Goal: Contribute content: Contribute content

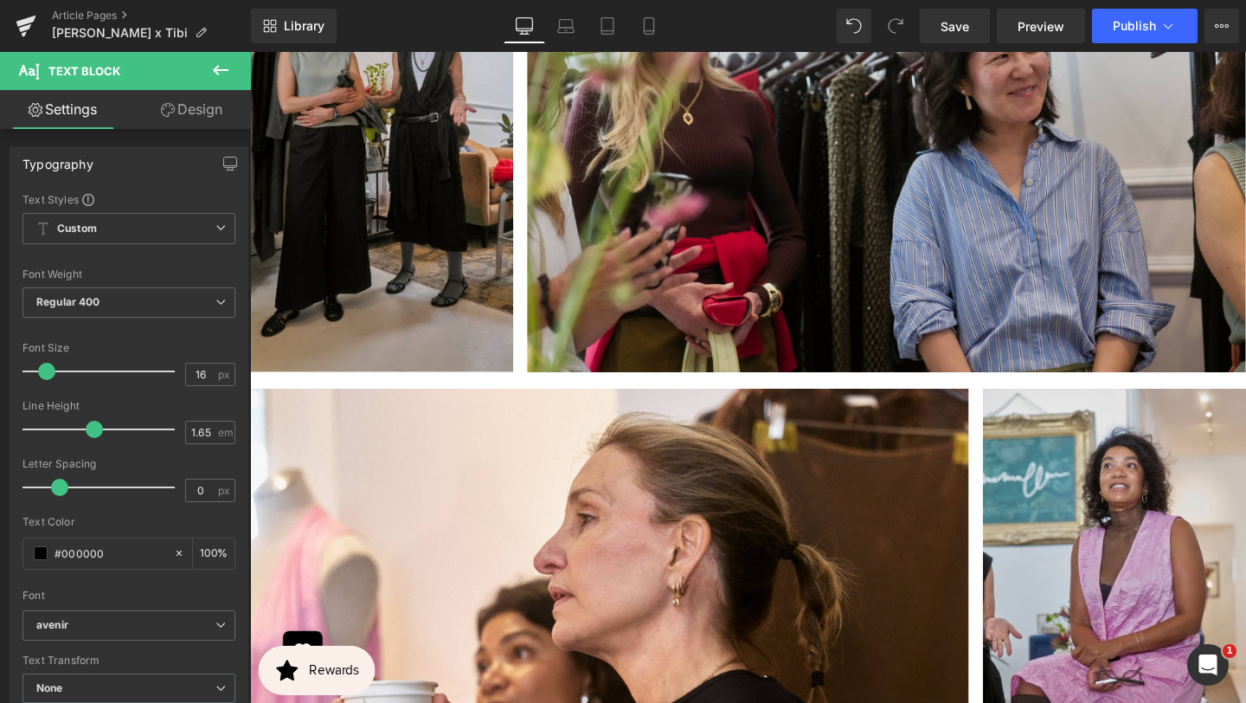
scroll to position [1329, 0]
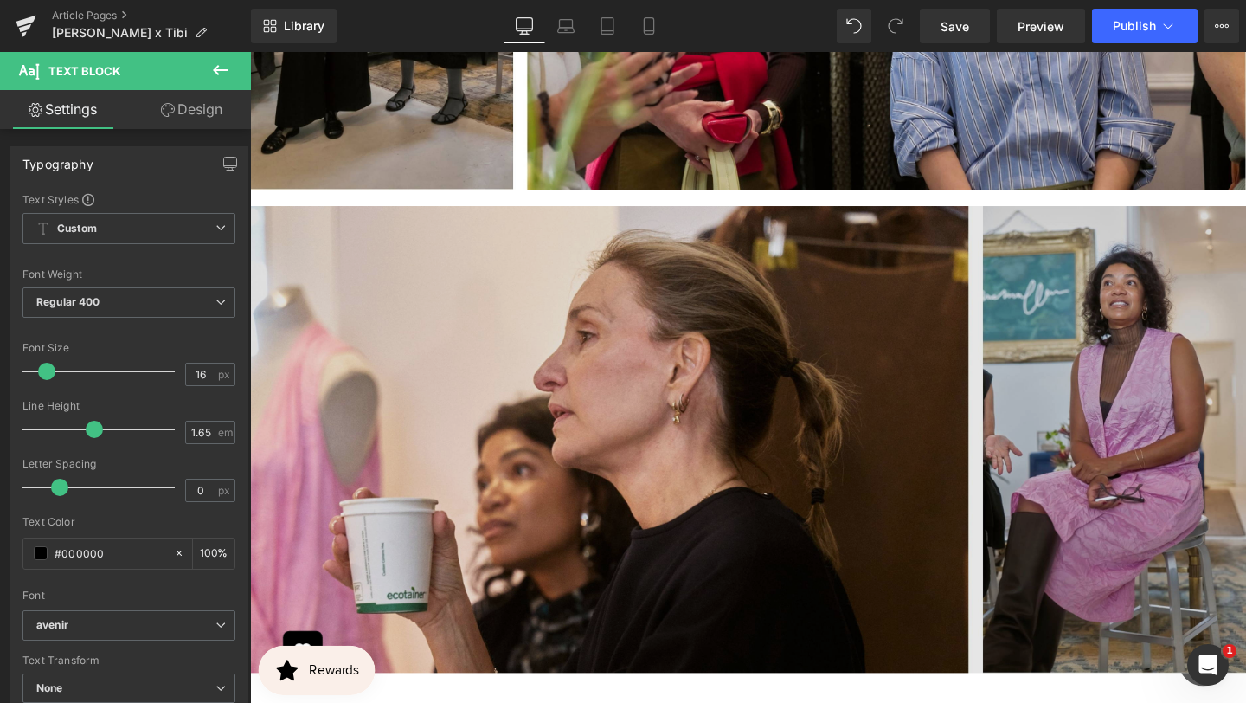
click at [874, 301] on img at bounding box center [773, 450] width 1047 height 508
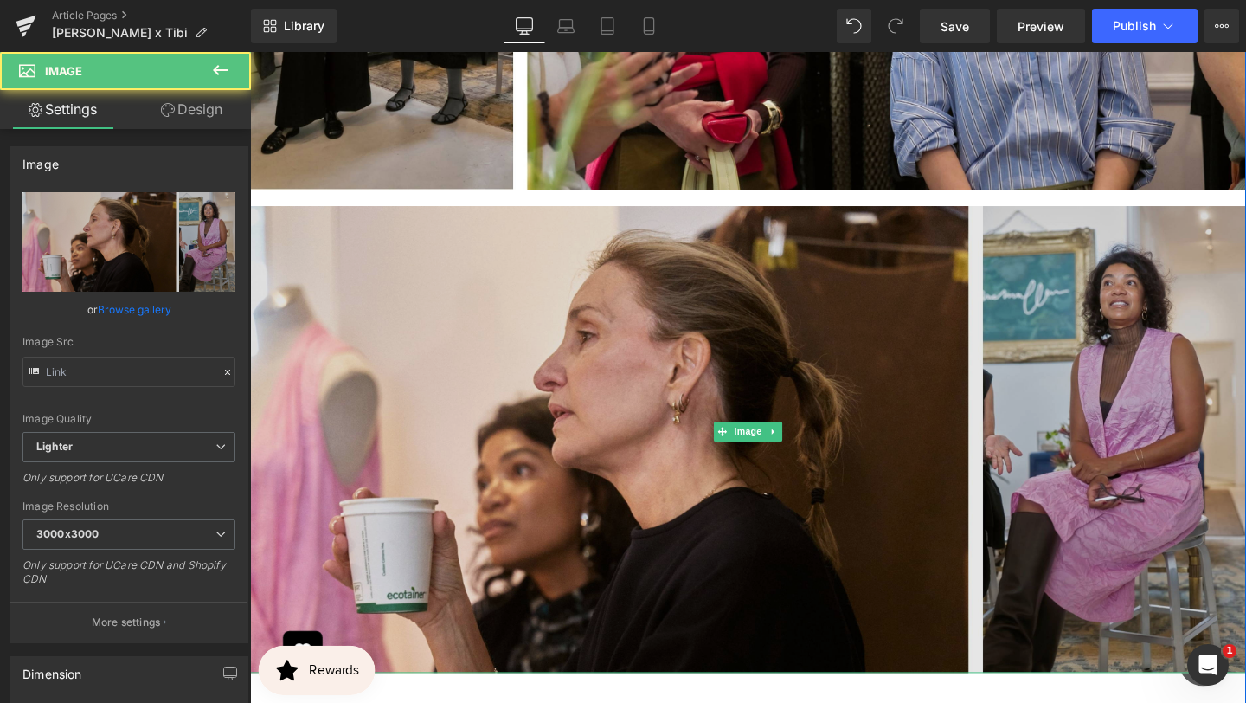
type input "[URL][DOMAIN_NAME]"
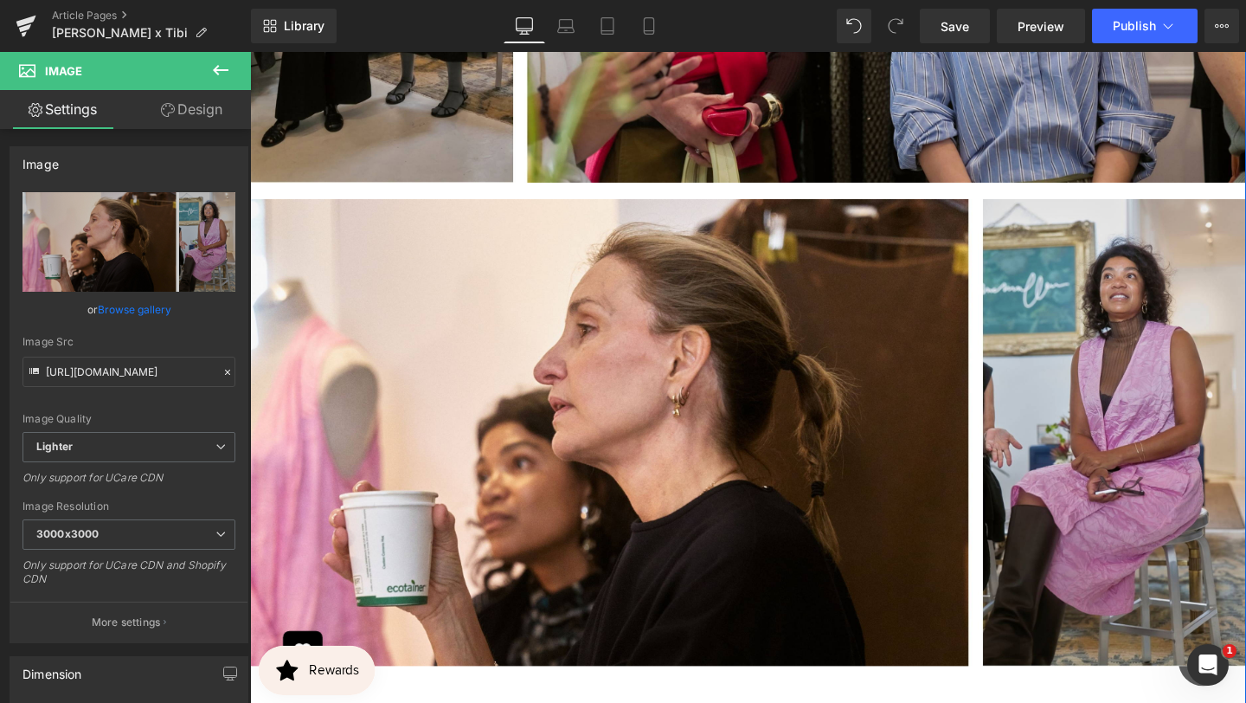
scroll to position [1360, 0]
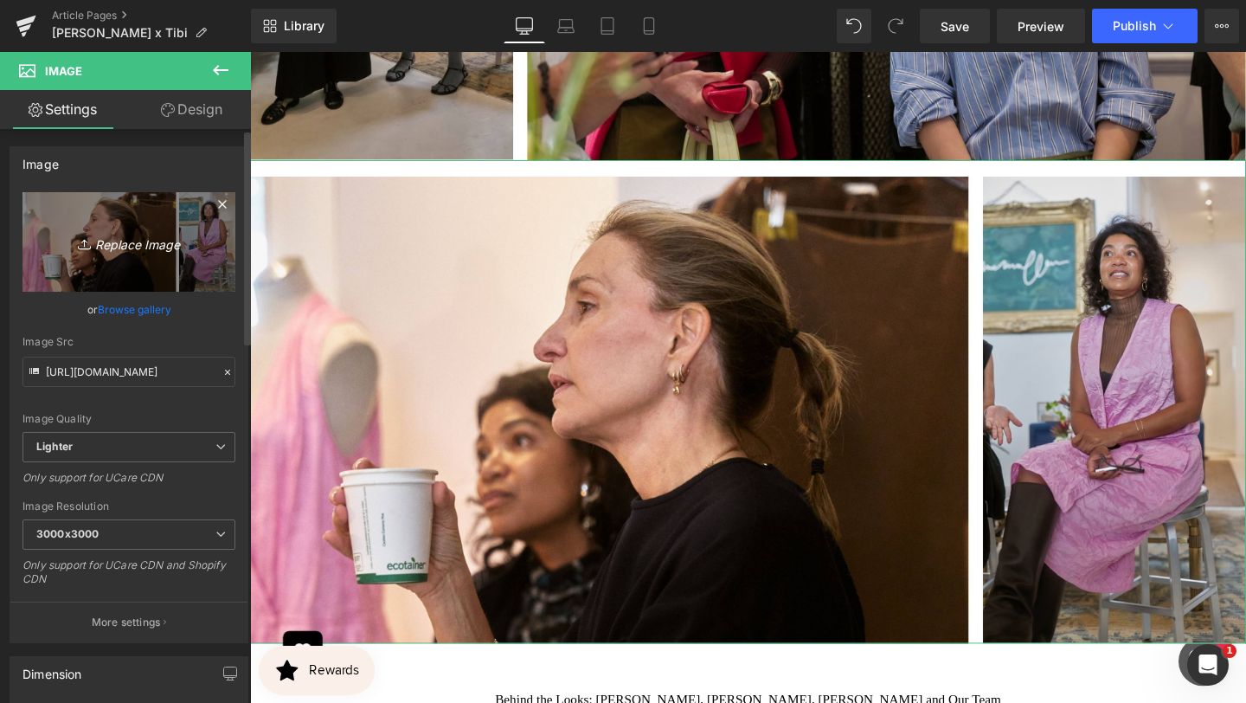
click at [158, 244] on icon "Replace Image" at bounding box center [129, 242] width 138 height 22
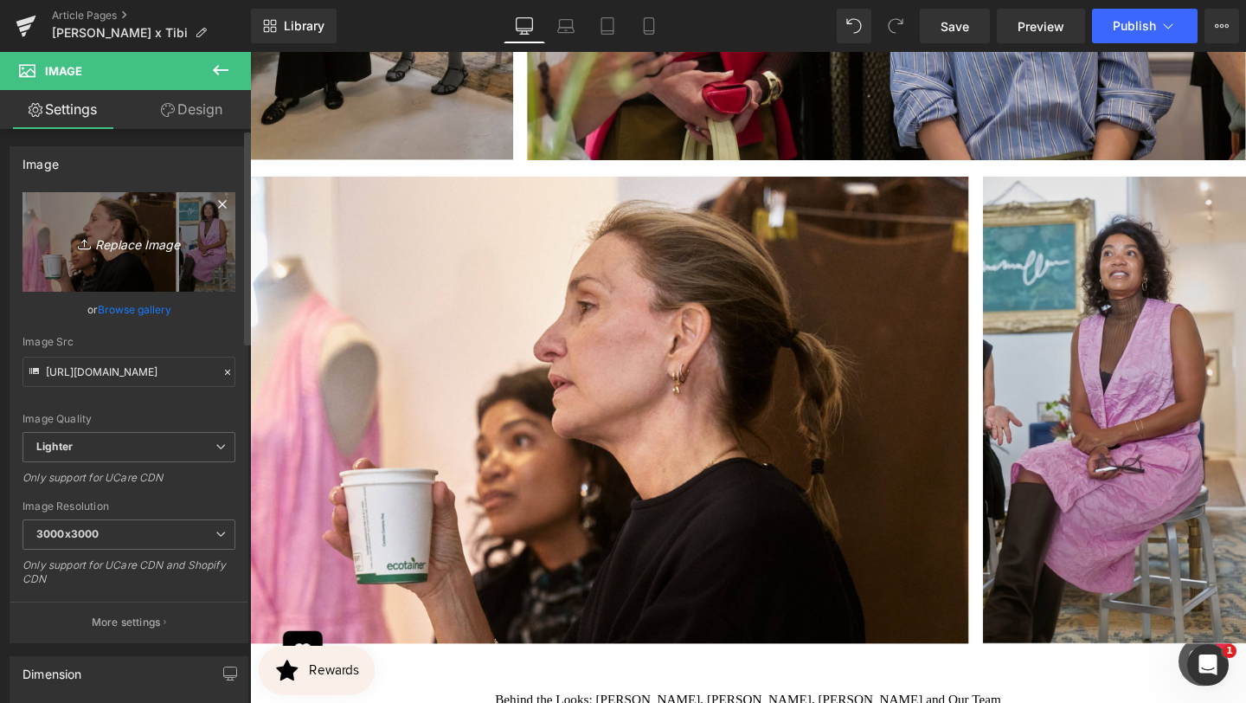
type input "C:\fakepath\BANNER REAL SIZE SITE (7).jpg"
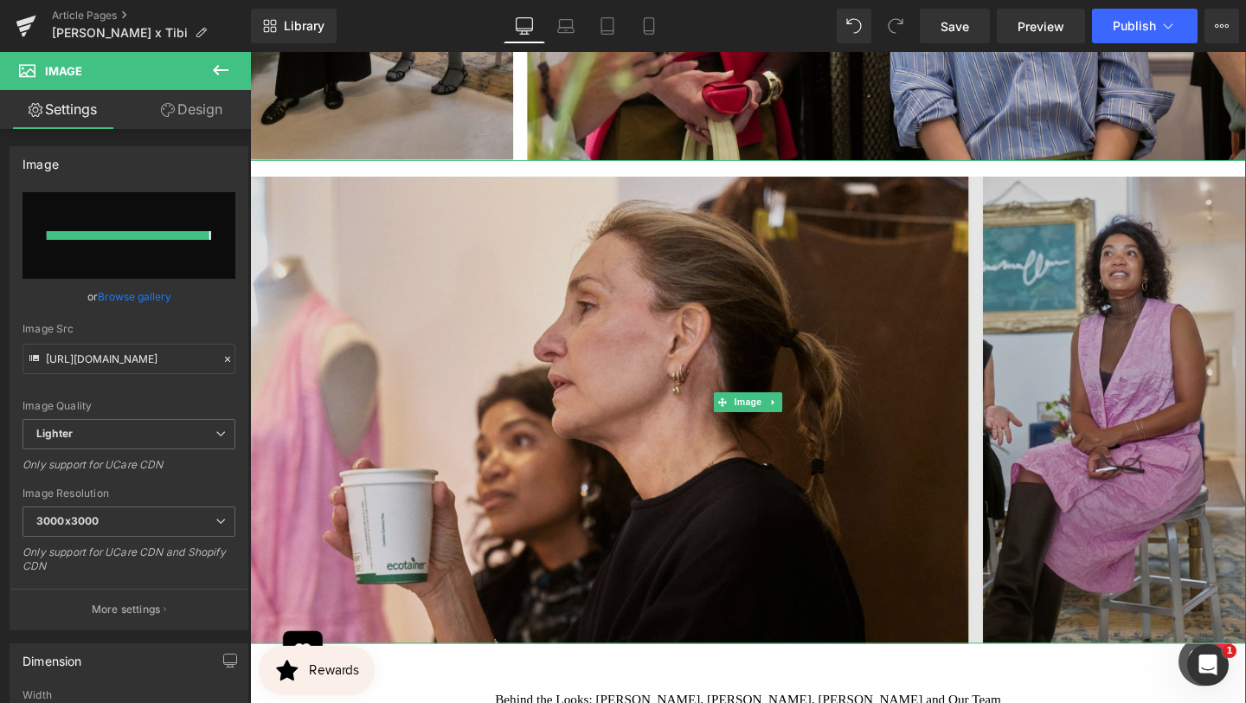
type input "[URL][DOMAIN_NAME]"
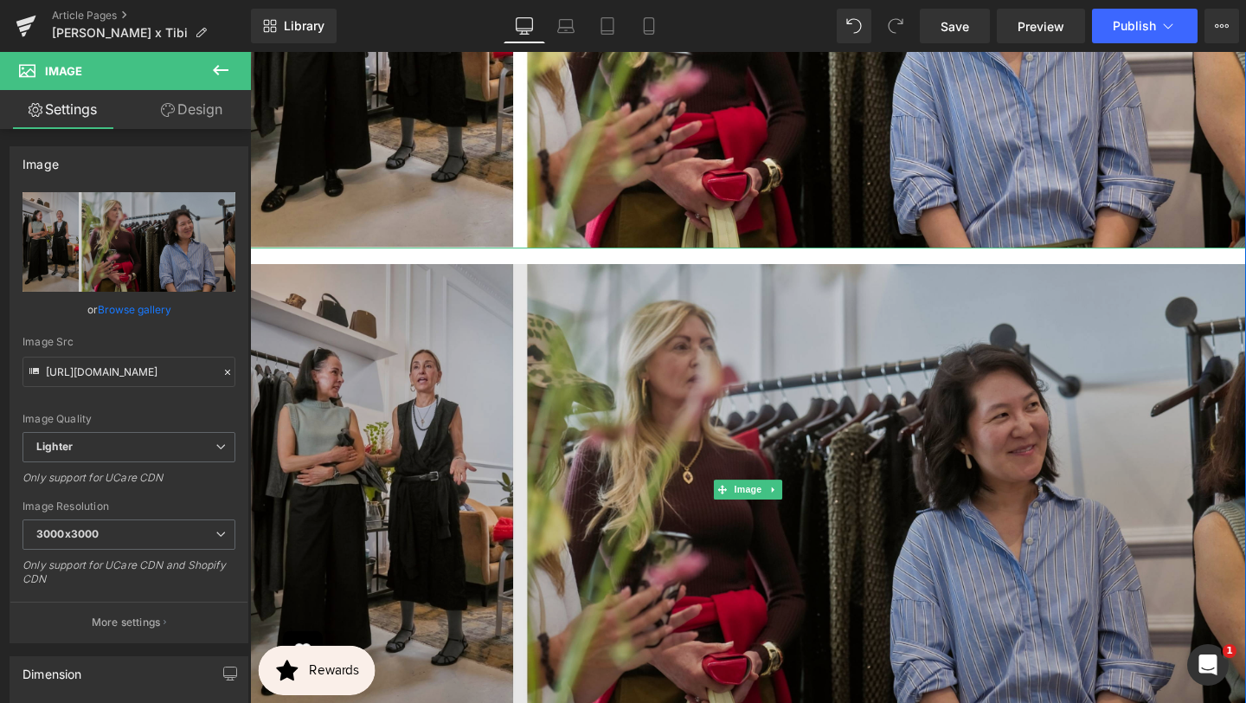
scroll to position [1265, 0]
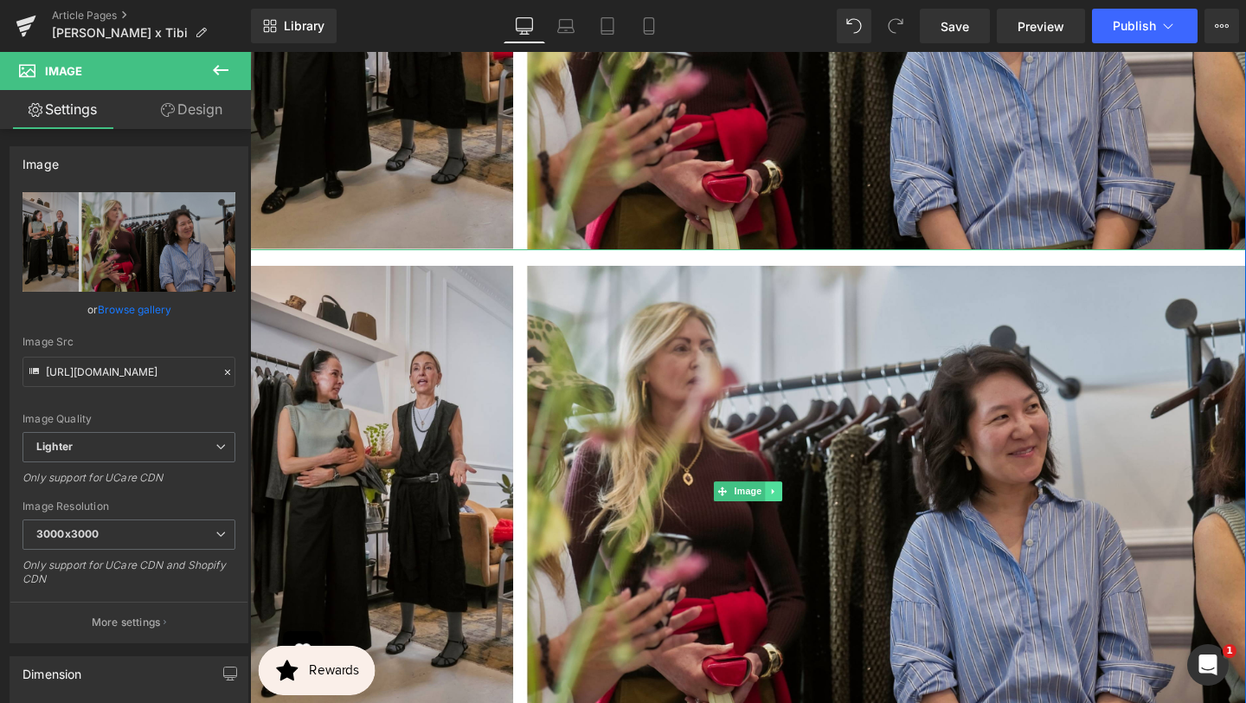
click at [805, 509] on icon at bounding box center [801, 514] width 10 height 10
click at [812, 509] on icon at bounding box center [810, 514] width 10 height 10
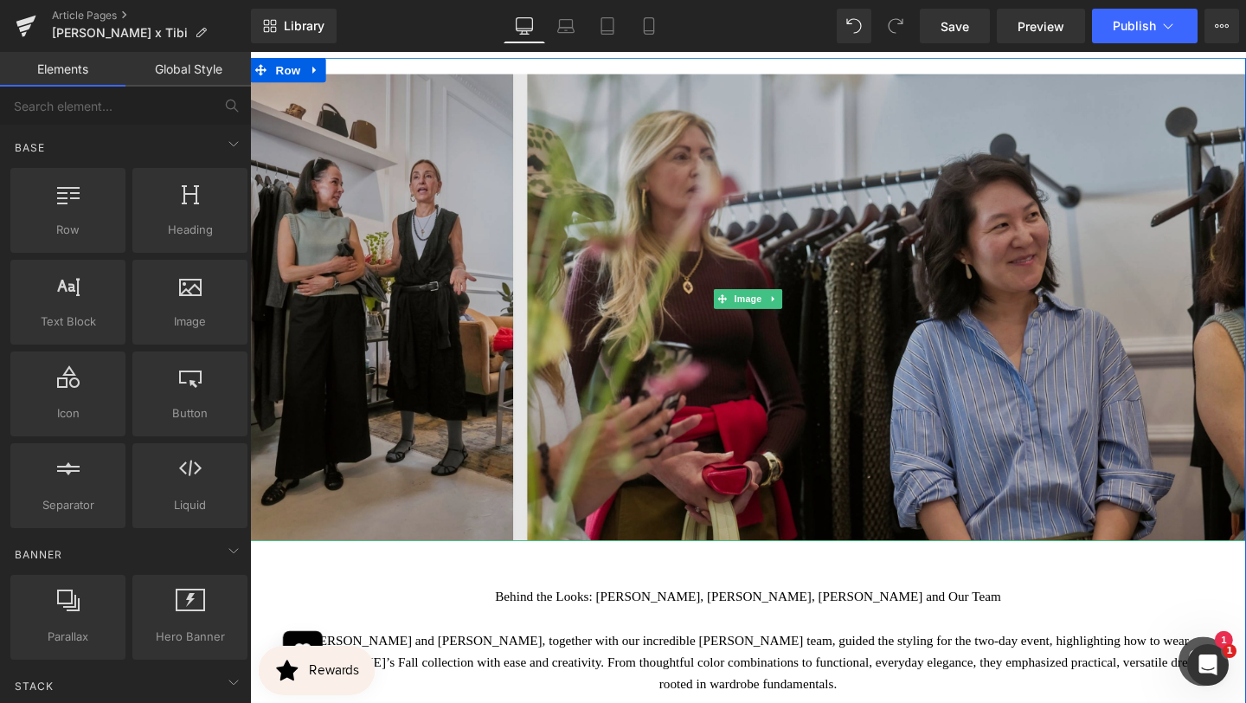
scroll to position [943, 0]
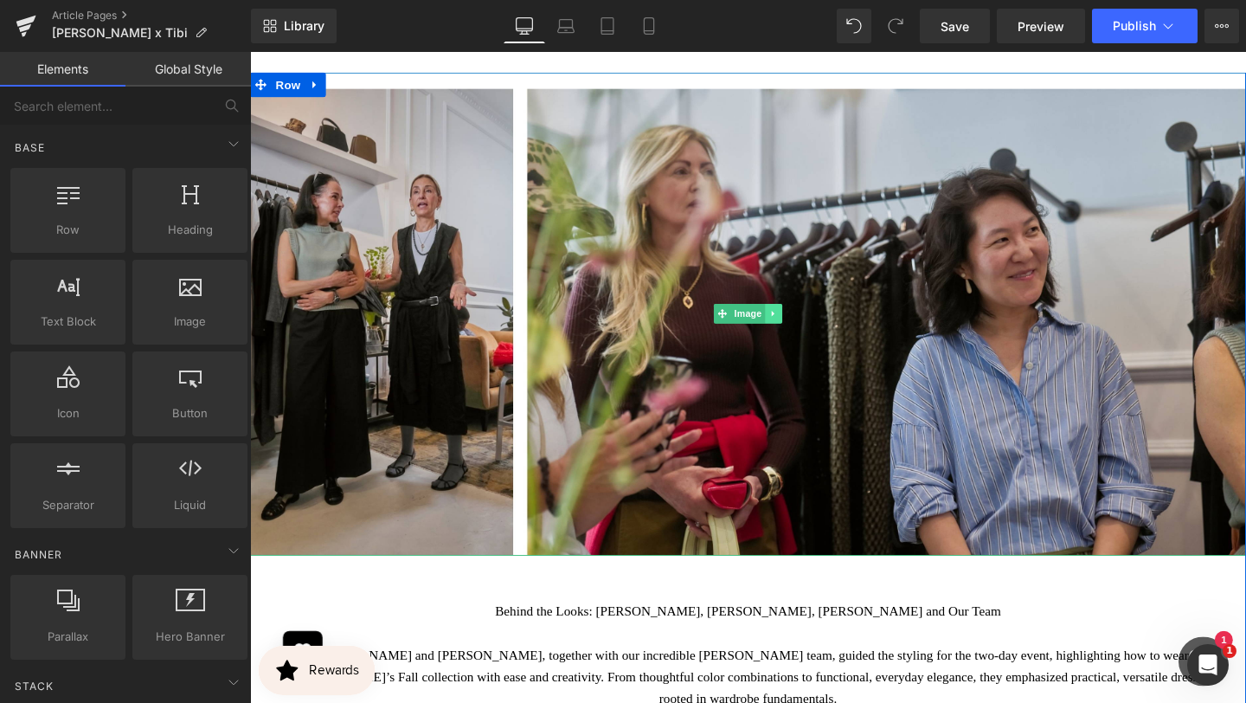
click at [806, 317] on link at bounding box center [801, 327] width 18 height 21
click at [794, 323] on icon at bounding box center [792, 328] width 10 height 10
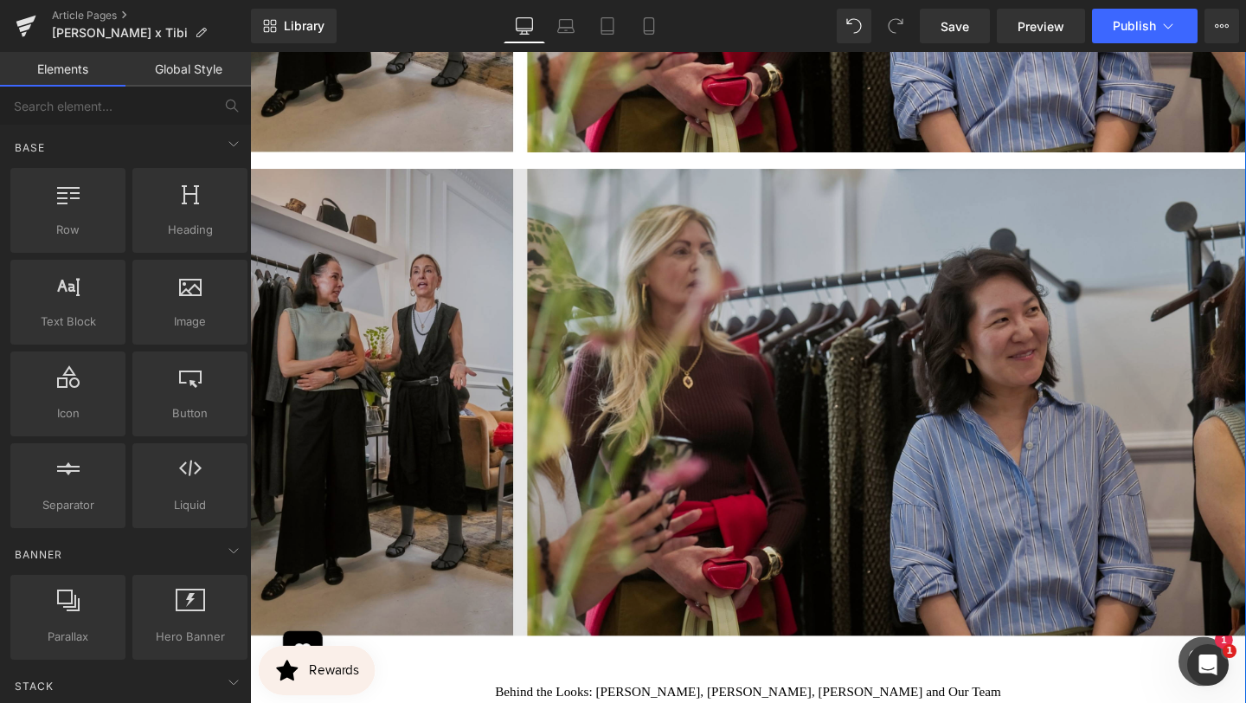
scroll to position [1381, 0]
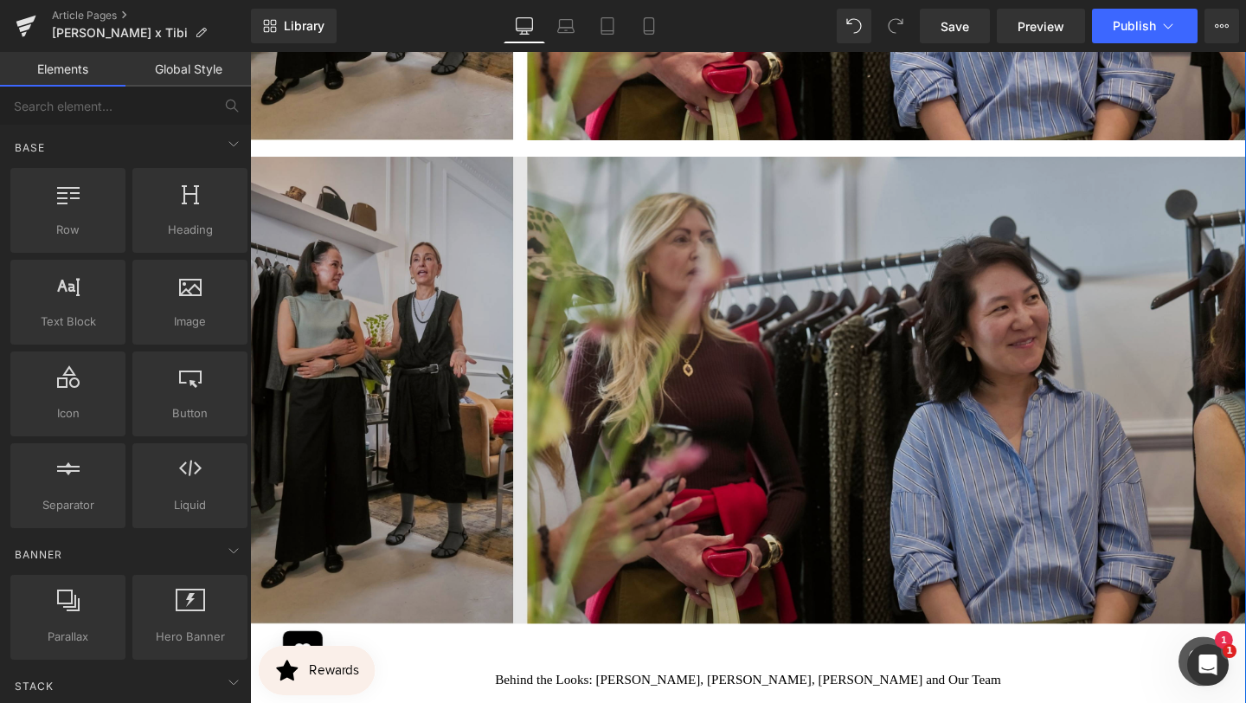
click at [714, 215] on img at bounding box center [773, 399] width 1047 height 508
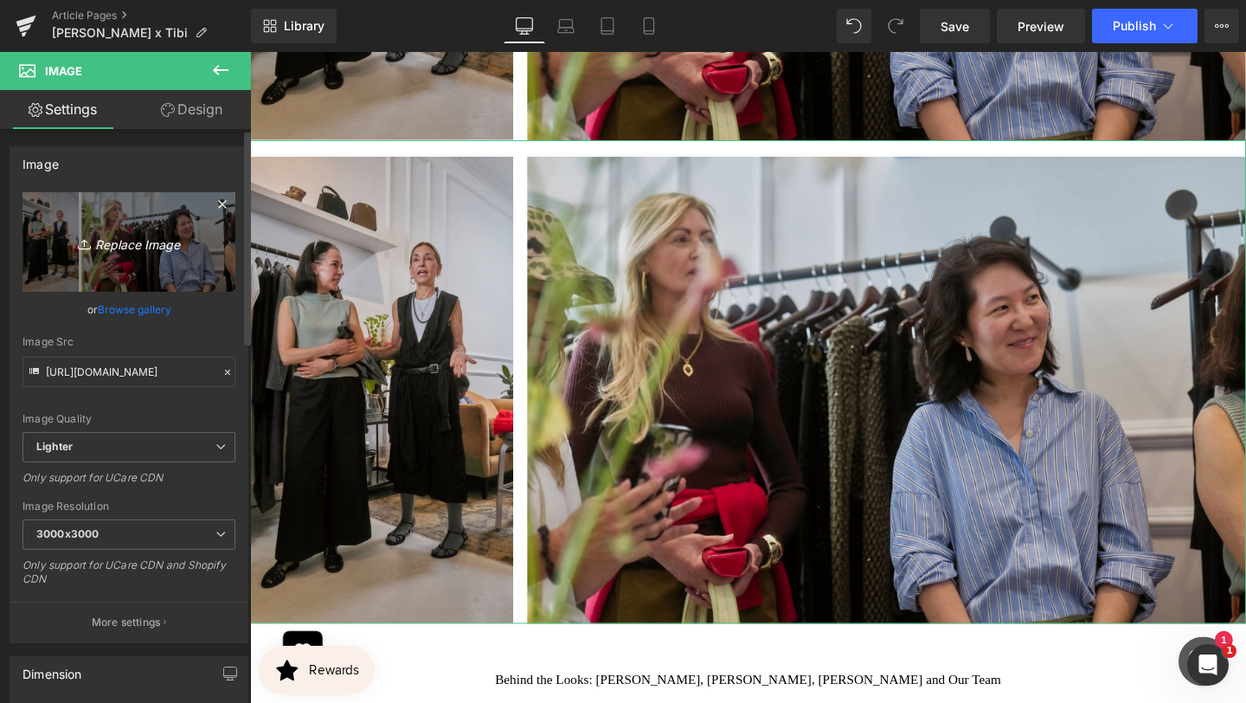
click at [152, 245] on icon "Replace Image" at bounding box center [129, 242] width 138 height 22
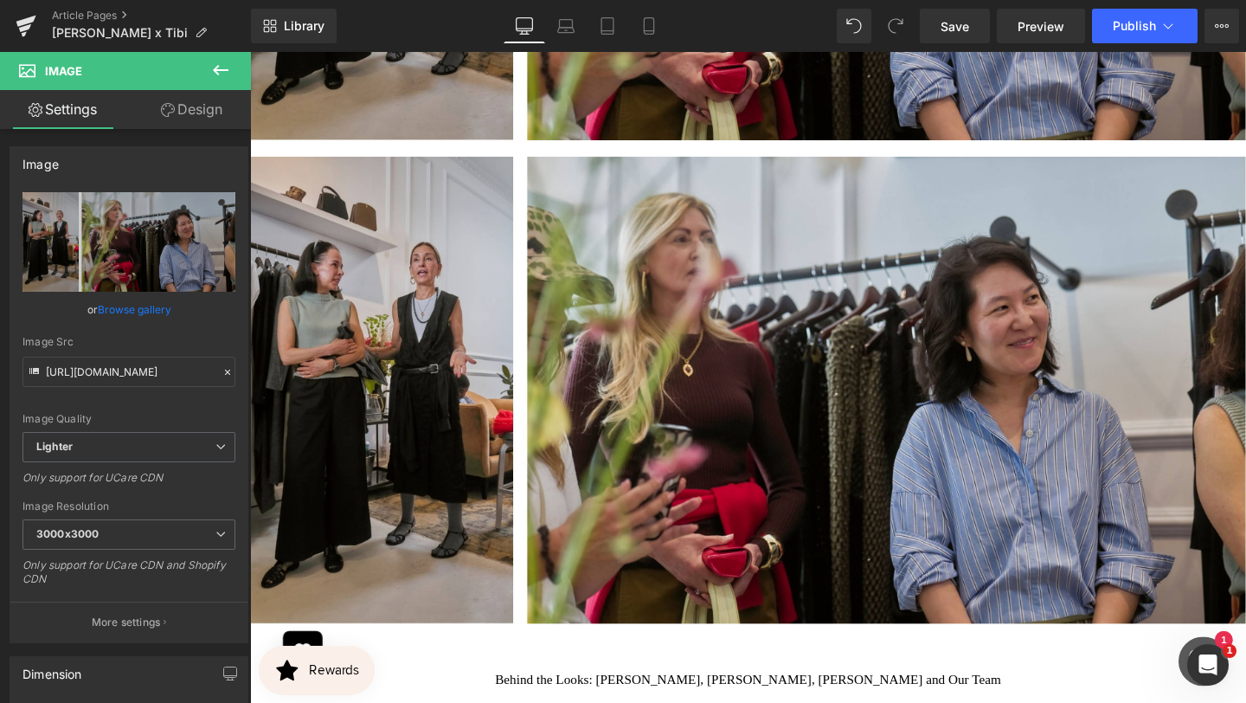
type input "C:\fakepath\BANNER REAL SIZE SITE (14).jpg"
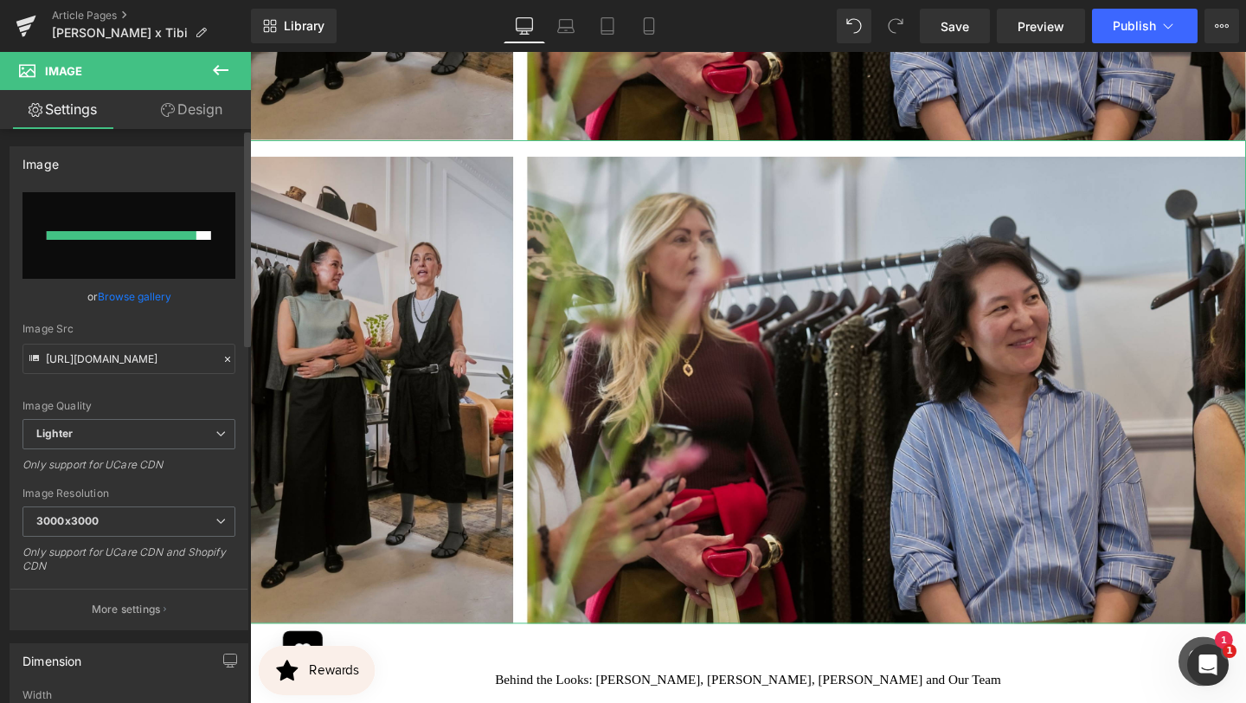
type input "[URL][DOMAIN_NAME]"
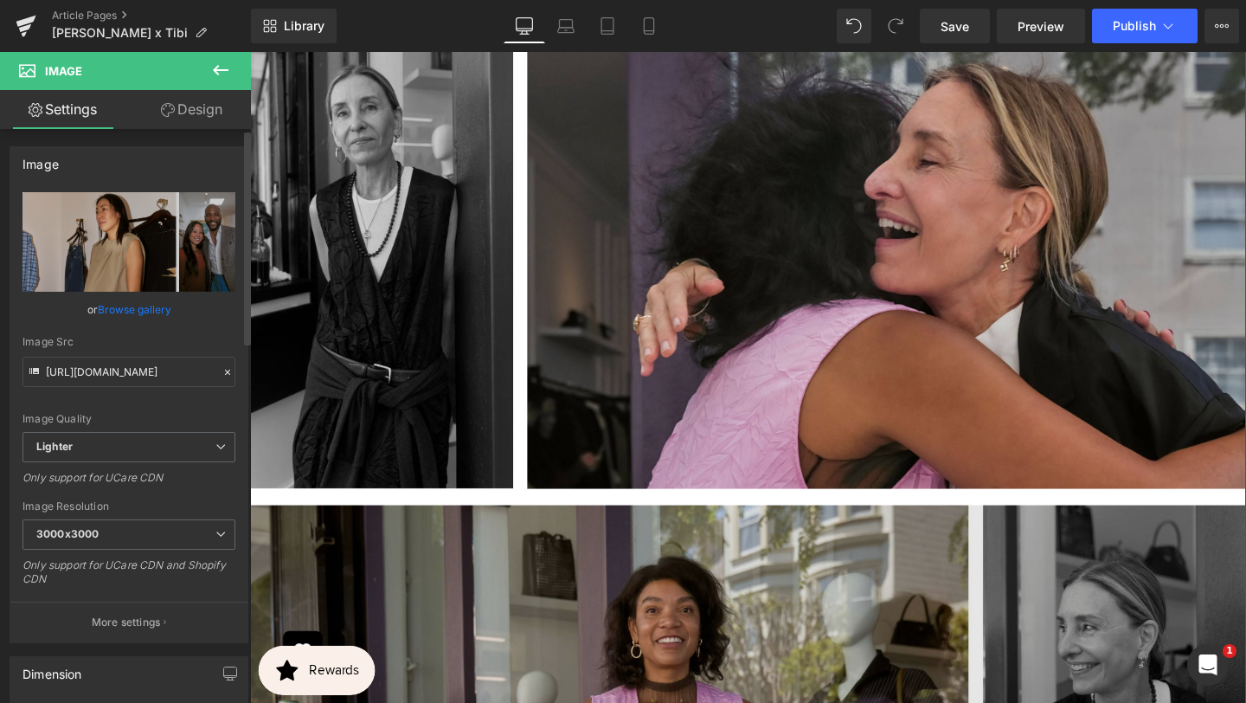
scroll to position [3885, 0]
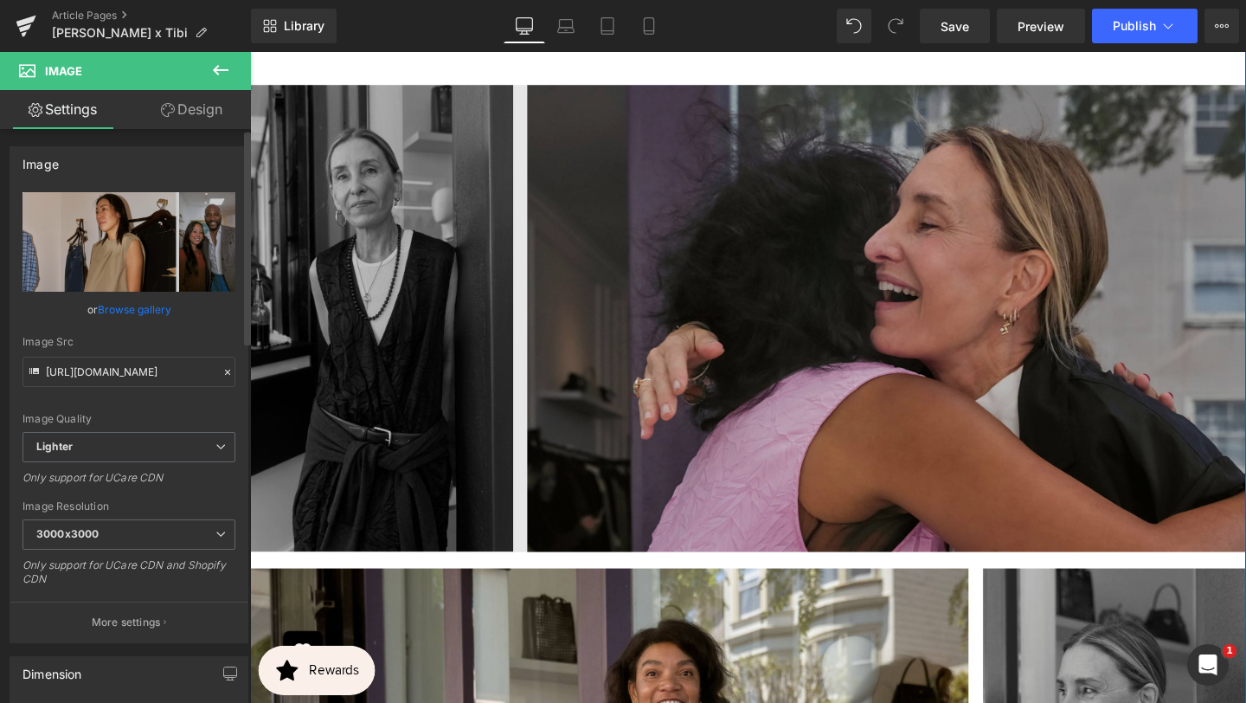
click at [766, 273] on img at bounding box center [773, 323] width 1047 height 508
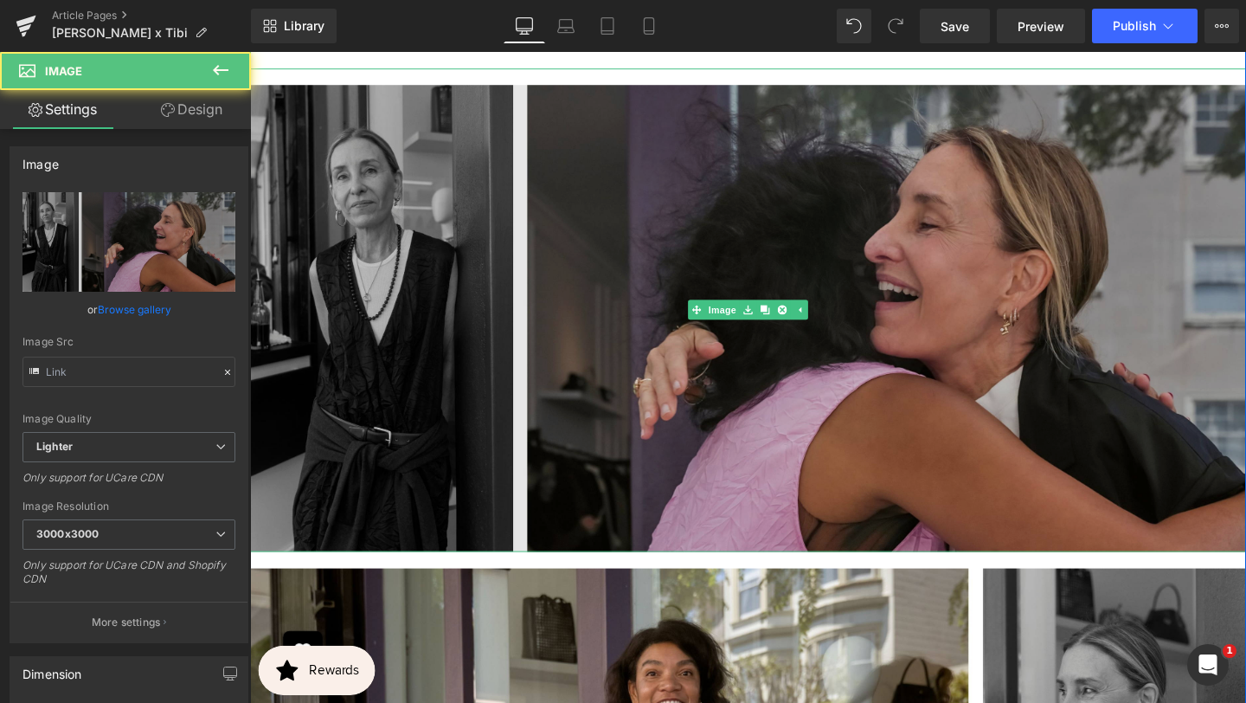
type input "[URL][DOMAIN_NAME]"
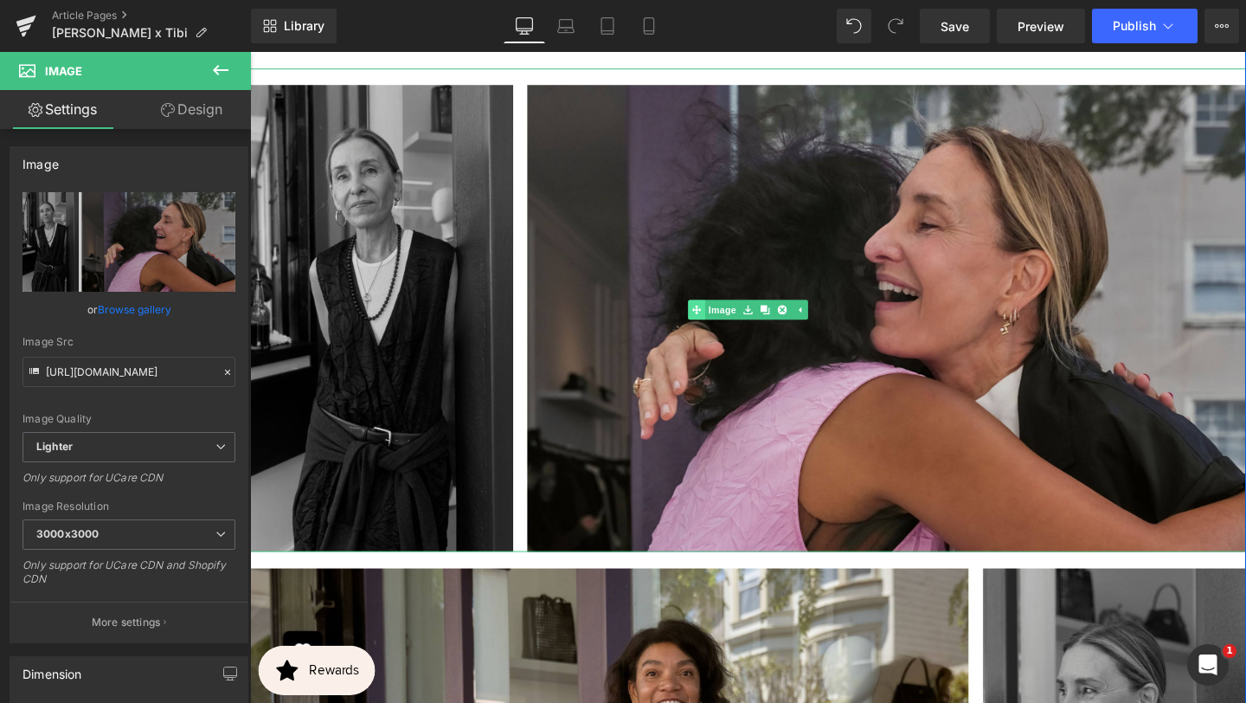
click at [744, 312] on link "Image" at bounding box center [738, 322] width 54 height 21
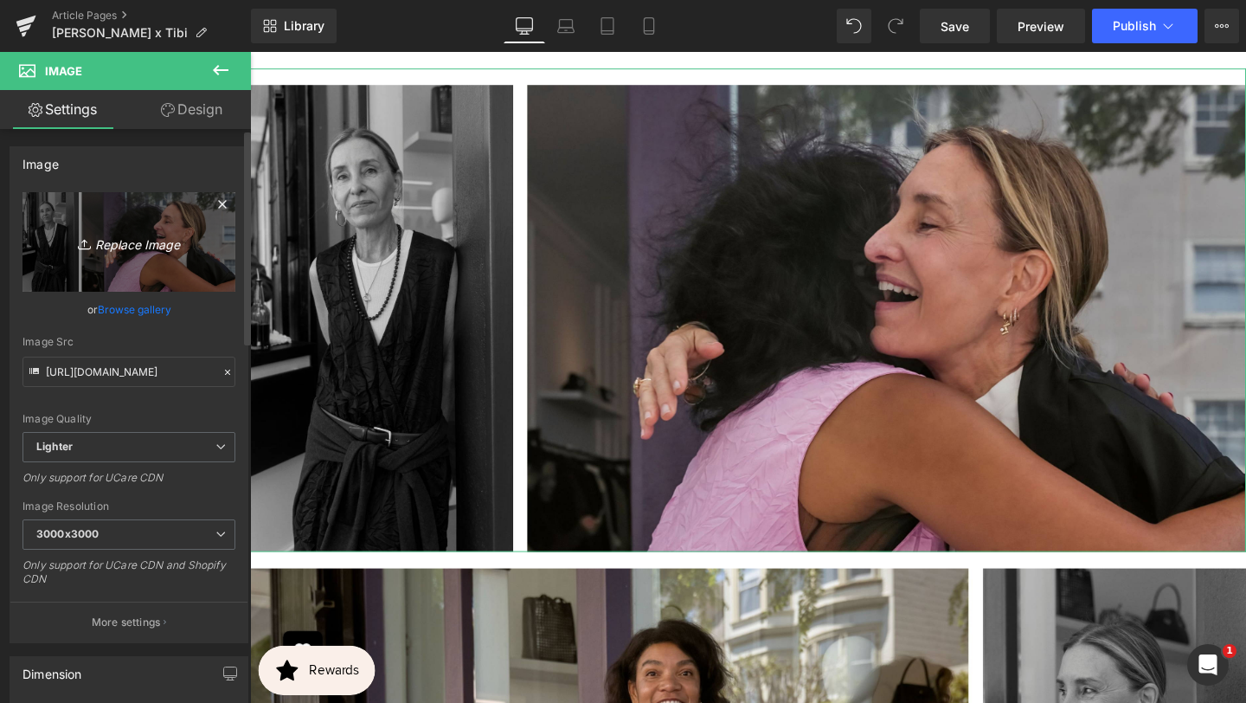
click at [130, 234] on icon "Replace Image" at bounding box center [129, 242] width 138 height 22
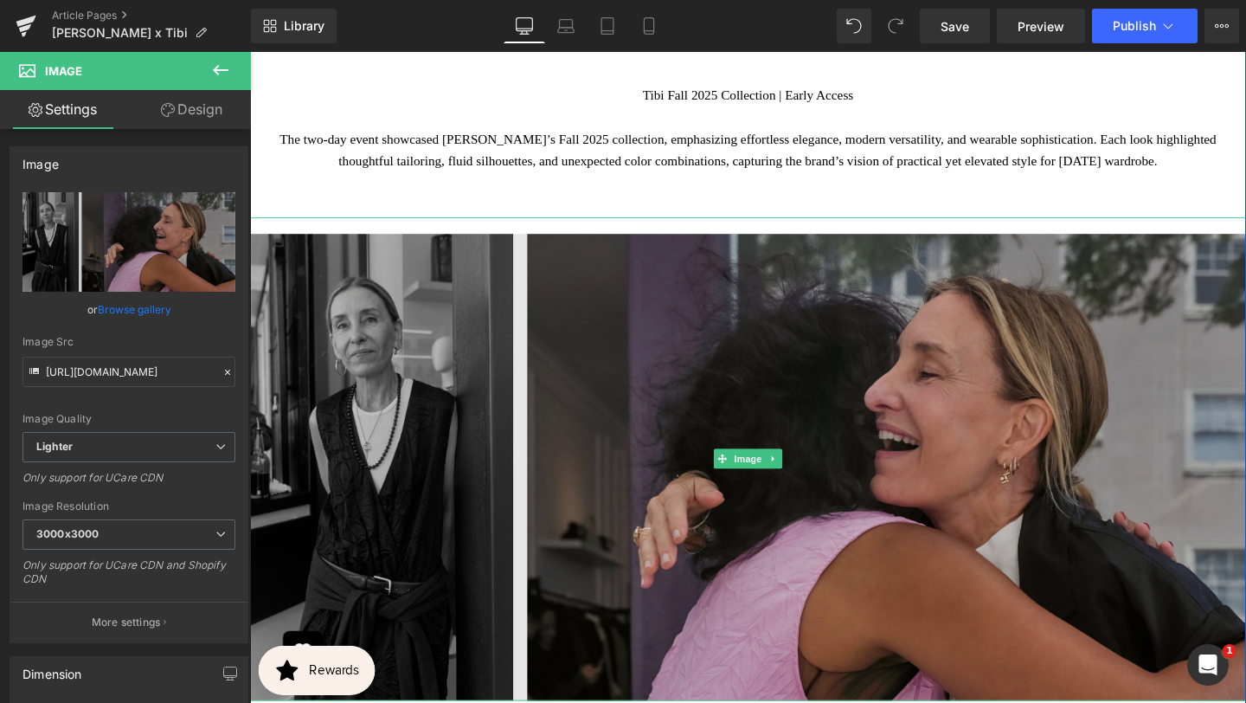
scroll to position [3757, 0]
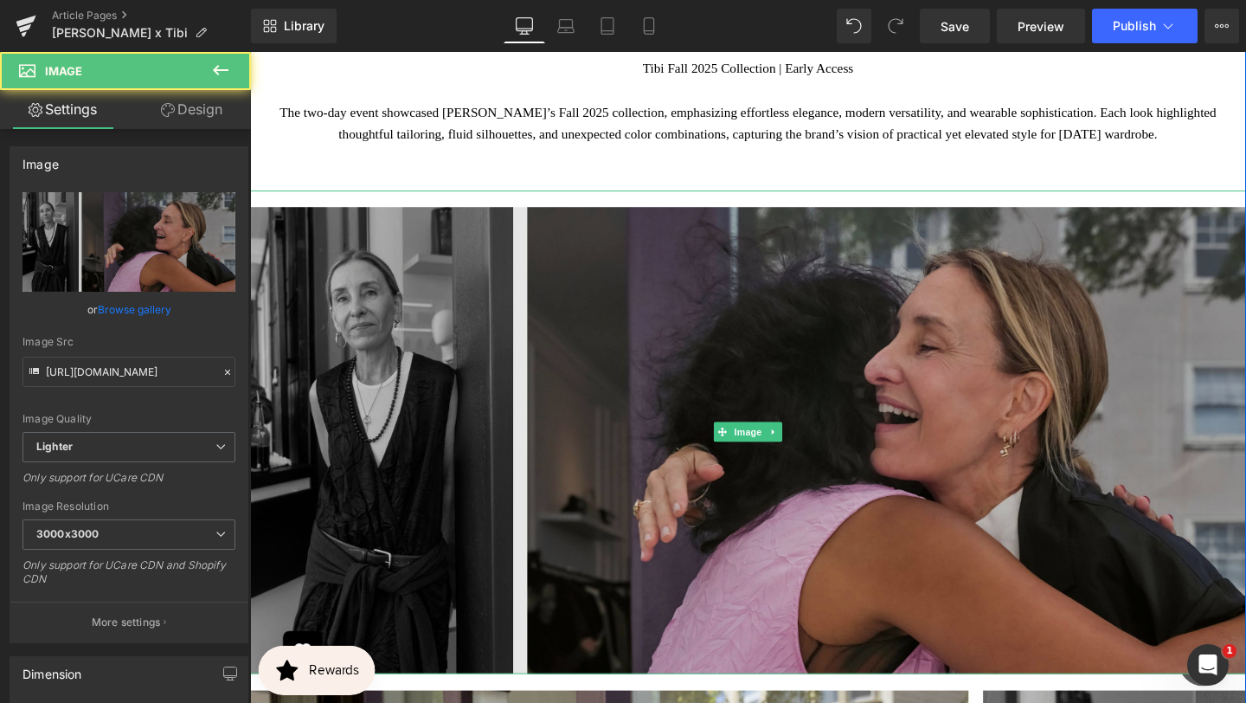
click at [668, 374] on img at bounding box center [773, 451] width 1047 height 508
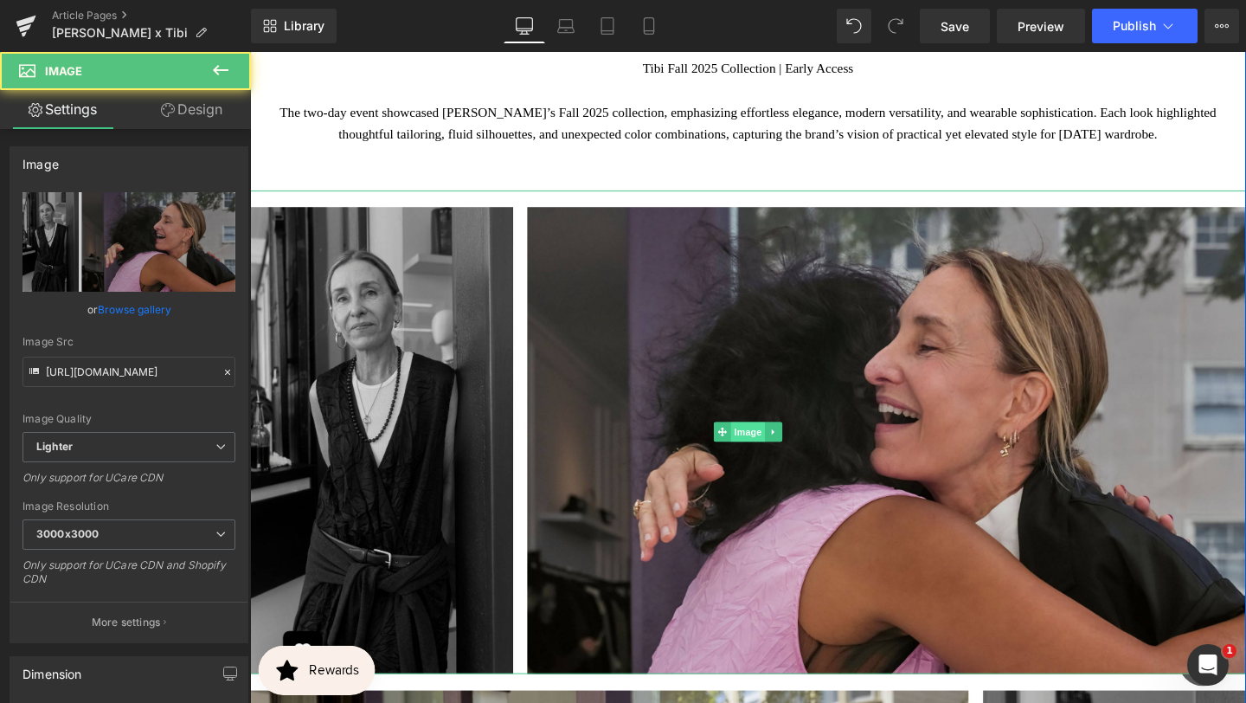
click at [769, 441] on span "Image" at bounding box center [774, 451] width 36 height 21
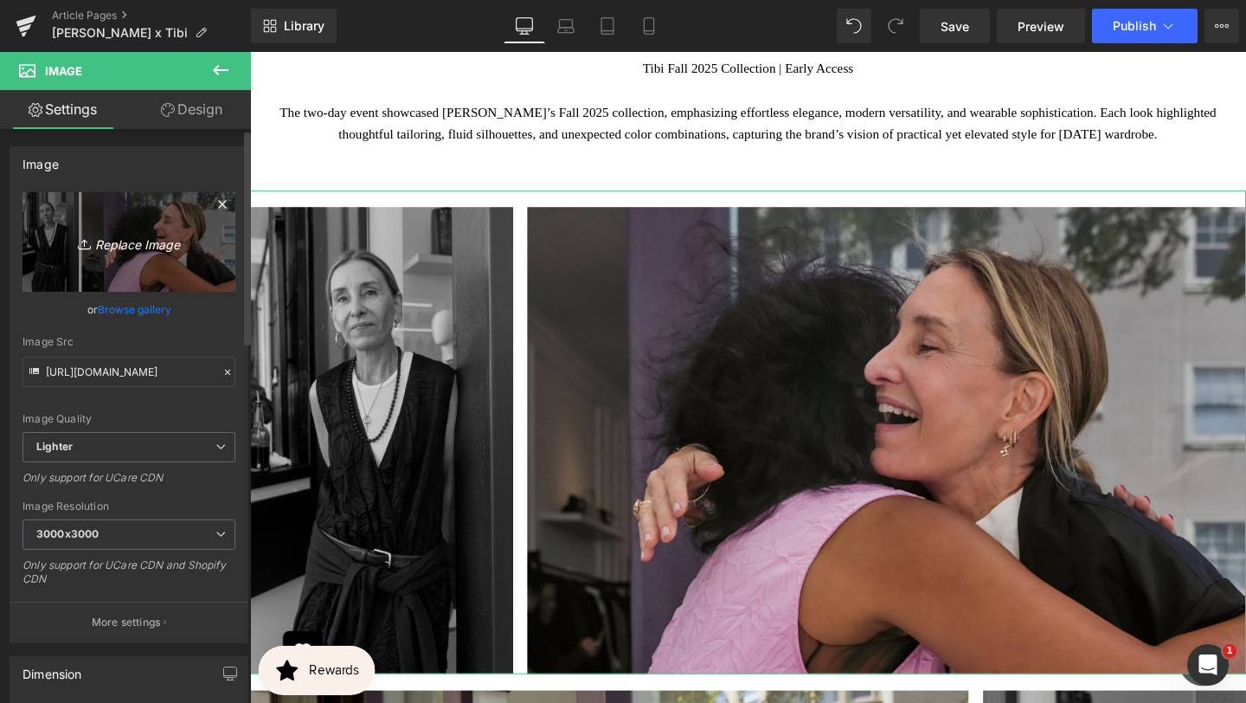
click at [174, 246] on icon "Replace Image" at bounding box center [129, 242] width 138 height 22
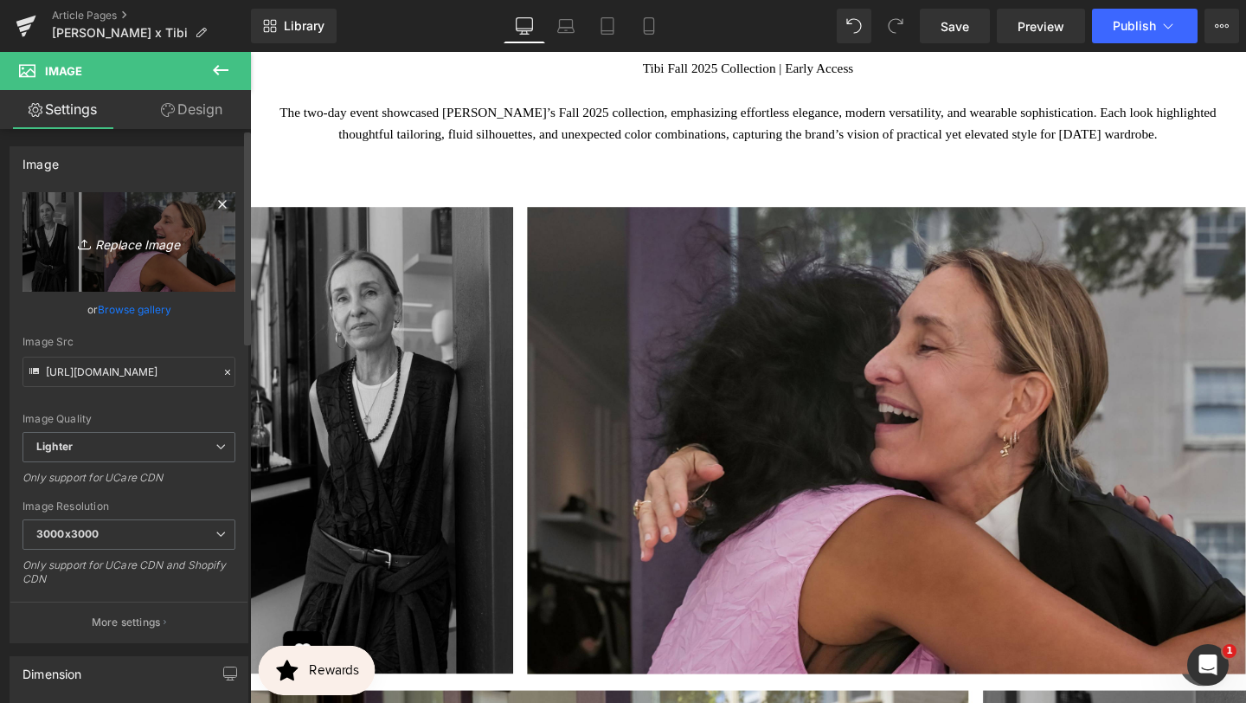
type input "C:\fakepath\BANNER REAL SIZE SITE (16).jpg"
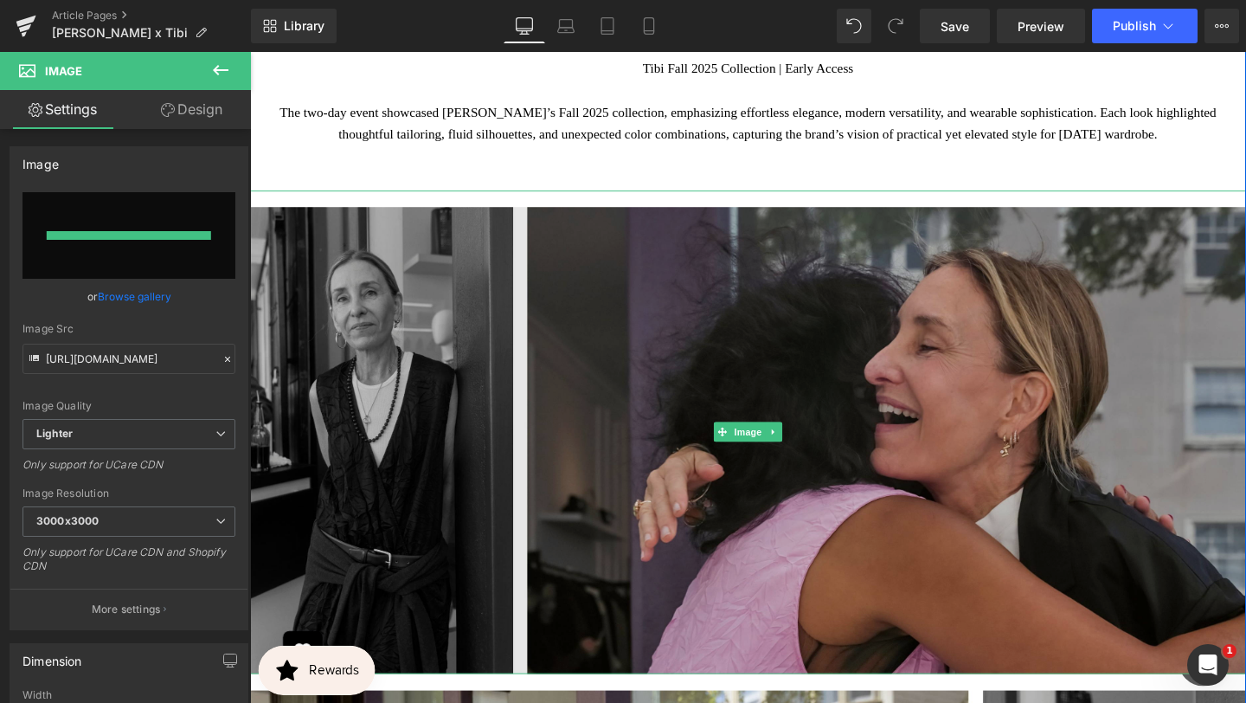
type input "[URL][DOMAIN_NAME]"
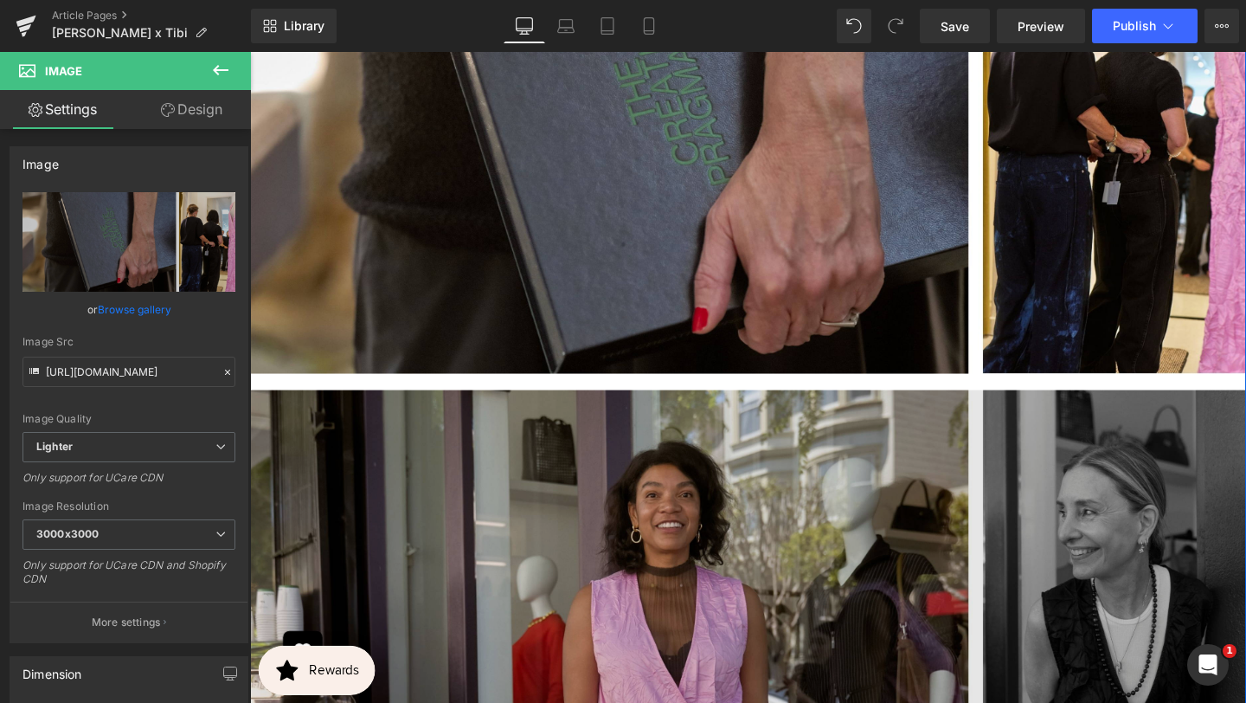
scroll to position [4070, 0]
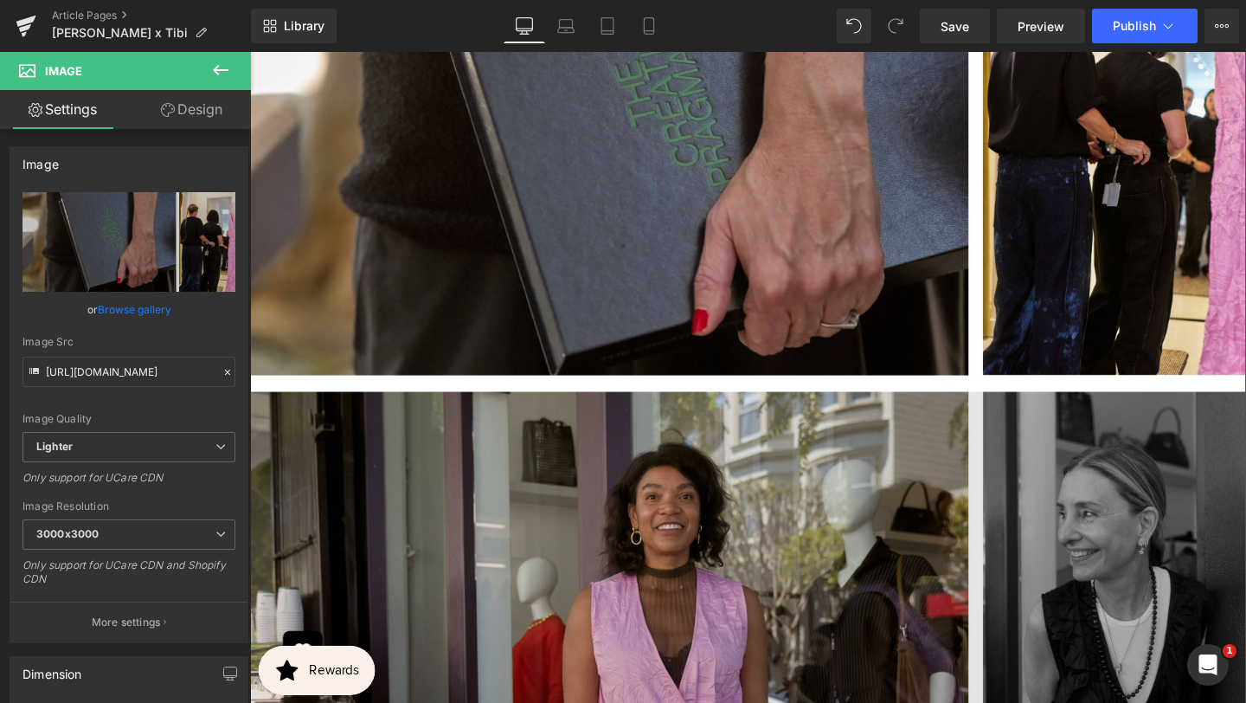
click at [591, 467] on img at bounding box center [773, 646] width 1047 height 508
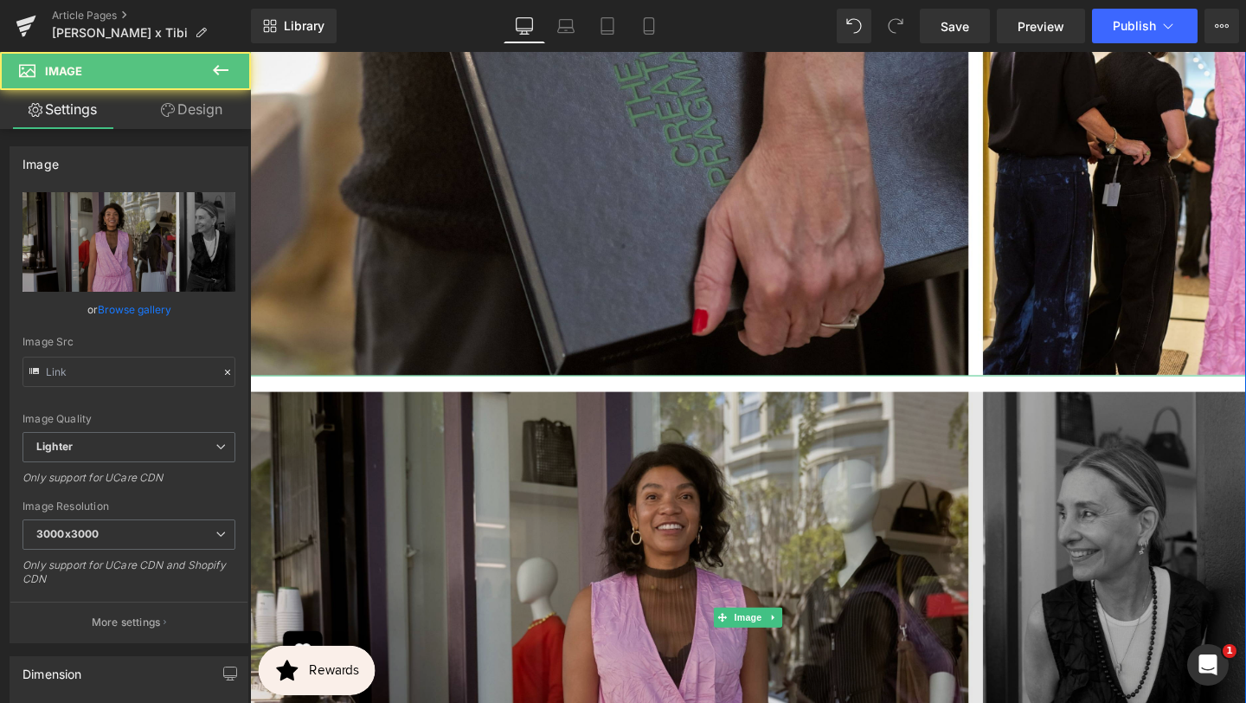
type input "[URL][DOMAIN_NAME]"
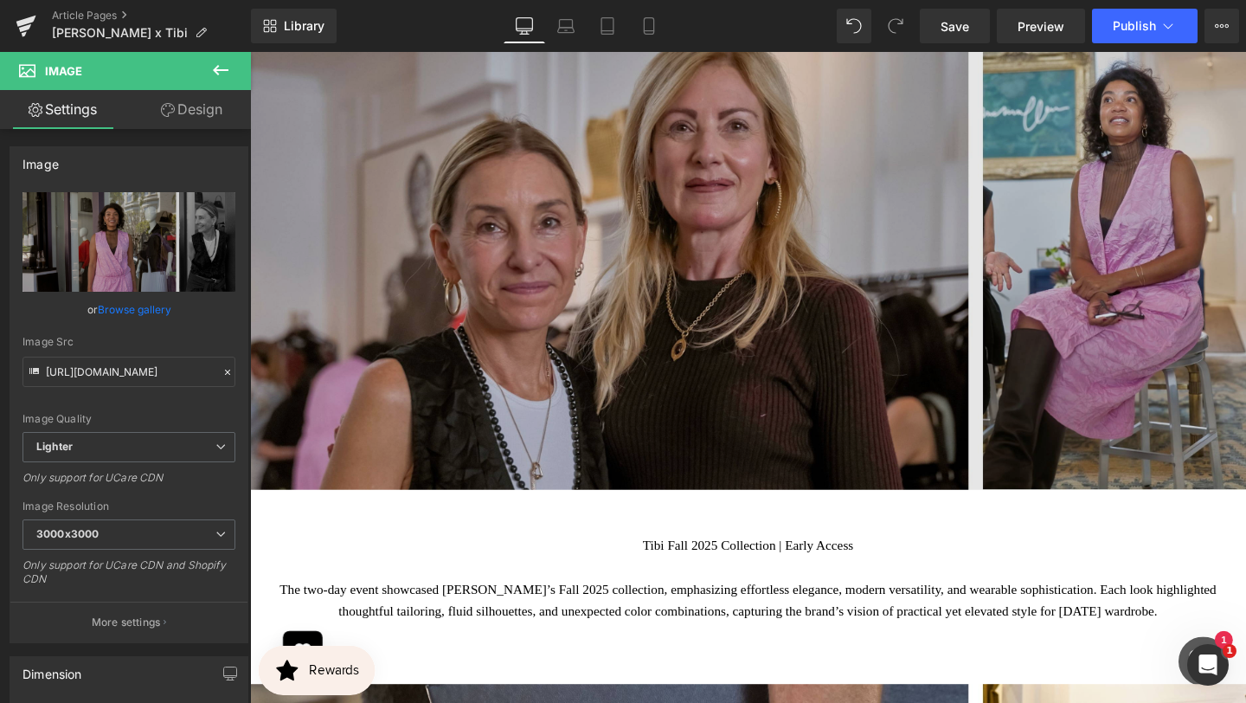
scroll to position [3206, 0]
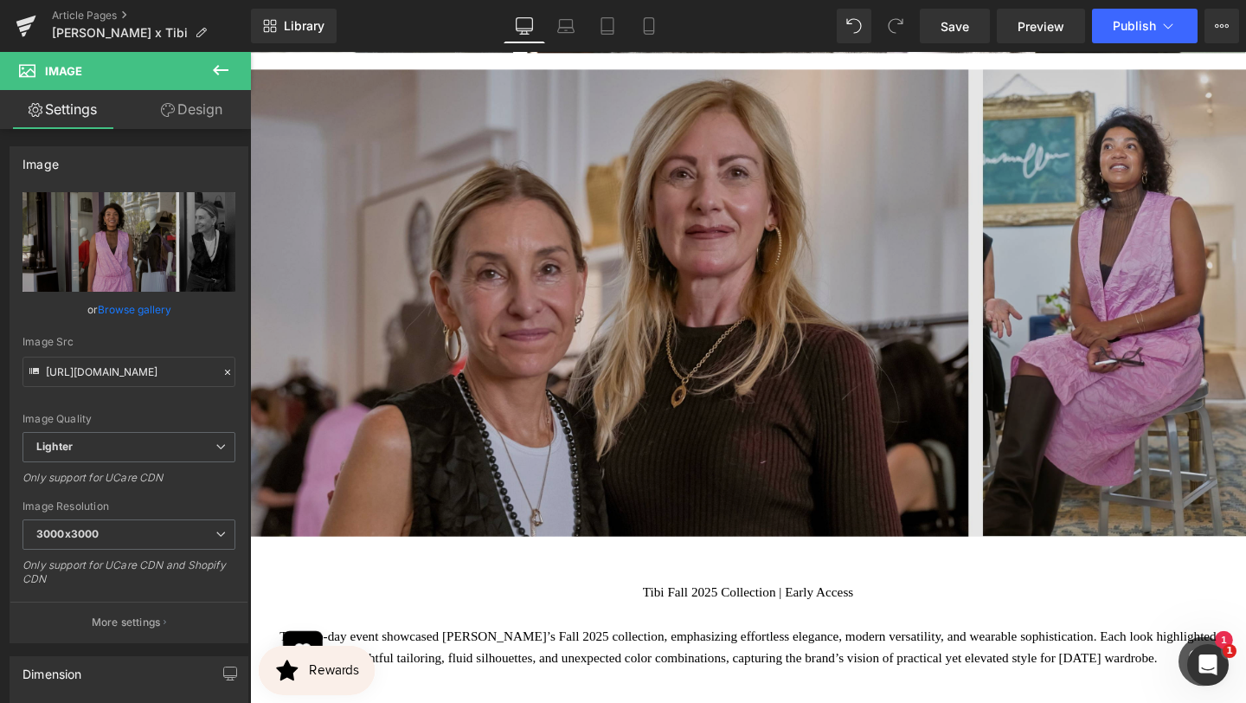
click at [448, 196] on img at bounding box center [773, 307] width 1047 height 508
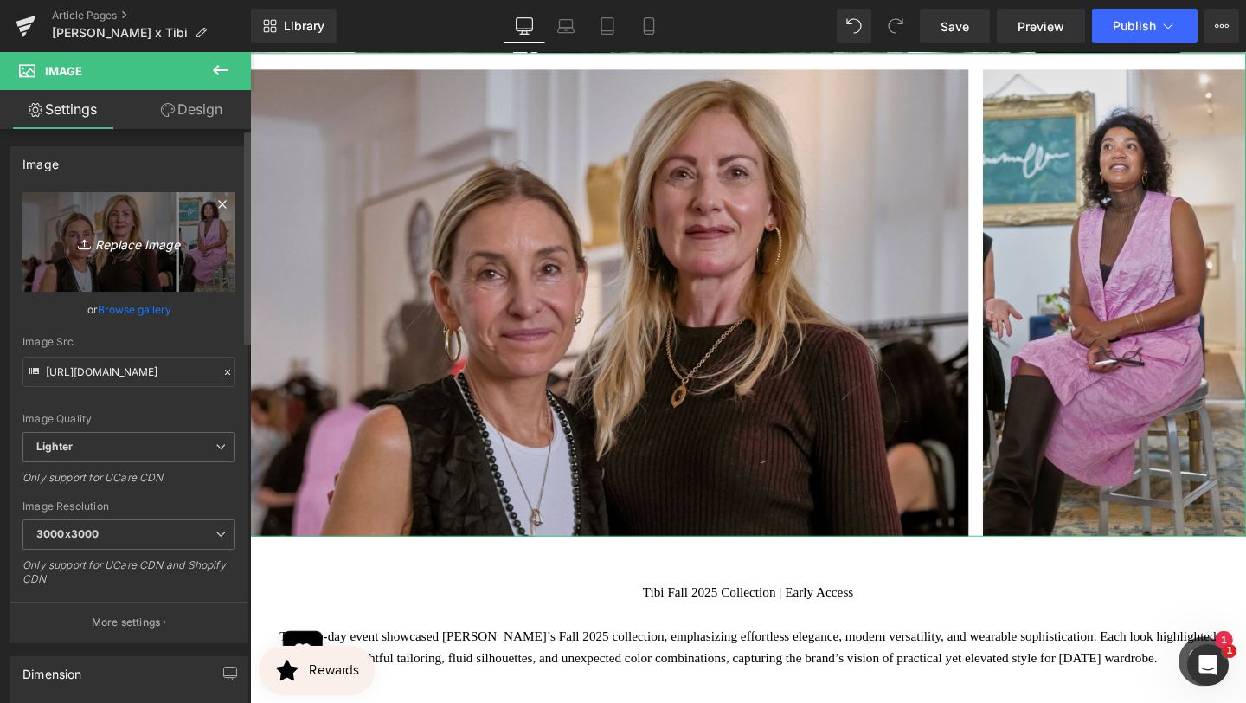
click at [139, 241] on icon "Replace Image" at bounding box center [129, 242] width 138 height 22
type input "C:\fakepath\BANNER REAL SIZE SITE (17).jpg"
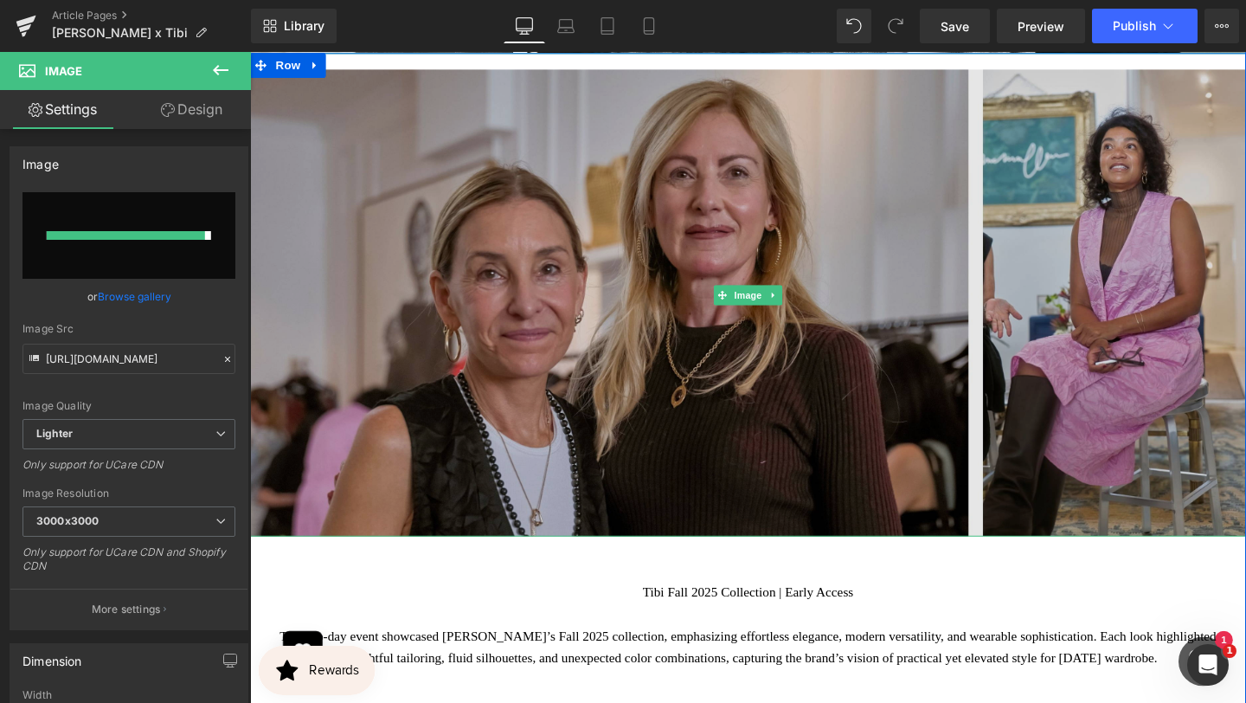
type input "[URL][DOMAIN_NAME]"
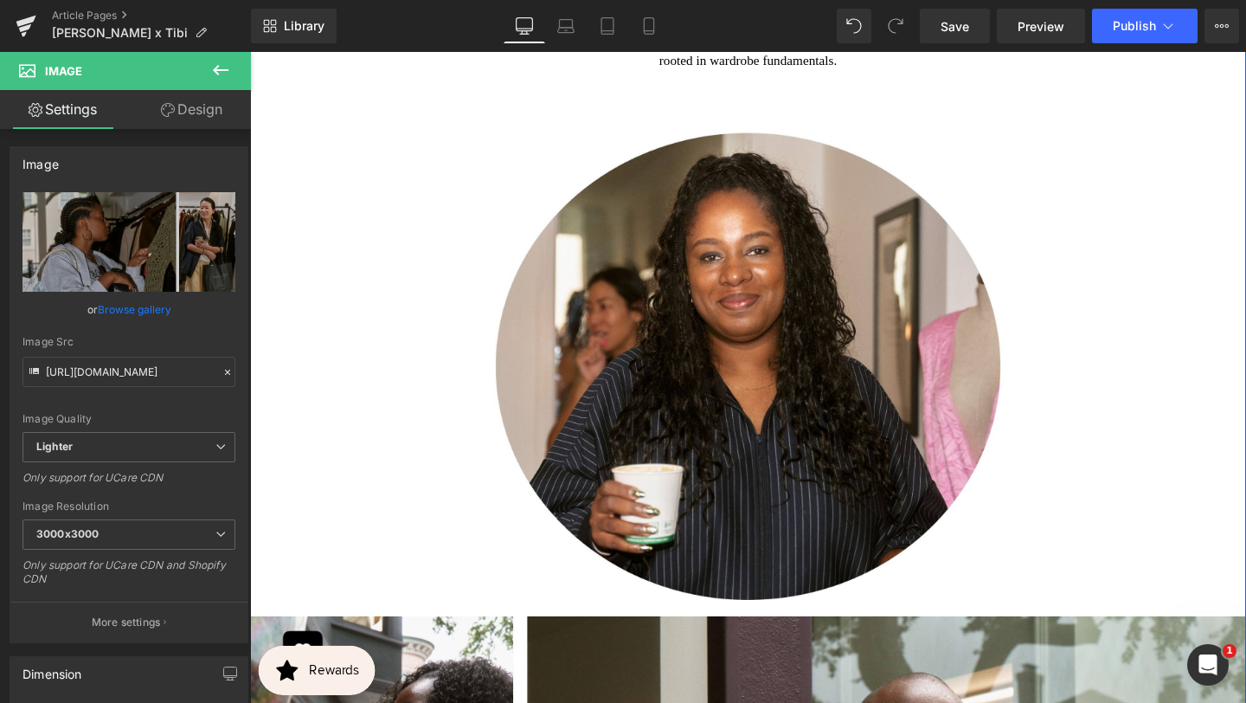
scroll to position [2122, 0]
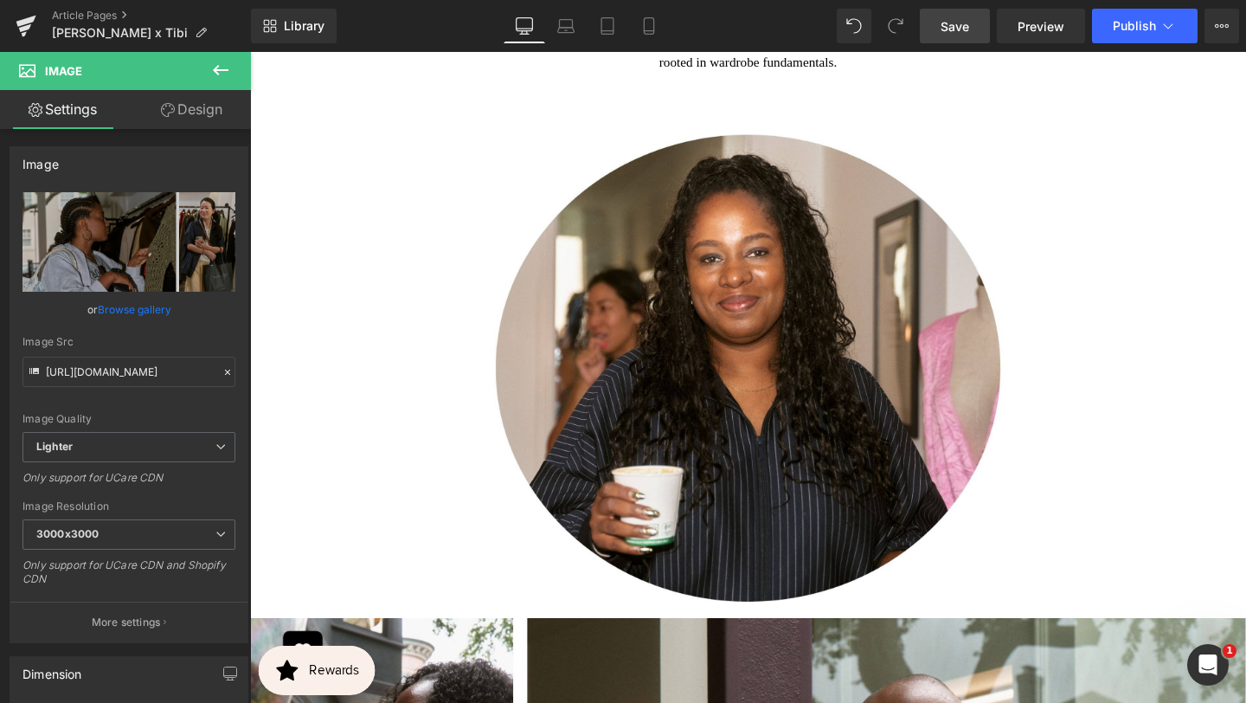
drag, startPoint x: 963, startPoint y: 38, endPoint x: 583, endPoint y: 238, distance: 430.2
click at [963, 38] on link "Save" at bounding box center [955, 26] width 70 height 35
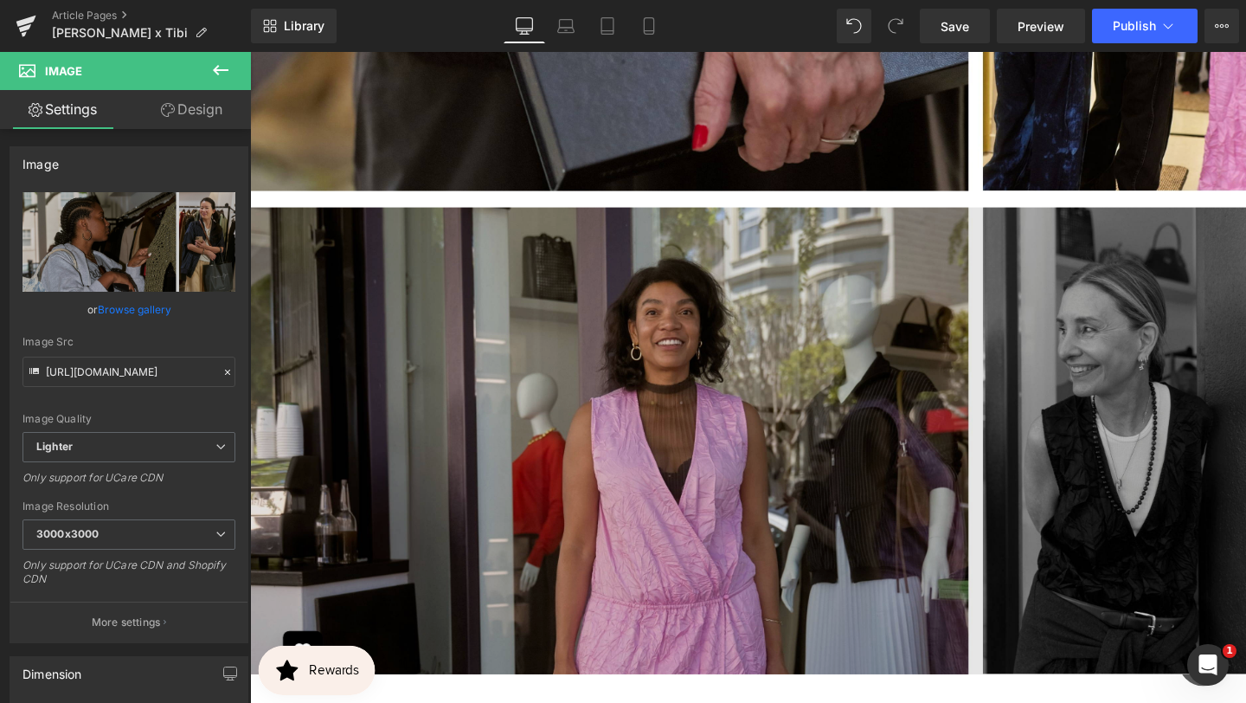
scroll to position [4257, 0]
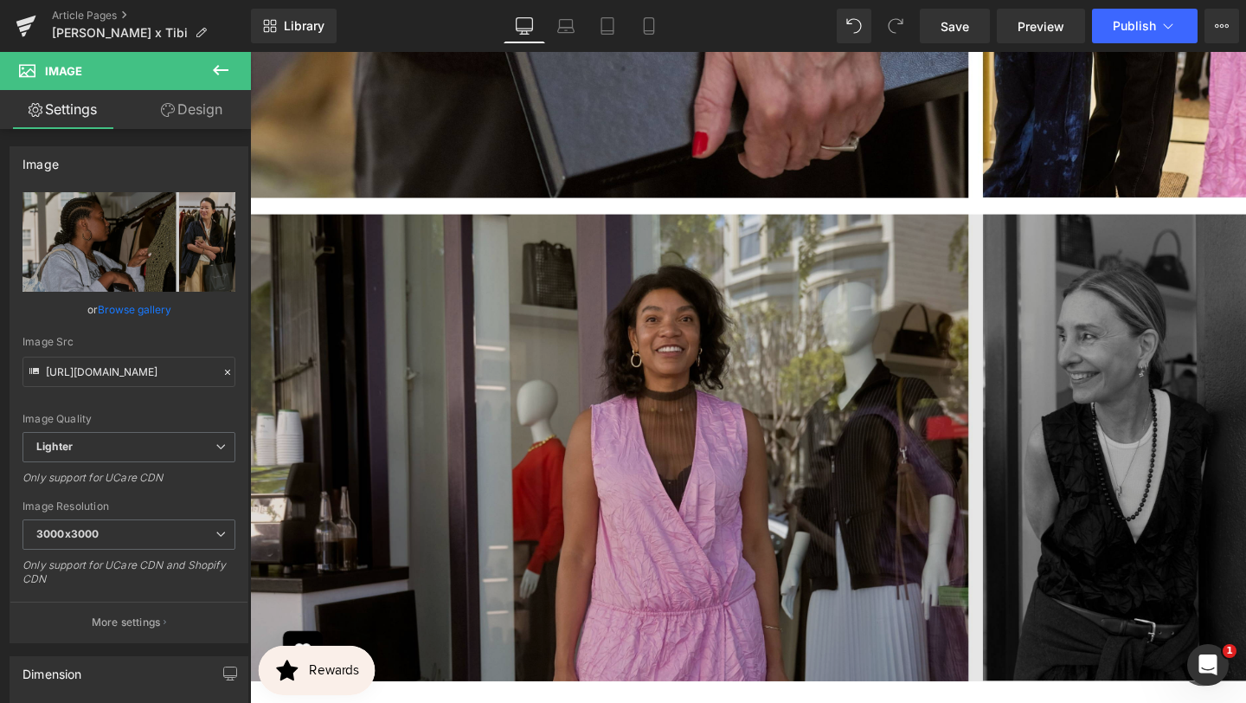
click at [377, 274] on img at bounding box center [773, 459] width 1047 height 508
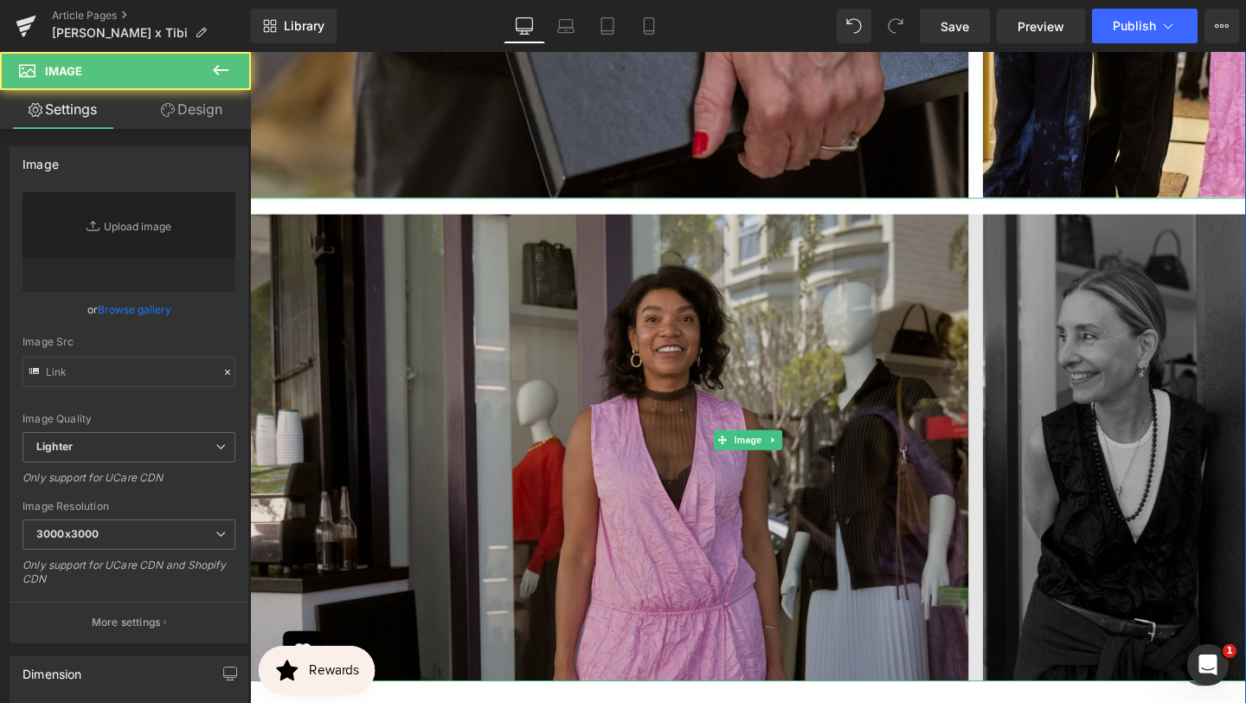
type input "[URL][DOMAIN_NAME]"
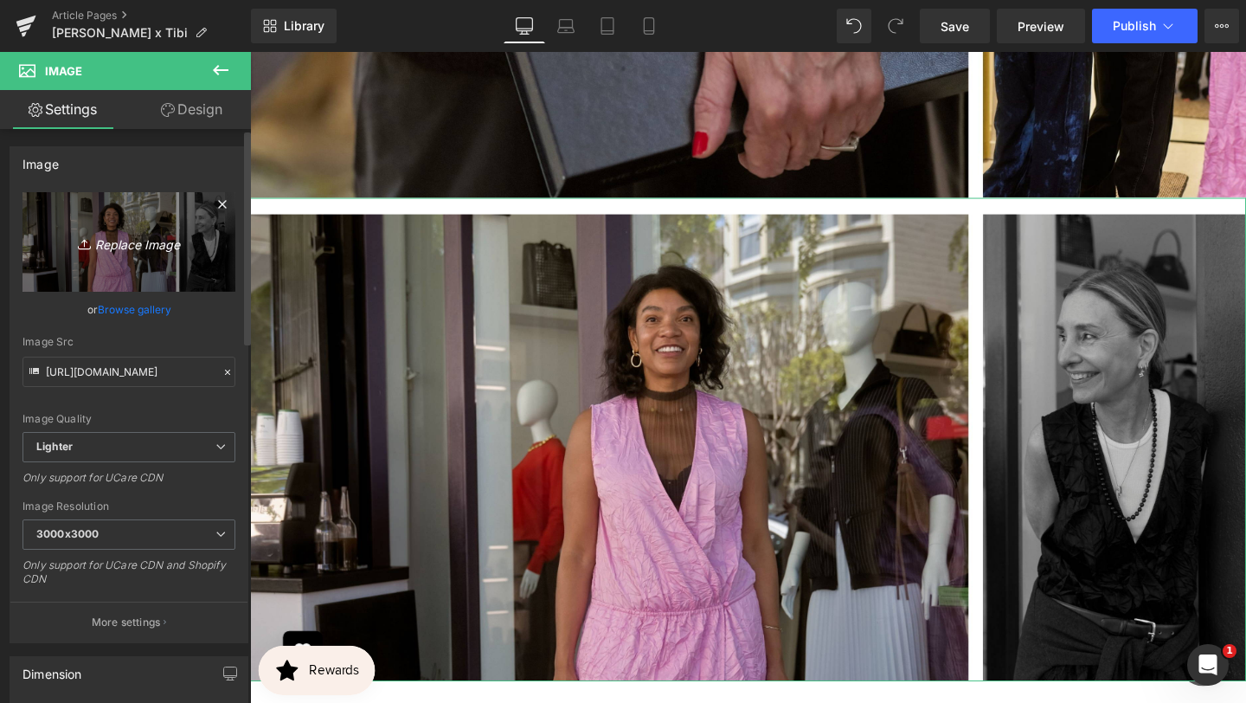
click at [140, 240] on icon "Replace Image" at bounding box center [129, 242] width 138 height 22
type input "C:\fakepath\BANNER REAL SIZE SITE (18).jpg"
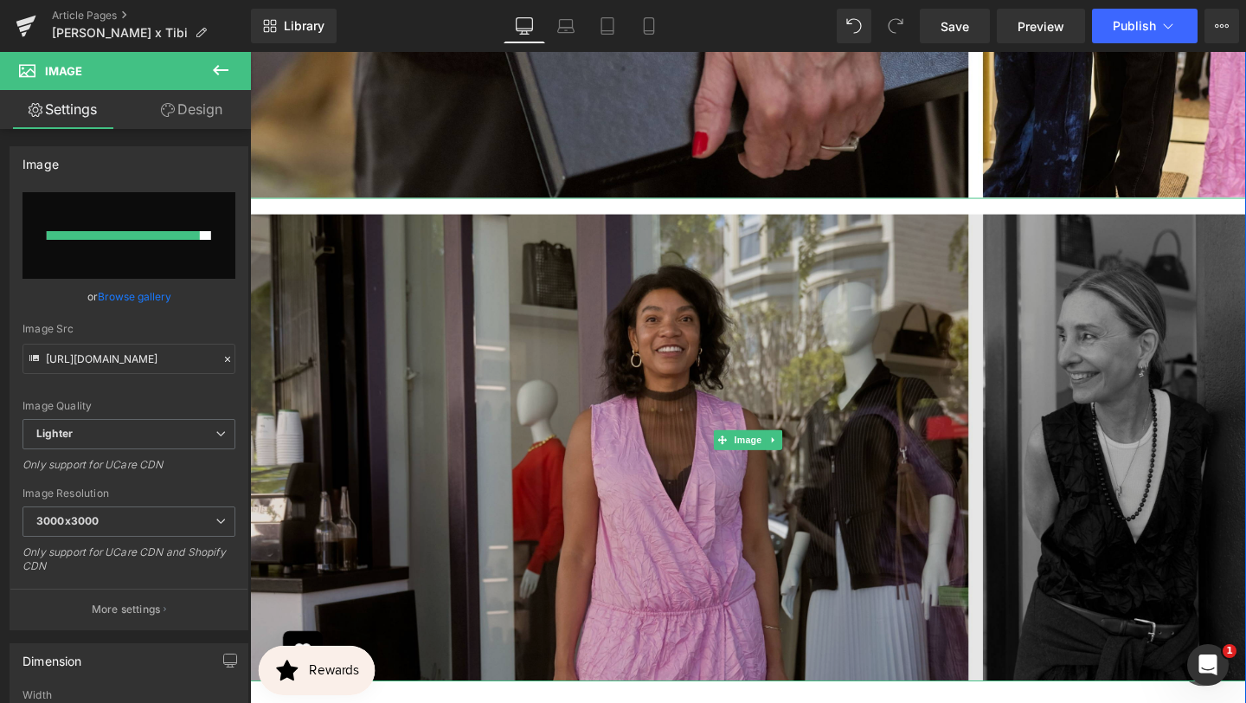
type input "[URL][DOMAIN_NAME]"
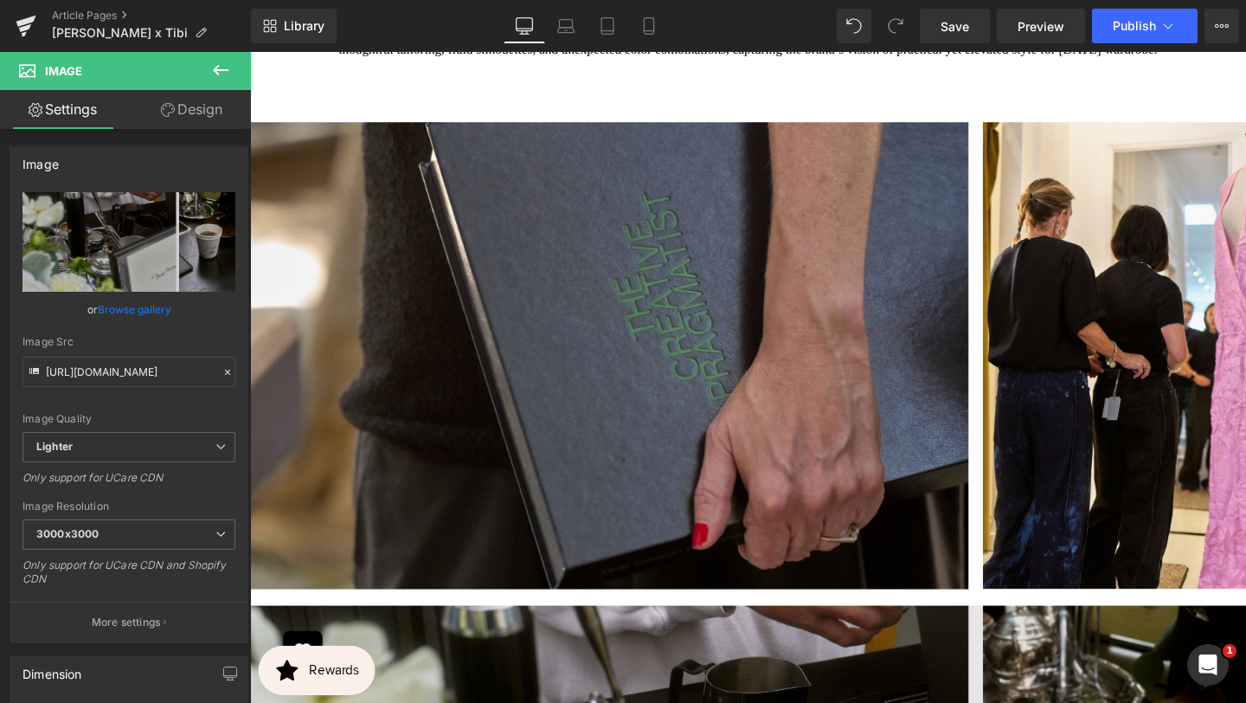
scroll to position [3682, 0]
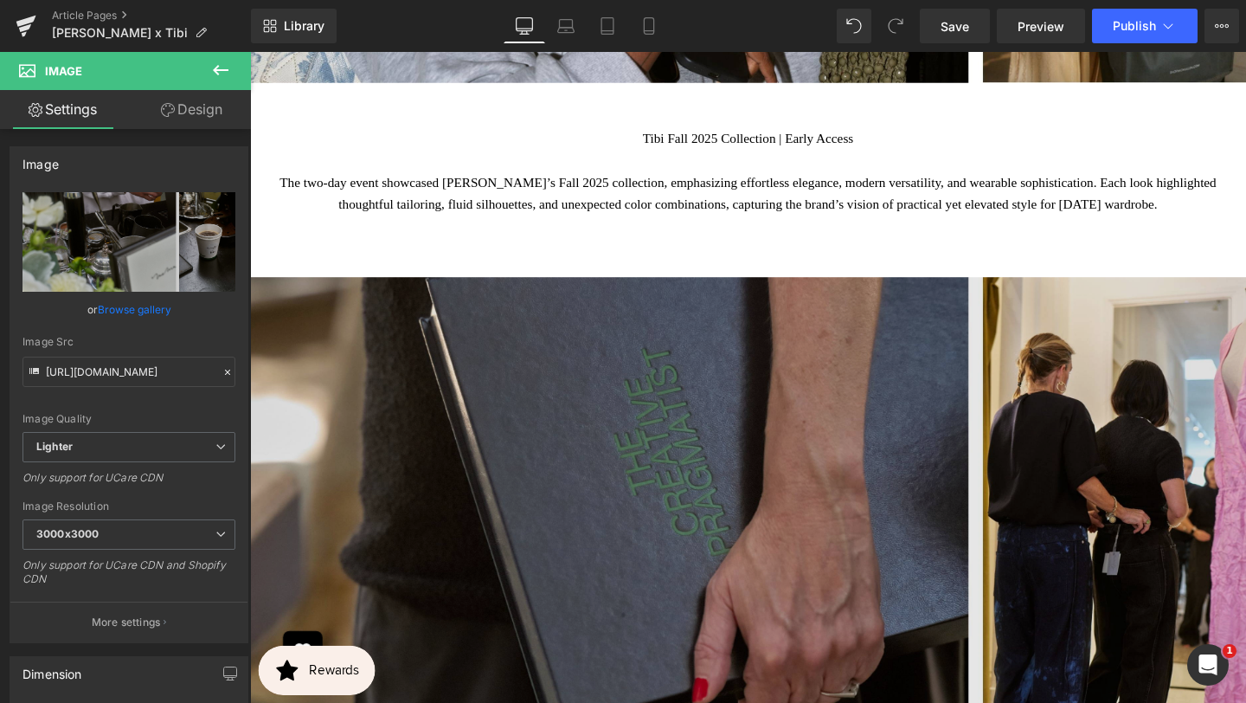
click at [722, 409] on img at bounding box center [773, 526] width 1047 height 508
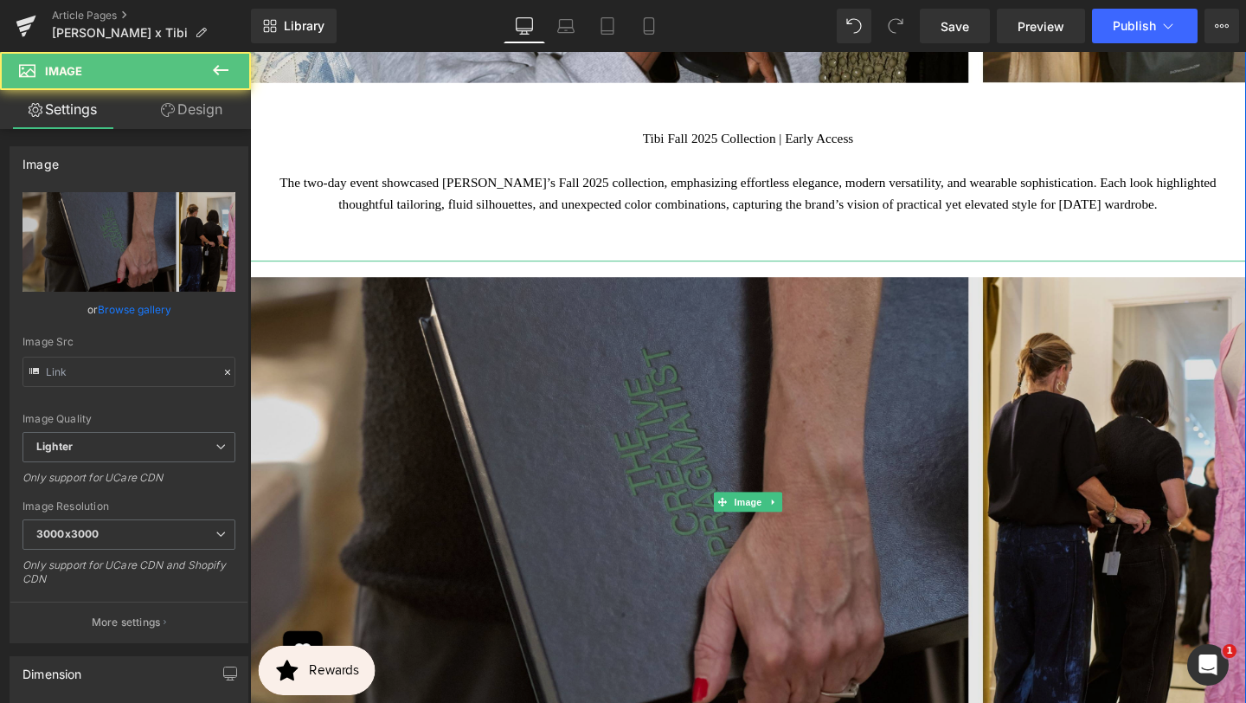
type input "[URL][DOMAIN_NAME]"
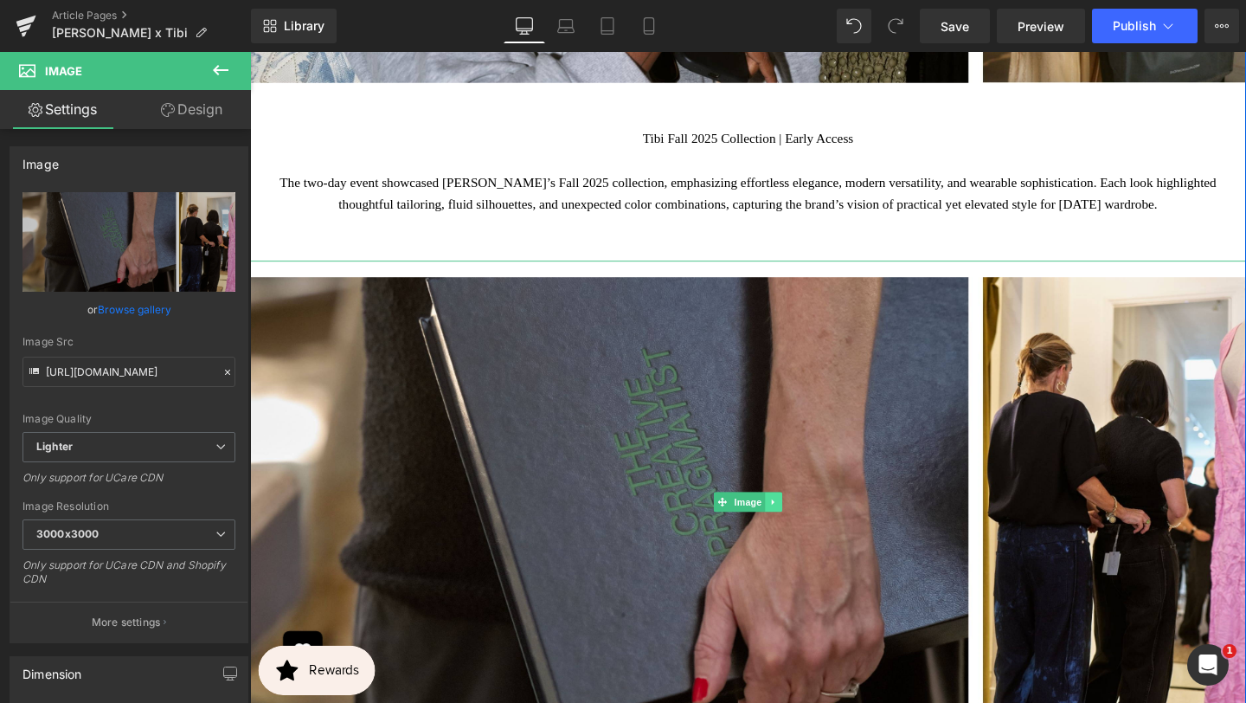
click at [800, 523] on icon at bounding box center [800, 526] width 3 height 6
click at [806, 521] on icon at bounding box center [810, 526] width 10 height 10
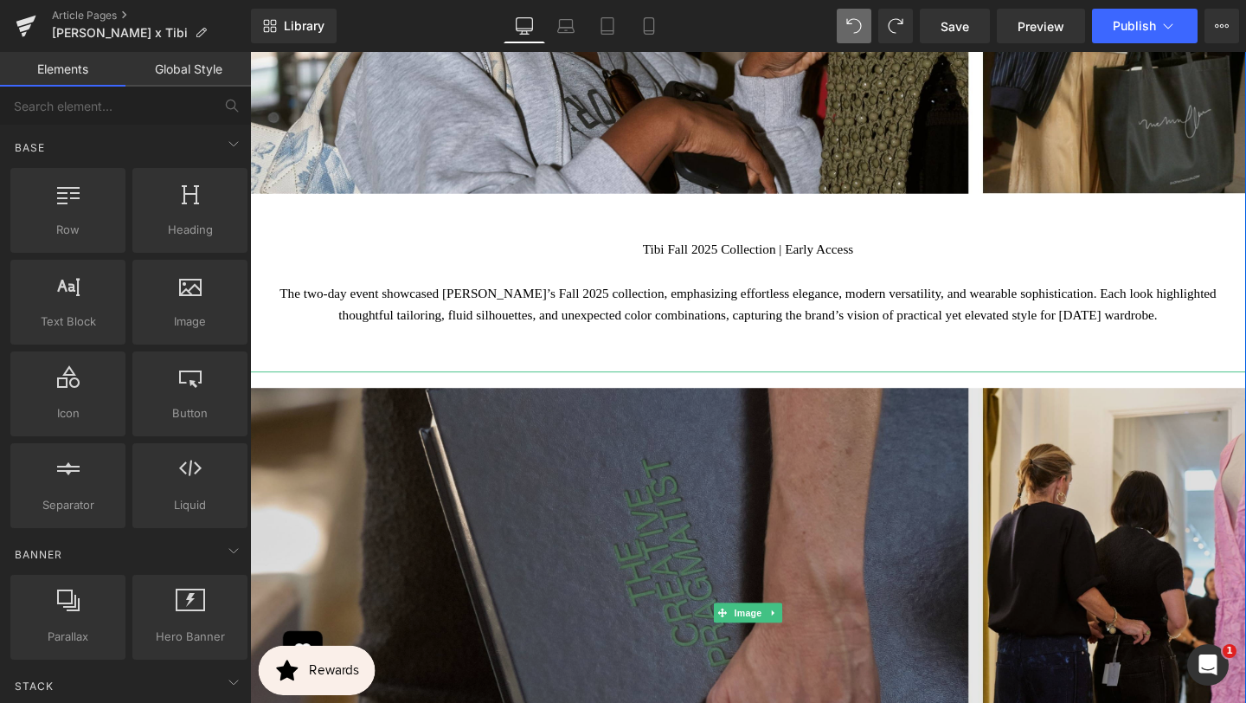
scroll to position [3887, 0]
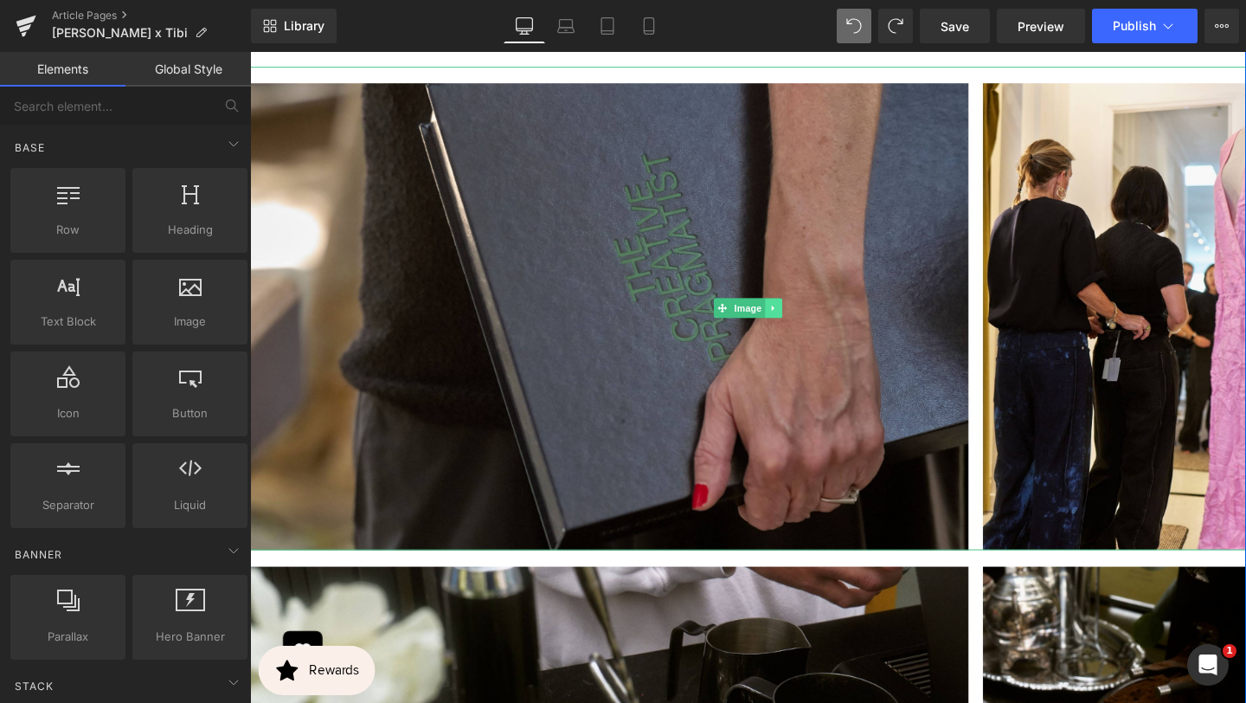
click at [800, 319] on icon at bounding box center [800, 322] width 3 height 6
click at [789, 316] on icon at bounding box center [792, 321] width 10 height 10
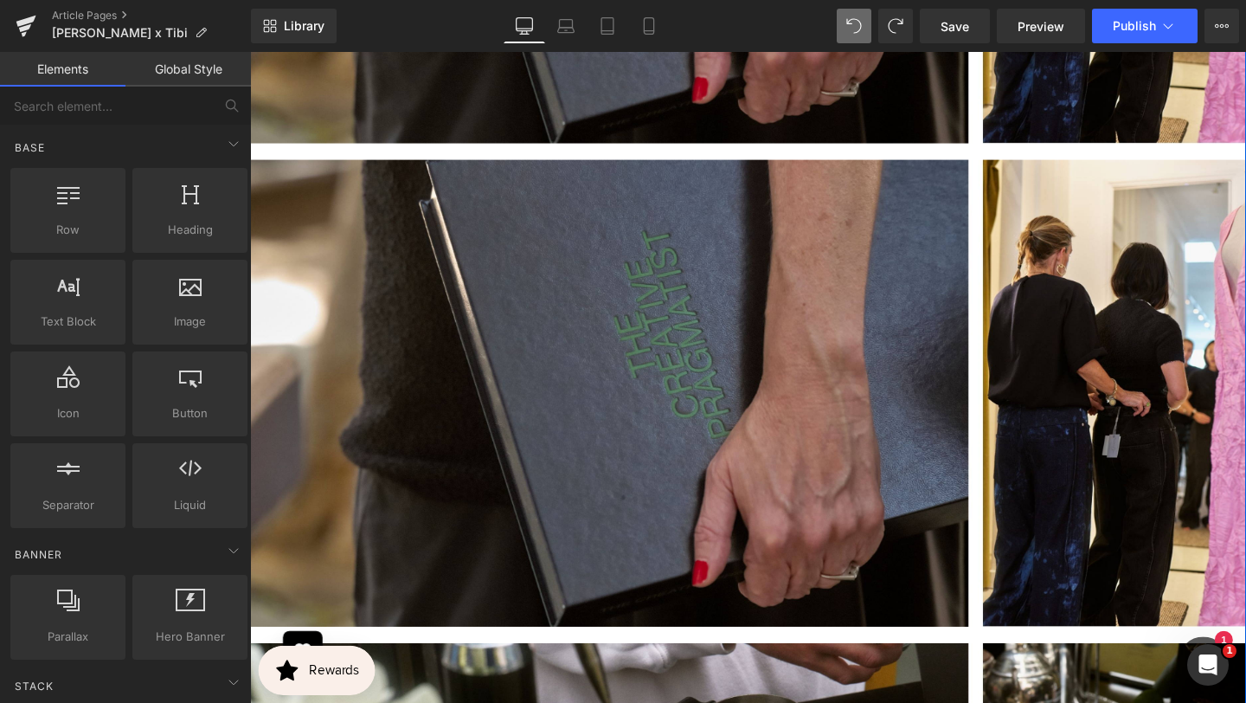
scroll to position [4318, 0]
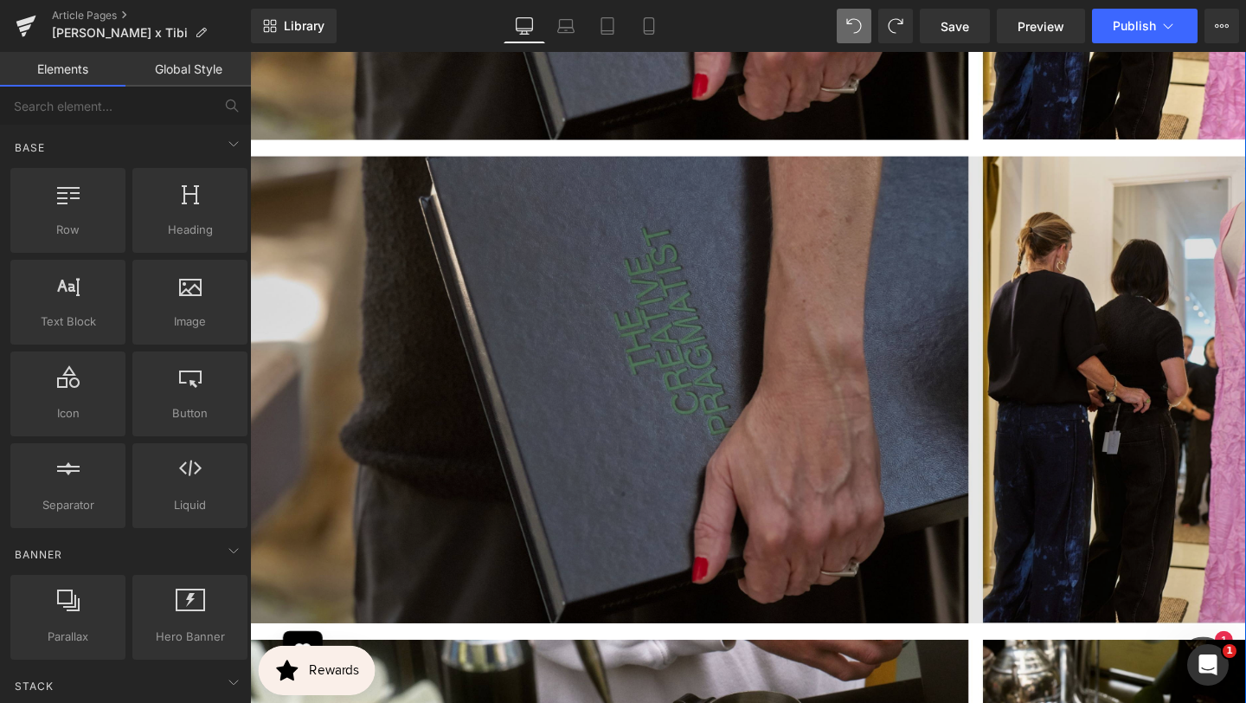
click at [799, 319] on img at bounding box center [773, 399] width 1047 height 508
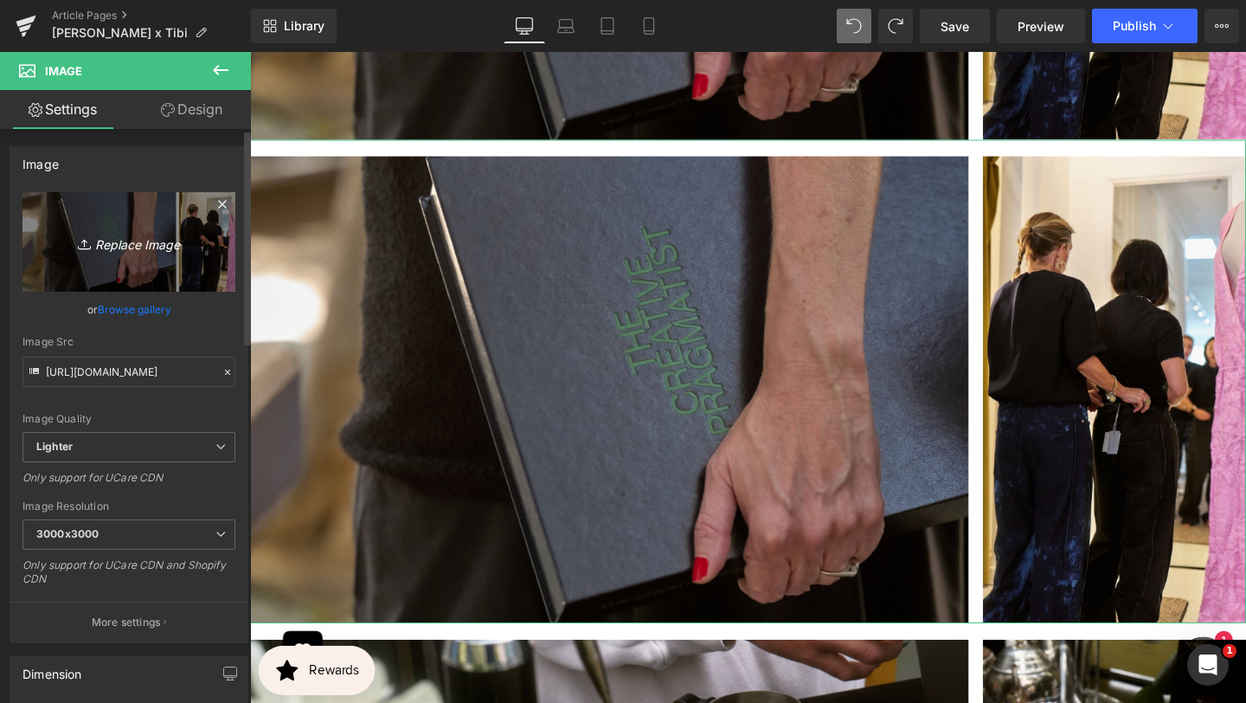
click at [140, 244] on icon "Replace Image" at bounding box center [129, 242] width 138 height 22
type input "C:\fakepath\BANNER REAL SIZE SITE (19).jpg"
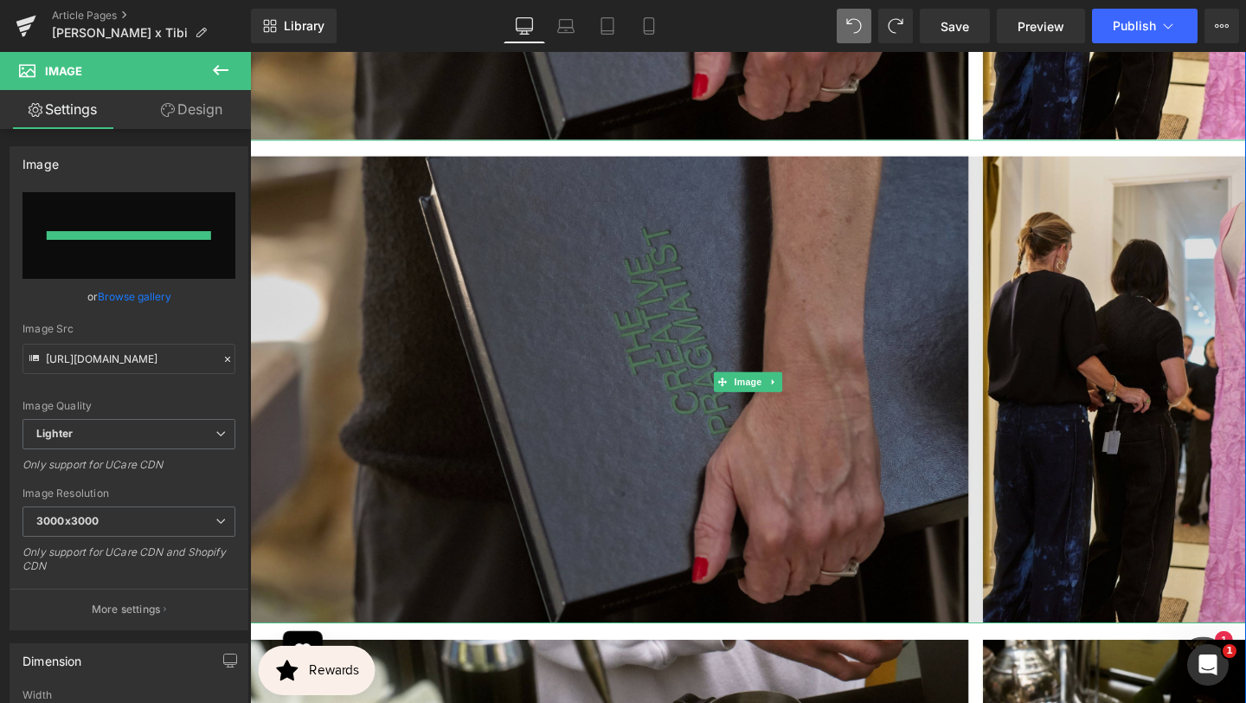
type input "[URL][DOMAIN_NAME]"
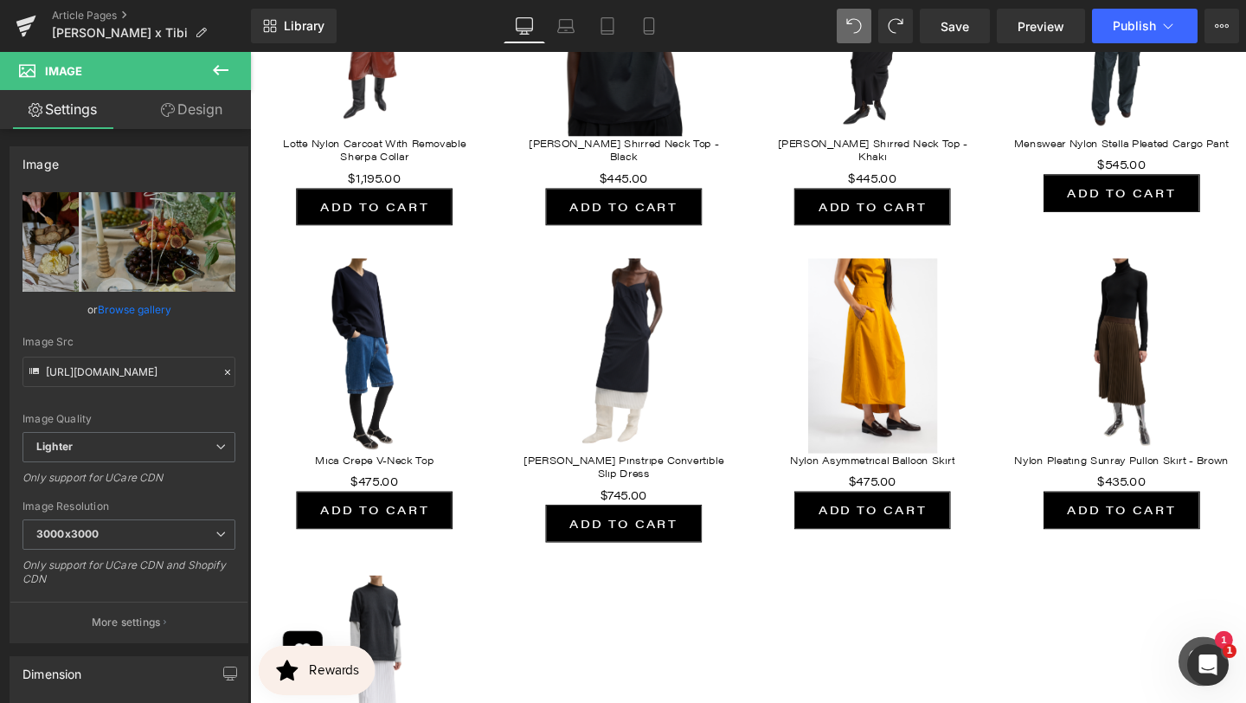
scroll to position [7299, 0]
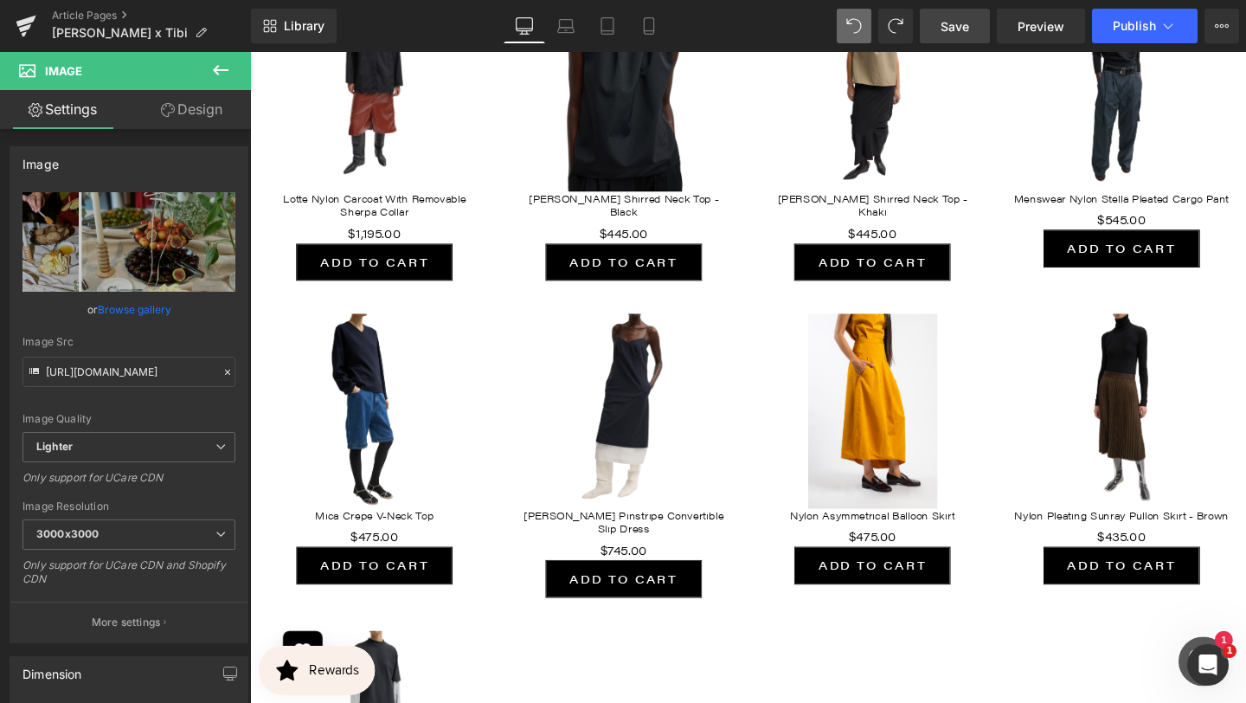
click at [968, 26] on span "Save" at bounding box center [955, 26] width 29 height 18
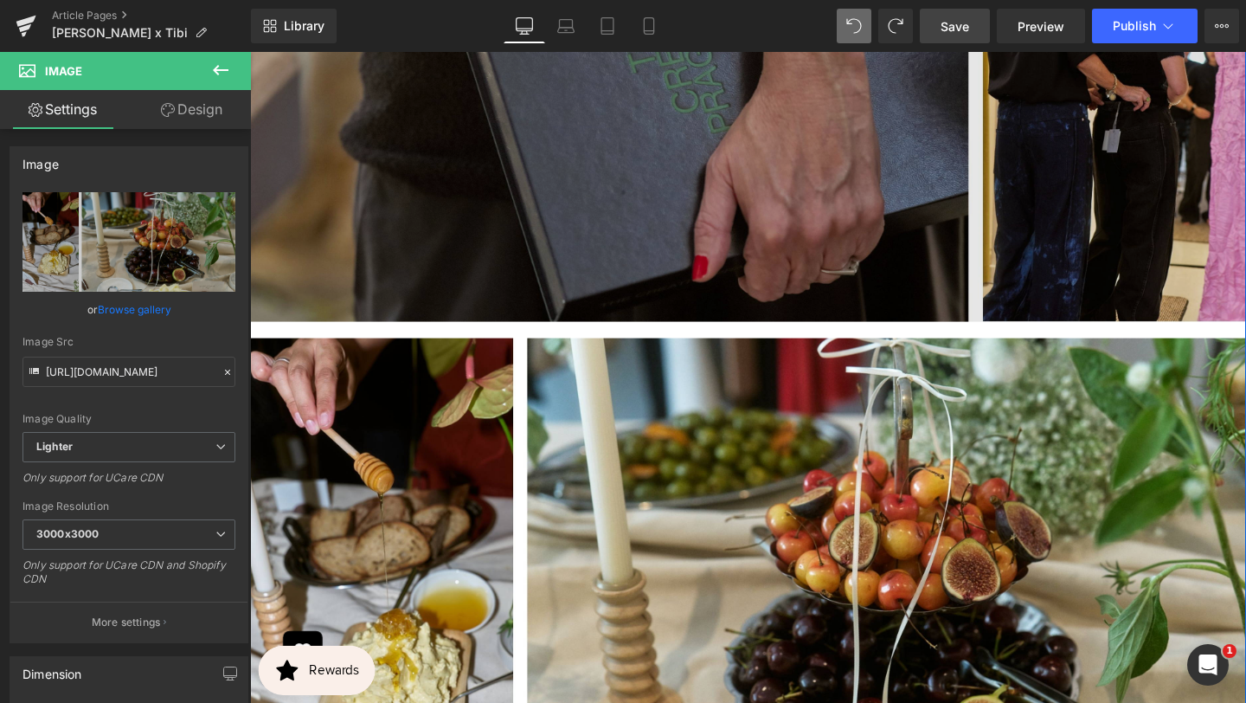
scroll to position [4060, 0]
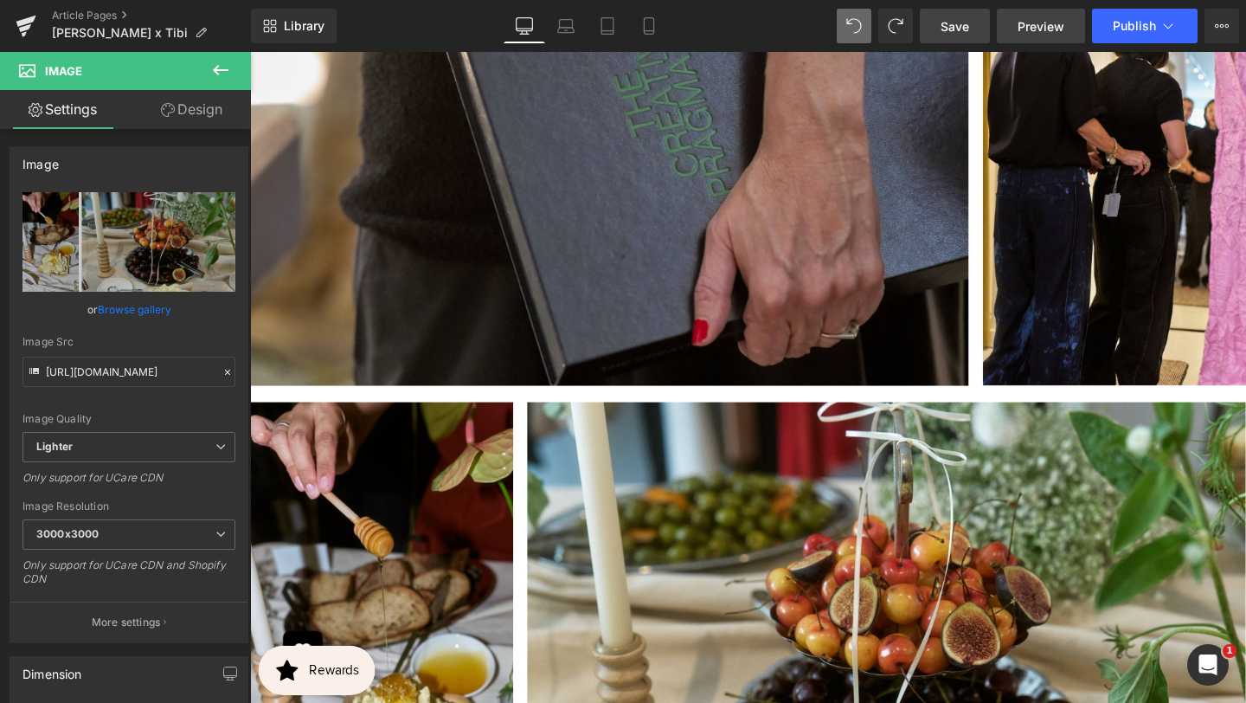
click at [1045, 36] on link "Preview" at bounding box center [1041, 26] width 88 height 35
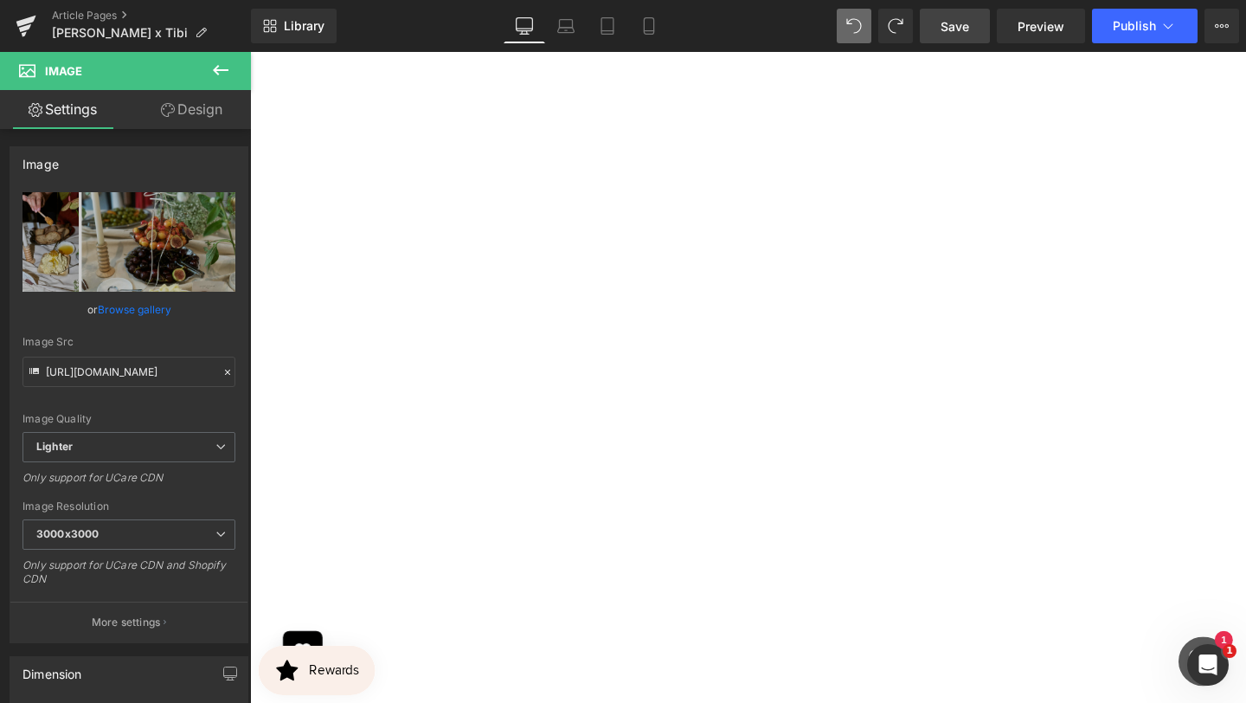
scroll to position [9574, 0]
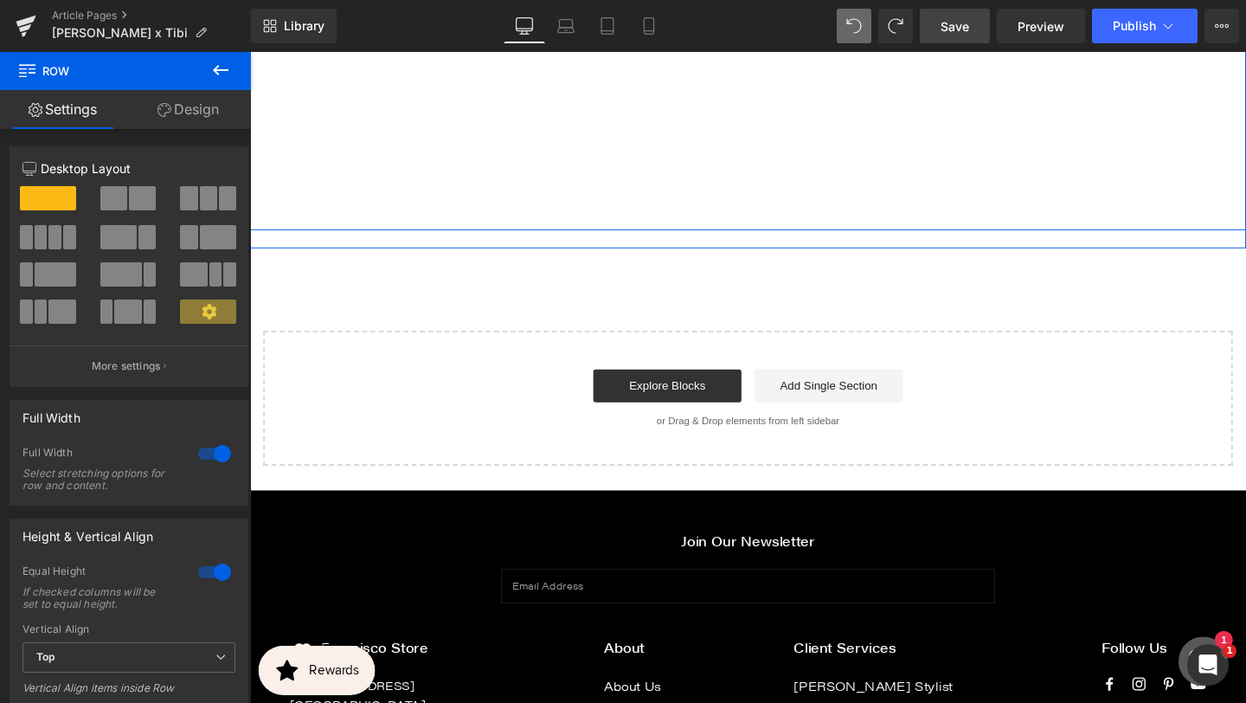
scroll to position [10457, 0]
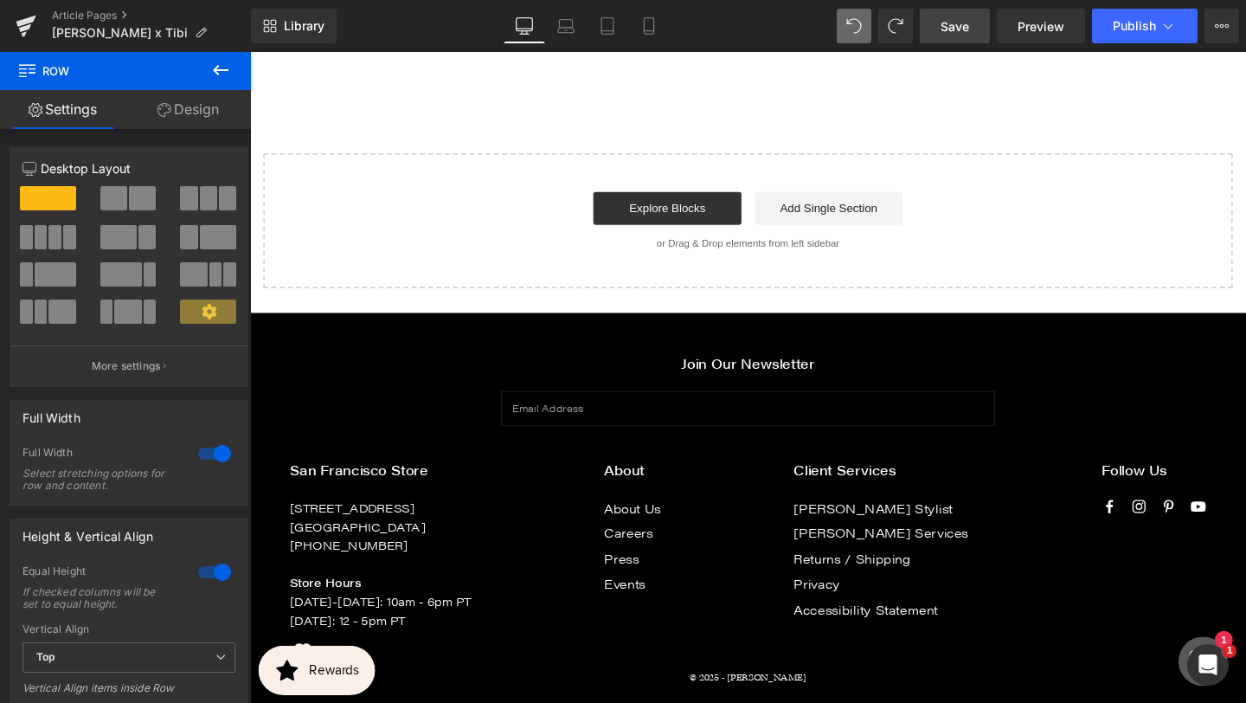
click at [549, 248] on p "or Drag & Drop elements from left sidebar" at bounding box center [774, 254] width 964 height 12
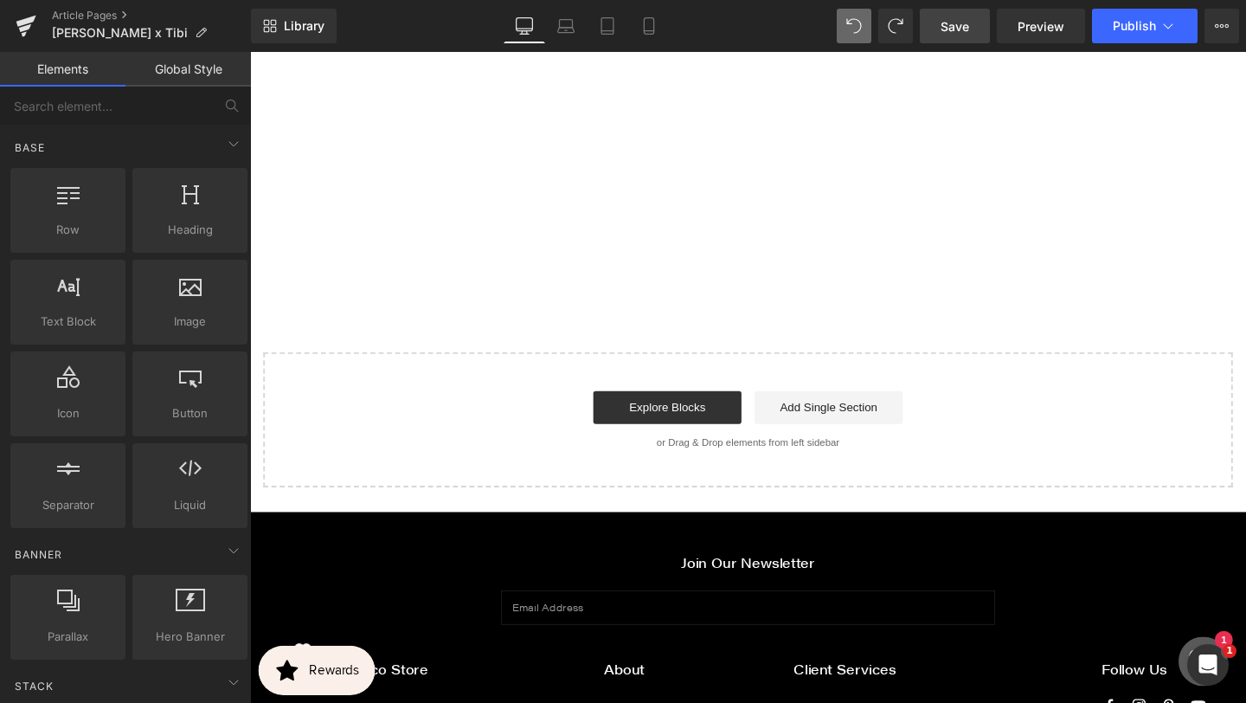
scroll to position [10217, 0]
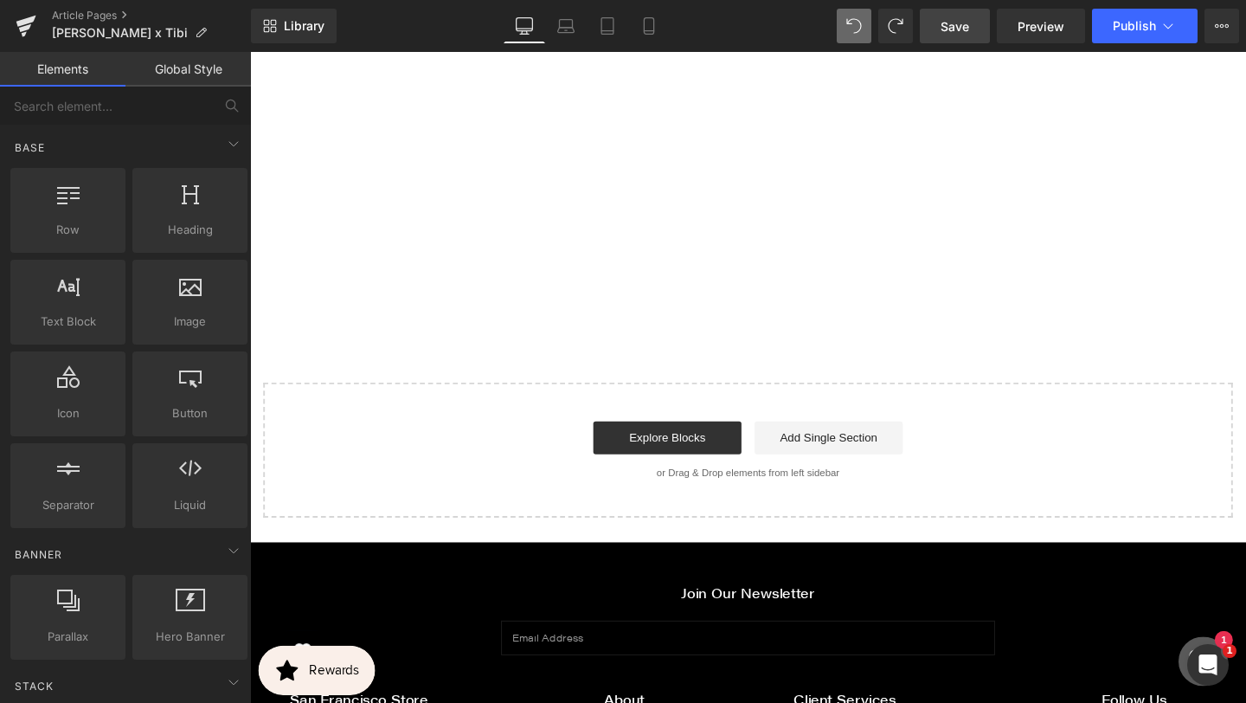
drag, startPoint x: 520, startPoint y: 390, endPoint x: 519, endPoint y: 241, distance: 149.8
click at [503, 293] on div at bounding box center [773, 302] width 1047 height 19
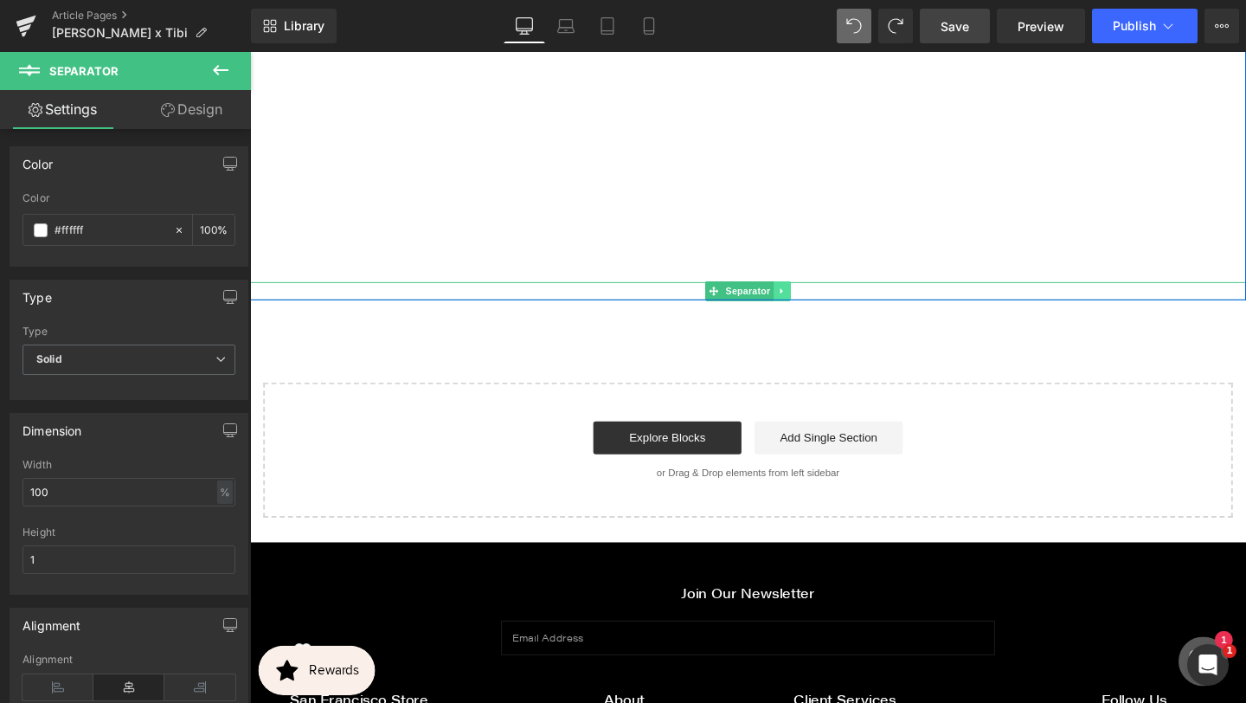
click at [804, 293] on link at bounding box center [810, 303] width 18 height 21
click at [817, 298] on icon at bounding box center [819, 303] width 10 height 10
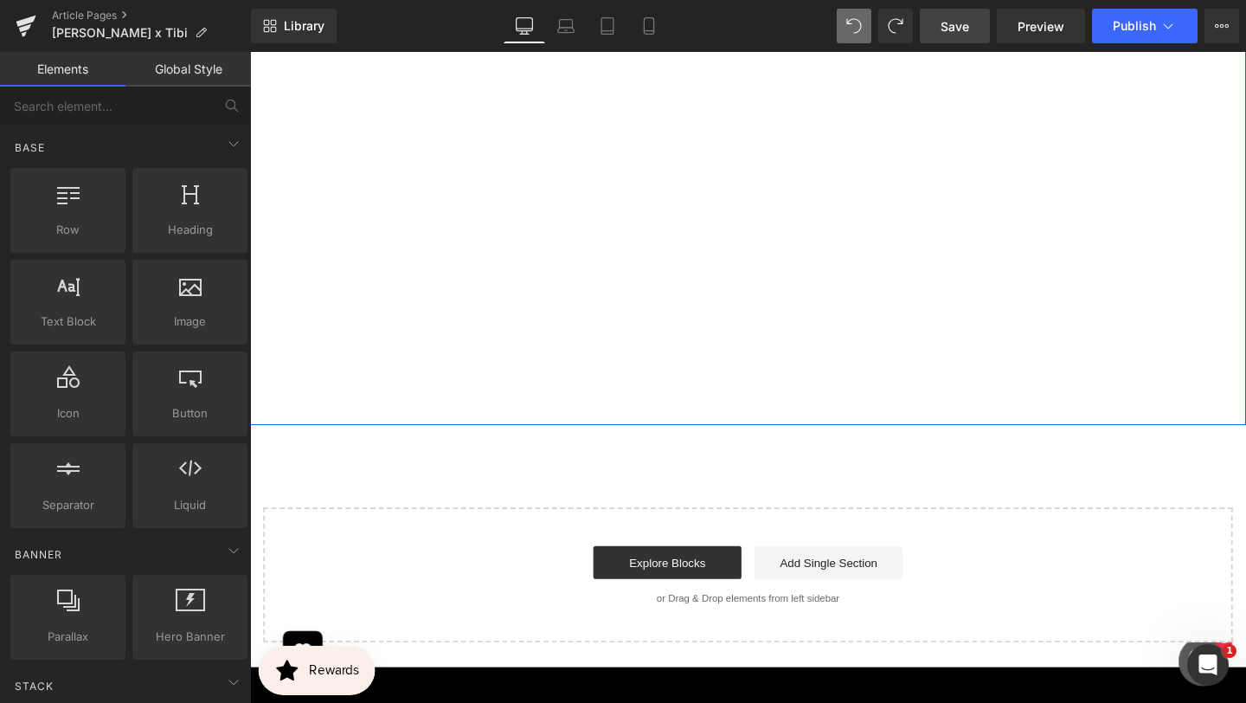
scroll to position [9807, 0]
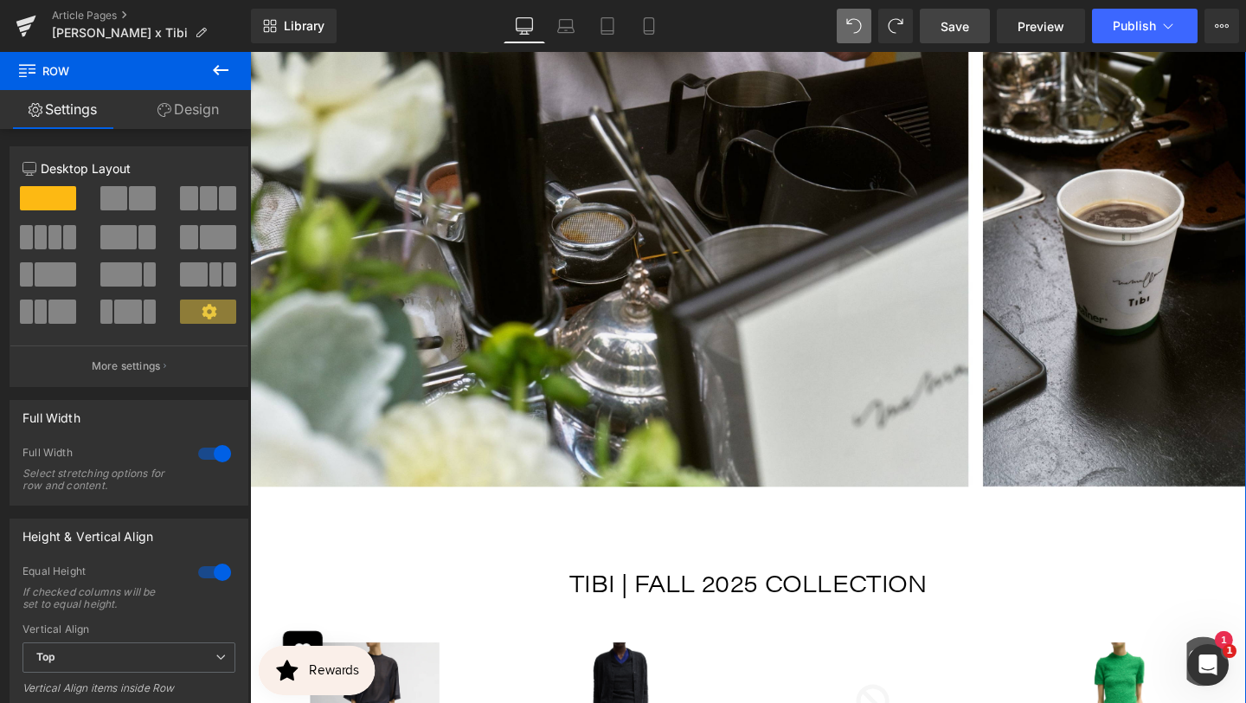
scroll to position [5013, 0]
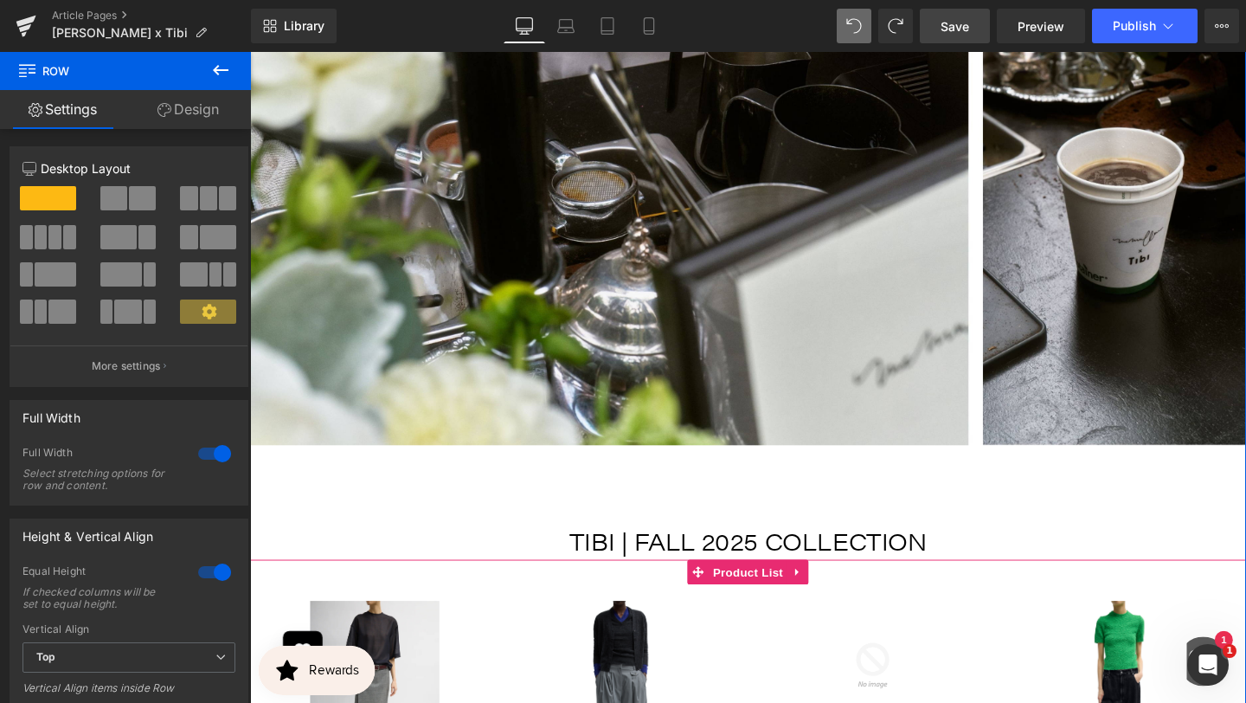
click at [721, 588] on span at bounding box center [721, 599] width 23 height 26
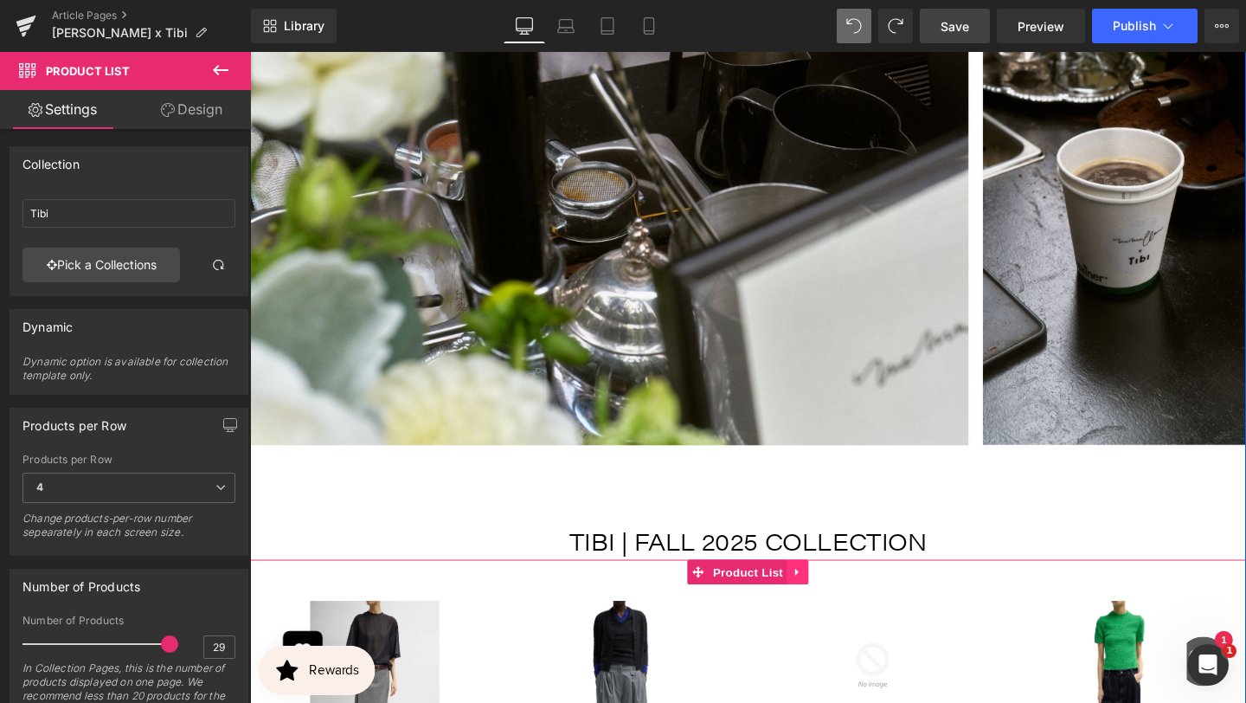
click at [830, 592] on icon at bounding box center [827, 598] width 12 height 13
click at [840, 593] on icon at bounding box center [838, 599] width 12 height 12
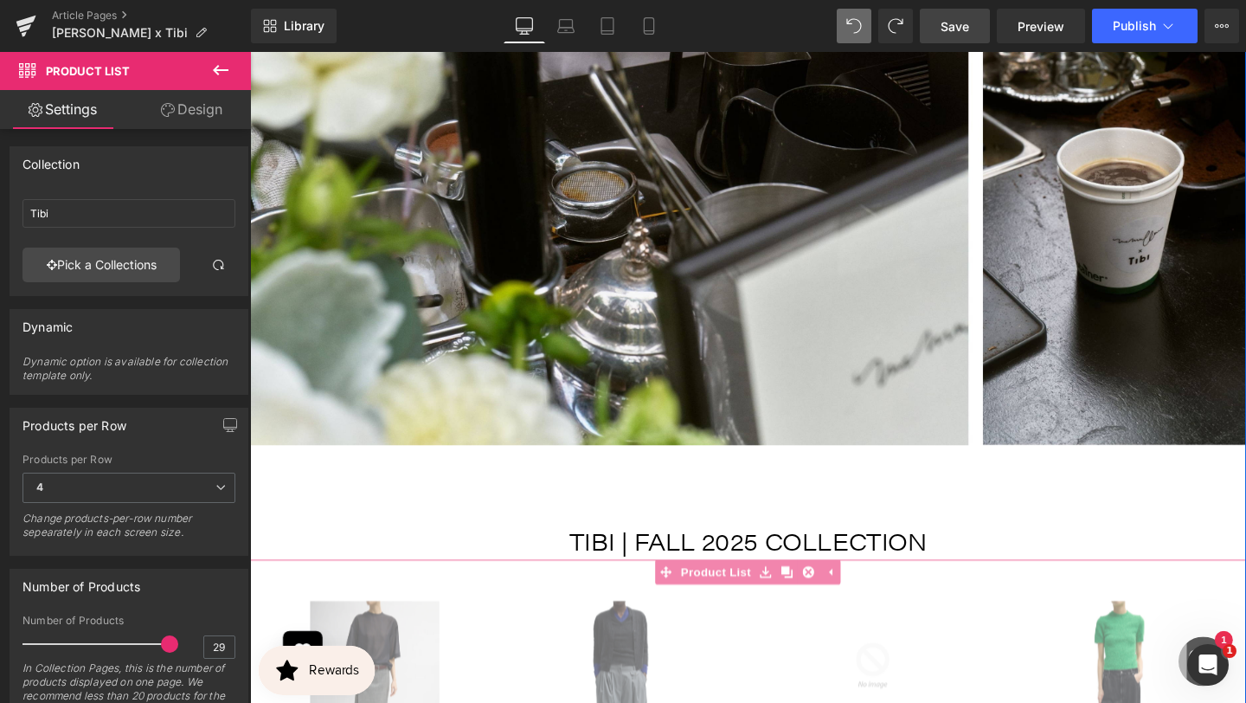
click at [817, 546] on p "TIBI | FALL 2025 COLLECTION" at bounding box center [773, 566] width 1047 height 40
click at [835, 380] on img at bounding box center [773, 212] width 1047 height 508
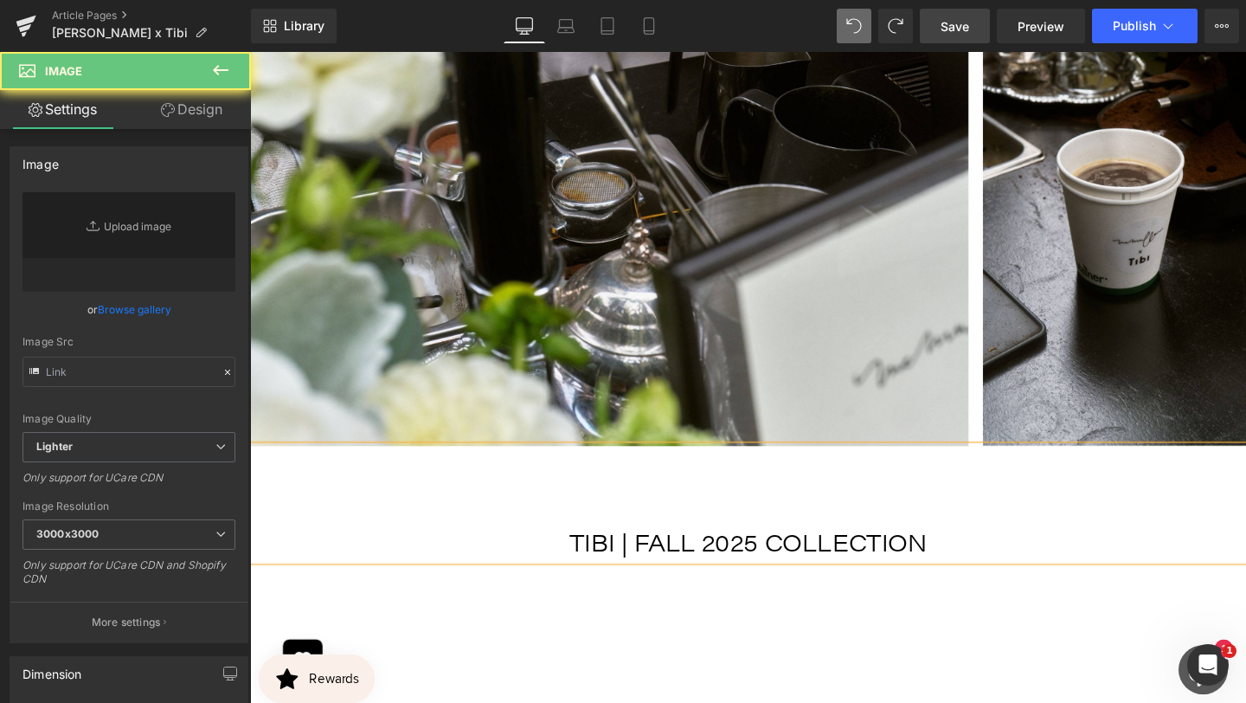
type input "[URL][DOMAIN_NAME]"
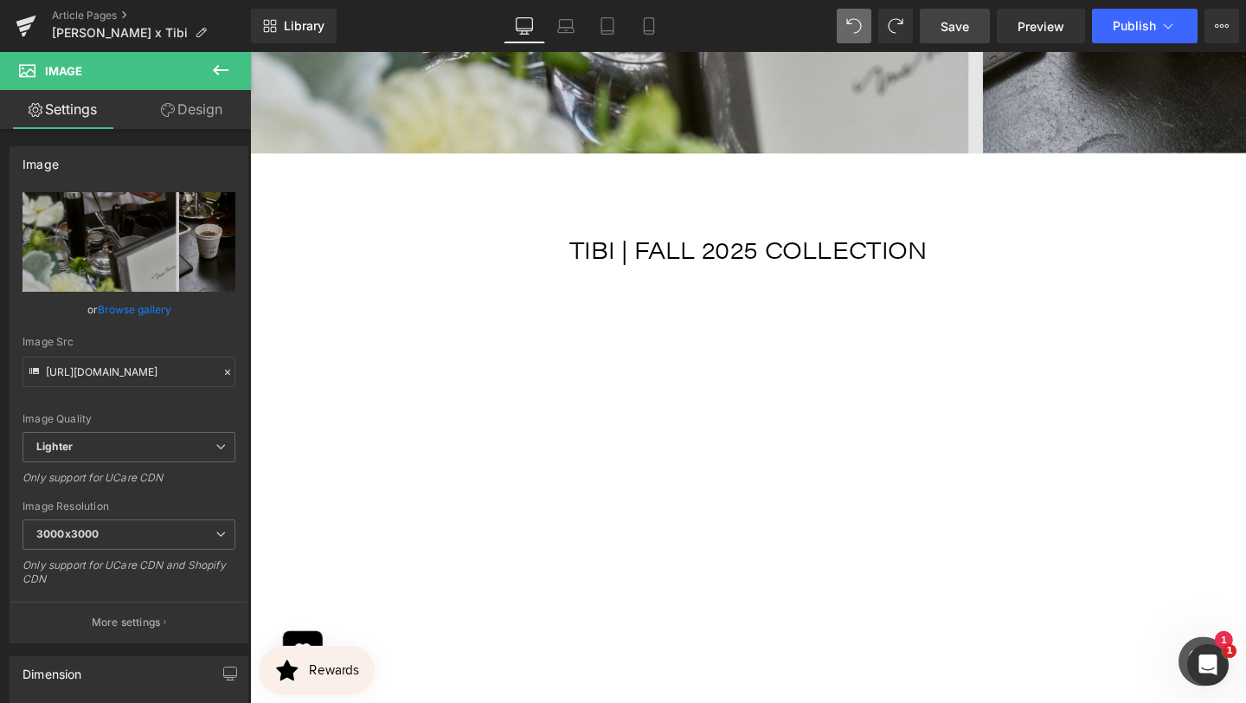
scroll to position [5331, 0]
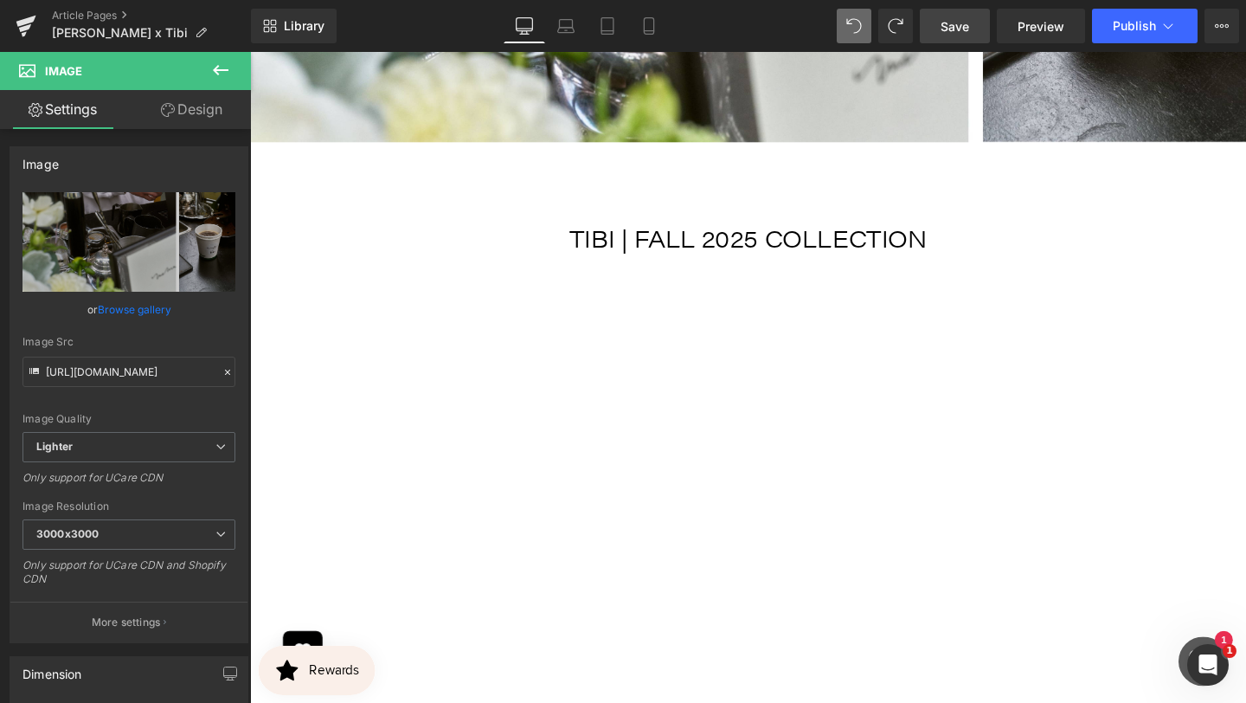
click at [216, 73] on icon at bounding box center [221, 70] width 16 height 10
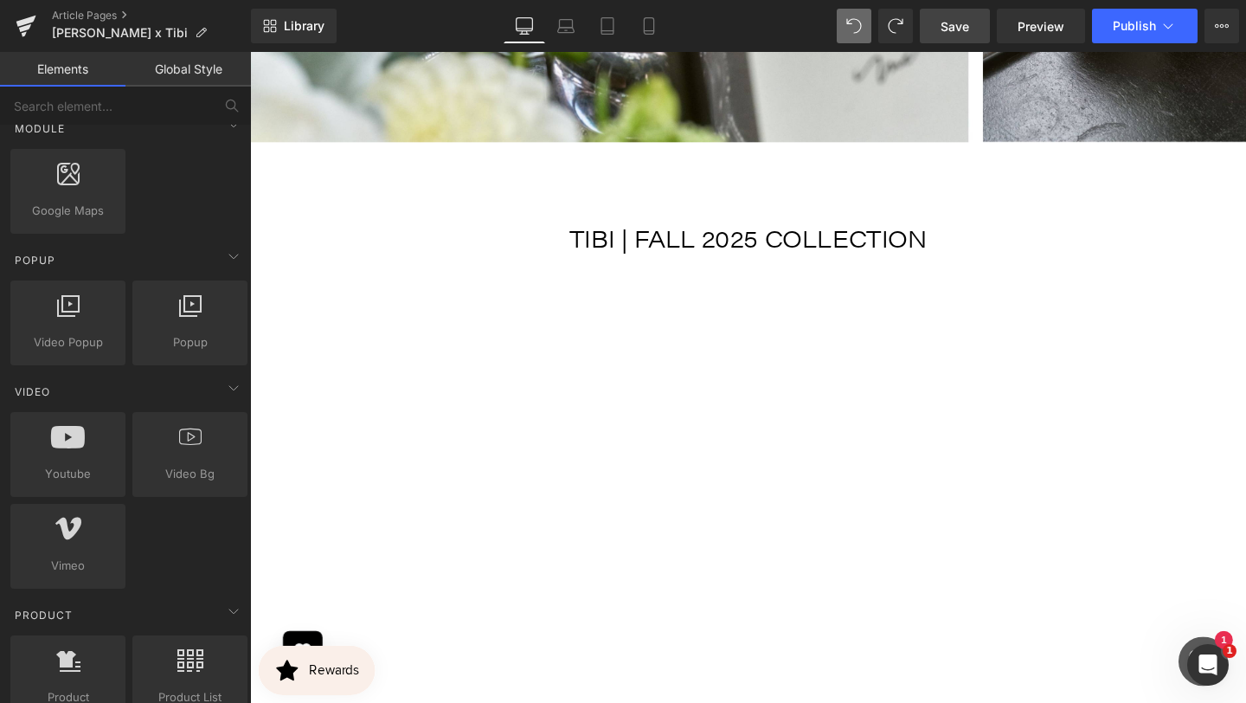
scroll to position [1061, 0]
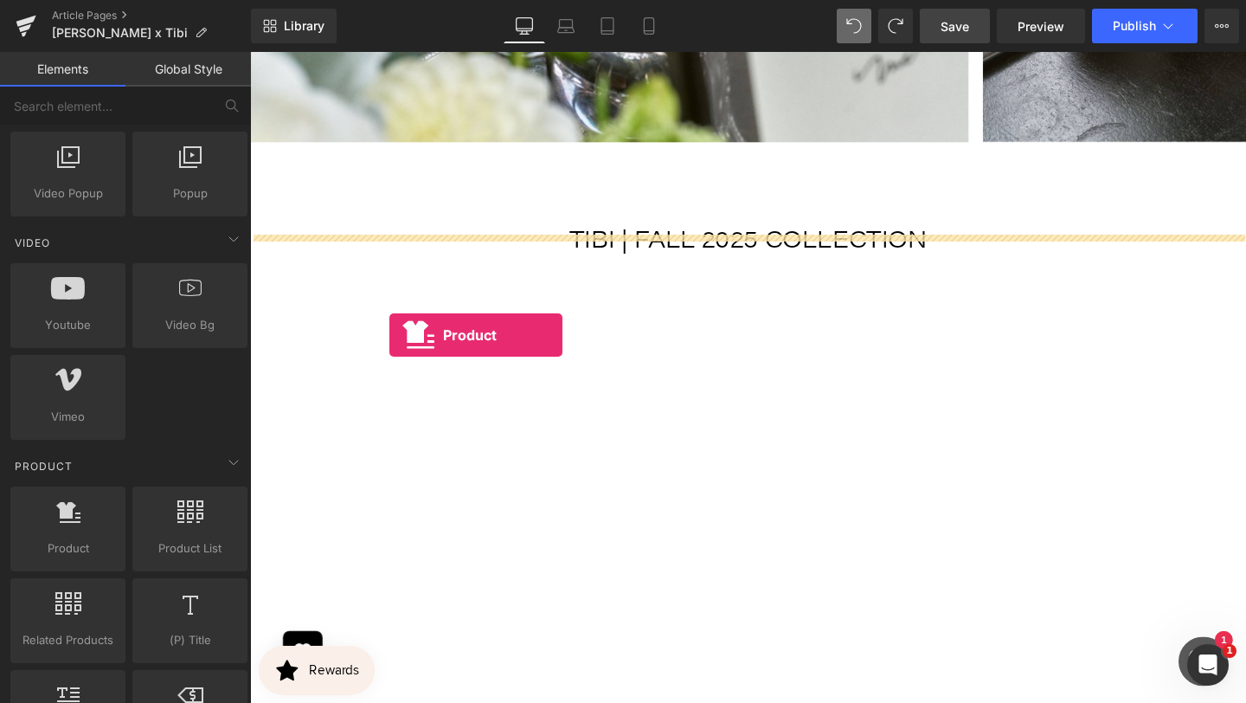
drag, startPoint x: 355, startPoint y: 594, endPoint x: 396, endPoint y: 345, distance: 251.9
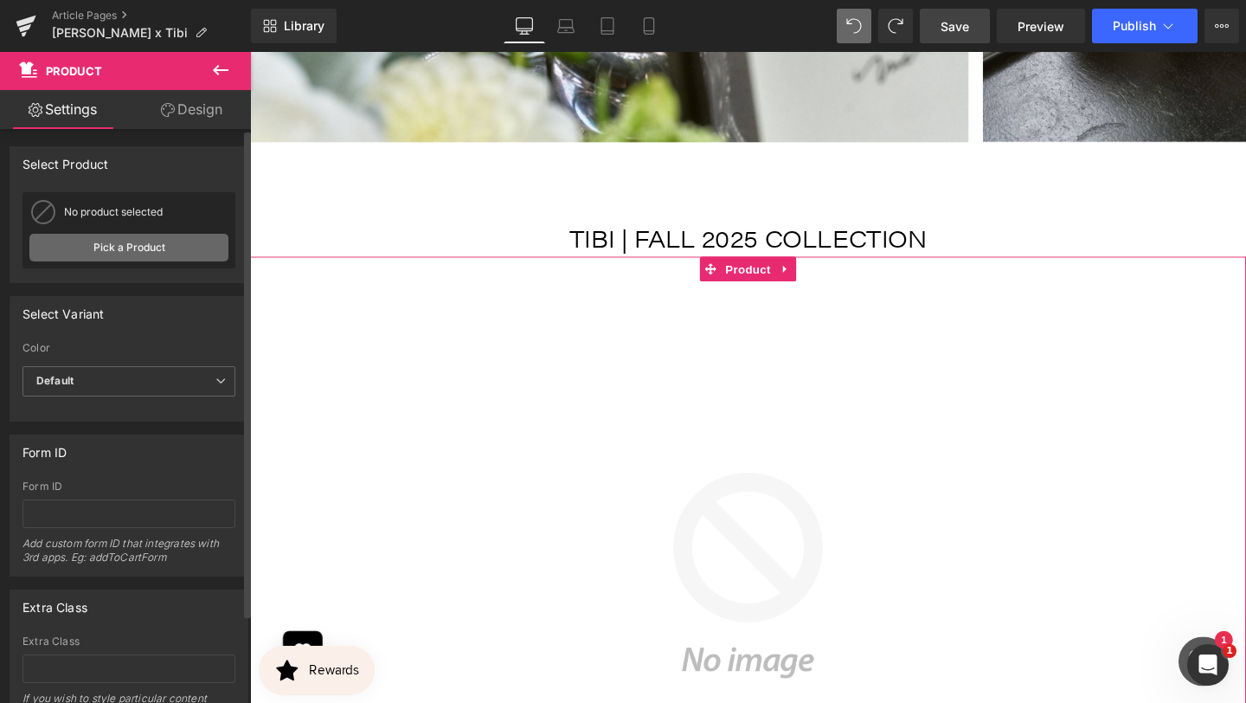
click at [177, 252] on link "Pick a Product" at bounding box center [128, 248] width 199 height 28
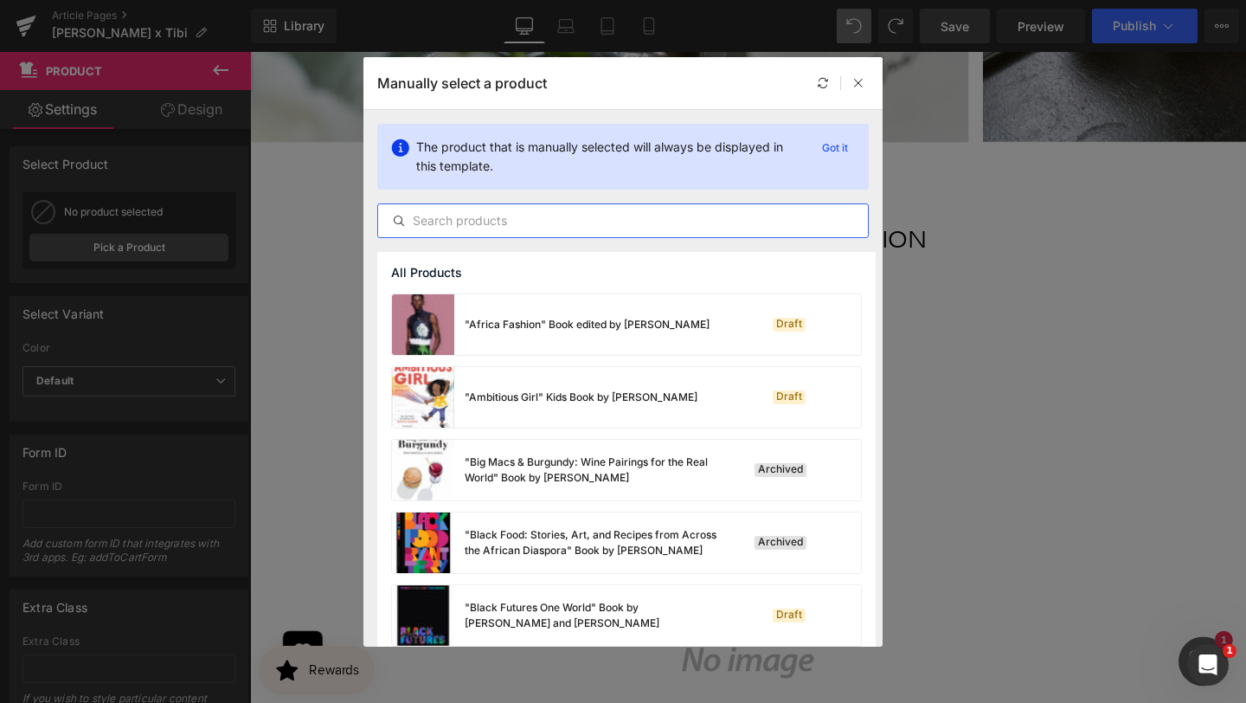
click at [528, 218] on input "text" at bounding box center [623, 220] width 490 height 21
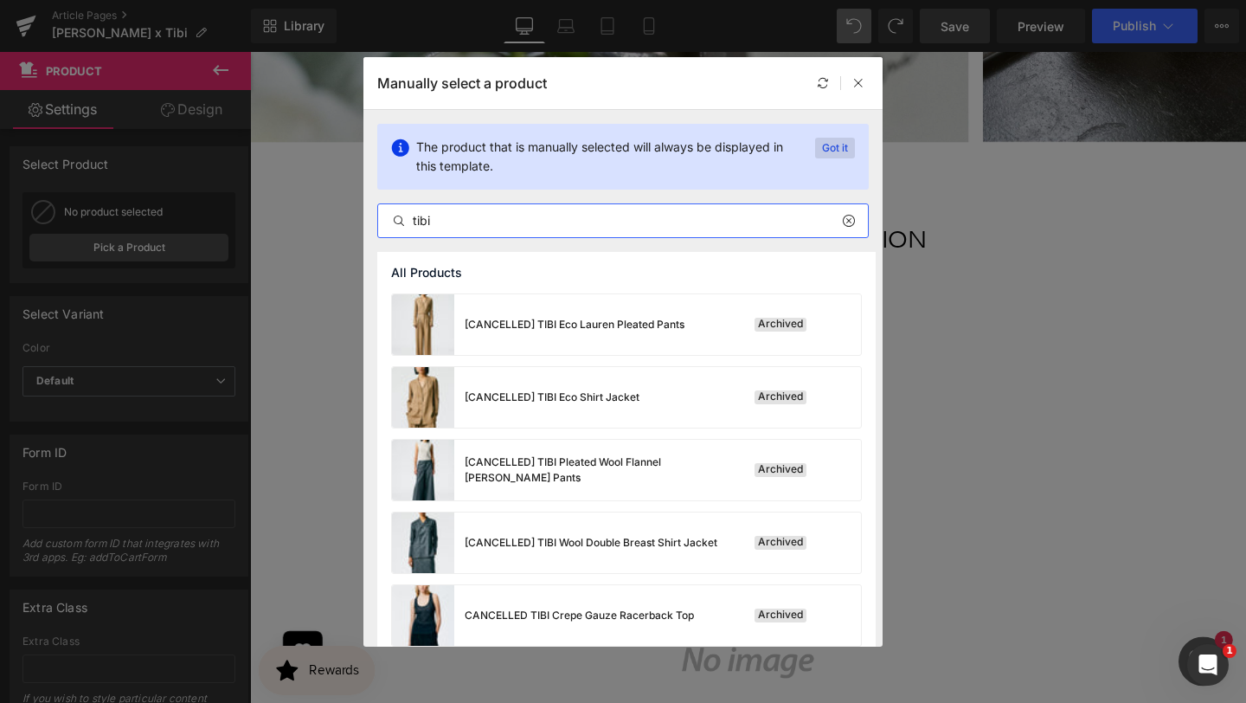
type input "tibi"
click at [825, 151] on p "Got it" at bounding box center [835, 148] width 40 height 21
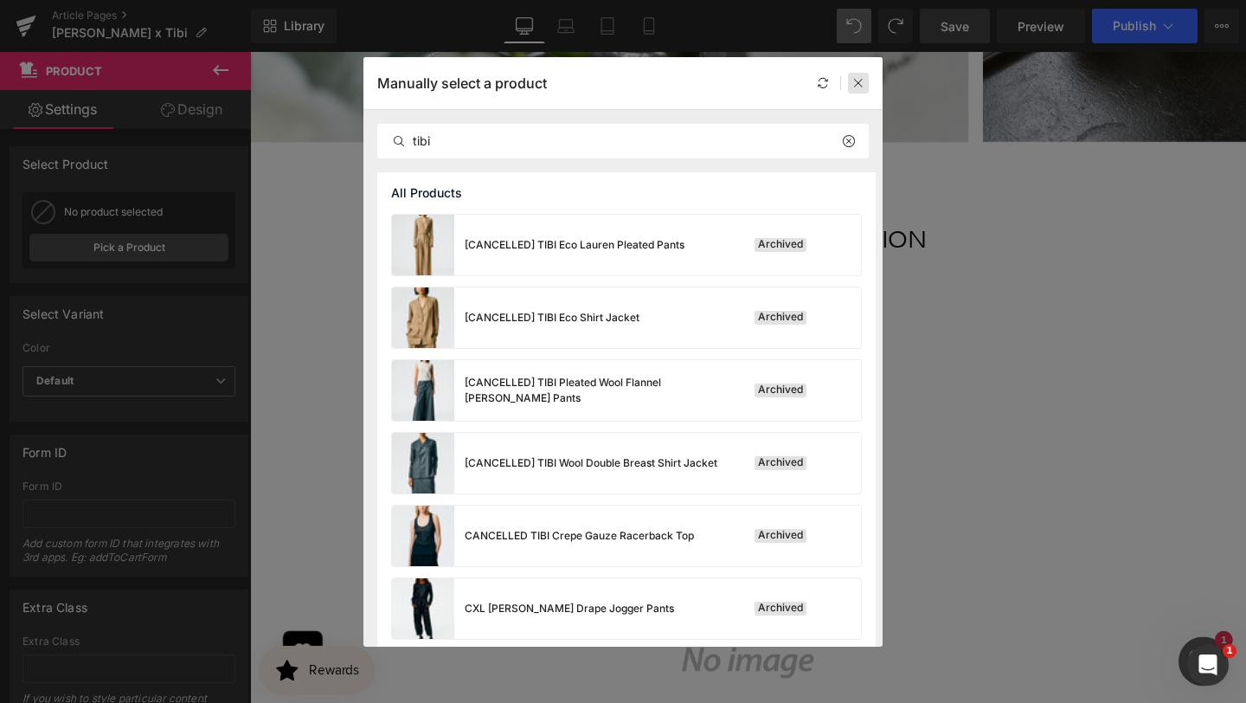
drag, startPoint x: 857, startPoint y: 81, endPoint x: 638, endPoint y: 31, distance: 224.7
click at [857, 81] on icon at bounding box center [859, 83] width 12 height 12
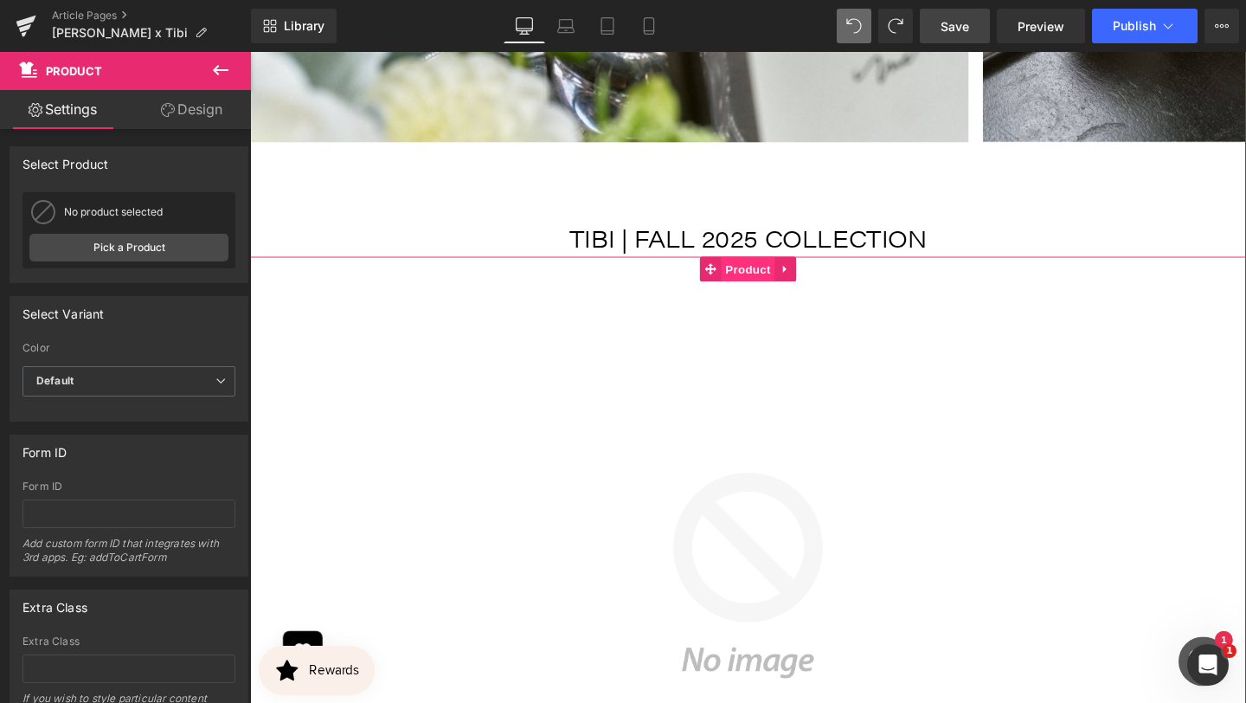
click at [773, 267] on span "Product" at bounding box center [774, 280] width 56 height 26
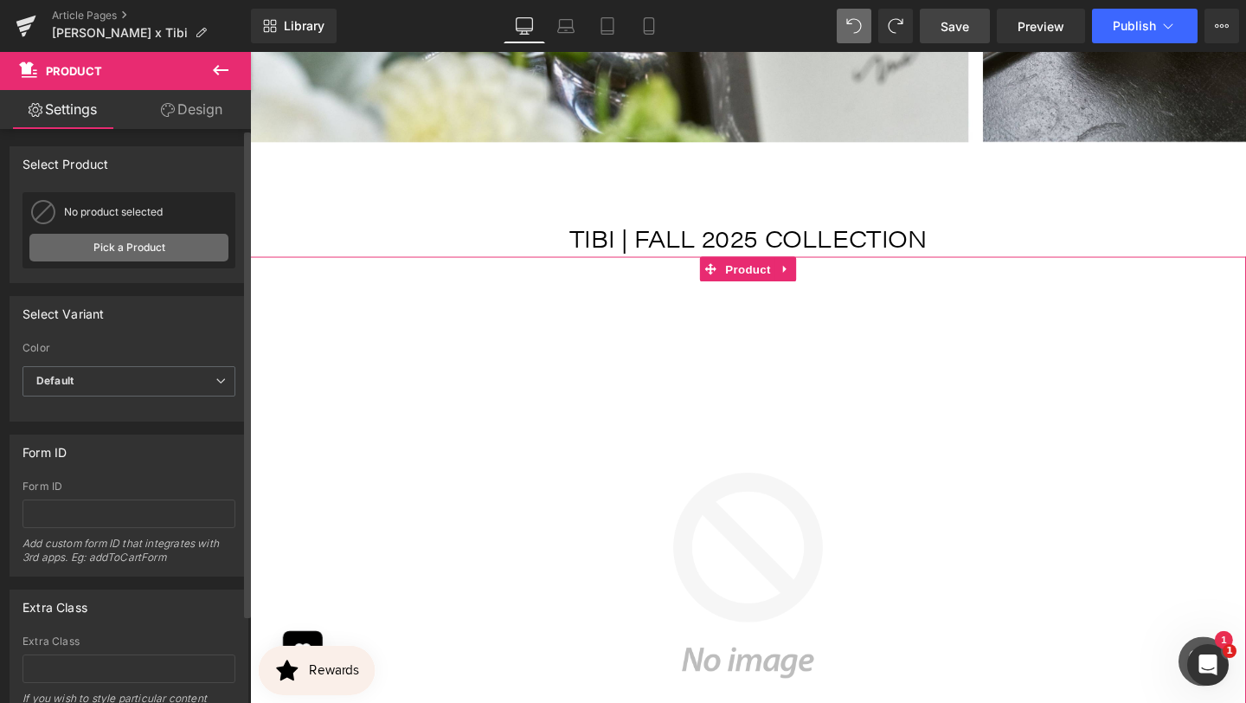
click at [176, 242] on link "Pick a Product" at bounding box center [128, 248] width 199 height 28
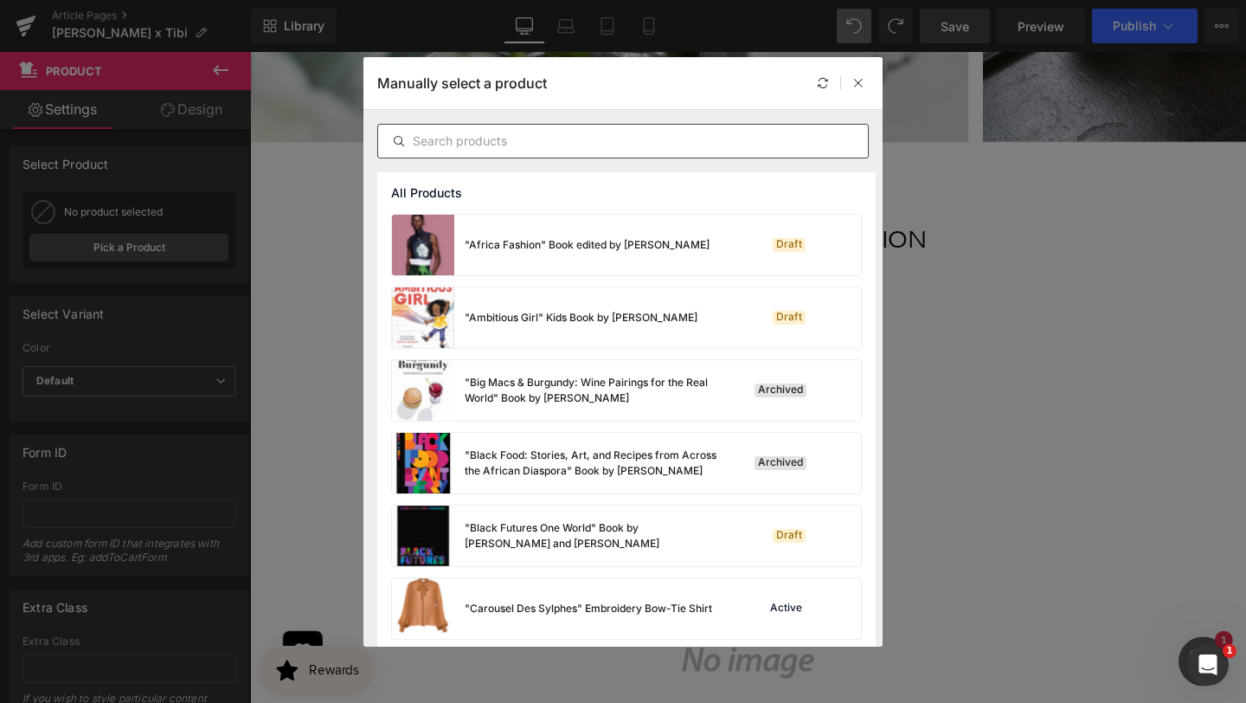
click at [641, 129] on div at bounding box center [623, 141] width 492 height 35
click at [630, 160] on div at bounding box center [623, 141] width 519 height 62
click at [628, 152] on div at bounding box center [623, 141] width 492 height 35
click at [628, 144] on input "text" at bounding box center [623, 141] width 490 height 21
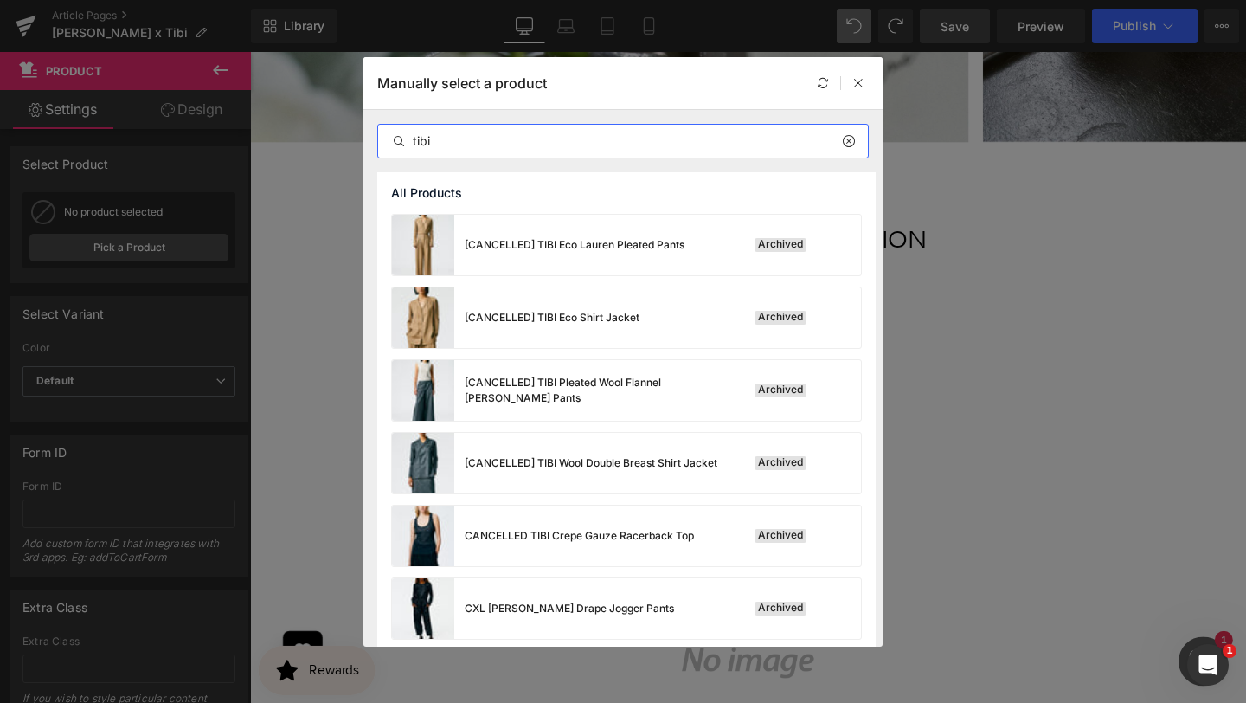
type input "tibi"
click at [844, 87] on div at bounding box center [841, 83] width 56 height 21
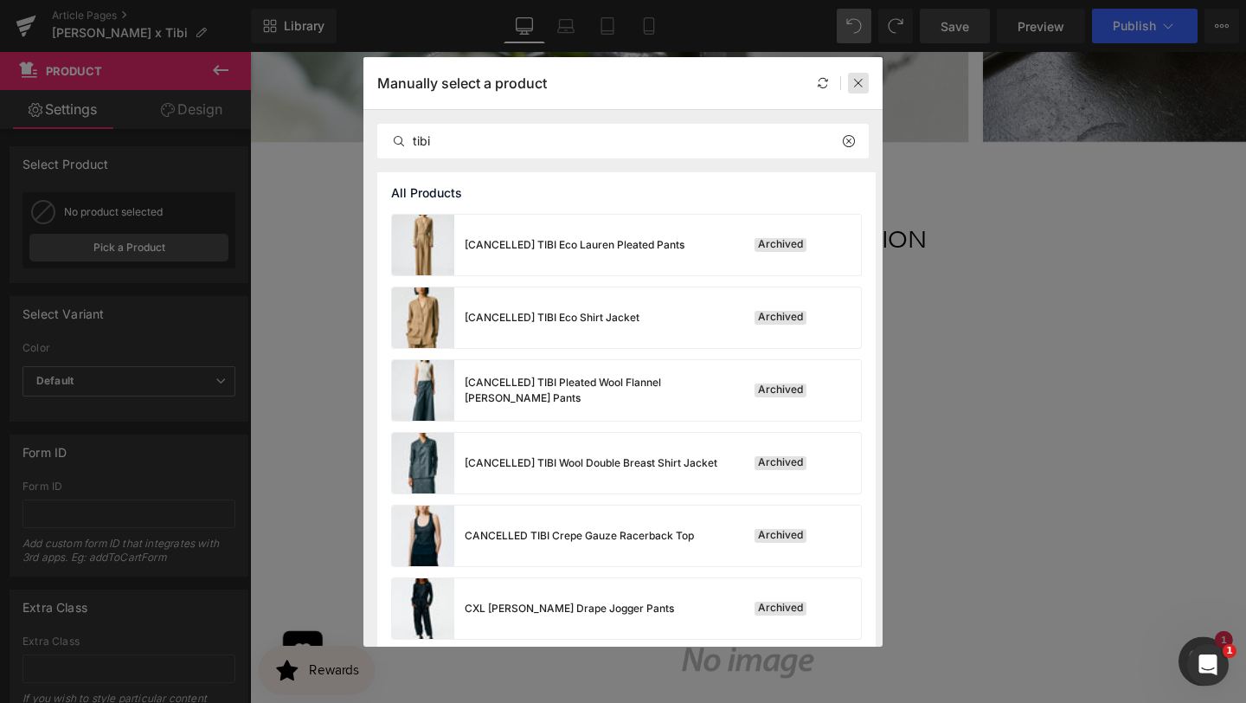
drag, startPoint x: 861, startPoint y: 80, endPoint x: 643, endPoint y: 29, distance: 223.8
click at [861, 80] on icon at bounding box center [859, 83] width 12 height 12
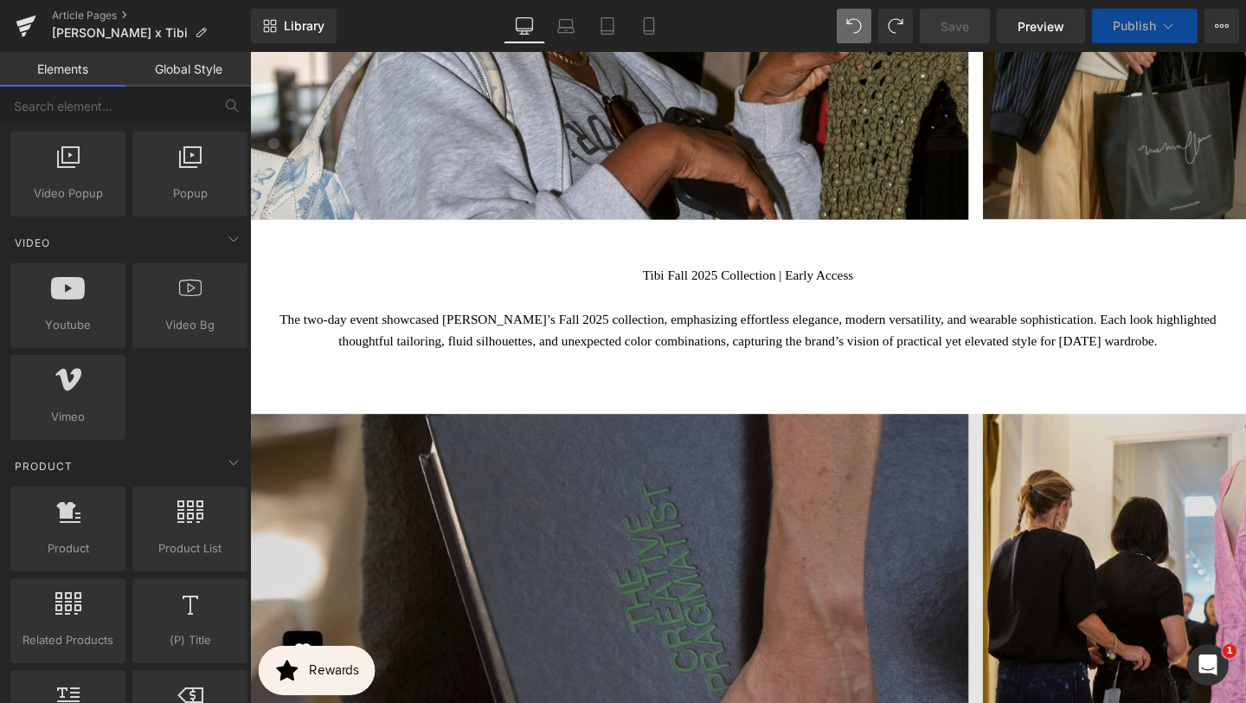
scroll to position [4013, 0]
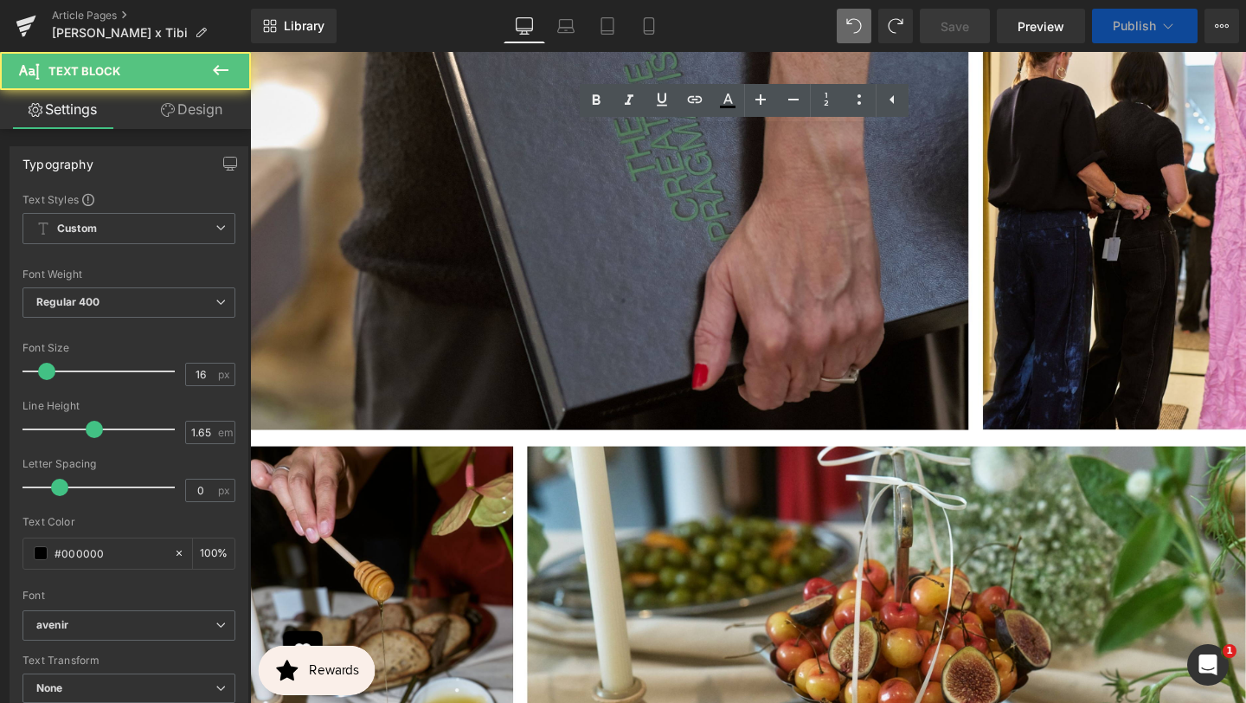
drag, startPoint x: 940, startPoint y: 151, endPoint x: 1146, endPoint y: 150, distance: 206.0
click at [899, 99] on icon at bounding box center [892, 99] width 21 height 21
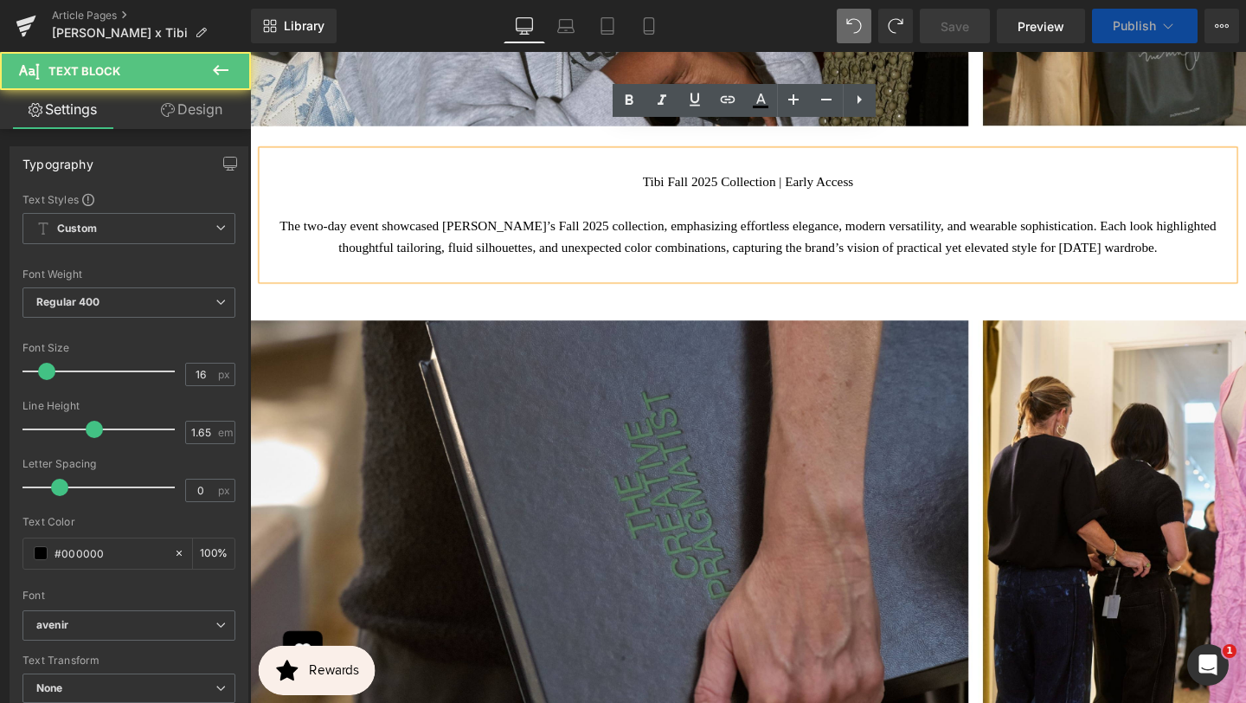
click at [0, 0] on link at bounding box center [0, 0] width 0 height 0
click at [0, 0] on icon at bounding box center [0, 0] width 0 height 0
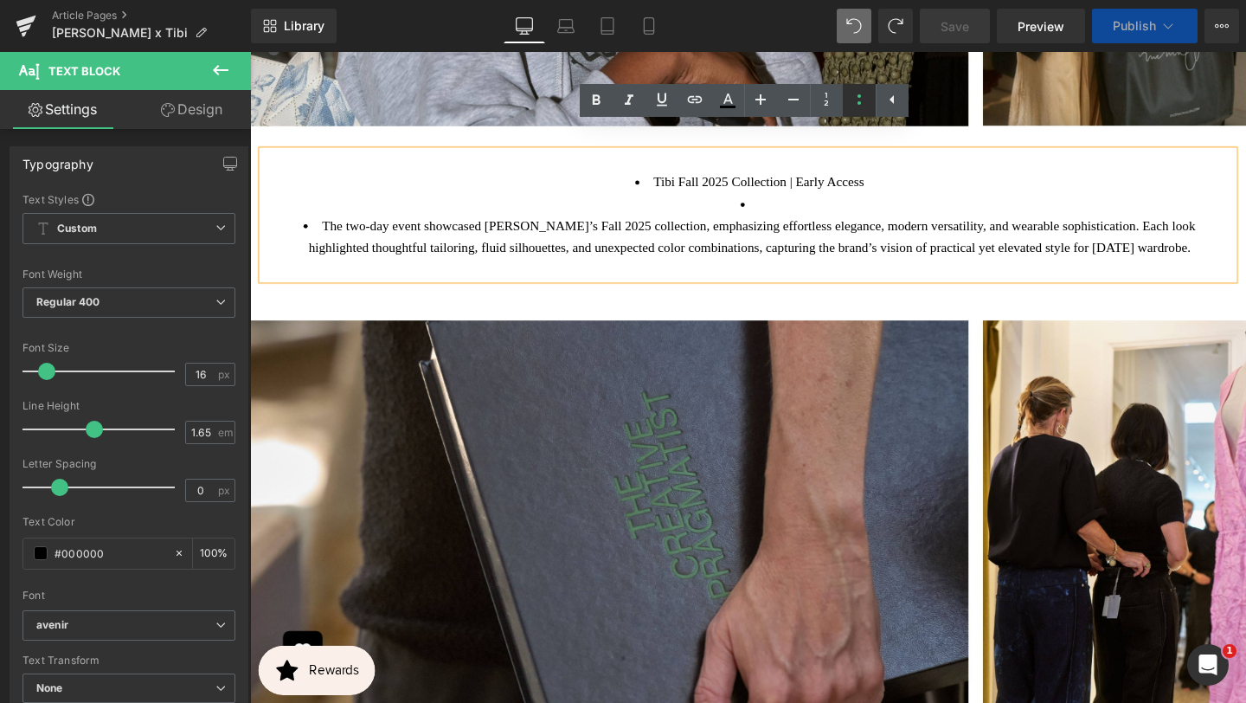
click at [0, 0] on icon at bounding box center [0, 0] width 0 height 0
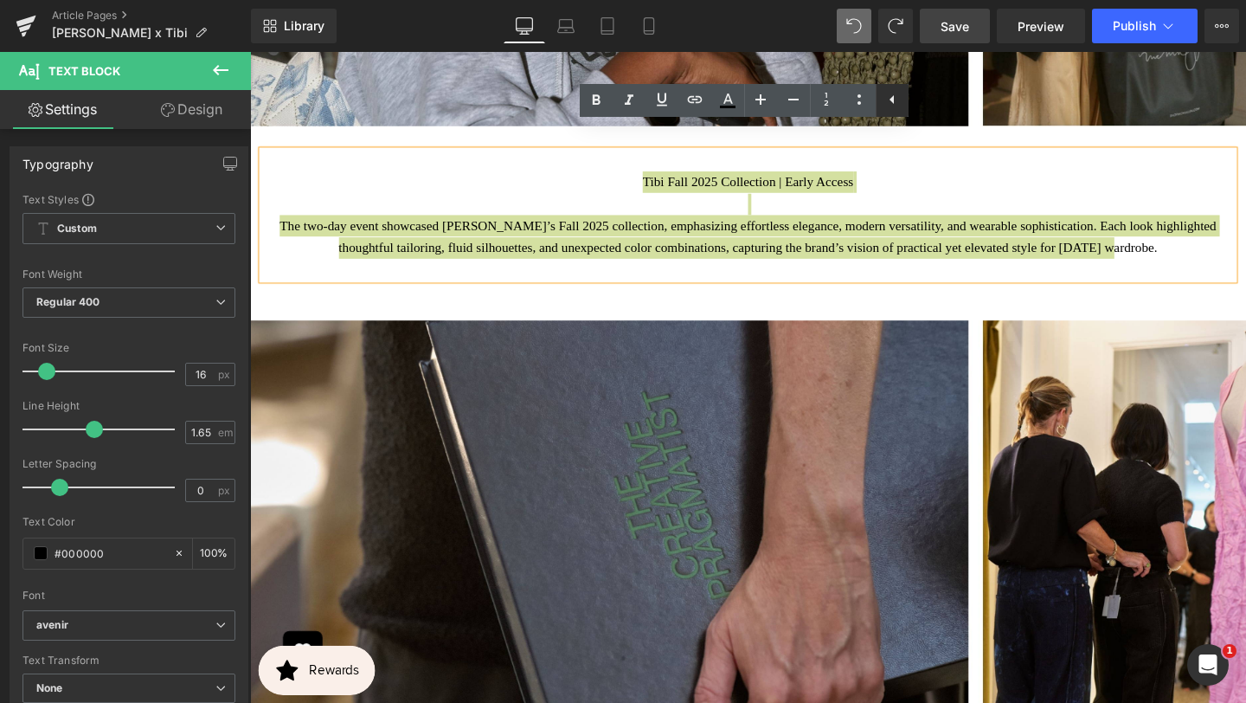
click at [899, 104] on icon at bounding box center [892, 99] width 21 height 21
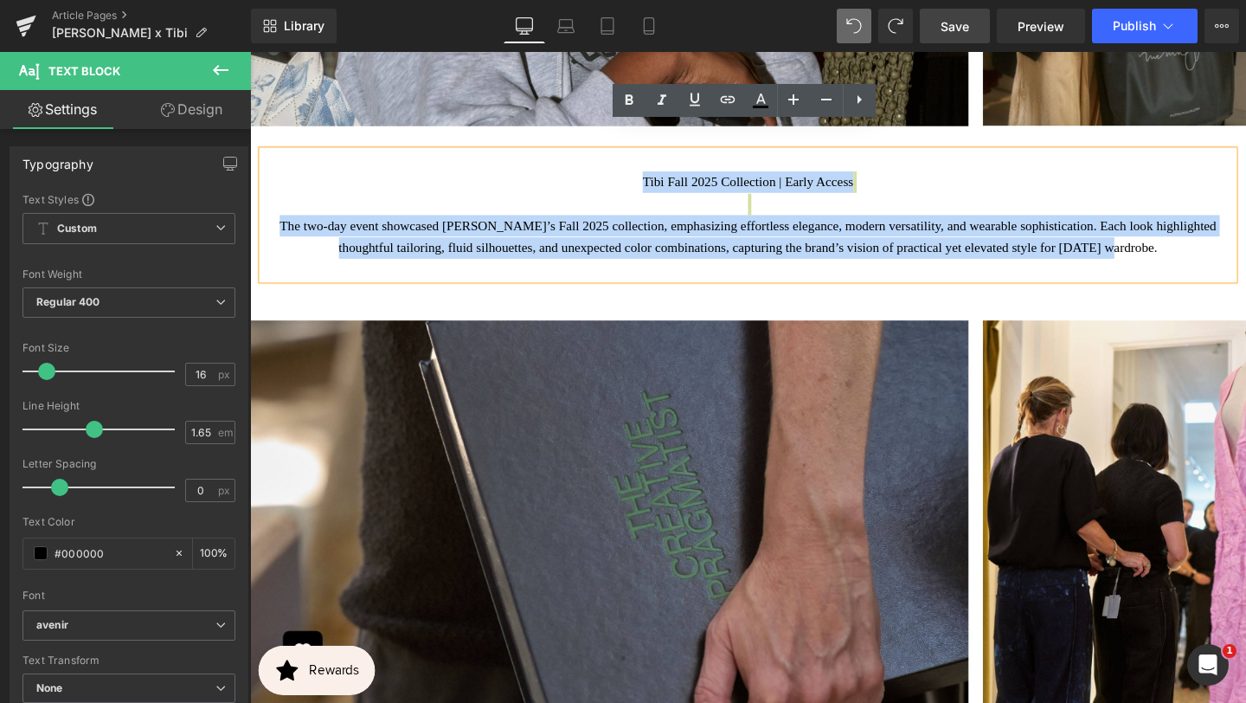
click at [920, 177] on p "Tibi Fall 2025 Collection | Early Access The two-day event showcased [PERSON_NA…" at bounding box center [773, 223] width 995 height 92
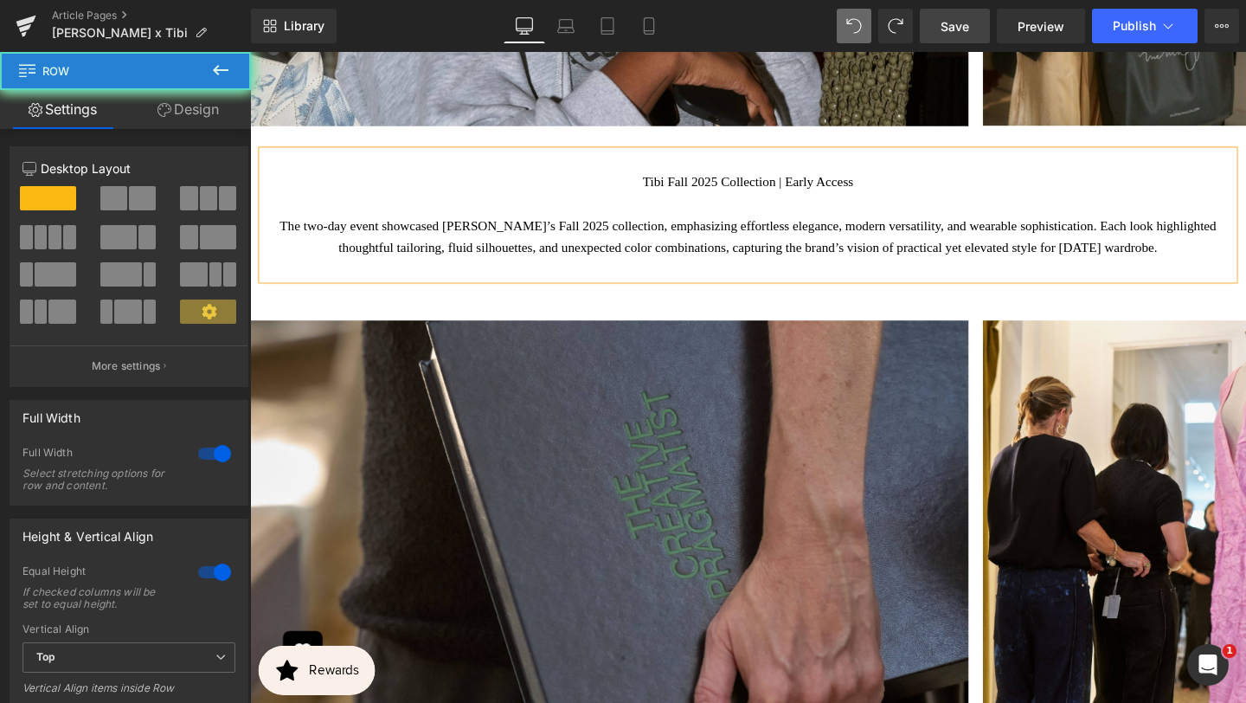
click at [862, 227] on span "The two-day event showcased [PERSON_NAME]’s Fall 2025 collection, emphasizing e…" at bounding box center [773, 245] width 985 height 37
click at [865, 181] on span "Tibi Fall 2025 Collection | Early Access" at bounding box center [774, 188] width 222 height 15
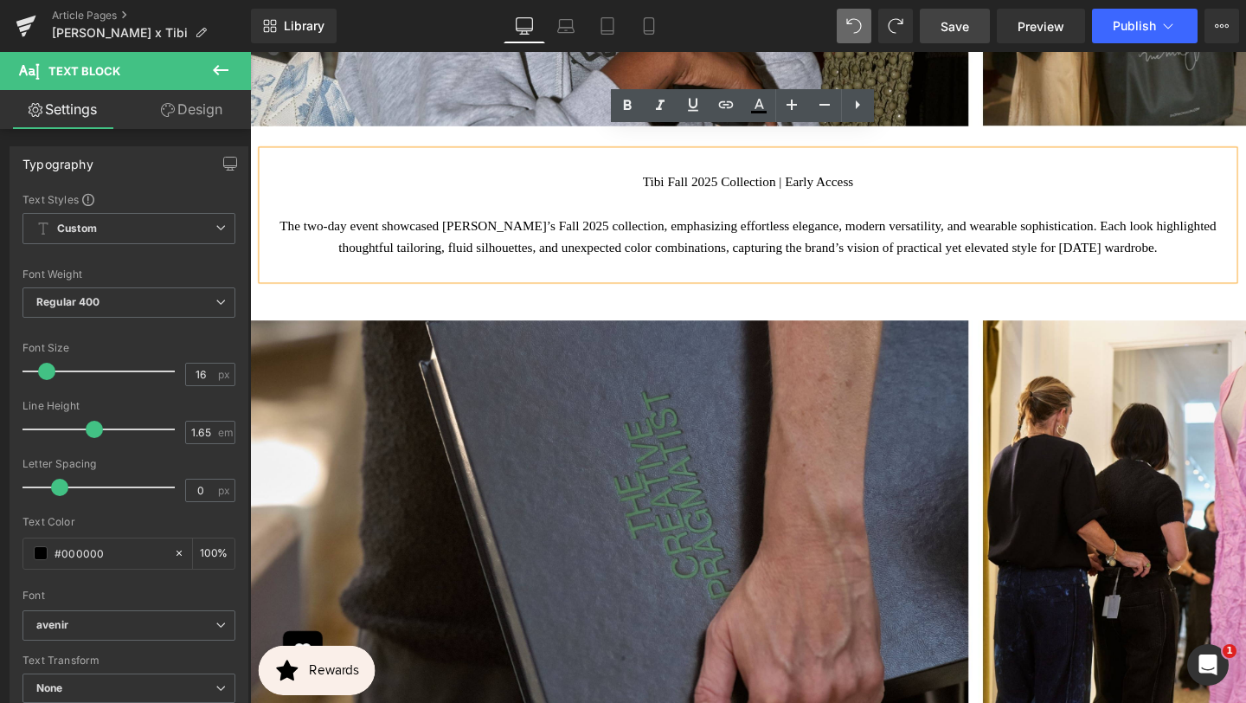
click at [912, 177] on p "Tibi Fall 2025 Collection | Early Access The two-day event showcased [PERSON_NA…" at bounding box center [773, 223] width 995 height 92
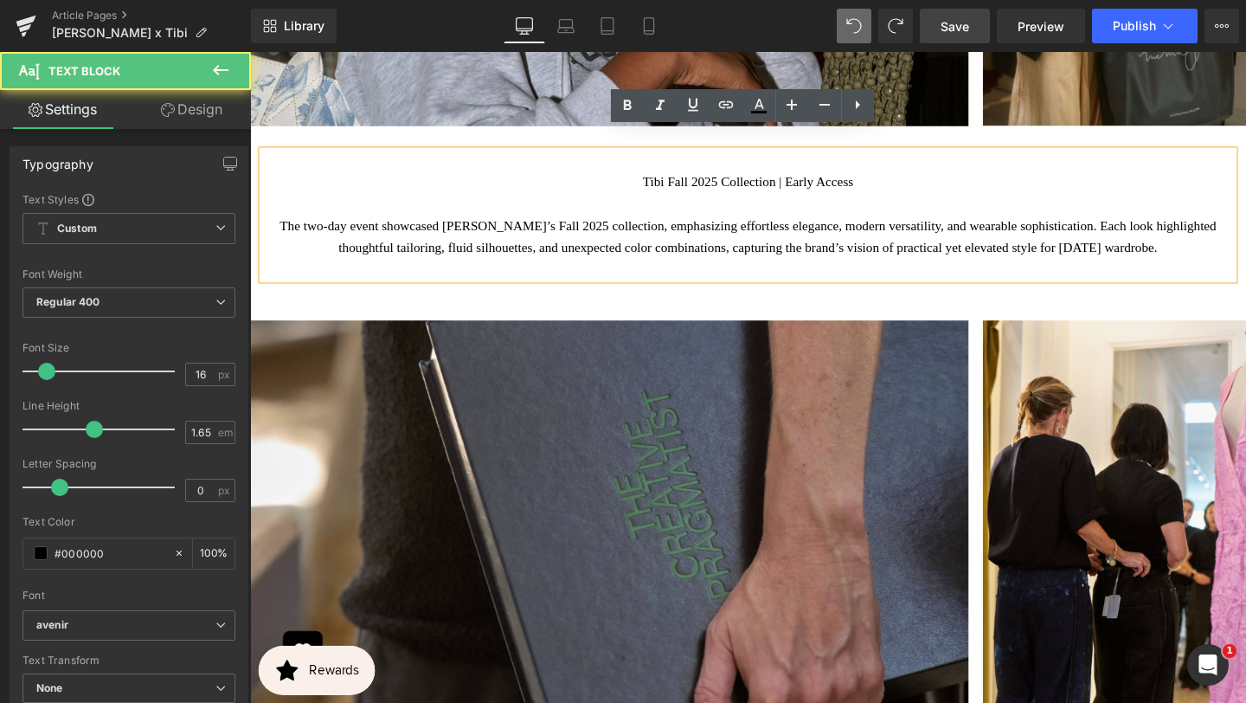
click at [0, 0] on icon at bounding box center [0, 0] width 0 height 0
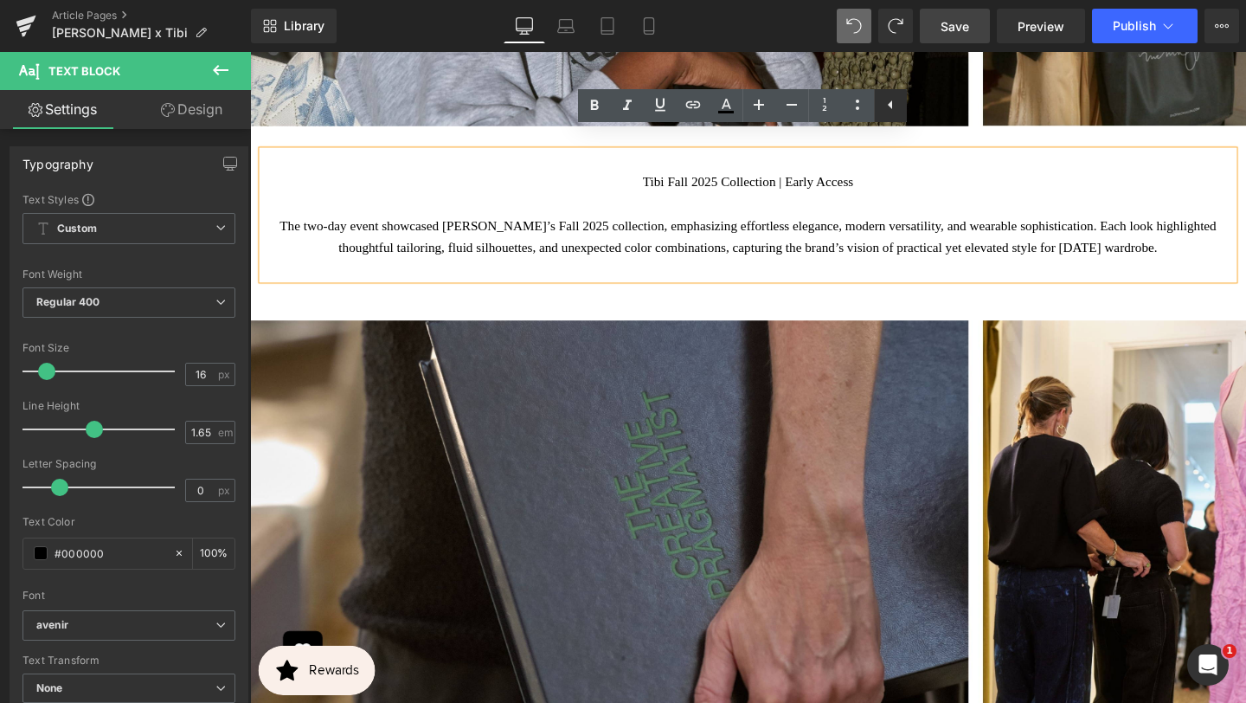
drag, startPoint x: 885, startPoint y: 106, endPoint x: 667, endPoint y: 57, distance: 223.6
click at [885, 106] on icon at bounding box center [890, 104] width 21 height 21
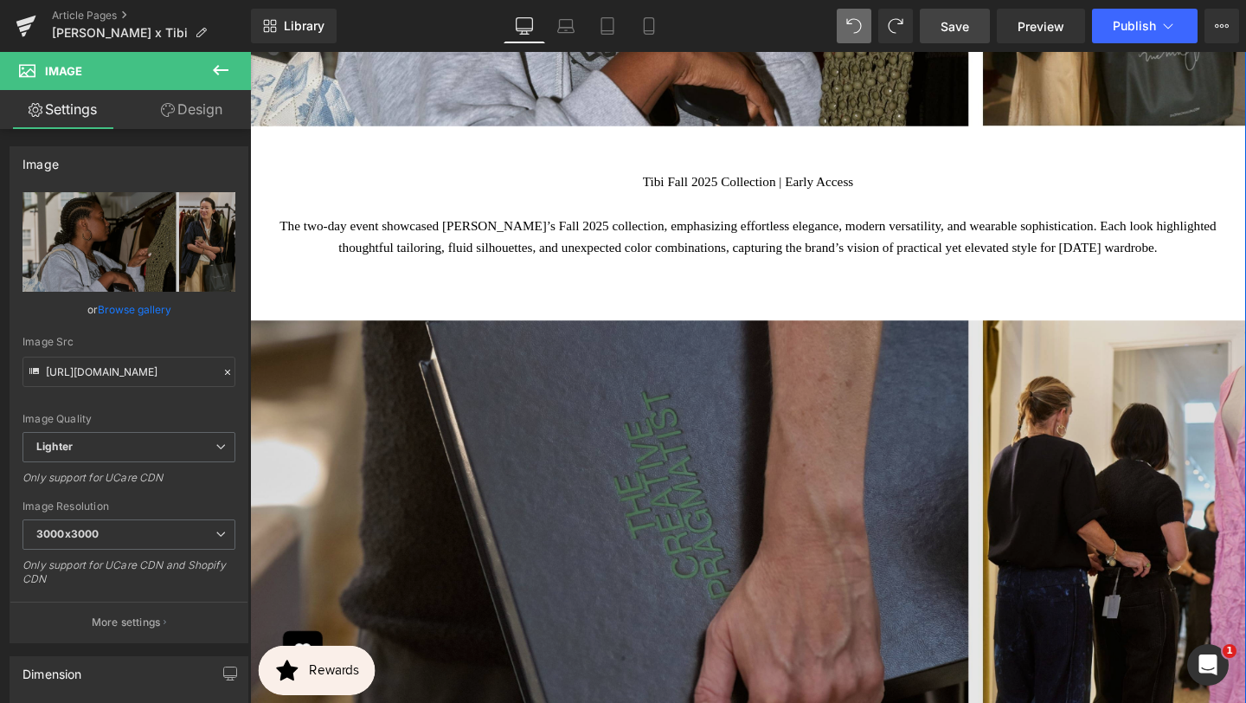
scroll to position [3511, 0]
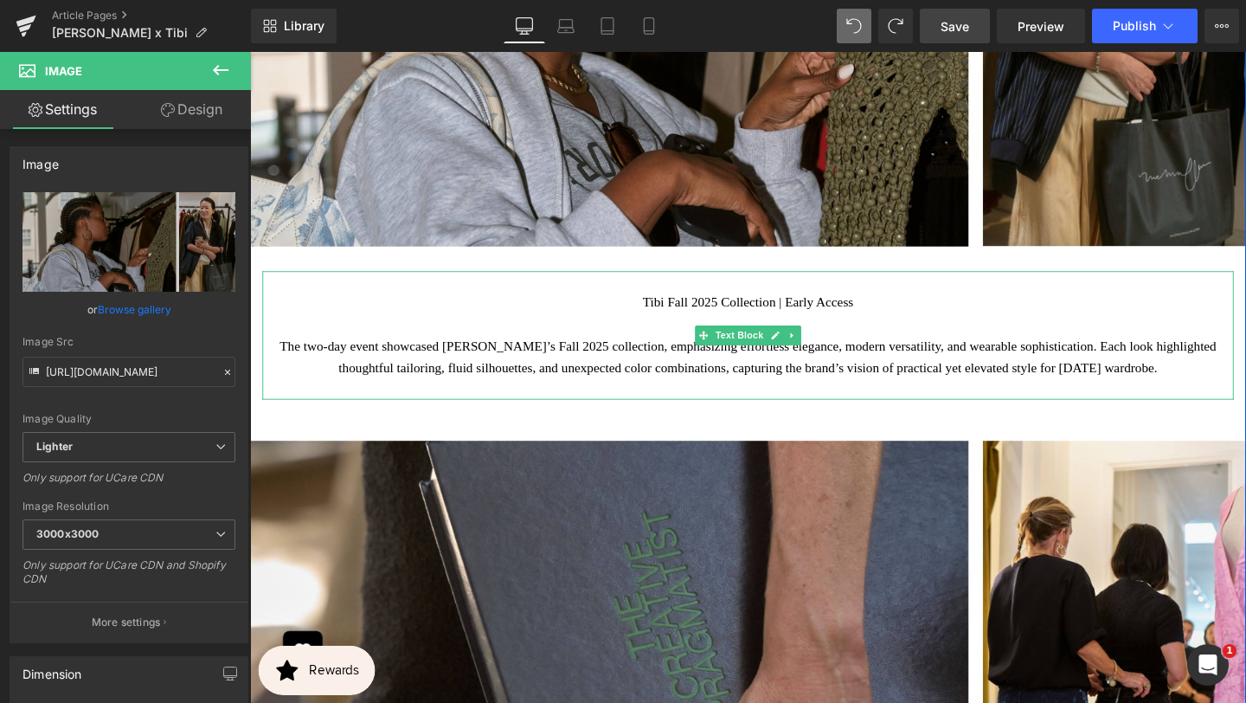
click at [821, 345] on icon at bounding box center [820, 350] width 10 height 10
click at [809, 345] on icon at bounding box center [812, 350] width 10 height 10
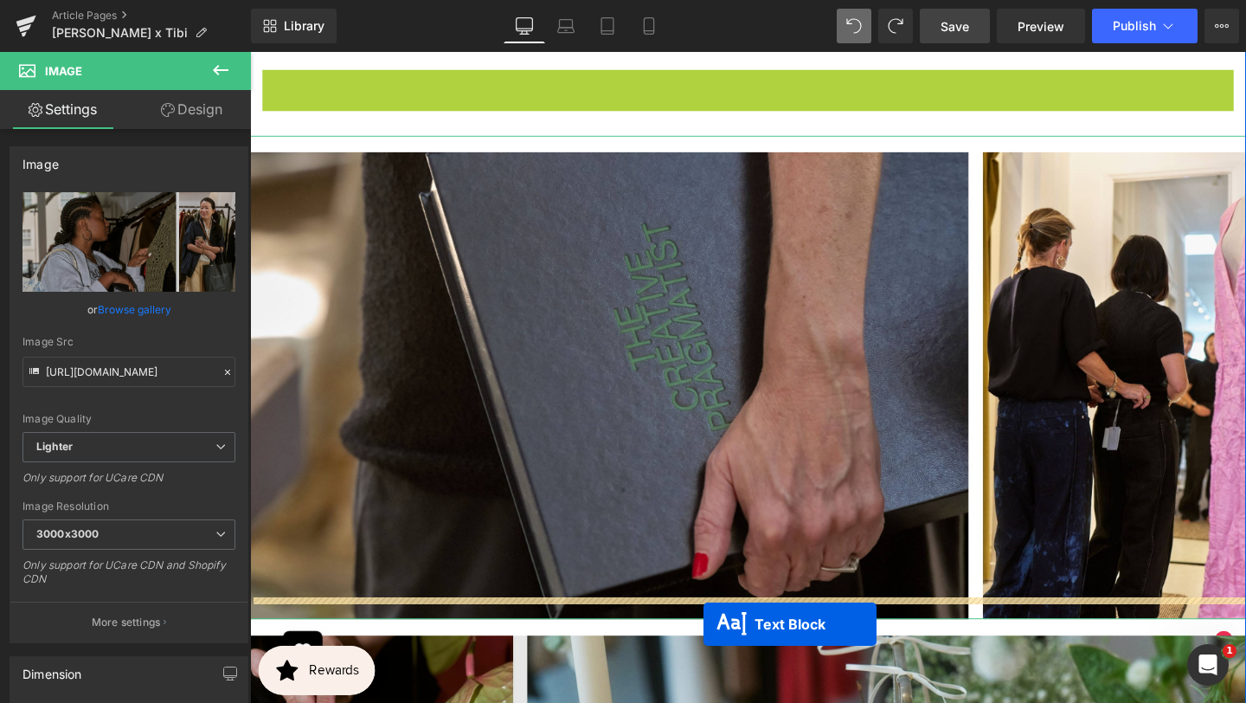
scroll to position [3944, 0]
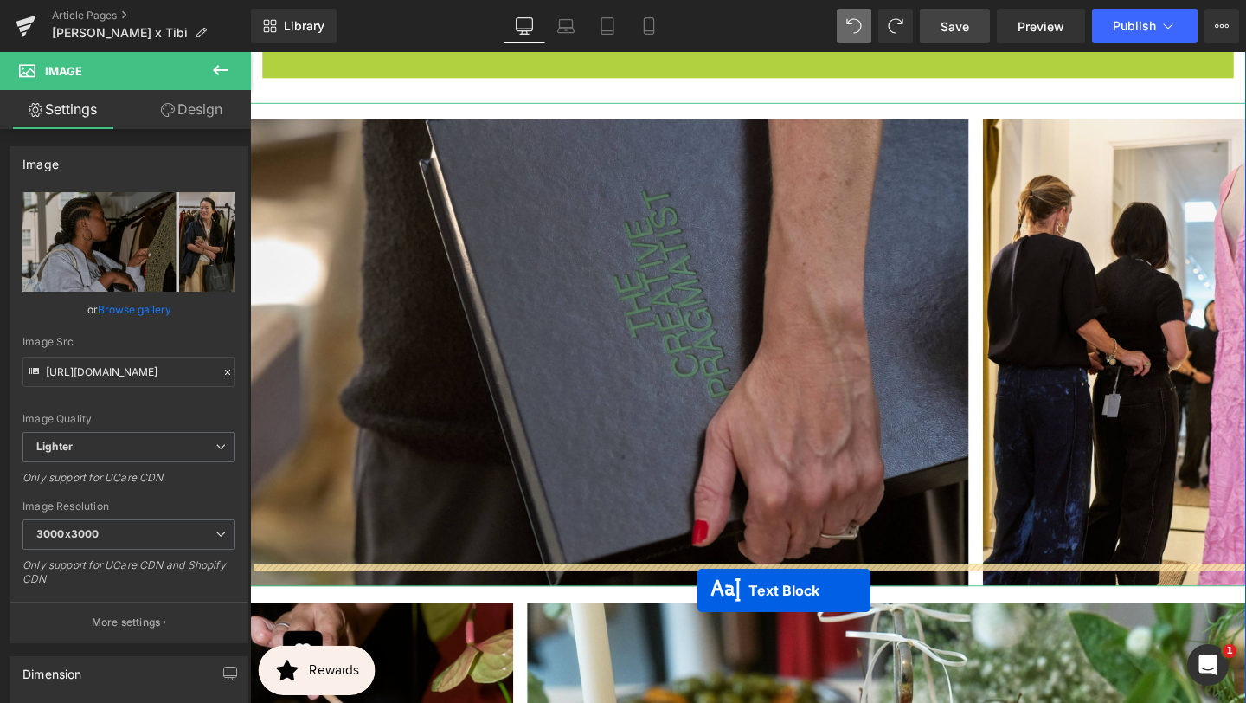
drag, startPoint x: 728, startPoint y: 514, endPoint x: 716, endPoint y: 616, distance: 102.9
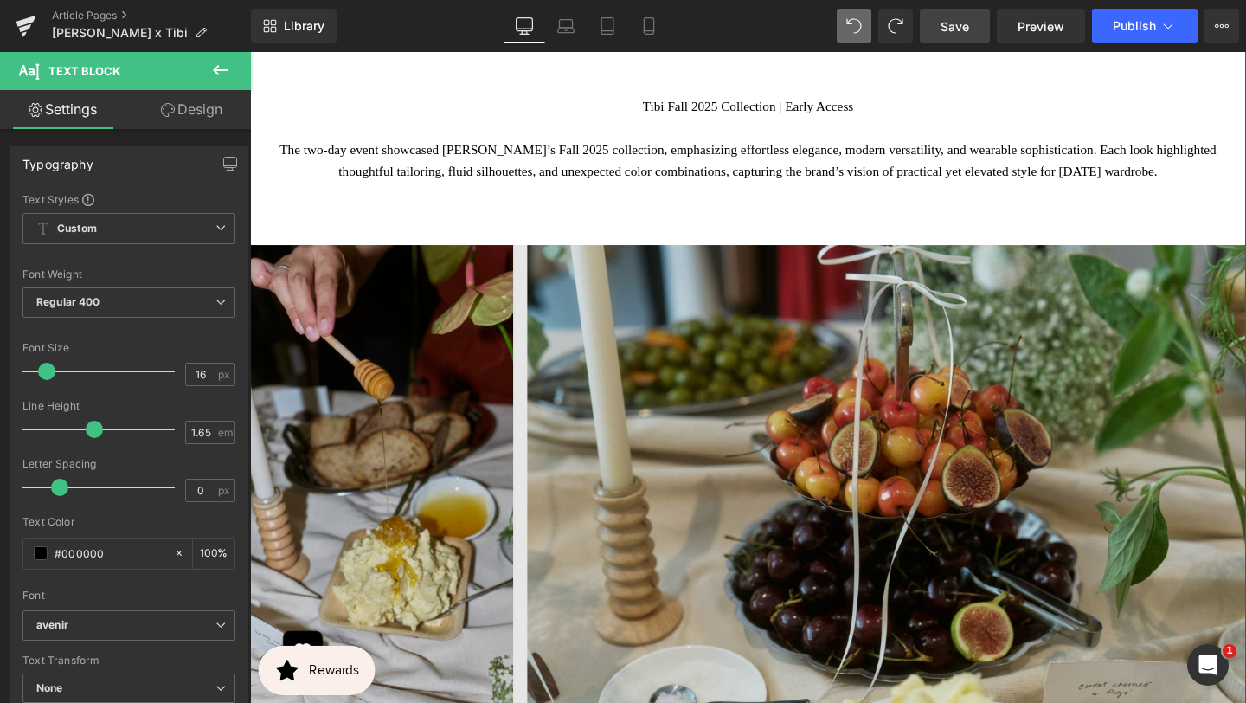
scroll to position [4286, 0]
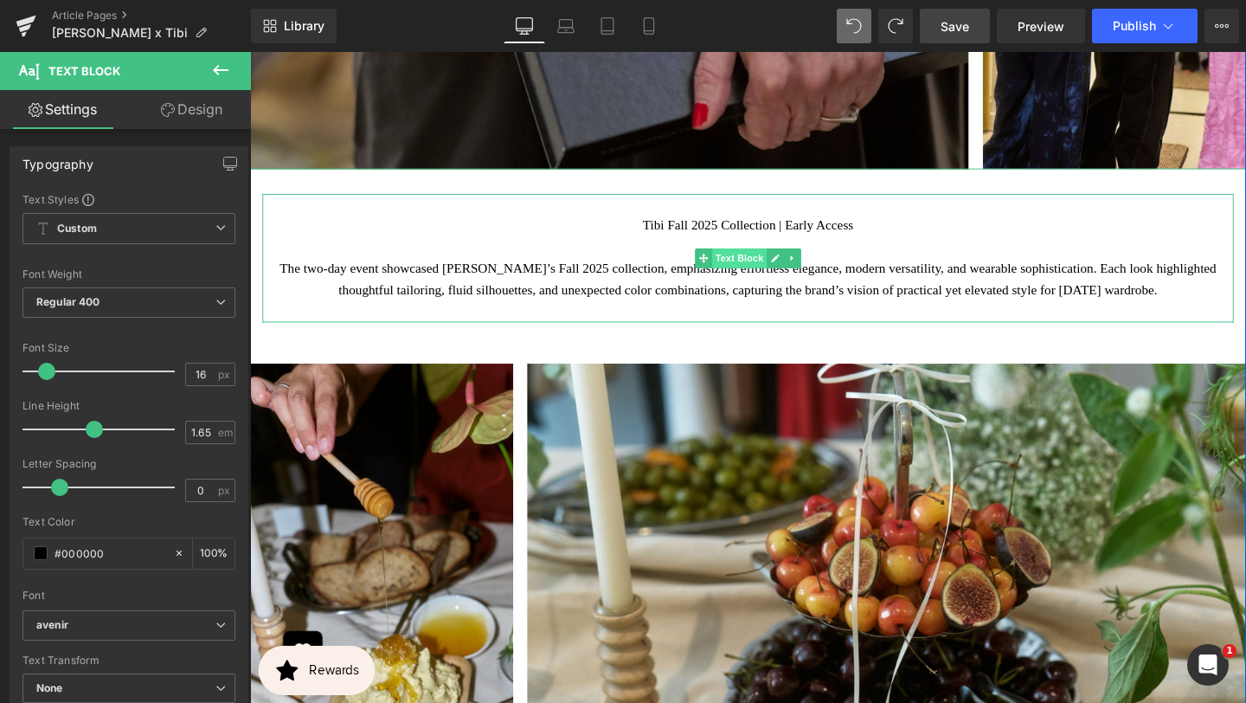
click at [782, 259] on span "Text Block" at bounding box center [764, 269] width 57 height 21
click at [886, 234] on p "Tibi Fall 2025 Collection | Early Access The two-day event showcased [PERSON_NA…" at bounding box center [773, 269] width 995 height 92
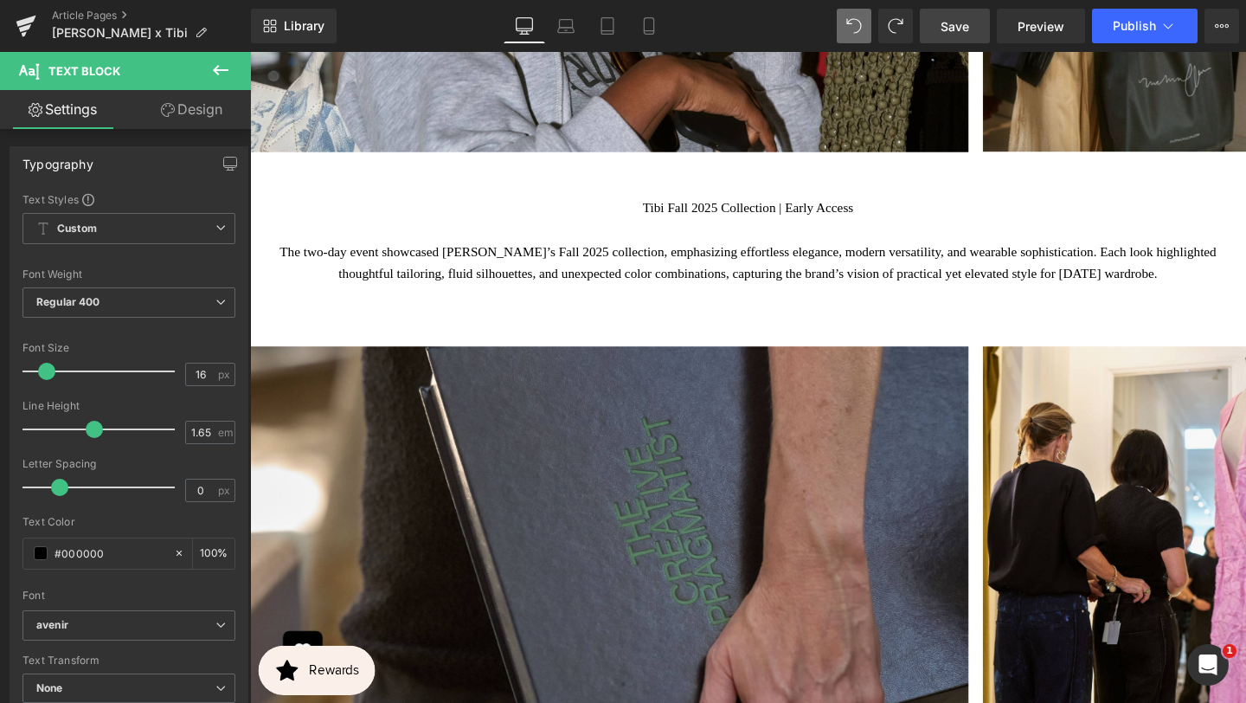
scroll to position [3593, 0]
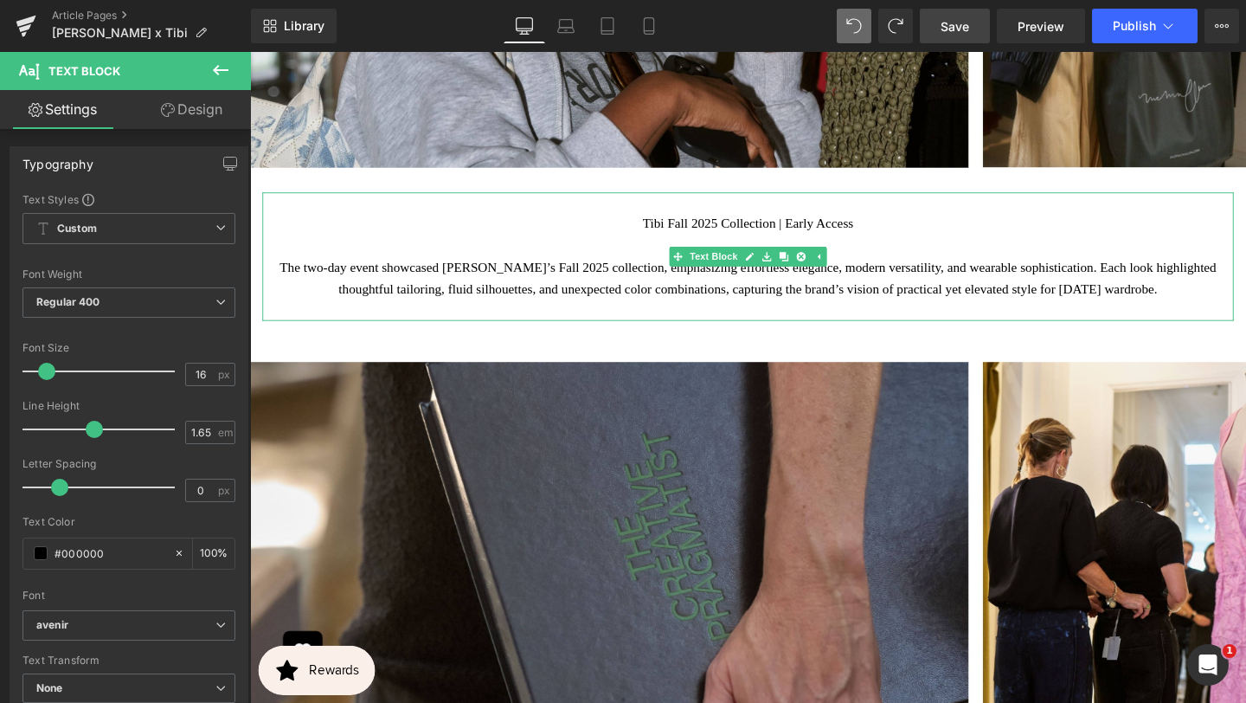
click at [828, 225] on span "Tibi Fall 2025 Collection | Early Access" at bounding box center [774, 232] width 222 height 15
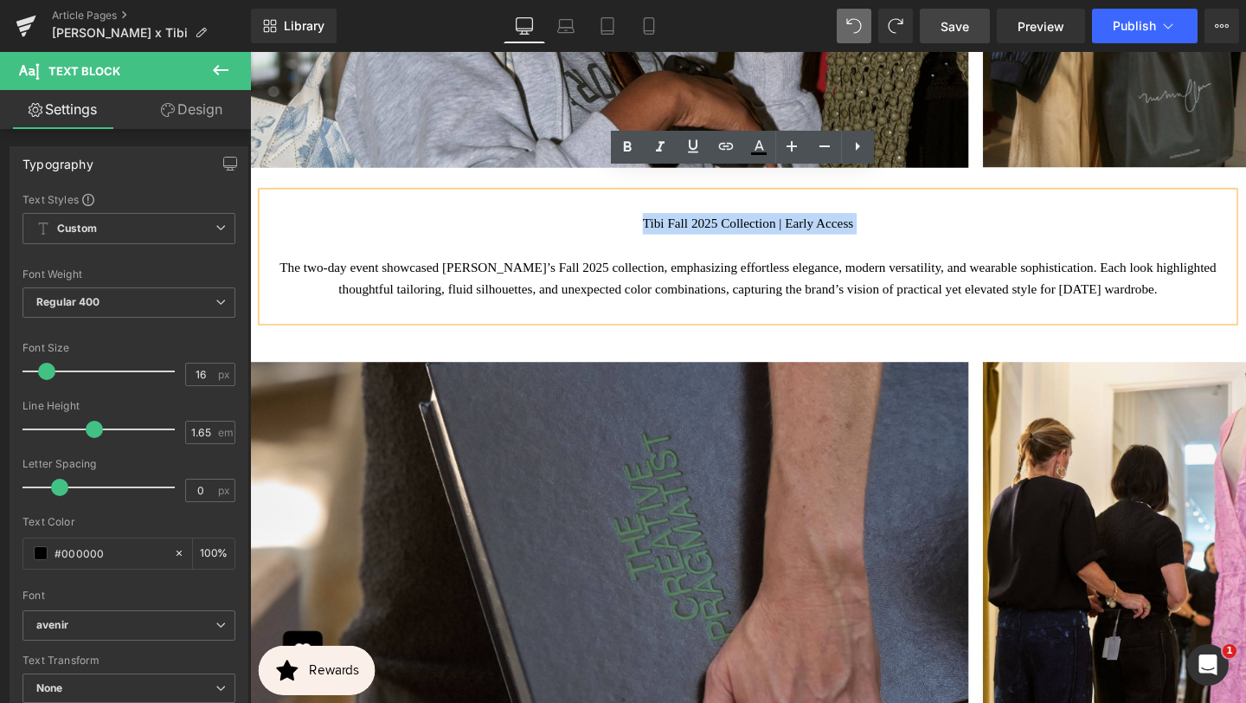
click at [836, 242] on p "Tibi Fall 2025 Collection | Early Access The two-day event showcased [PERSON_NA…" at bounding box center [773, 268] width 995 height 92
click at [663, 225] on span "Tibi Fall 2025 Collection | Early Access" at bounding box center [774, 232] width 222 height 15
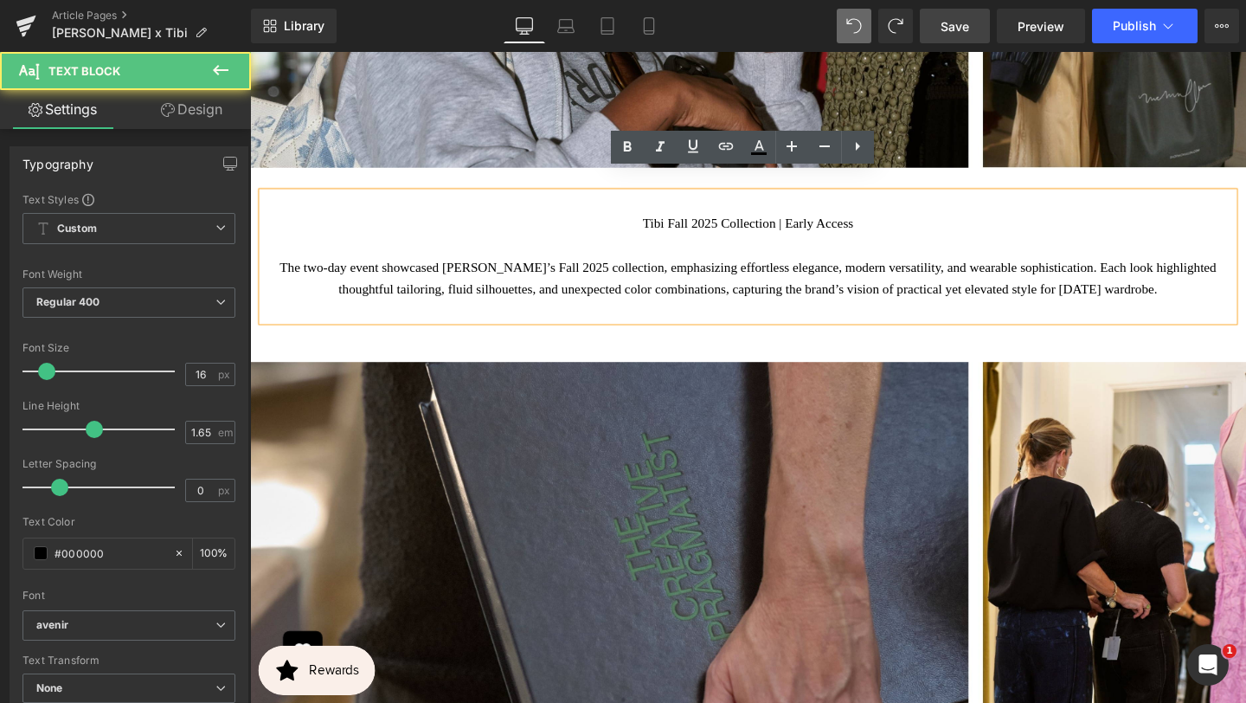
click at [663, 225] on span "Tibi Fall 2025 Collection | Early Access" at bounding box center [774, 232] width 222 height 15
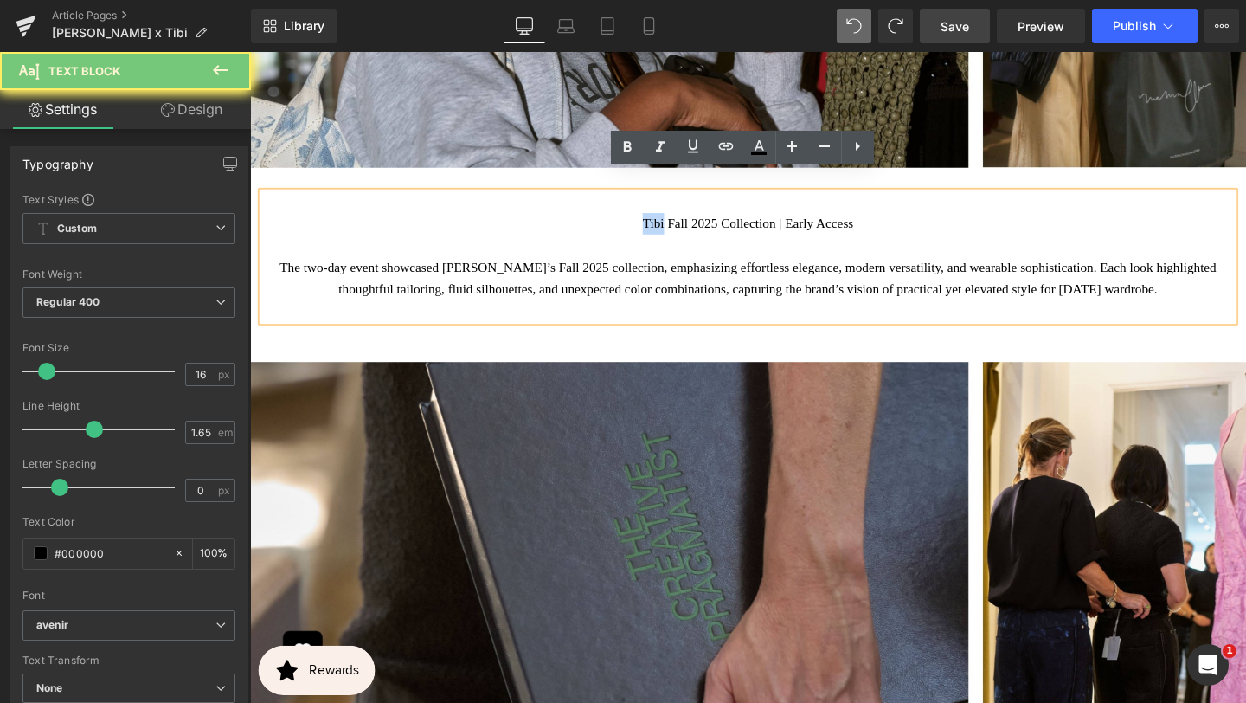
click at [663, 225] on span "Tibi Fall 2025 Collection | Early Access" at bounding box center [774, 232] width 222 height 15
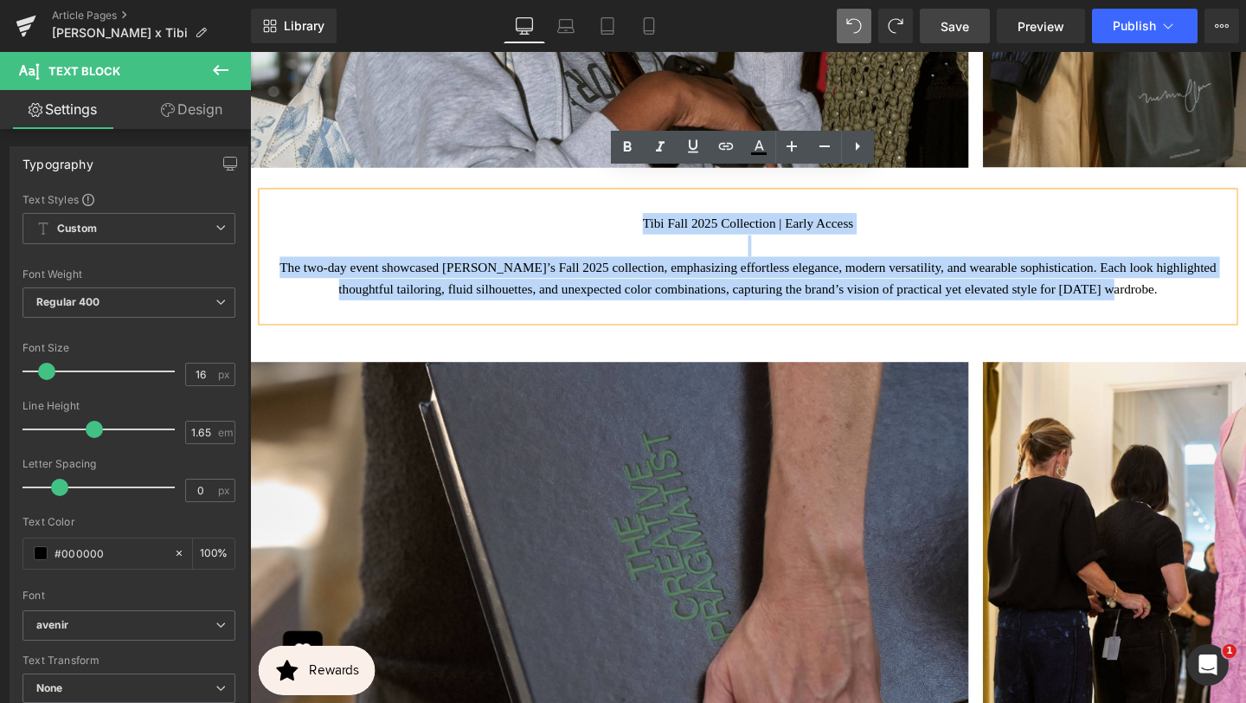
drag, startPoint x: 638, startPoint y: 210, endPoint x: 1190, endPoint y: 269, distance: 555.4
click at [1190, 279] on p "Tibi Fall 2025 Collection | Early Access The two-day event showcased [PERSON_NA…" at bounding box center [773, 268] width 995 height 92
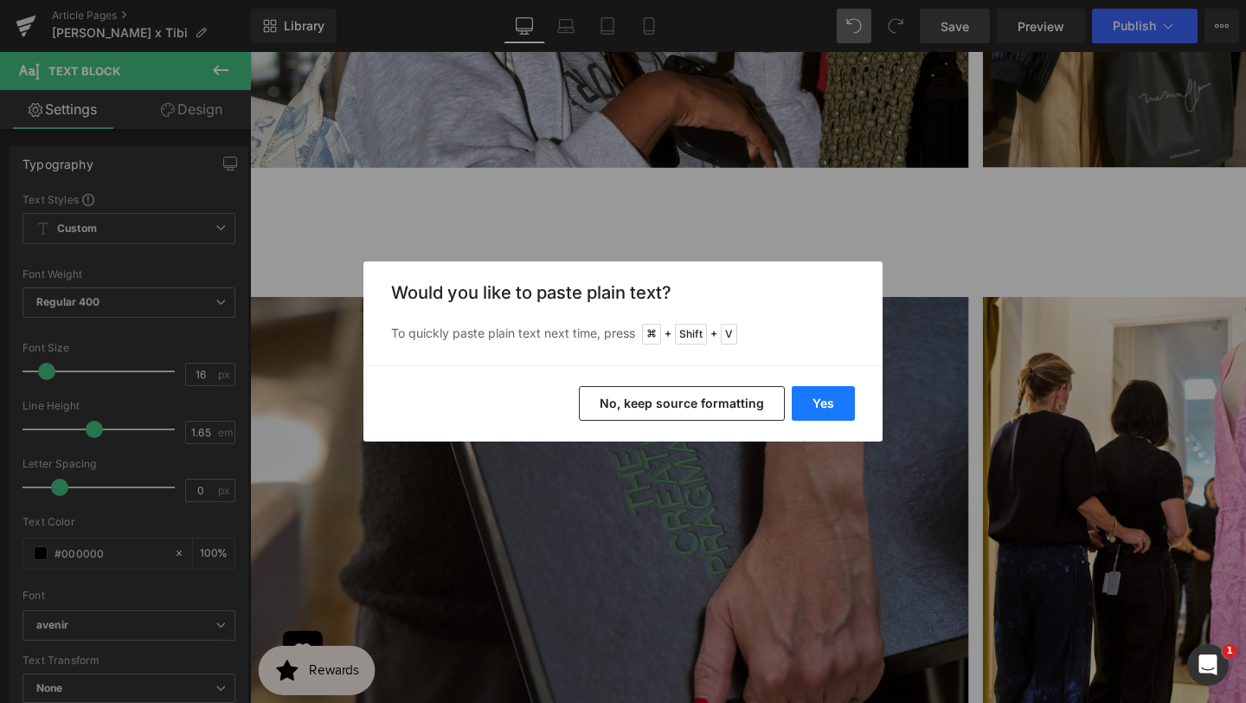
drag, startPoint x: 814, startPoint y: 412, endPoint x: 593, endPoint y: 379, distance: 223.2
click at [814, 412] on button "Yes" at bounding box center [823, 403] width 63 height 35
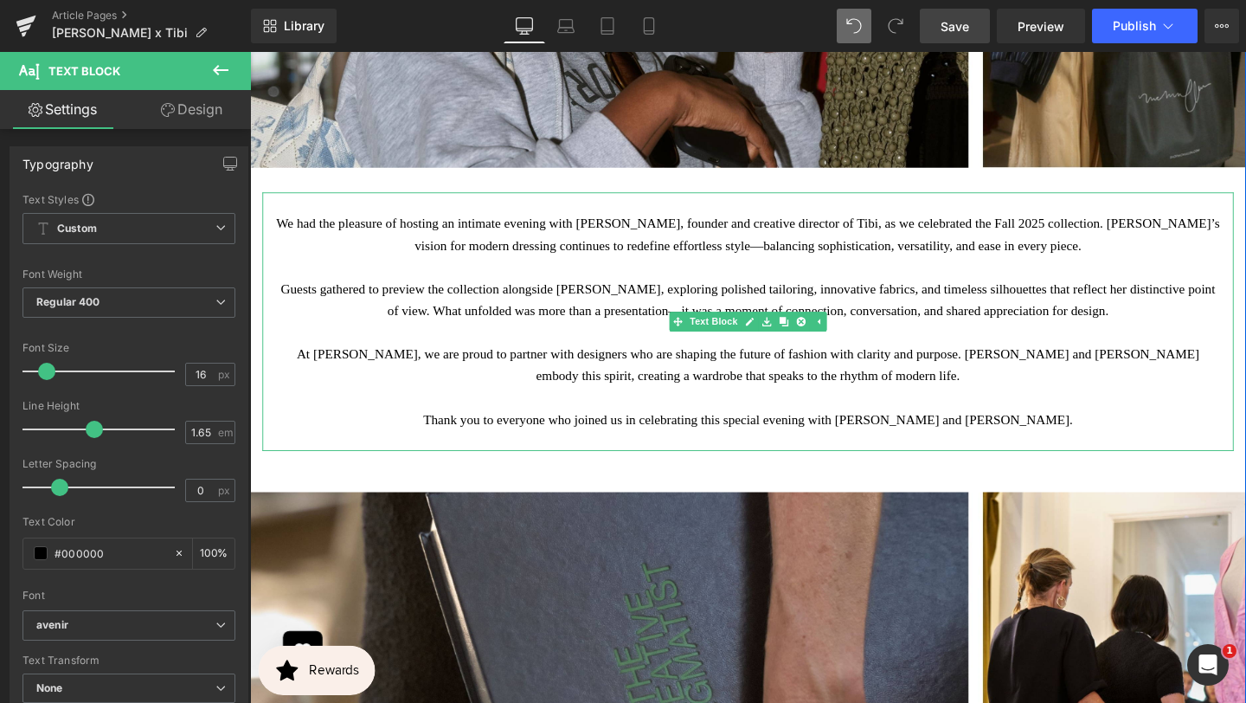
click at [1055, 200] on div "We had the pleasure of hosting an intimate evening with [PERSON_NAME], founder …" at bounding box center [773, 336] width 1021 height 272
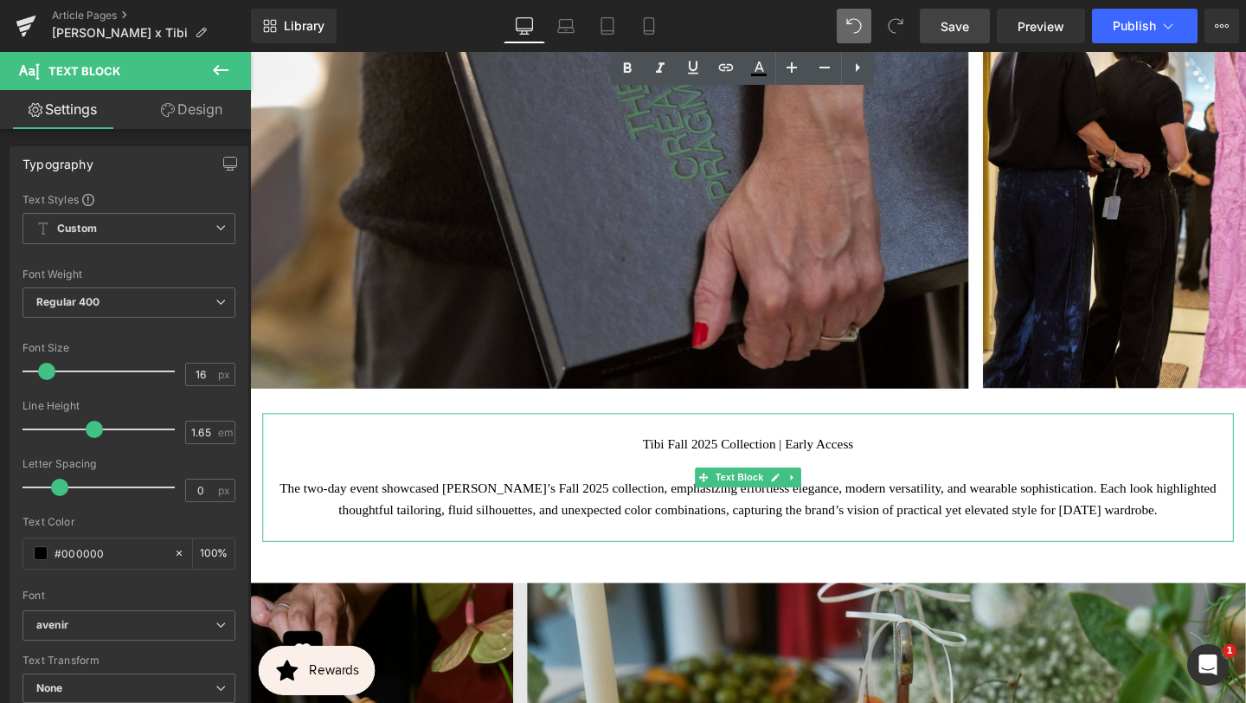
scroll to position [4234, 0]
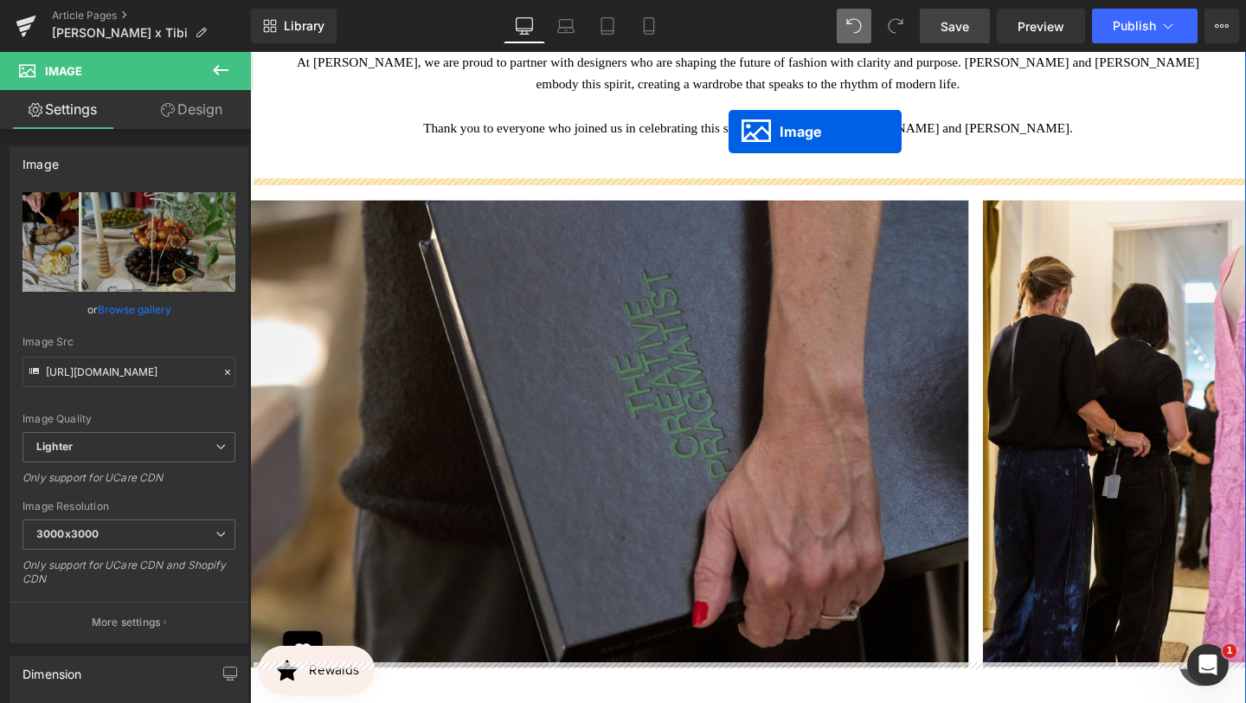
scroll to position [3866, 0]
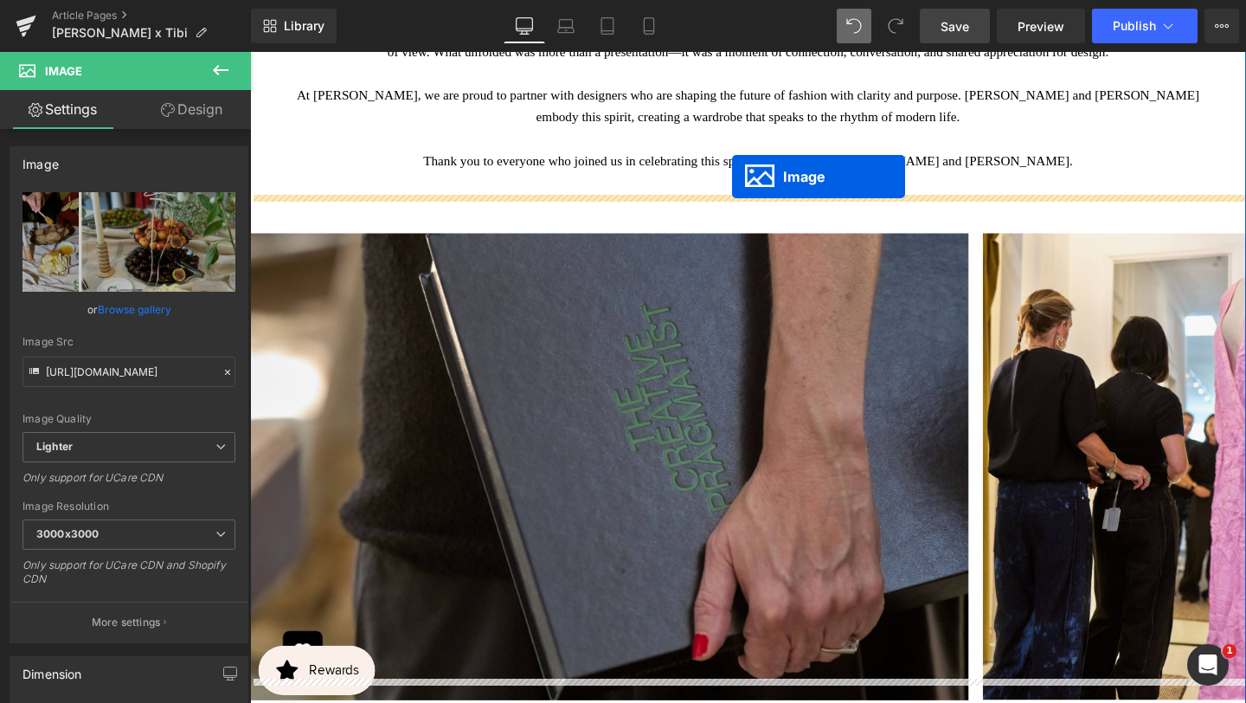
drag, startPoint x: 747, startPoint y: 528, endPoint x: 755, endPoint y: 167, distance: 361.0
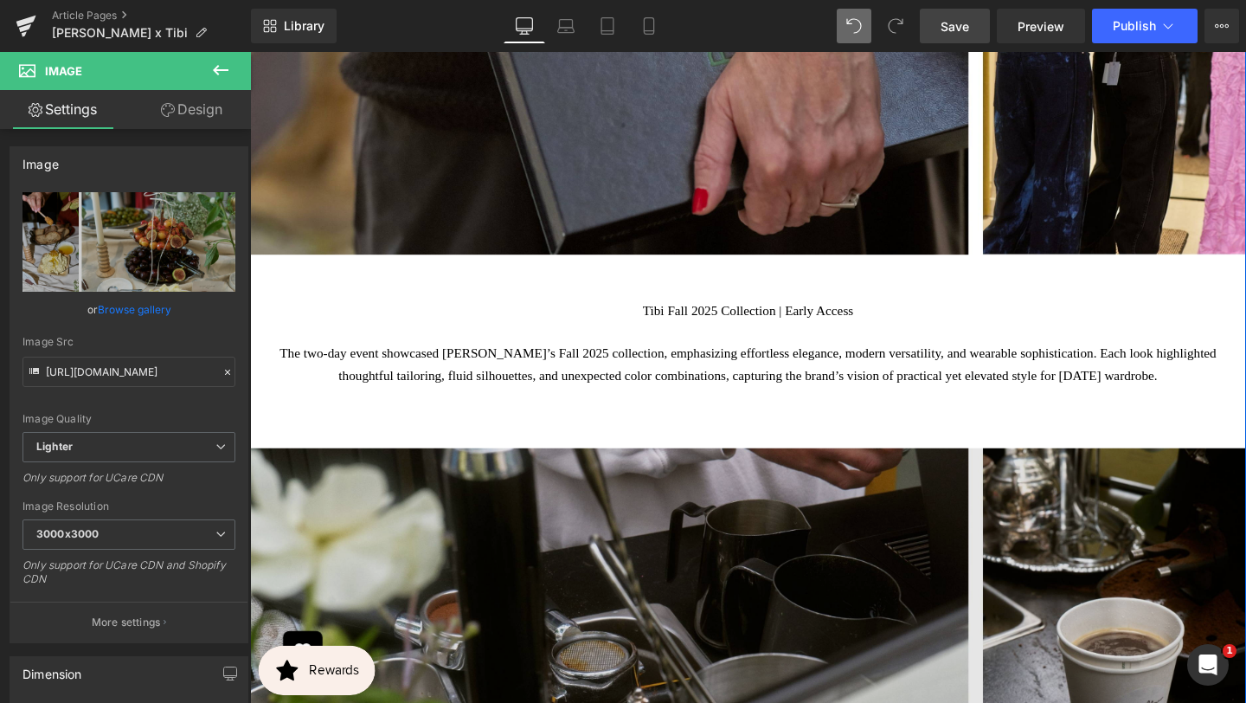
scroll to position [4866, 0]
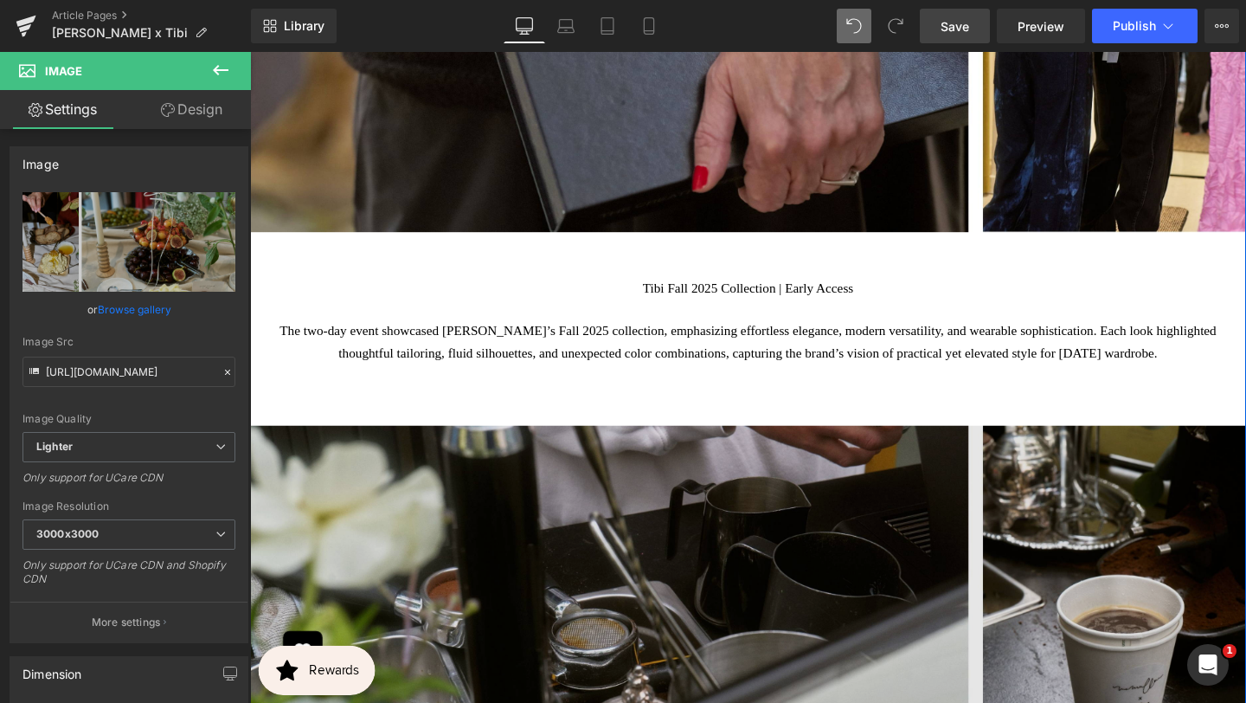
click at [706, 439] on img at bounding box center [773, 682] width 1047 height 508
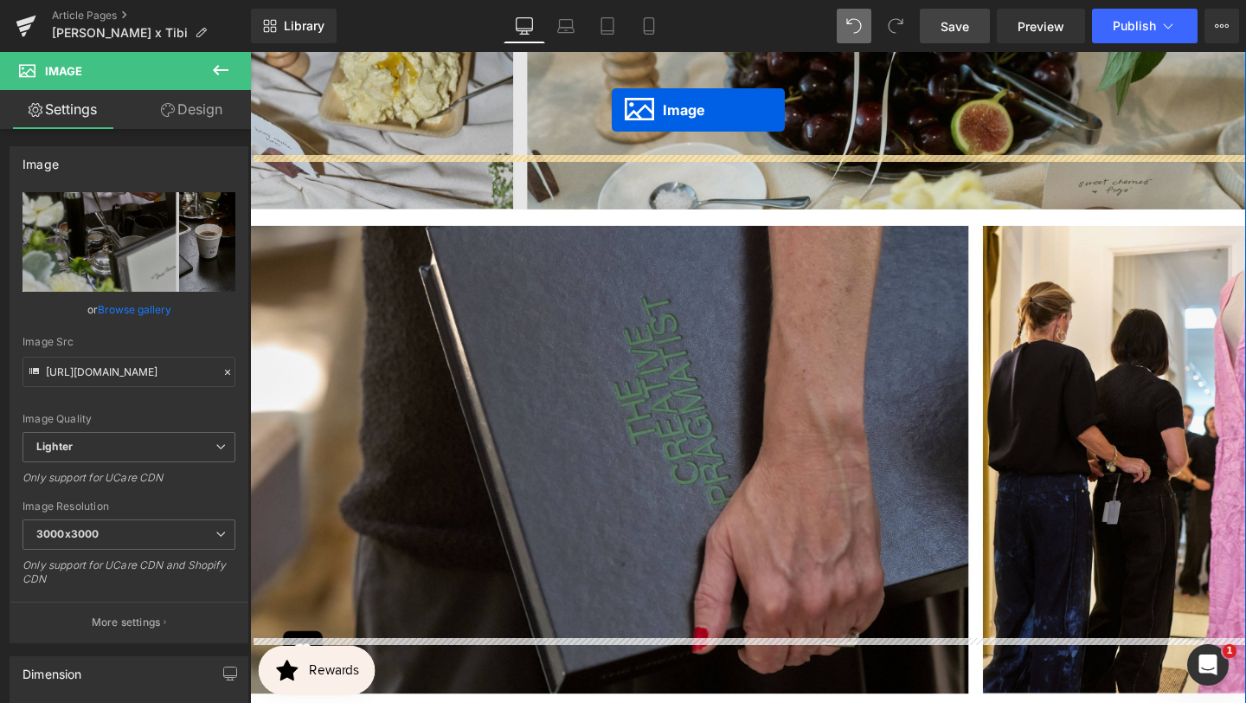
scroll to position [4330, 0]
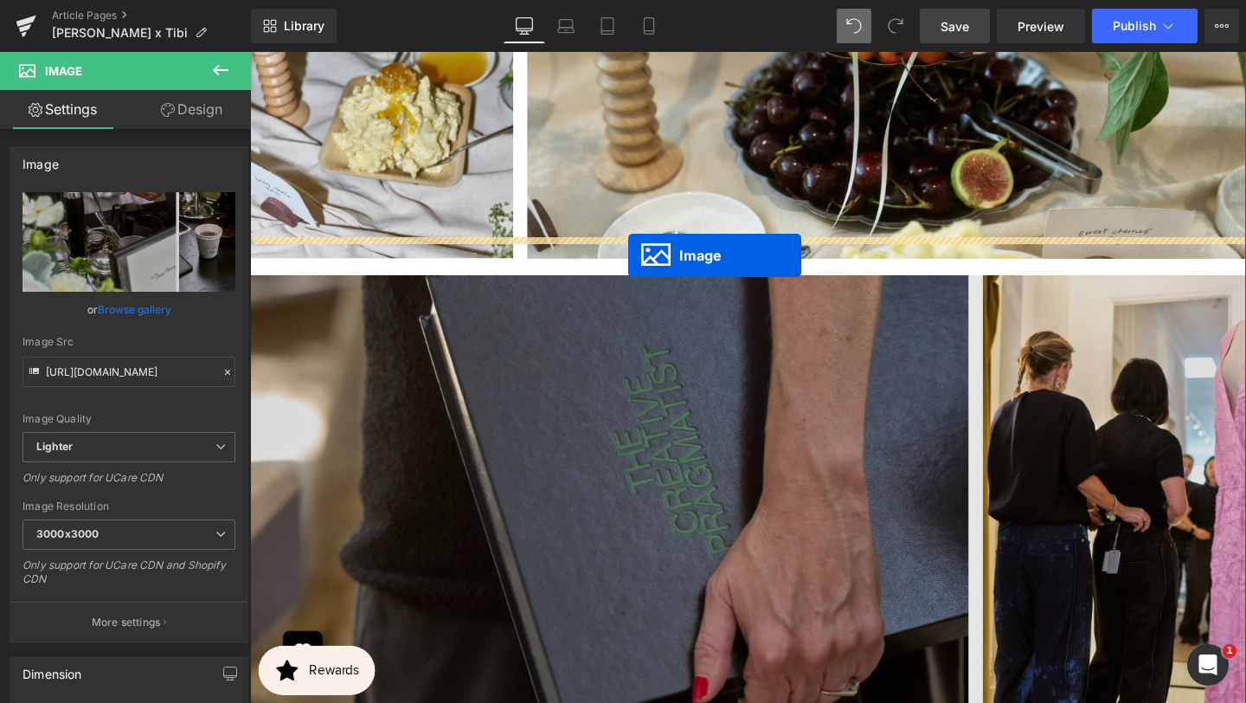
drag, startPoint x: 747, startPoint y: 658, endPoint x: 647, endPoint y: 268, distance: 402.0
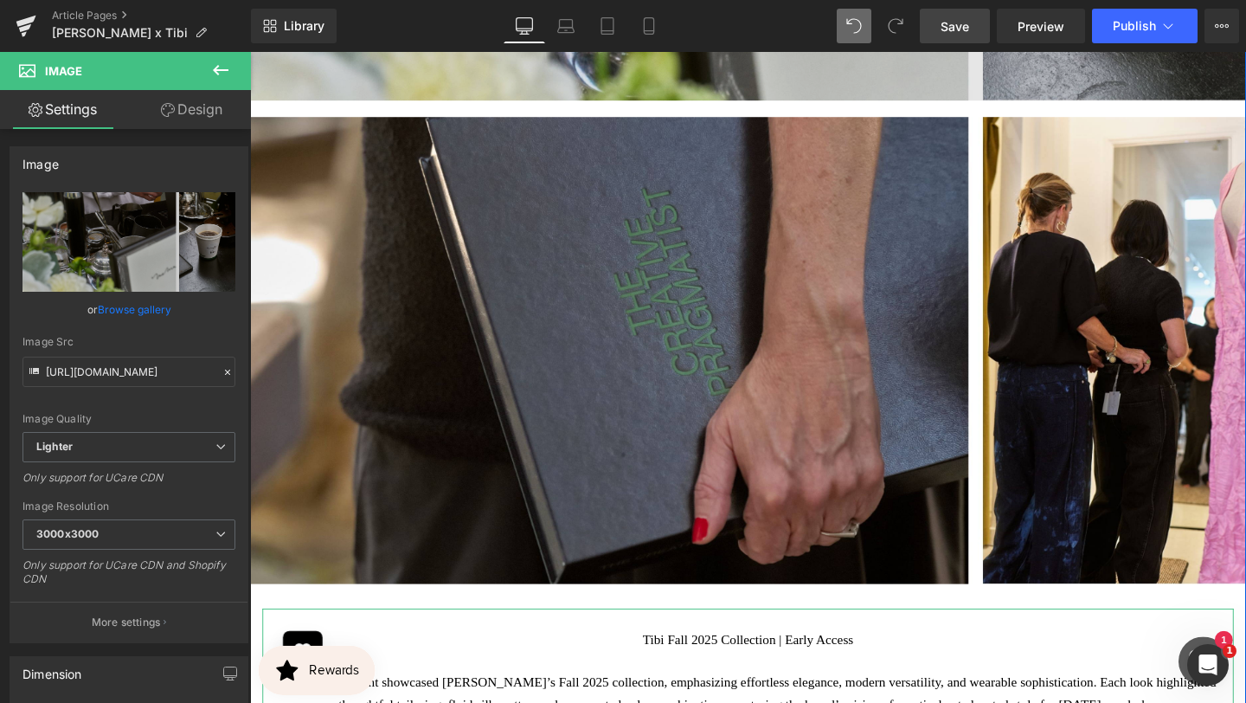
scroll to position [5207, 0]
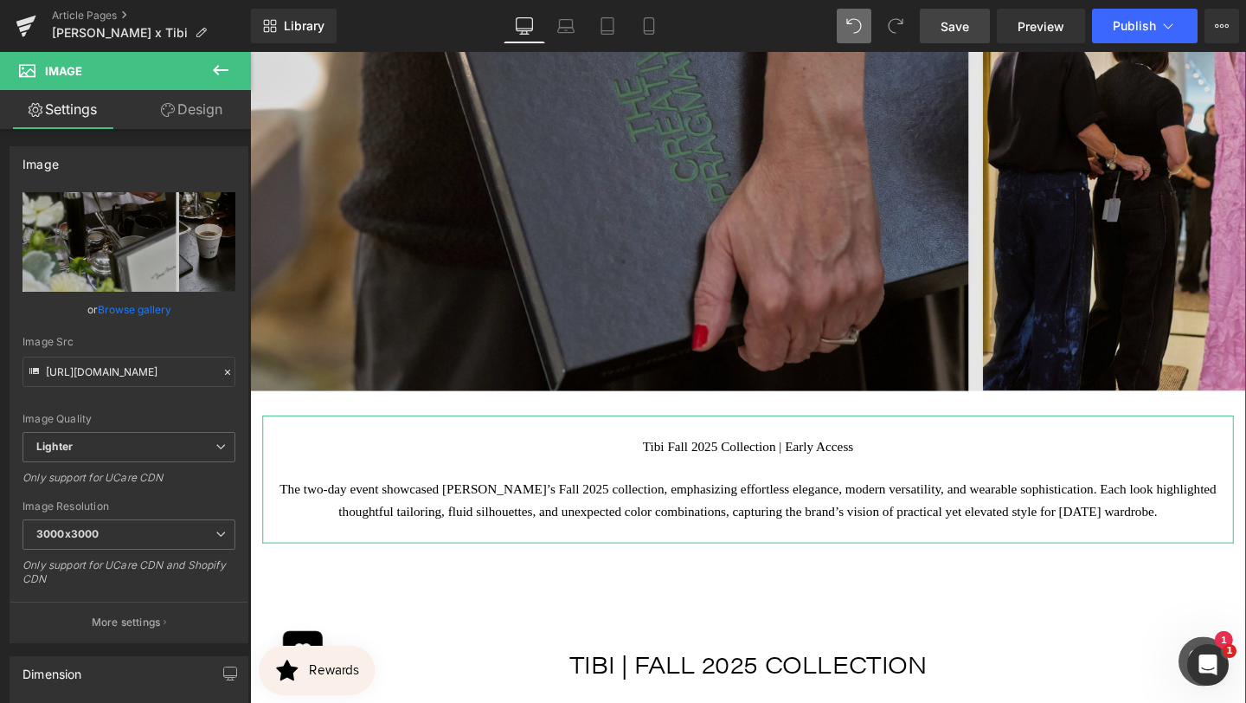
click at [706, 249] on img at bounding box center [773, 154] width 1047 height 508
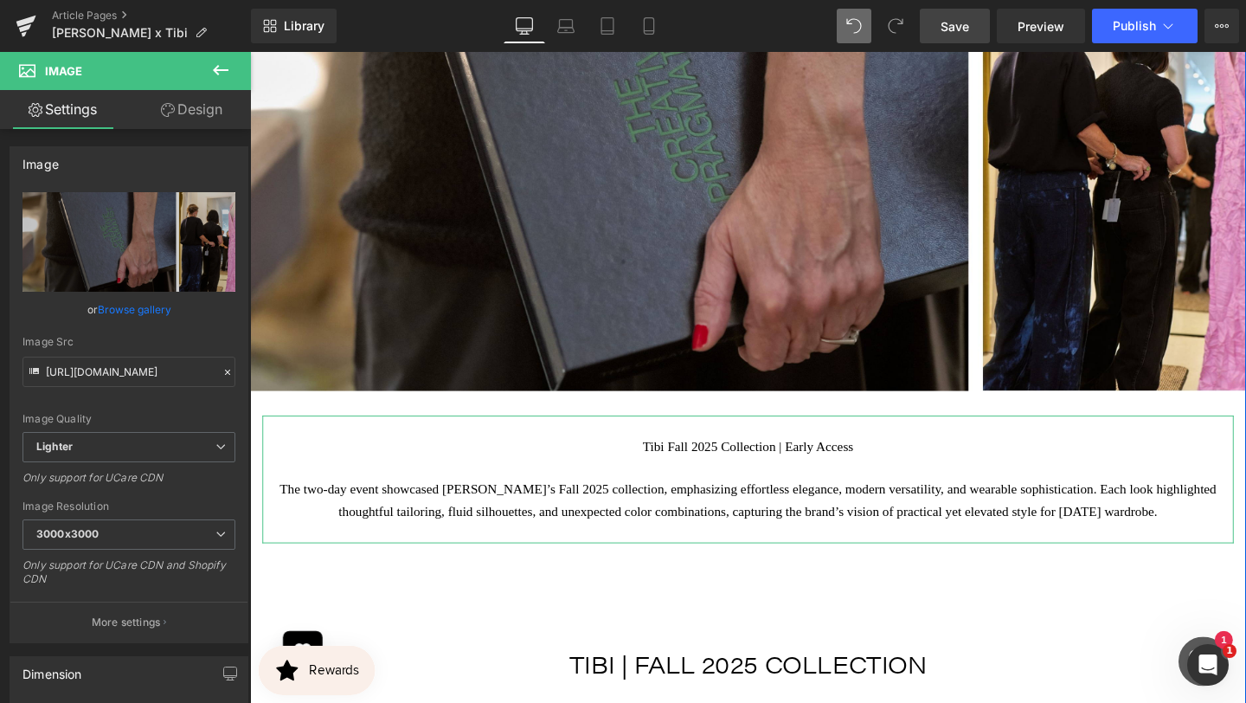
scroll to position [4760, 0]
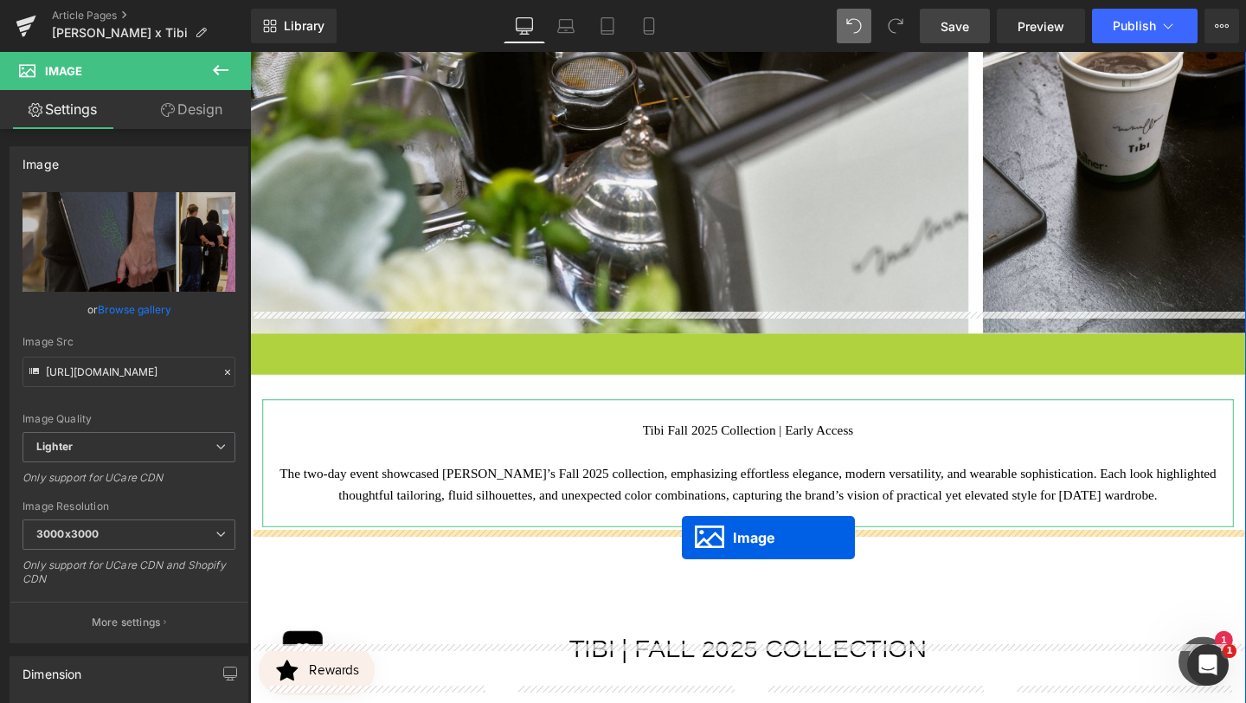
drag, startPoint x: 721, startPoint y: 131, endPoint x: 702, endPoint y: 563, distance: 432.4
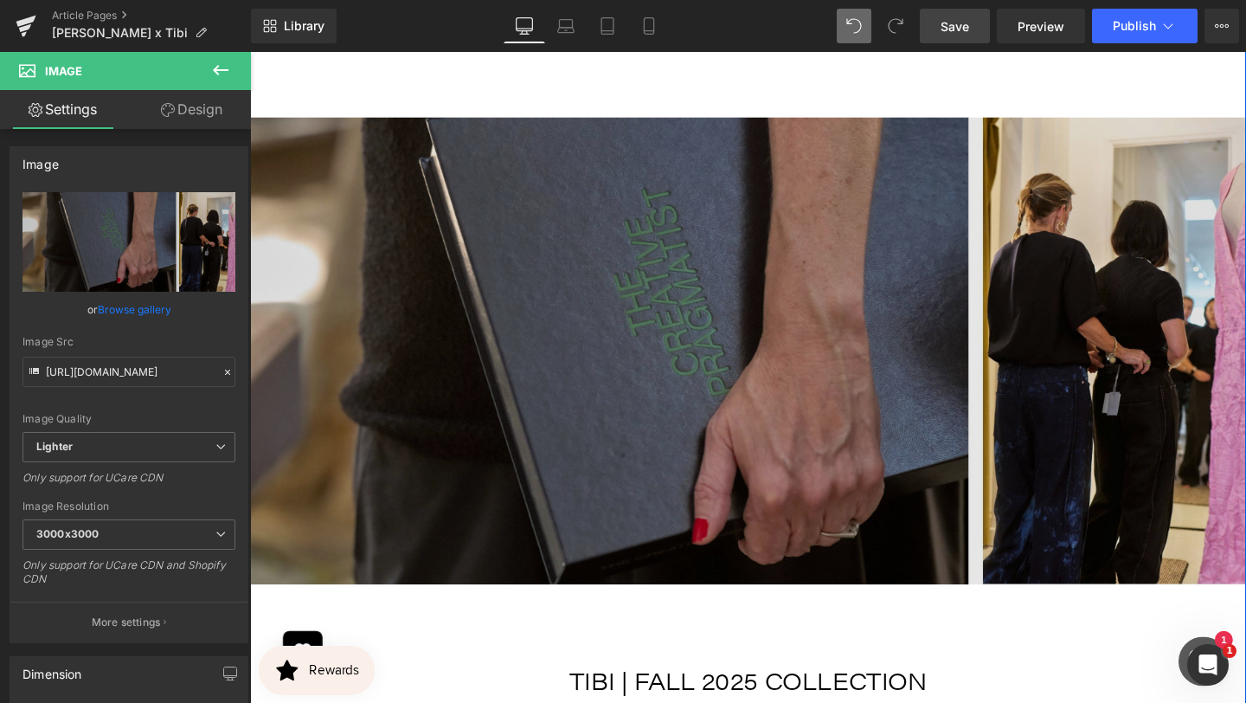
scroll to position [5192, 0]
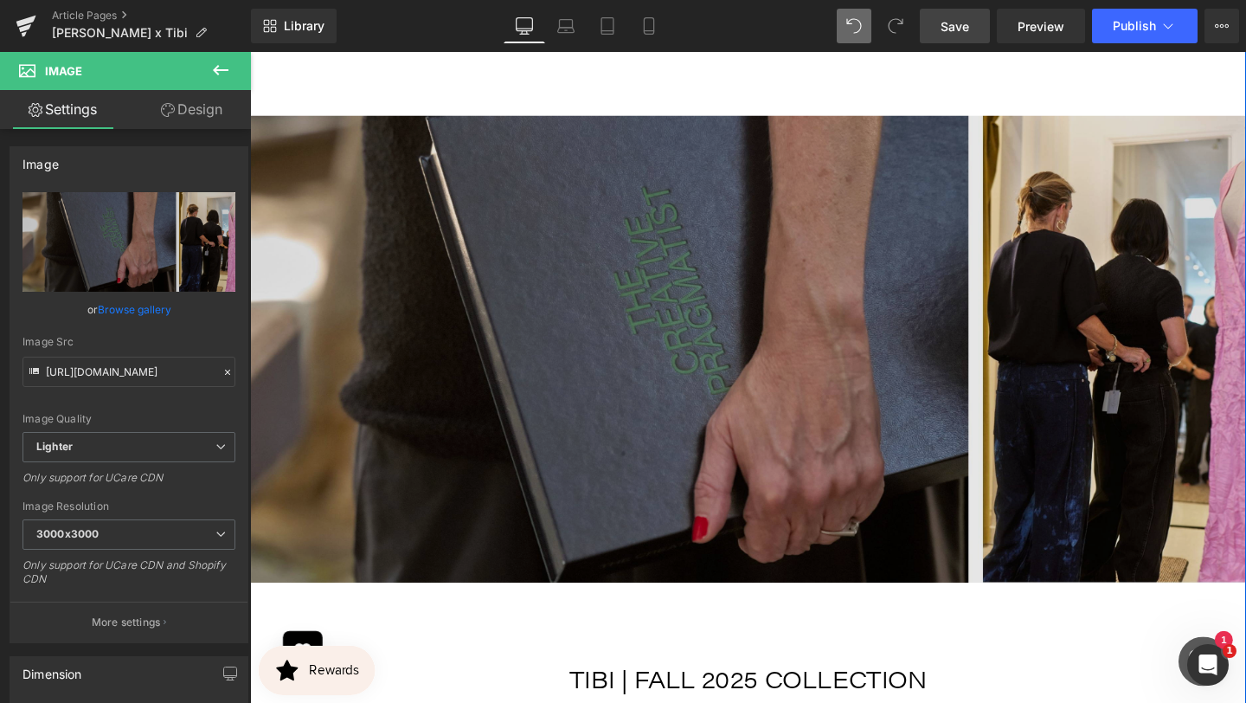
click at [781, 309] on img at bounding box center [773, 356] width 1047 height 508
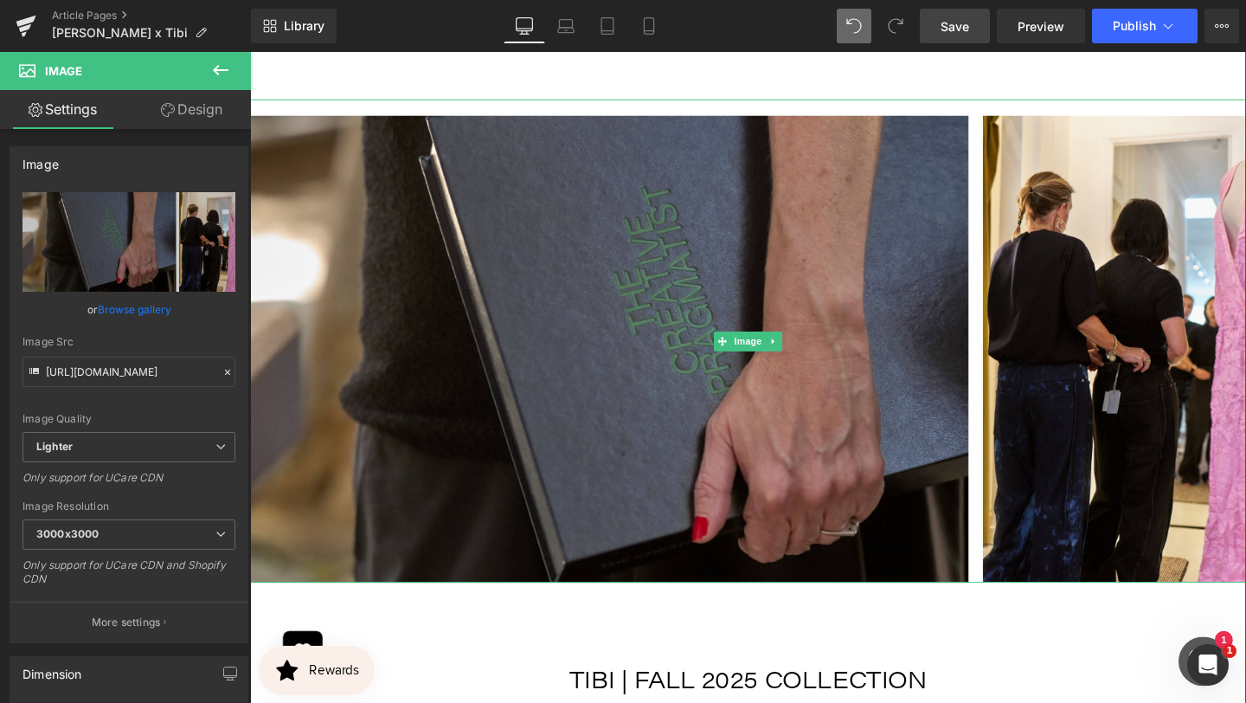
click at [803, 351] on icon at bounding box center [801, 356] width 10 height 10
click at [790, 346] on link at bounding box center [791, 356] width 18 height 21
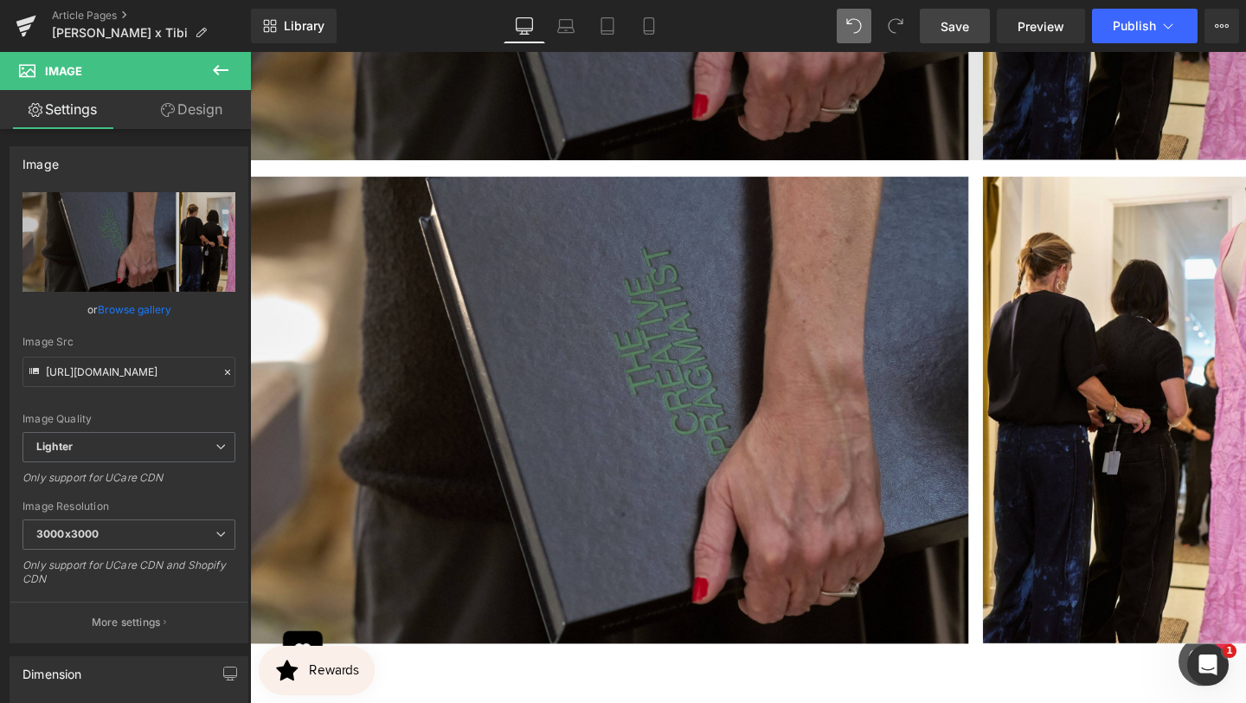
scroll to position [5640, 0]
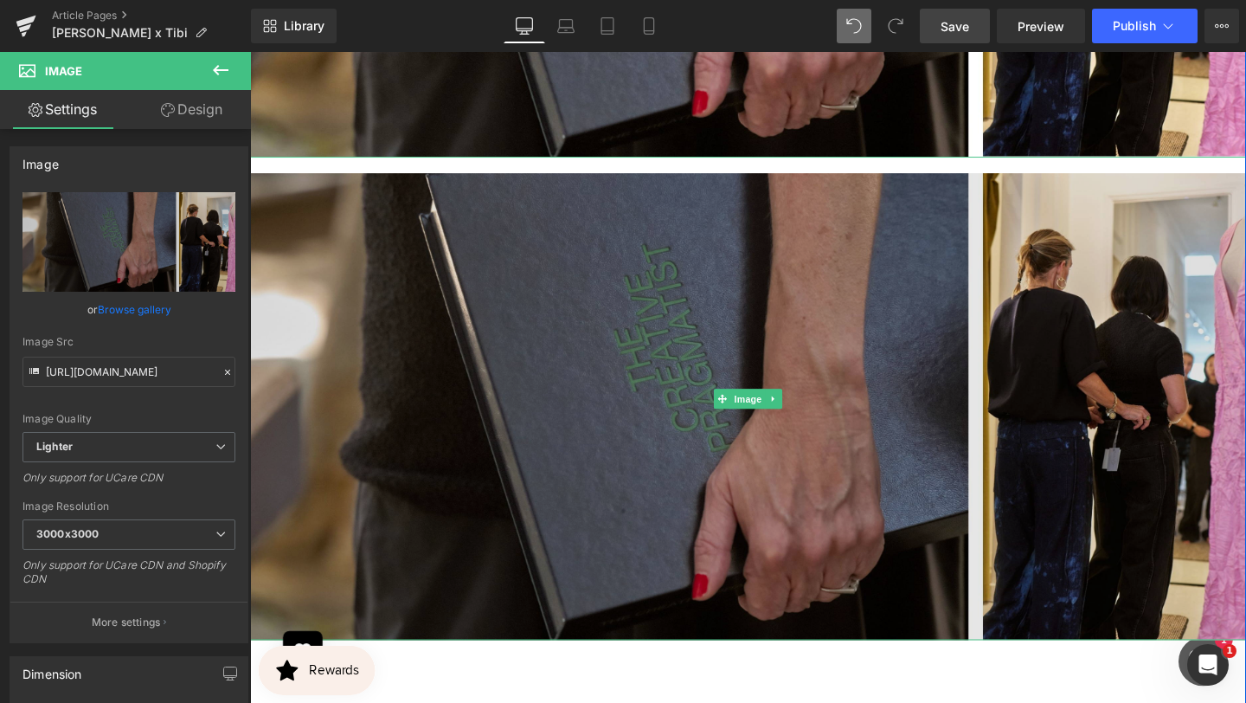
click at [645, 317] on img at bounding box center [773, 416] width 1047 height 508
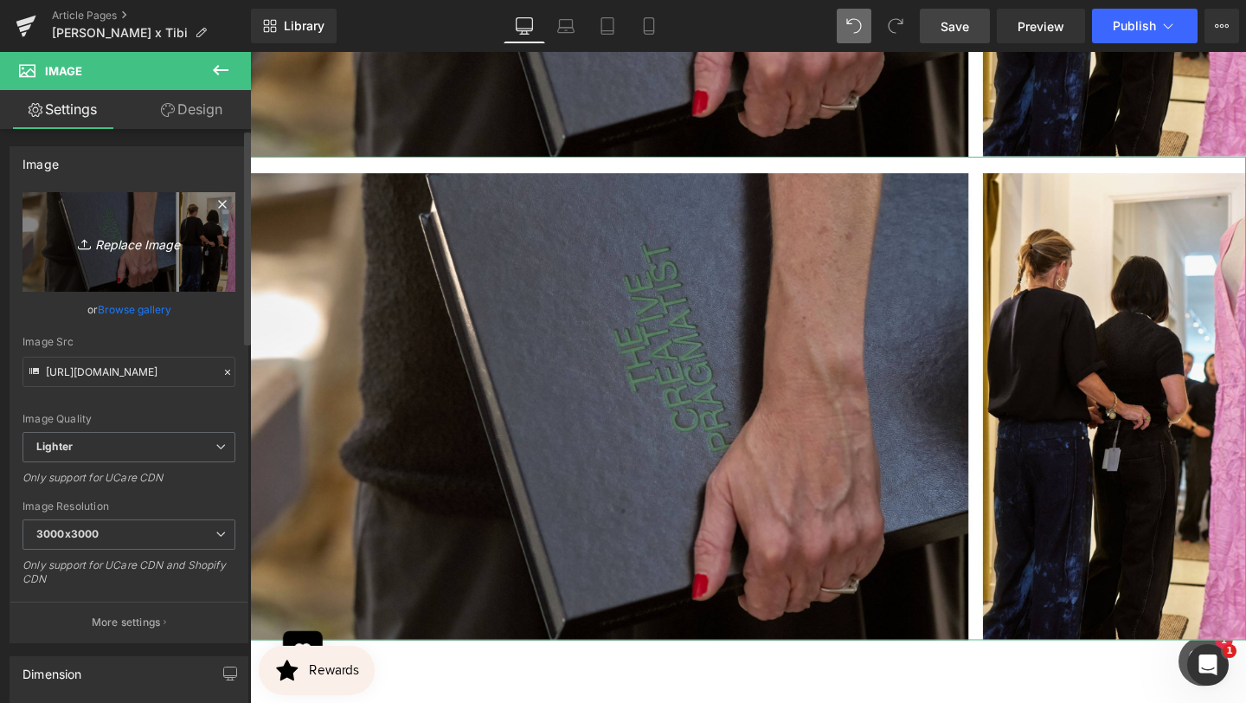
click at [166, 242] on icon "Replace Image" at bounding box center [129, 242] width 138 height 22
type input "C:\fakepath\BANNER REAL SIZE SITE (20).jpg"
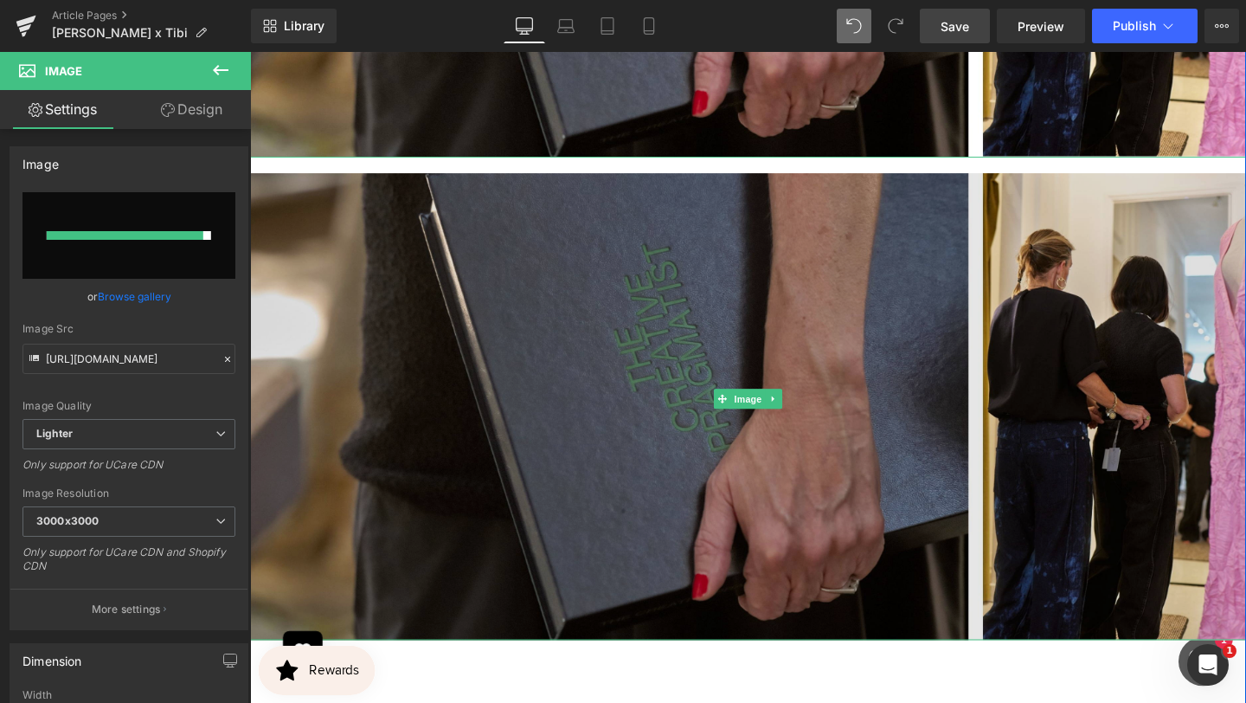
type input "[URL][DOMAIN_NAME]"
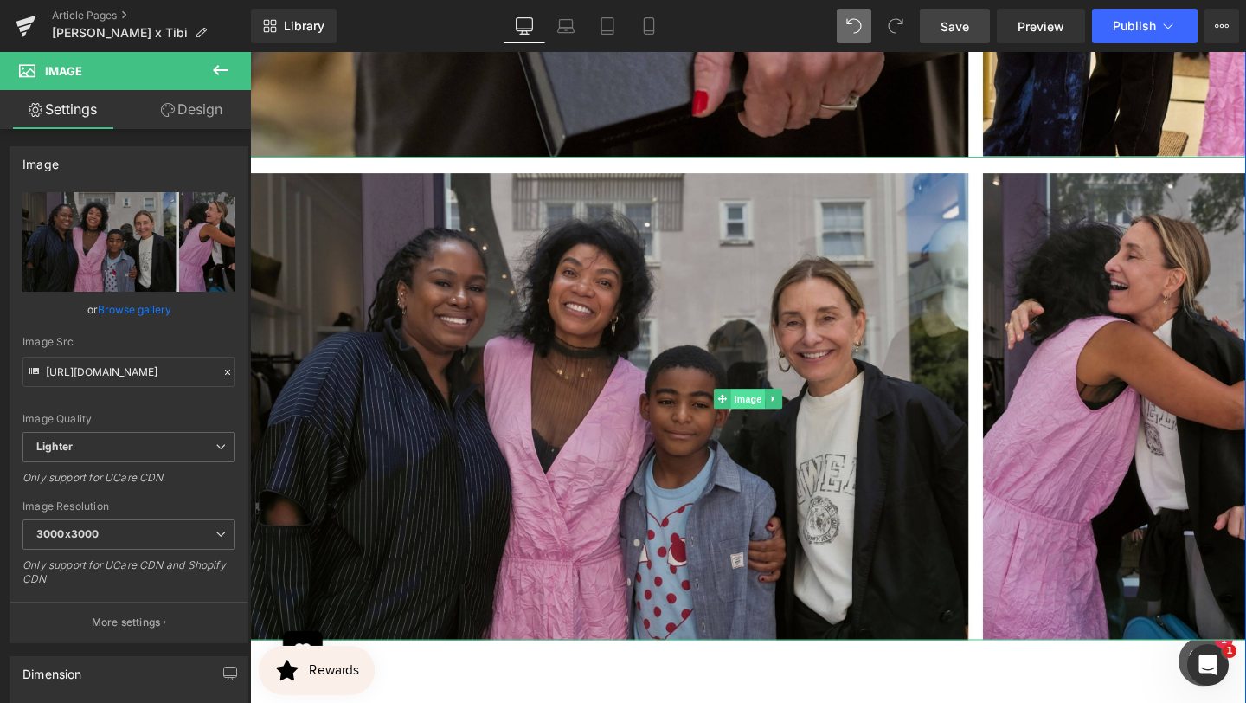
click at [768, 406] on span "Image" at bounding box center [774, 416] width 36 height 21
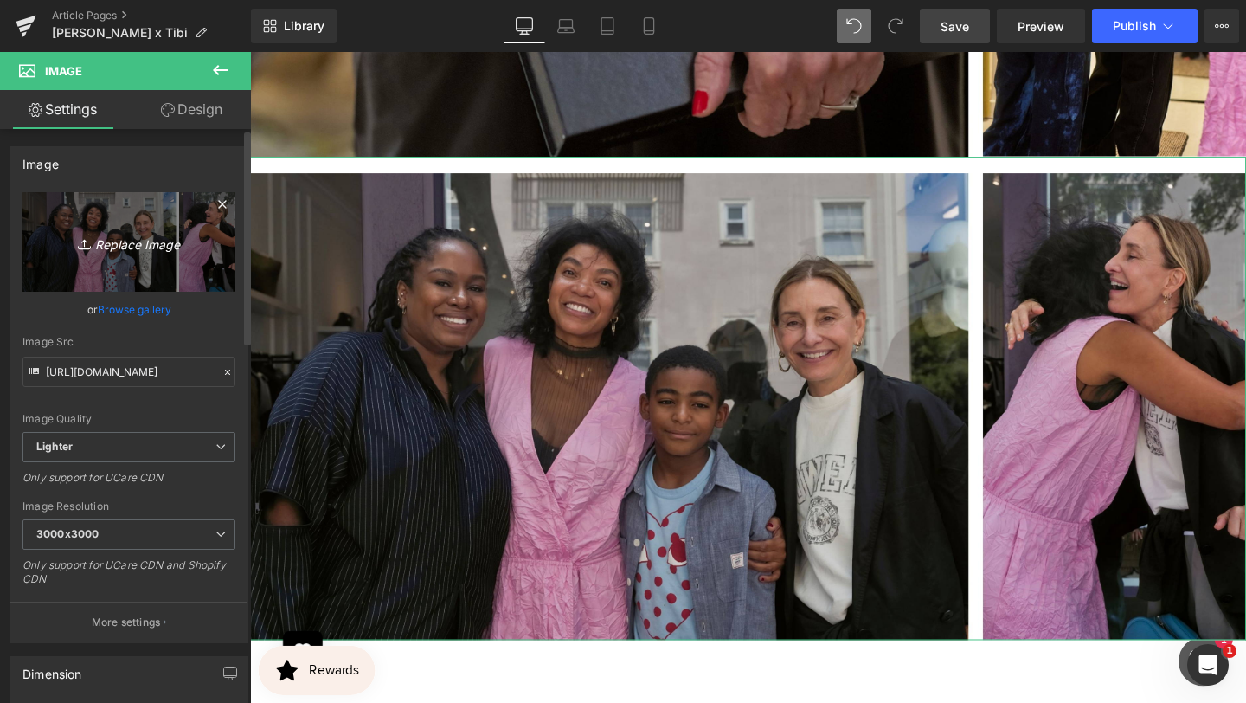
click at [139, 238] on icon "Replace Image" at bounding box center [129, 242] width 138 height 22
type input "C:\fakepath\BANNER REAL SIZE SITE (21).jpg"
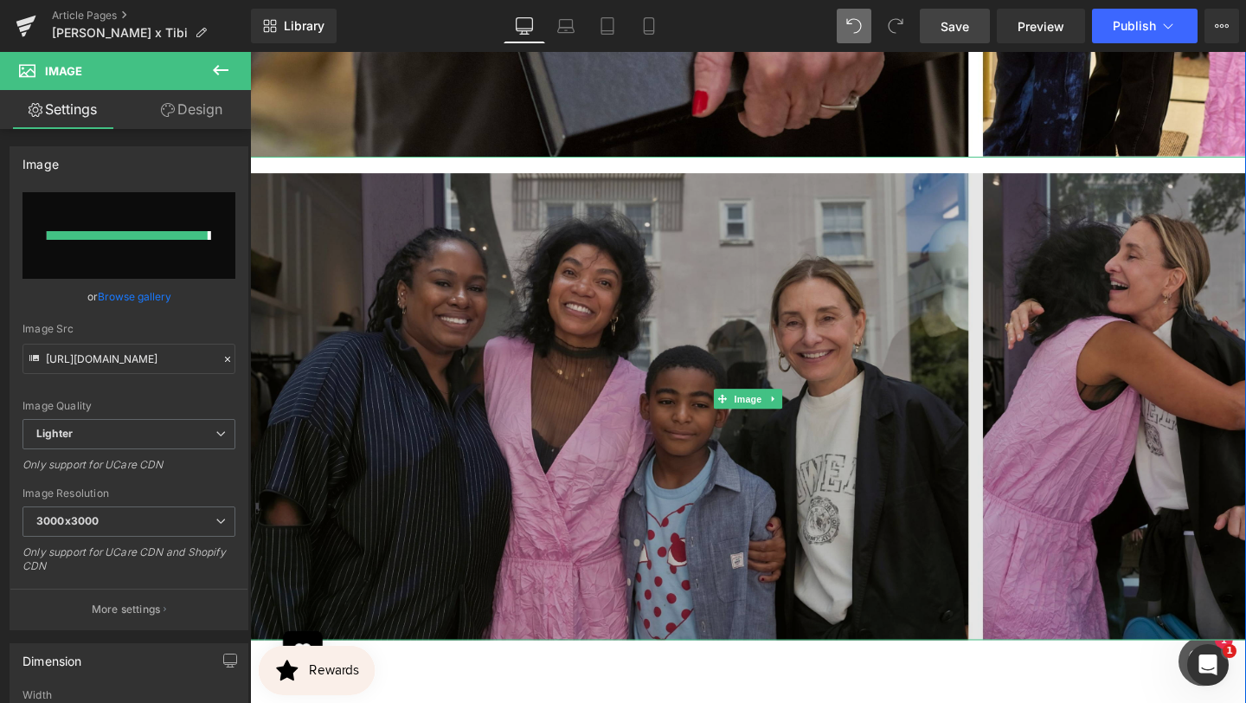
type input "[URL][DOMAIN_NAME]"
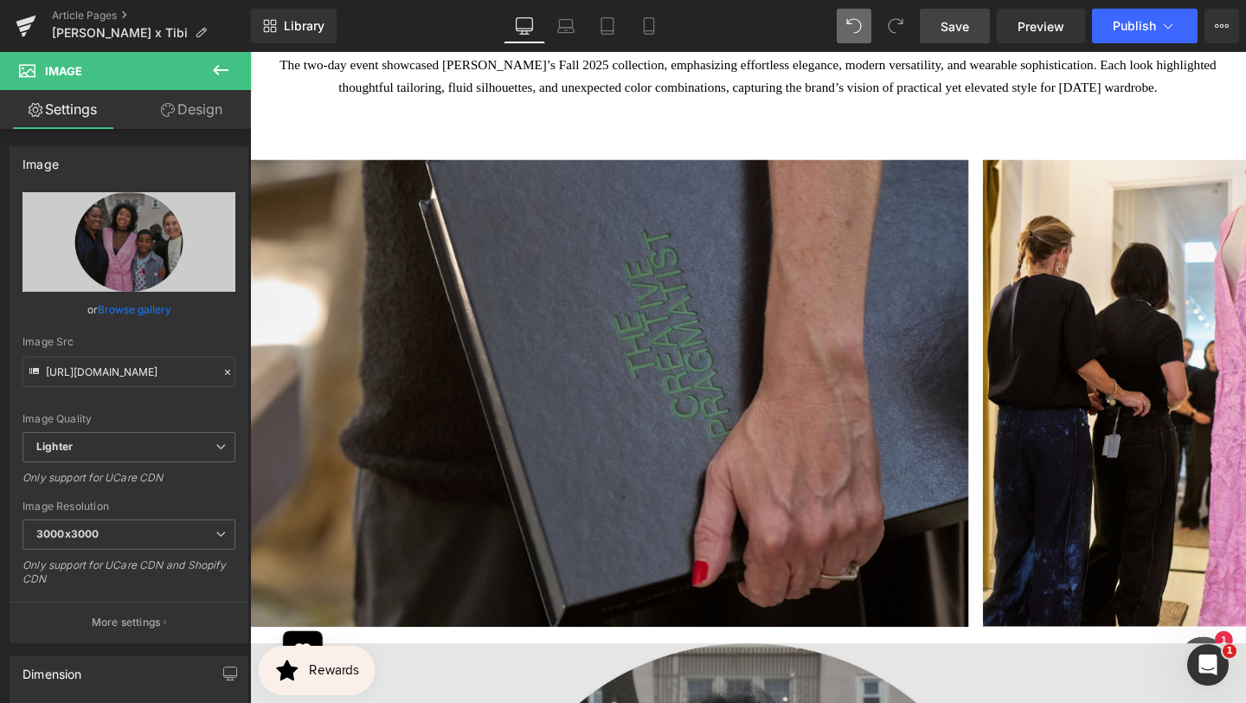
scroll to position [5387, 0]
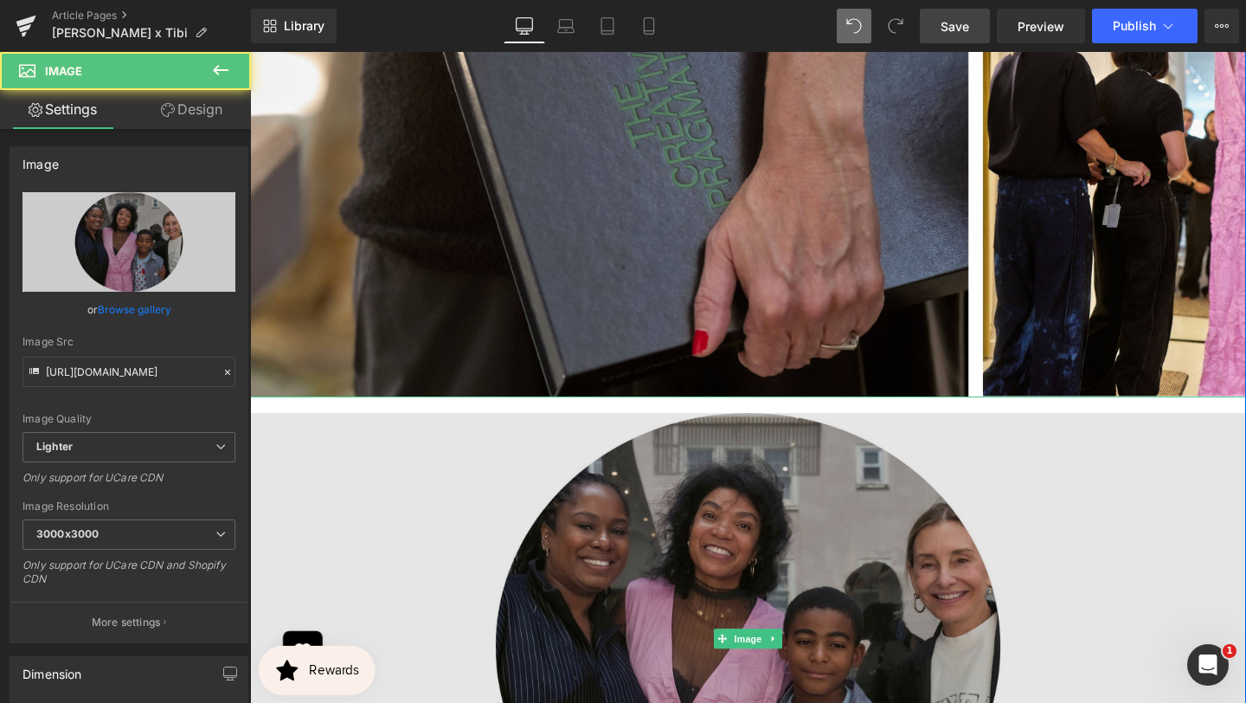
click at [845, 591] on img at bounding box center [773, 669] width 1047 height 508
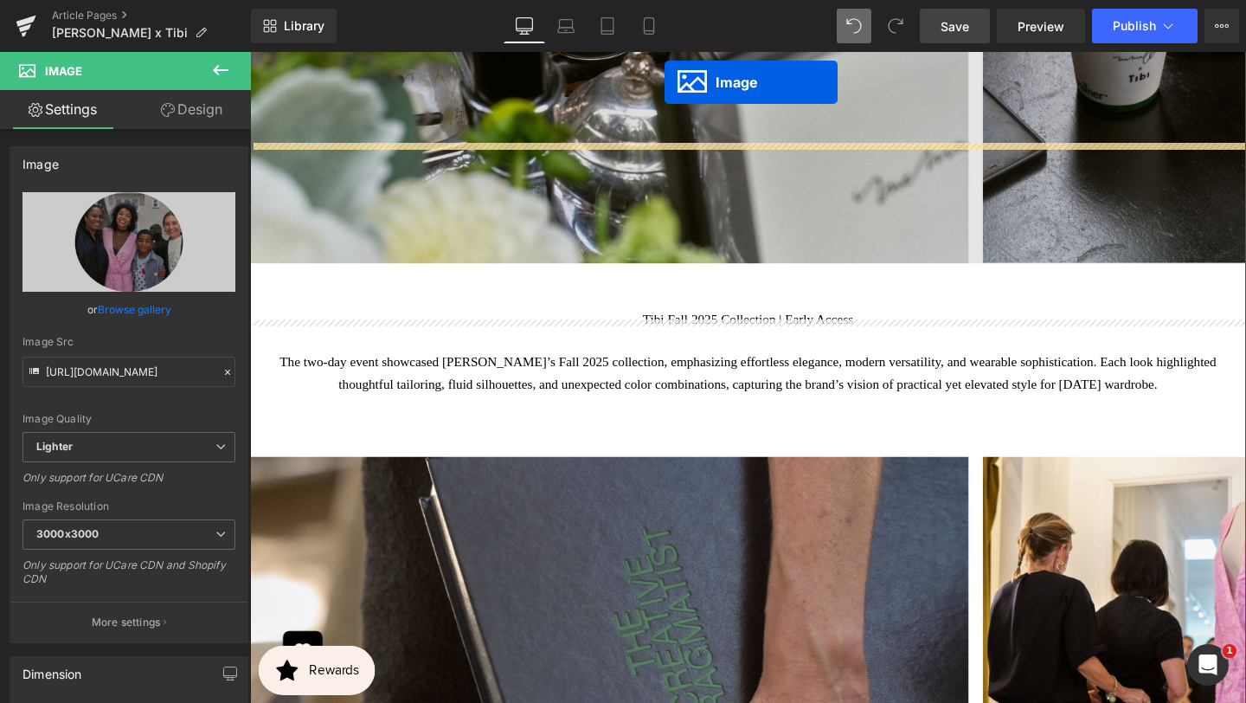
scroll to position [4730, 0]
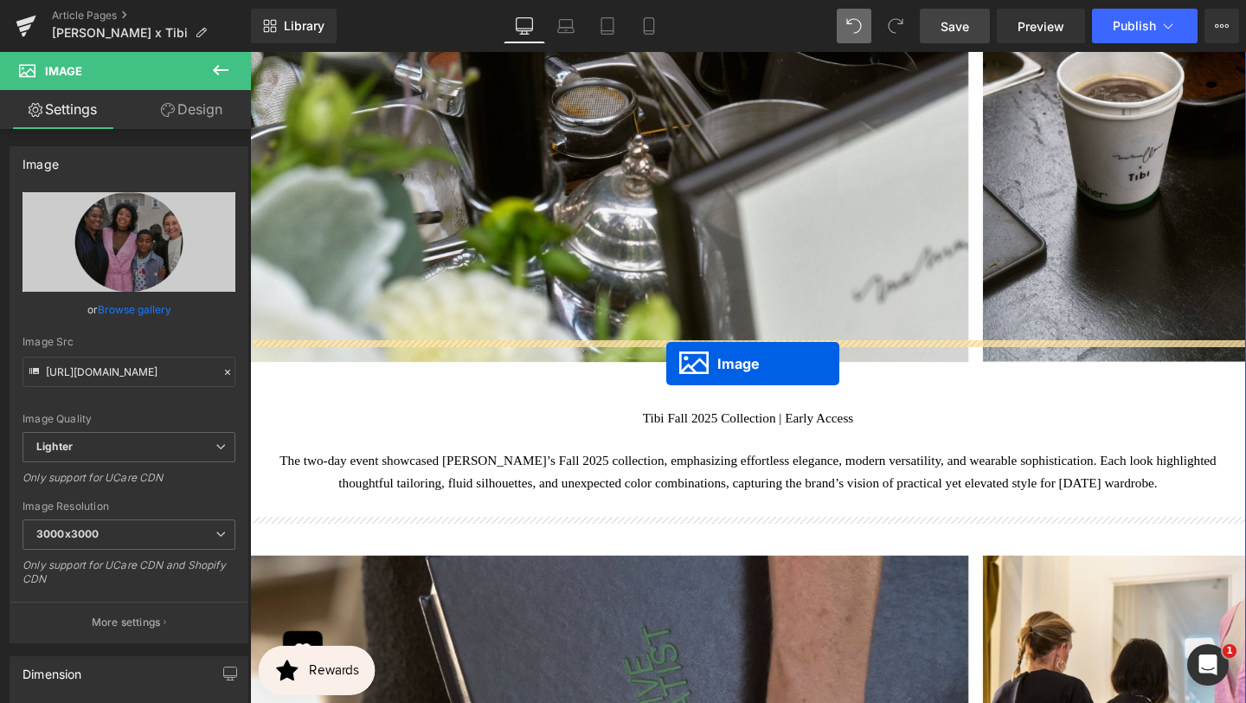
drag, startPoint x: 749, startPoint y: 650, endPoint x: 687, endPoint y: 377, distance: 280.3
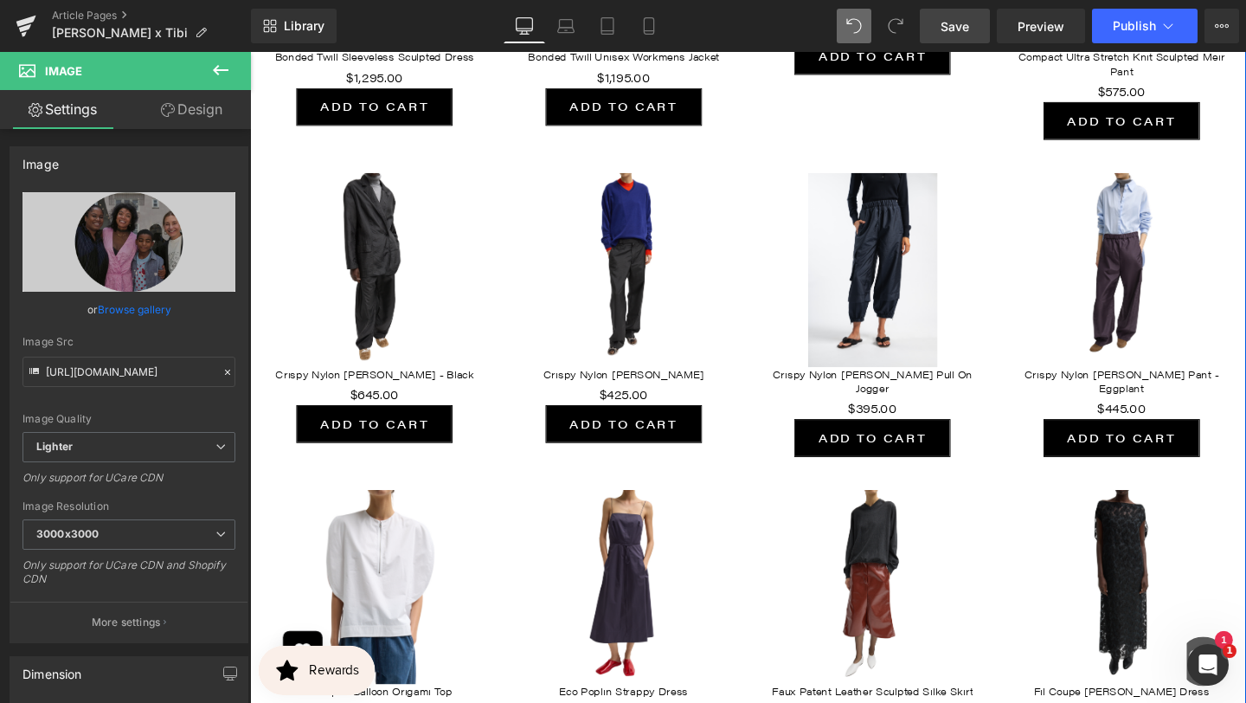
scroll to position [6989, 0]
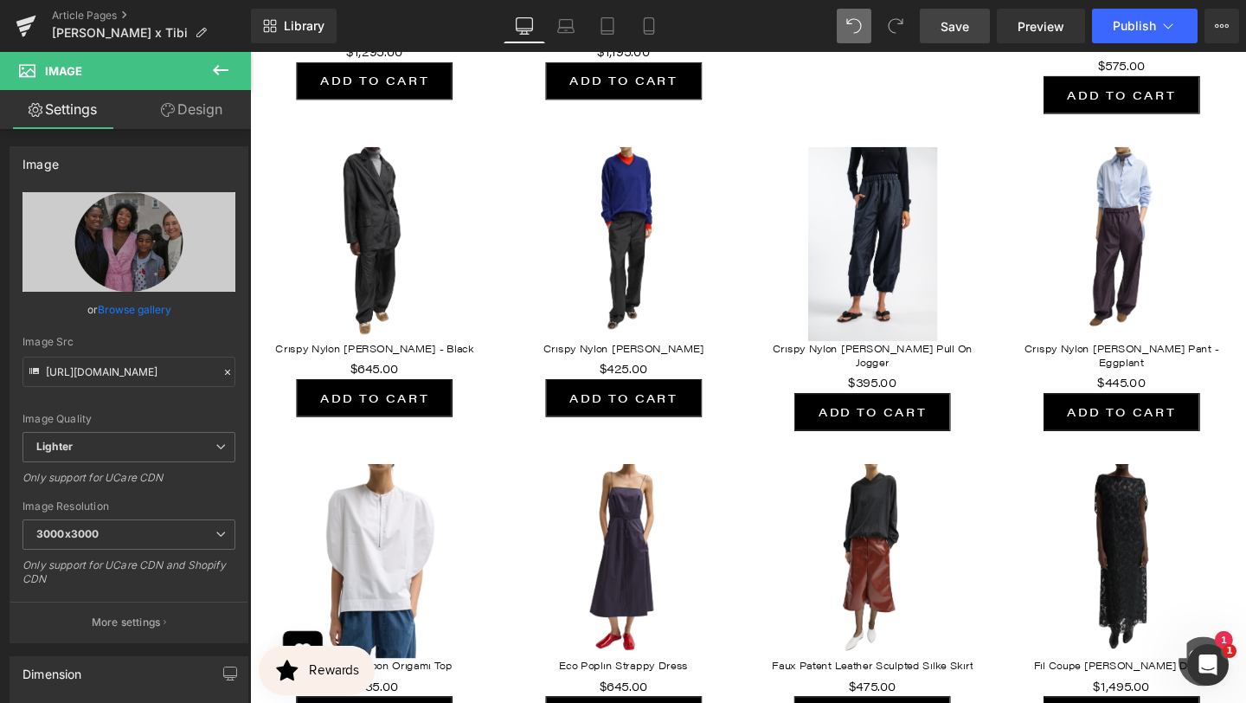
click at [960, 34] on span "Save" at bounding box center [955, 26] width 29 height 18
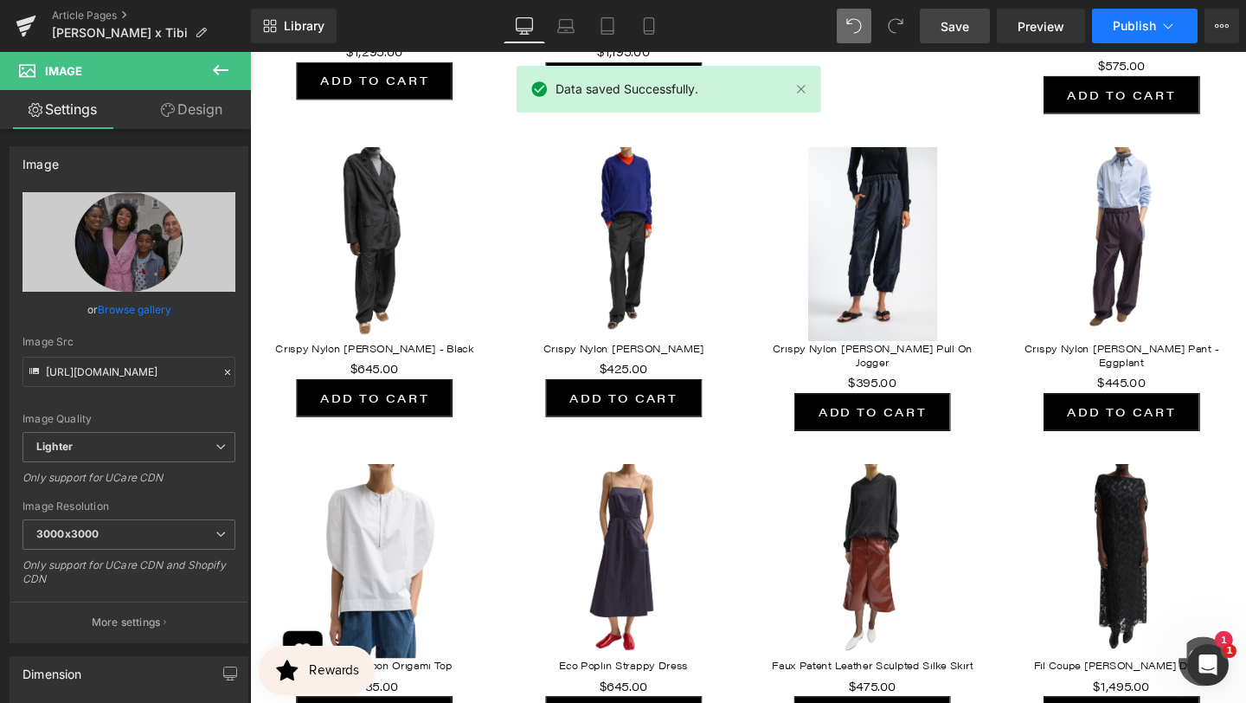
click at [1164, 30] on icon at bounding box center [1168, 25] width 17 height 17
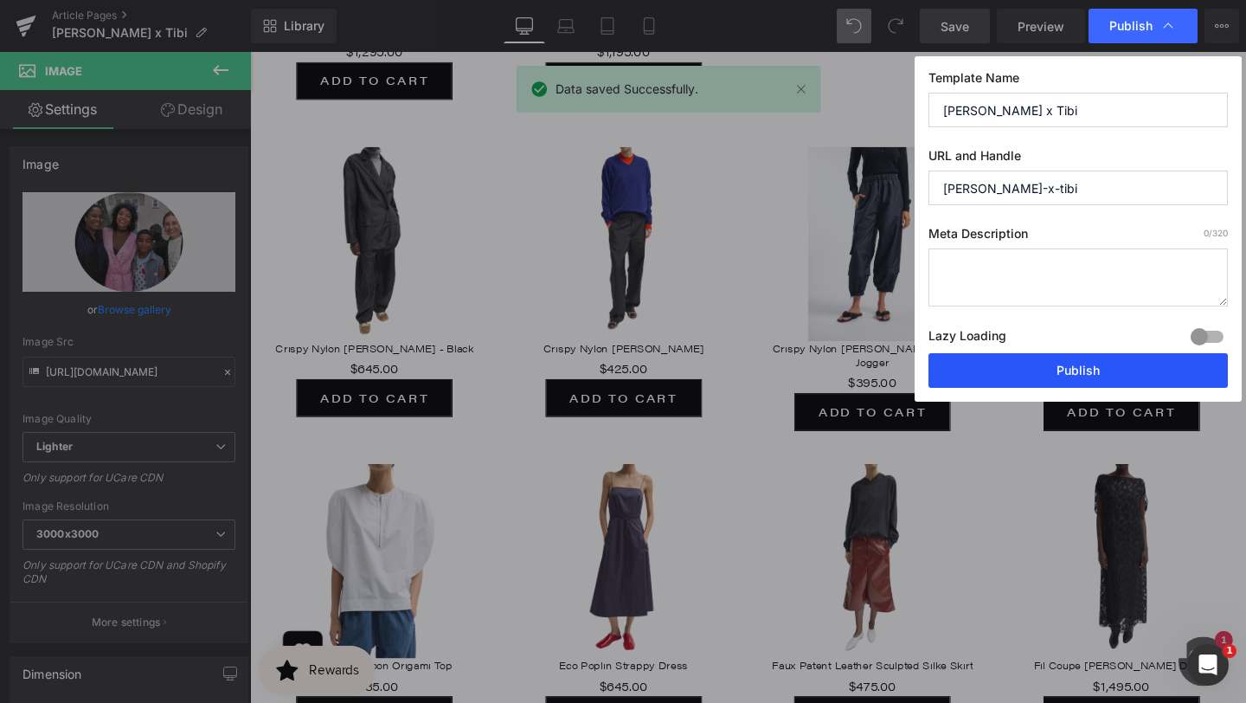
click at [1034, 375] on button "Publish" at bounding box center [1078, 370] width 299 height 35
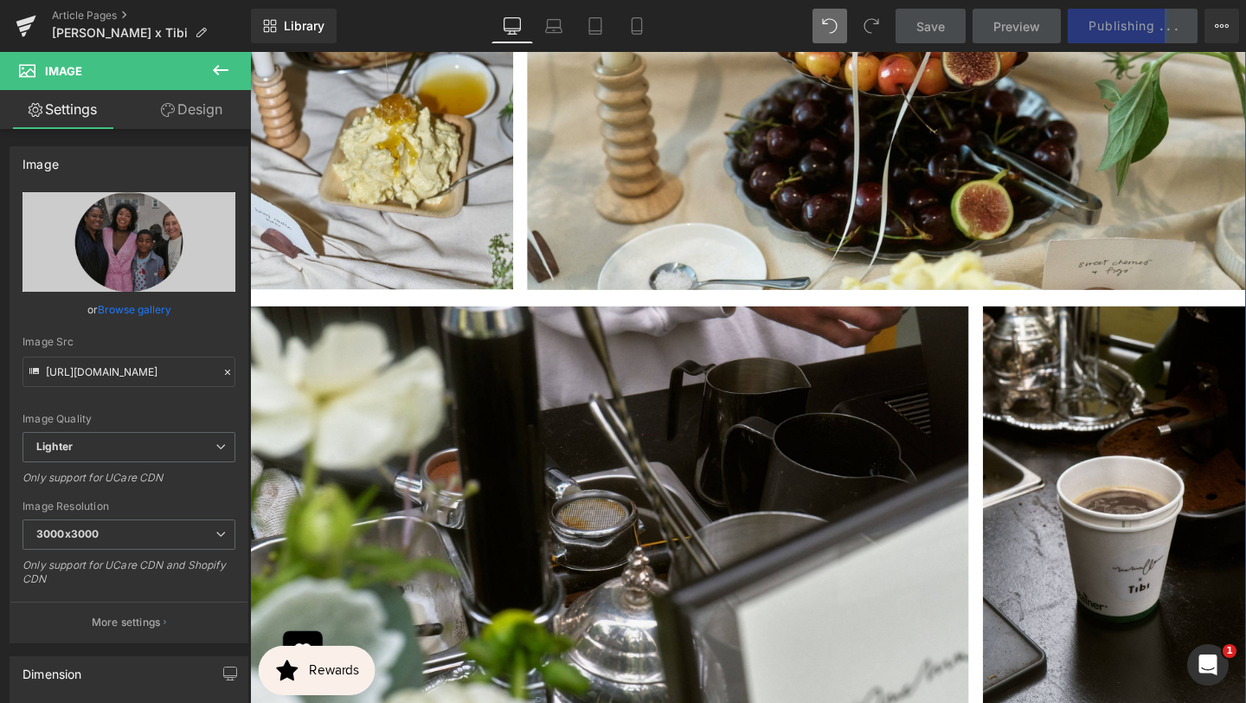
scroll to position [4292, 0]
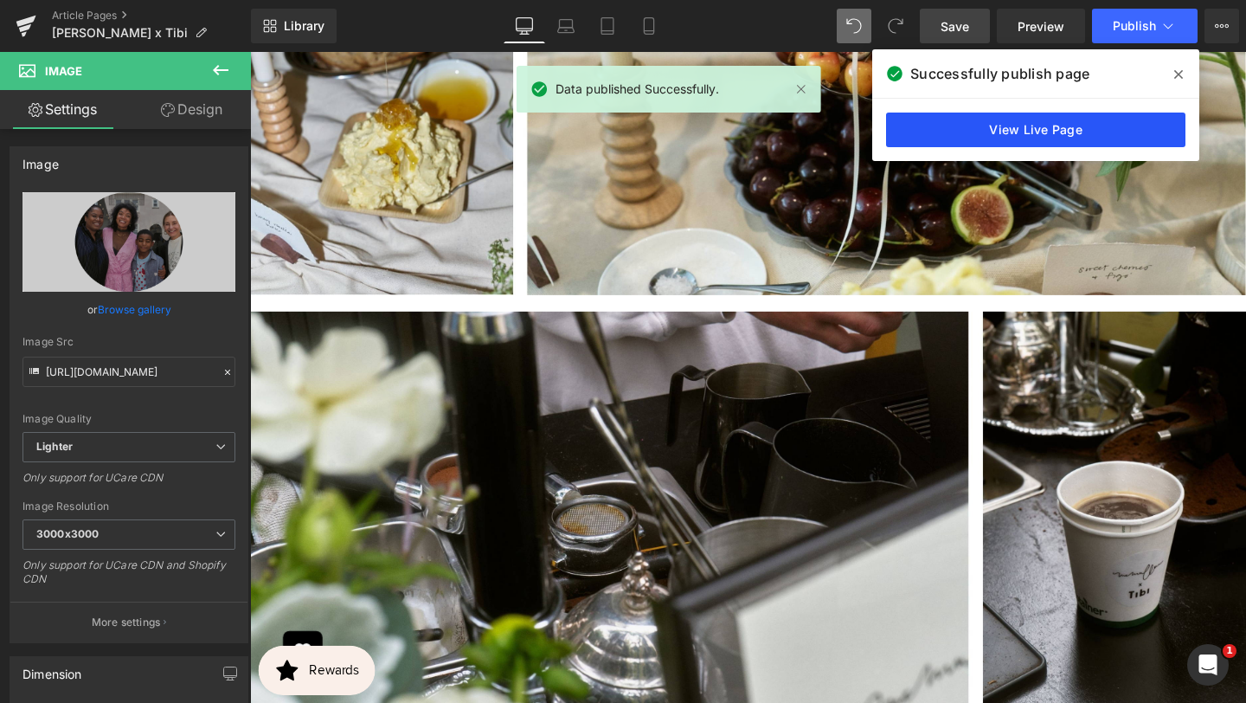
drag, startPoint x: 1077, startPoint y: 126, endPoint x: 869, endPoint y: 80, distance: 212.9
click at [1077, 126] on link "View Live Page" at bounding box center [1035, 130] width 299 height 35
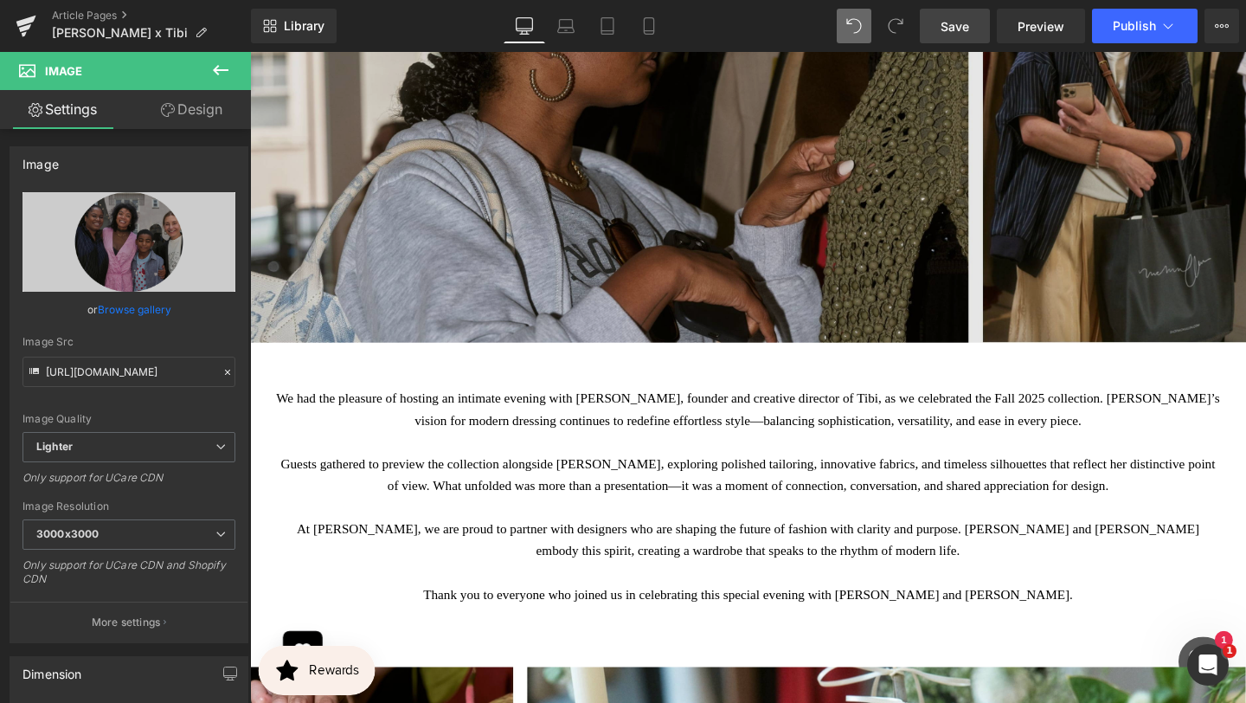
scroll to position [3406, 0]
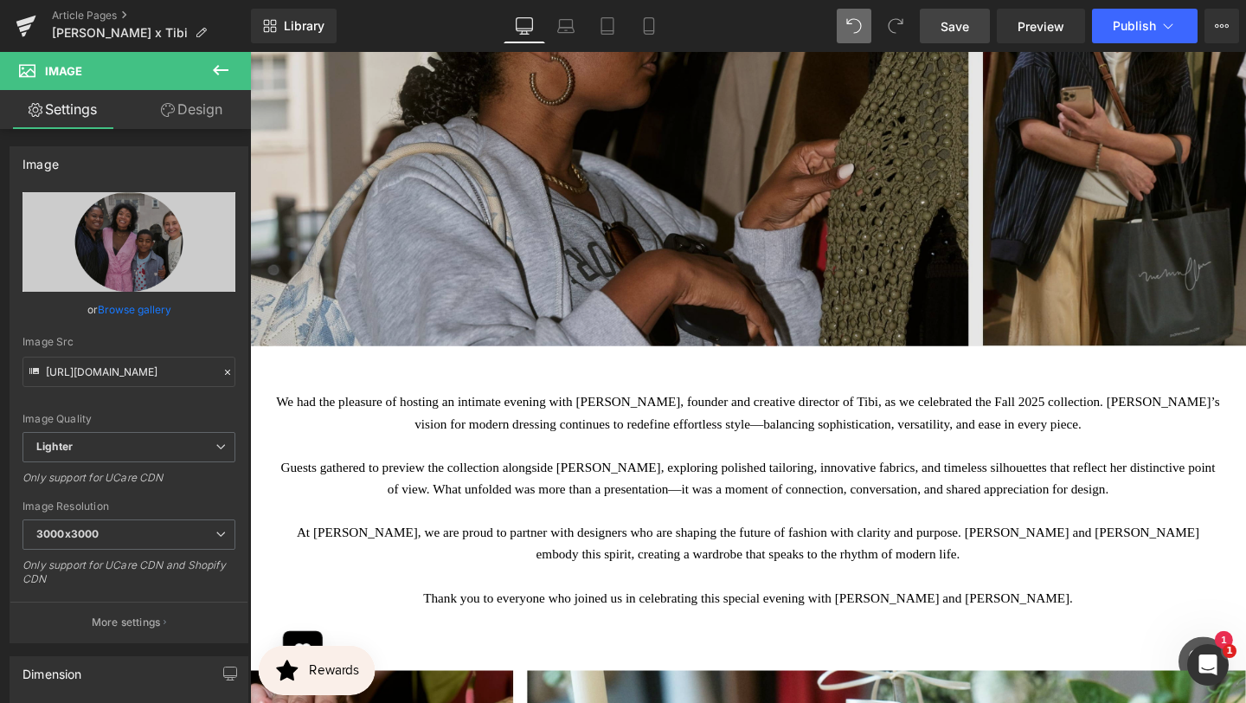
click at [667, 306] on img at bounding box center [773, 107] width 1047 height 508
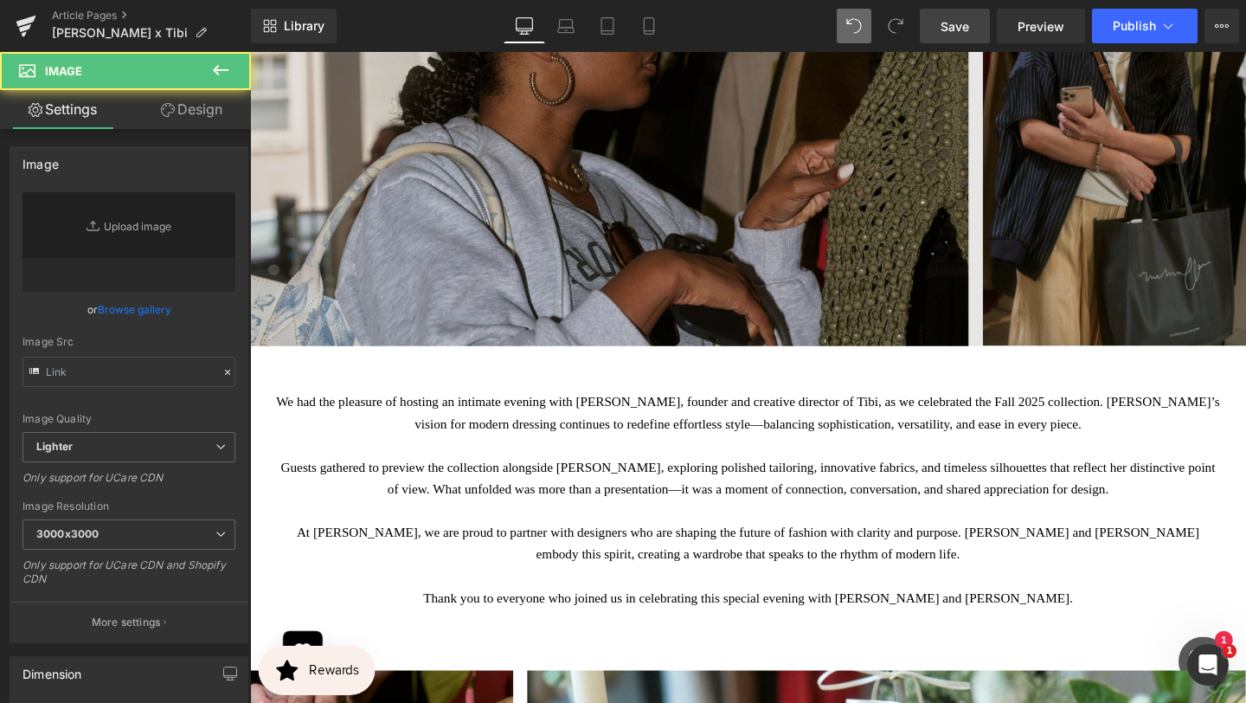
type input "[URL][DOMAIN_NAME]"
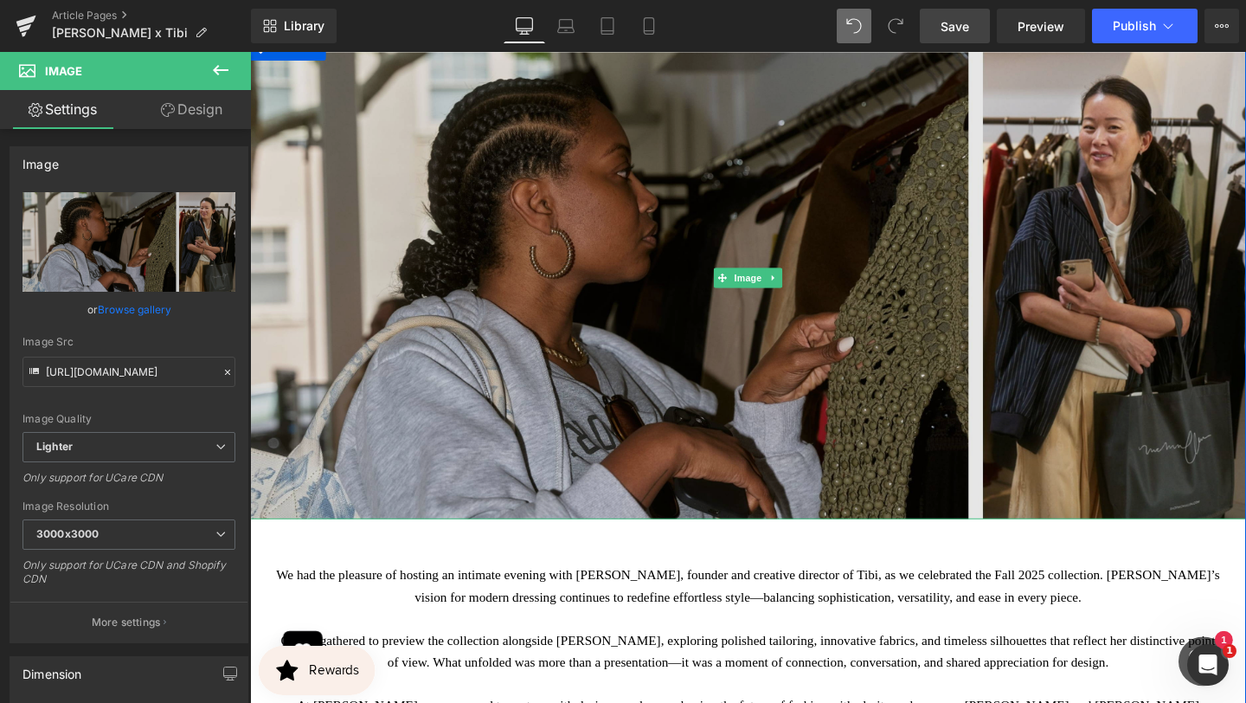
scroll to position [3219, 0]
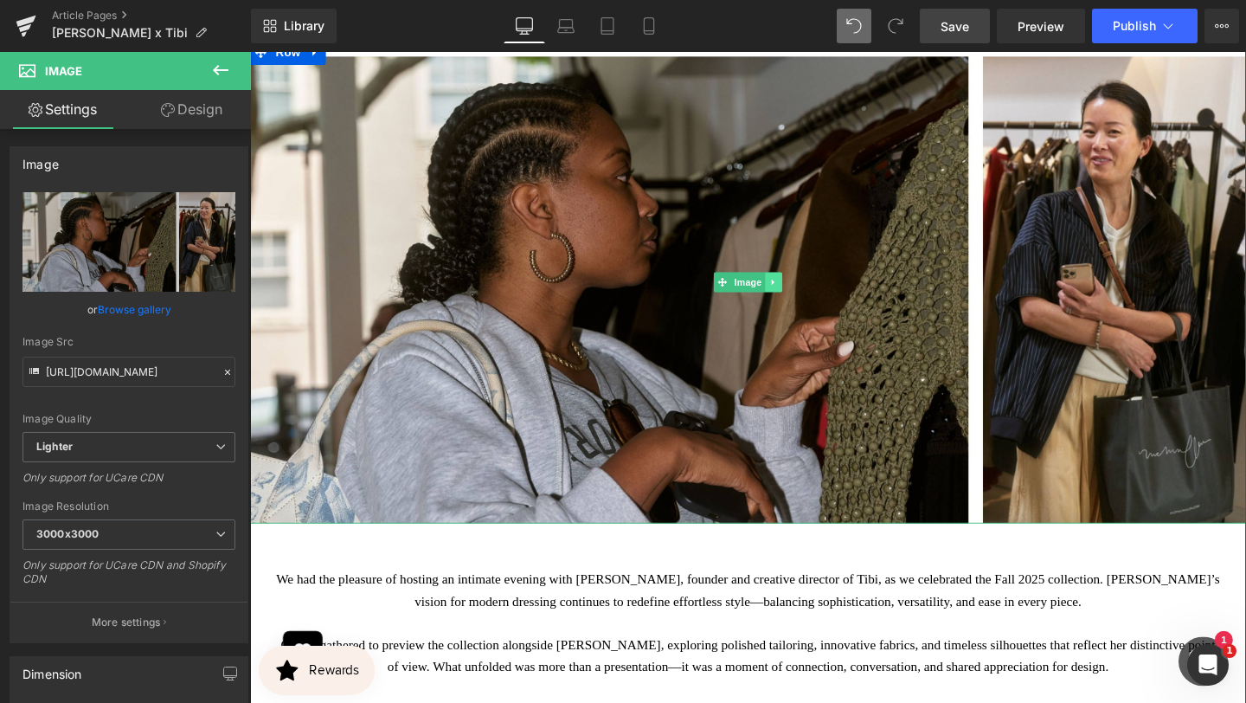
click at [802, 289] on icon at bounding box center [801, 294] width 10 height 10
click at [788, 289] on icon at bounding box center [792, 294] width 10 height 10
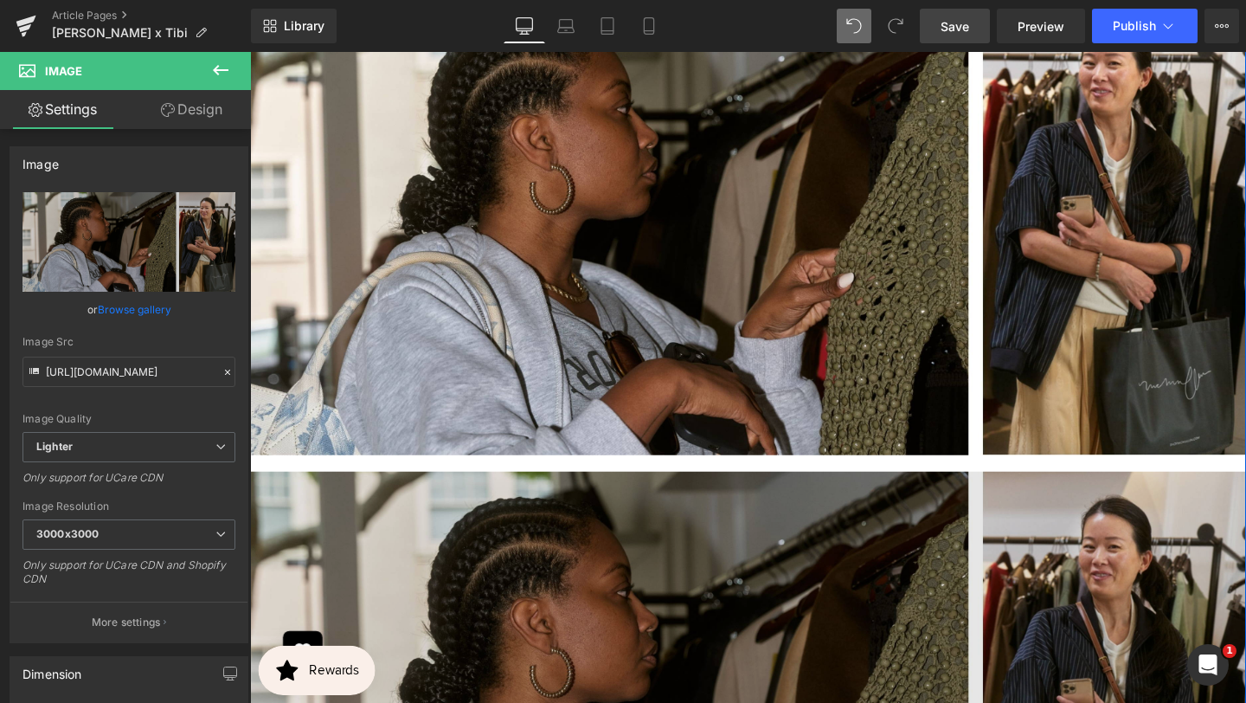
scroll to position [3623, 0]
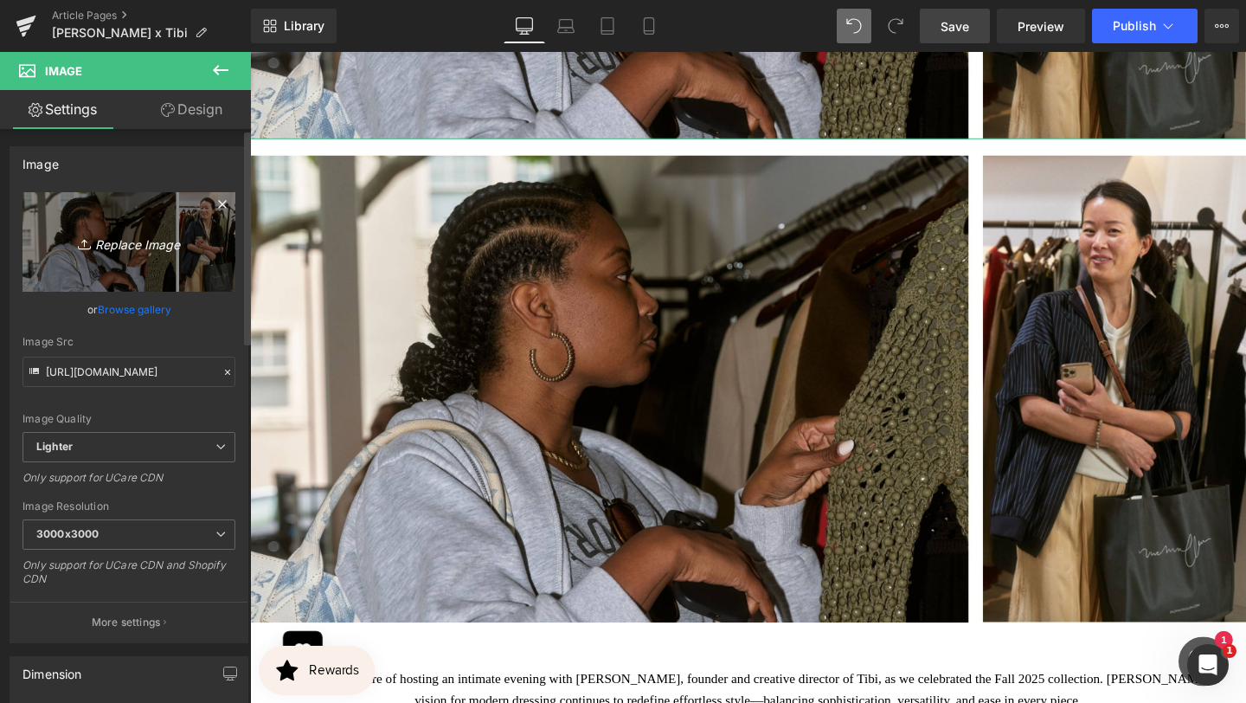
click at [137, 236] on icon "Replace Image" at bounding box center [129, 242] width 138 height 22
type input "C:\fakepath\BANNER REAL SIZE SITE (23).jpg"
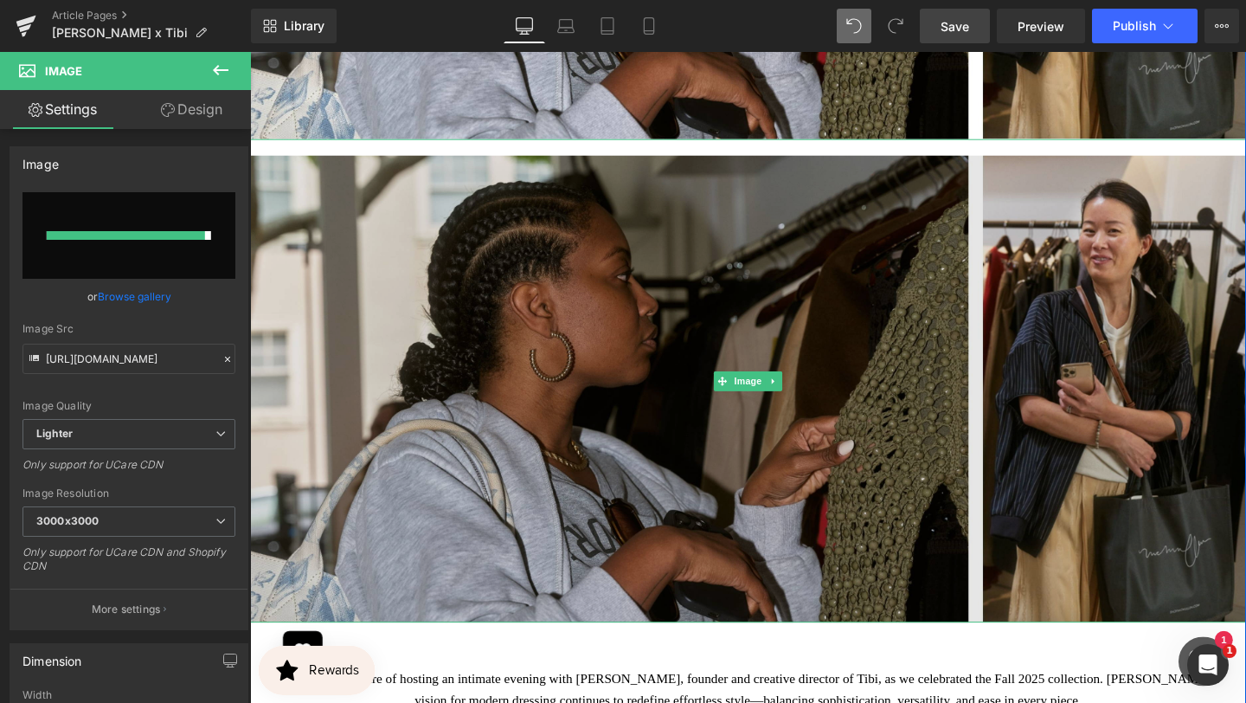
type input "[URL][DOMAIN_NAME]"
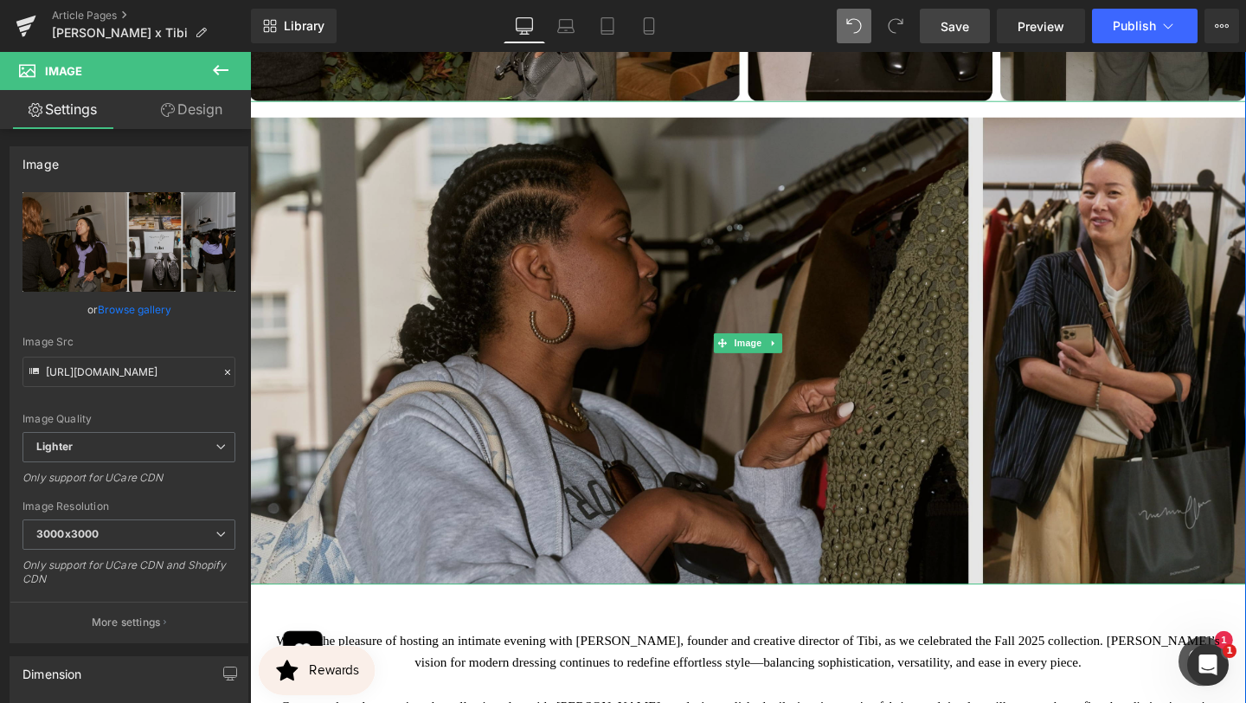
scroll to position [3695, 0]
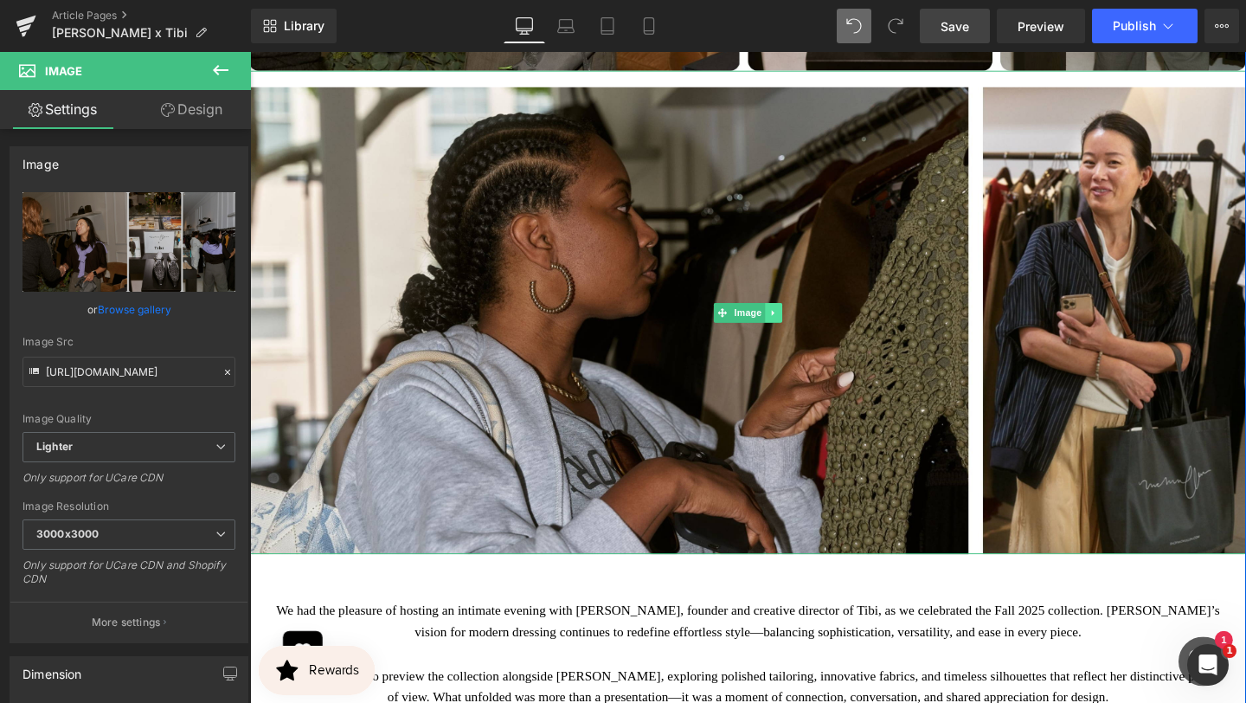
click at [802, 321] on icon at bounding box center [801, 326] width 10 height 10
click at [789, 321] on icon at bounding box center [792, 326] width 10 height 10
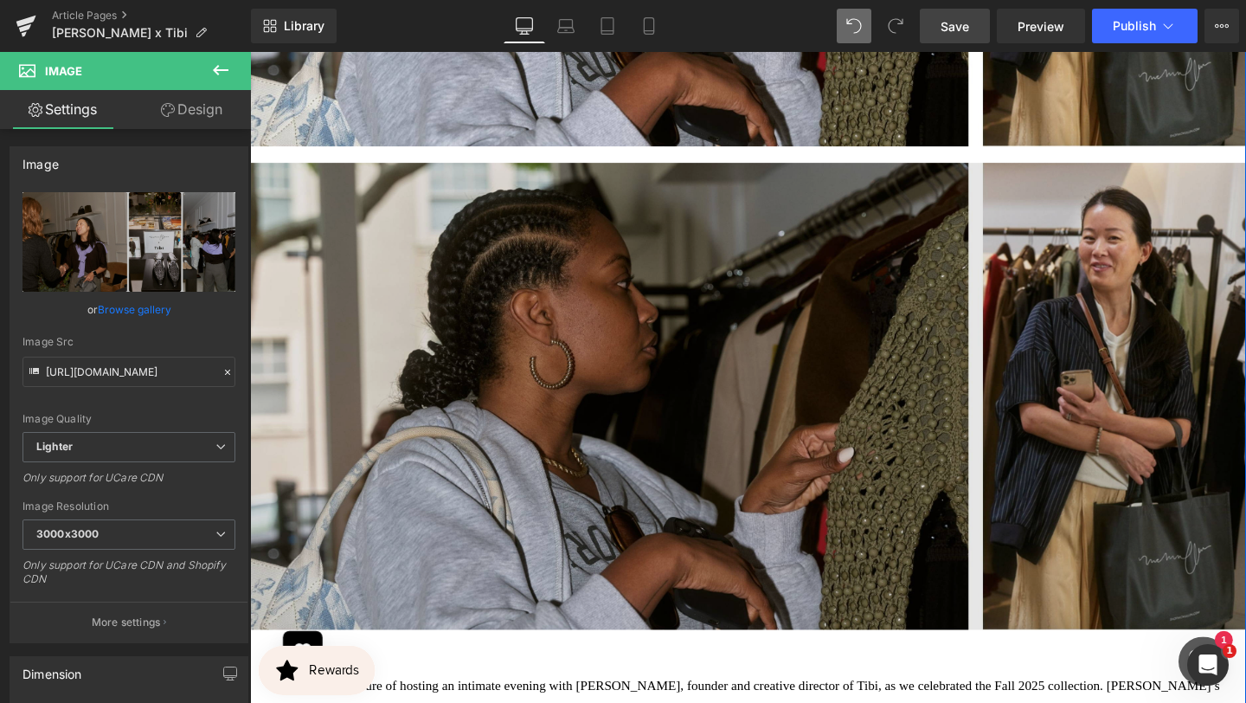
scroll to position [4131, 0]
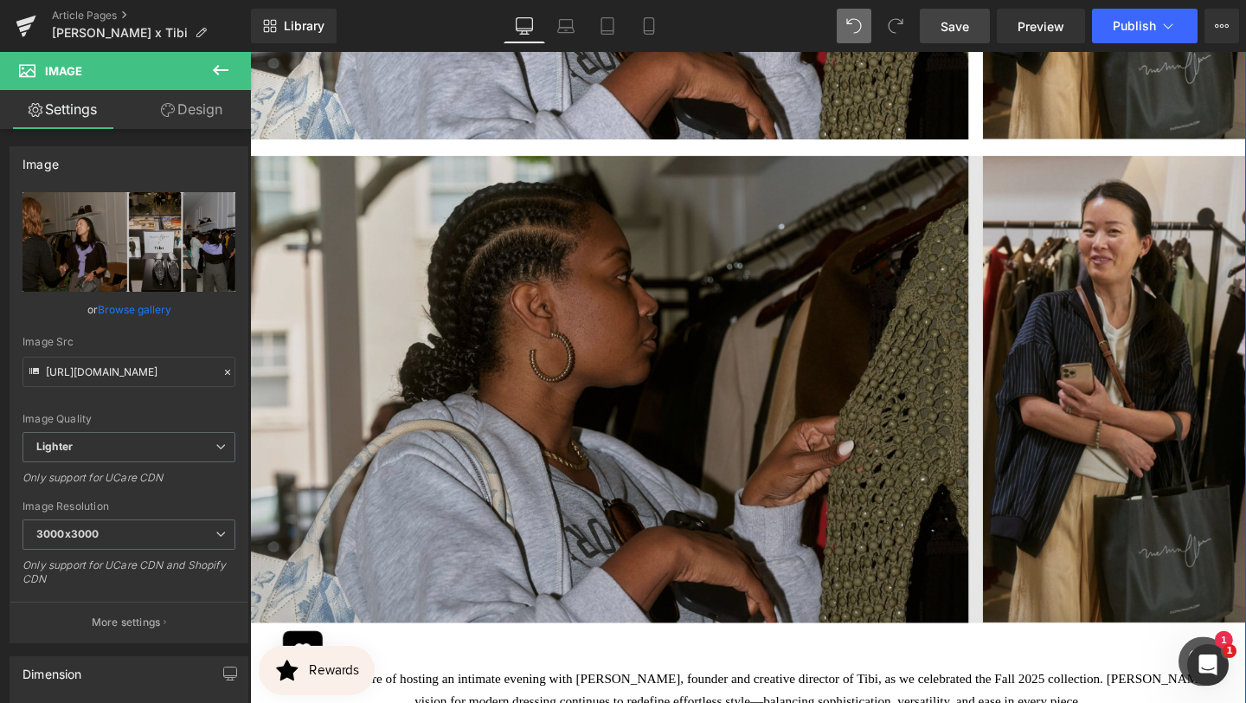
click at [776, 365] on div "Image" at bounding box center [773, 398] width 1047 height 508
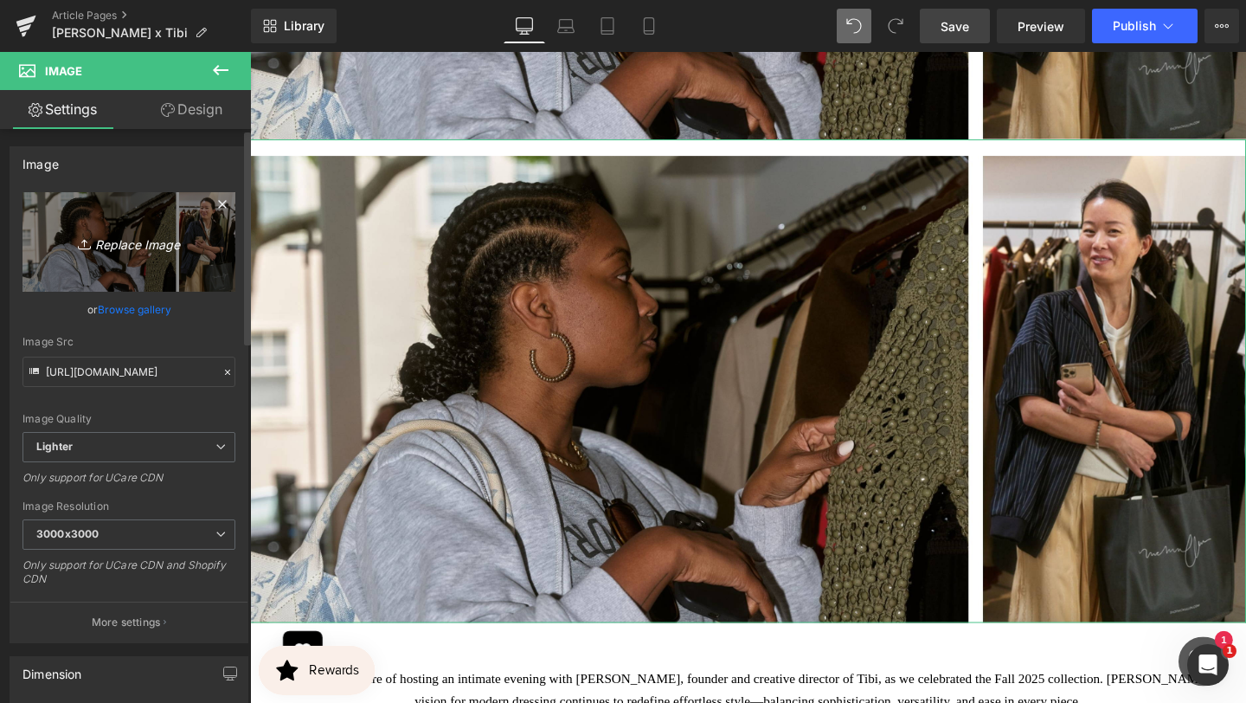
click at [144, 251] on icon "Replace Image" at bounding box center [129, 242] width 138 height 22
type input "C:\fakepath\BANNER REAL SIZE SITE (22).jpg"
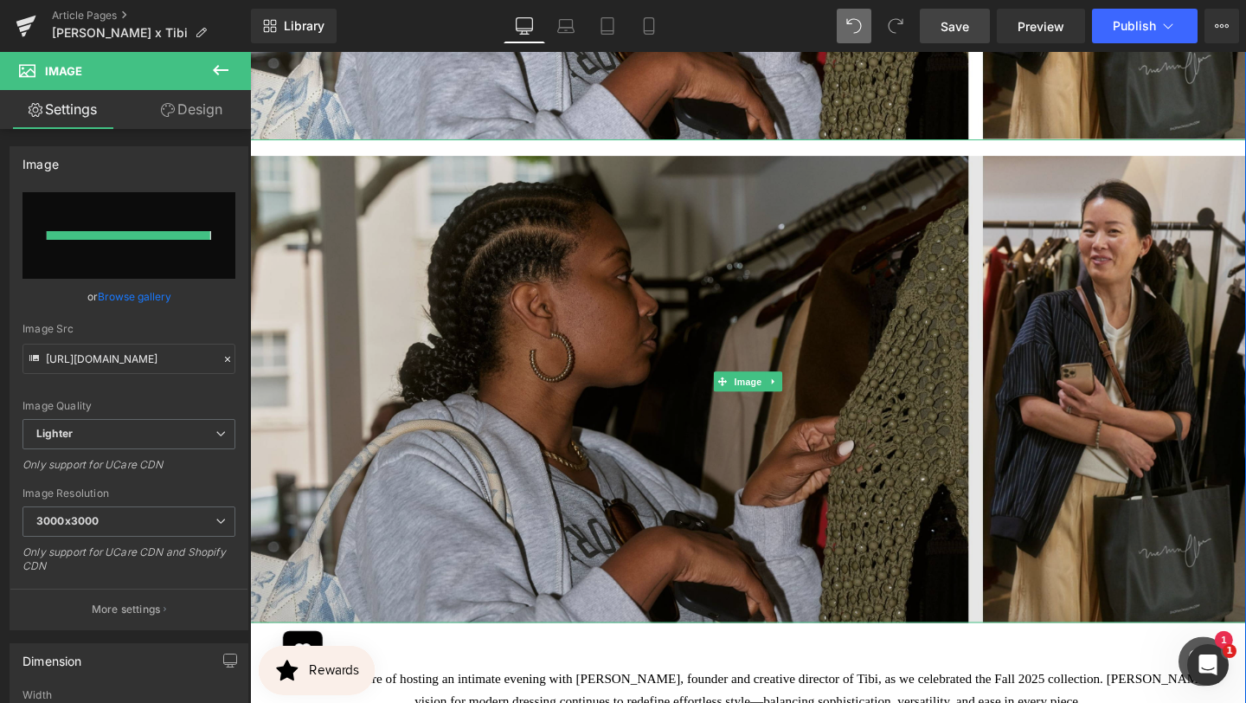
type input "[URL][DOMAIN_NAME]"
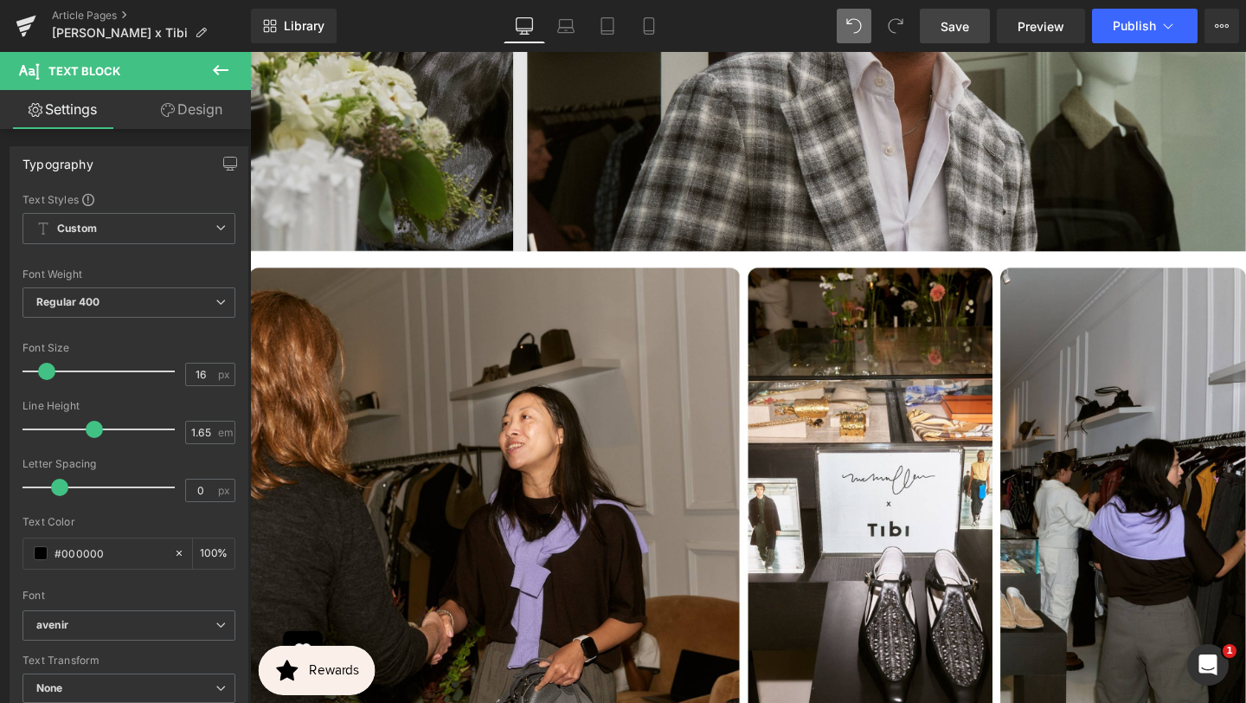
scroll to position [2990, 0]
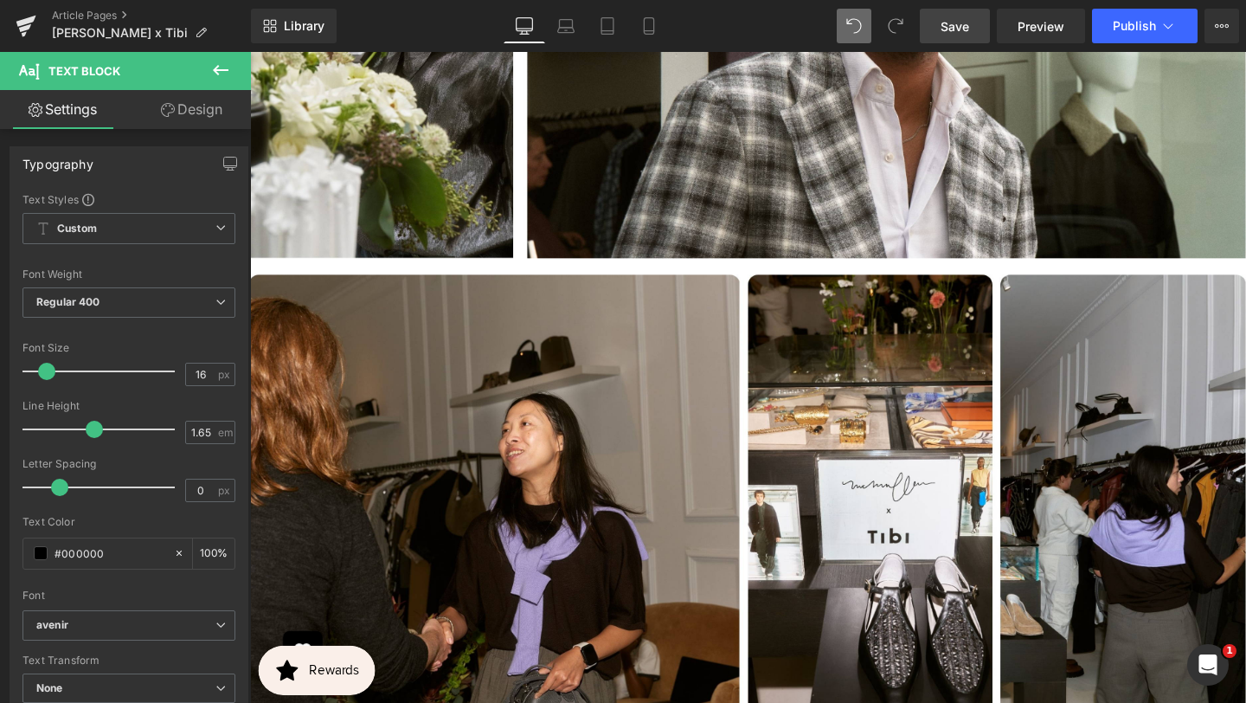
click at [971, 29] on link "Save" at bounding box center [955, 26] width 70 height 35
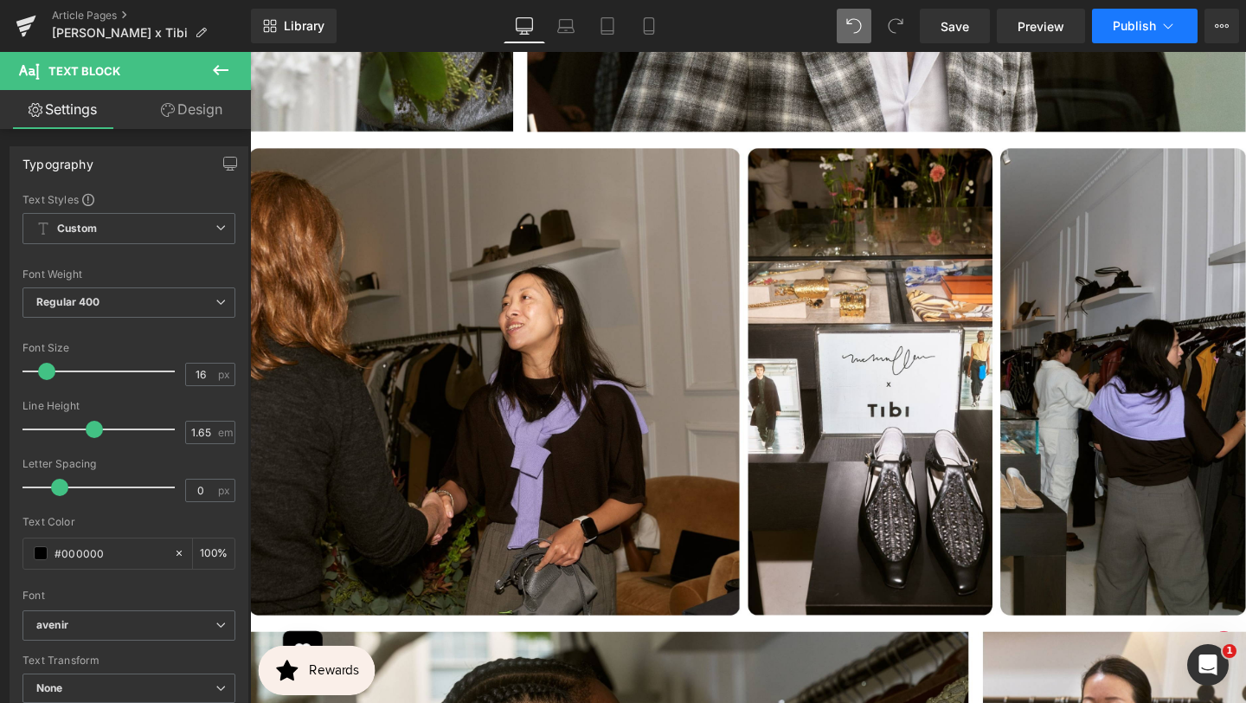
scroll to position [2959, 0]
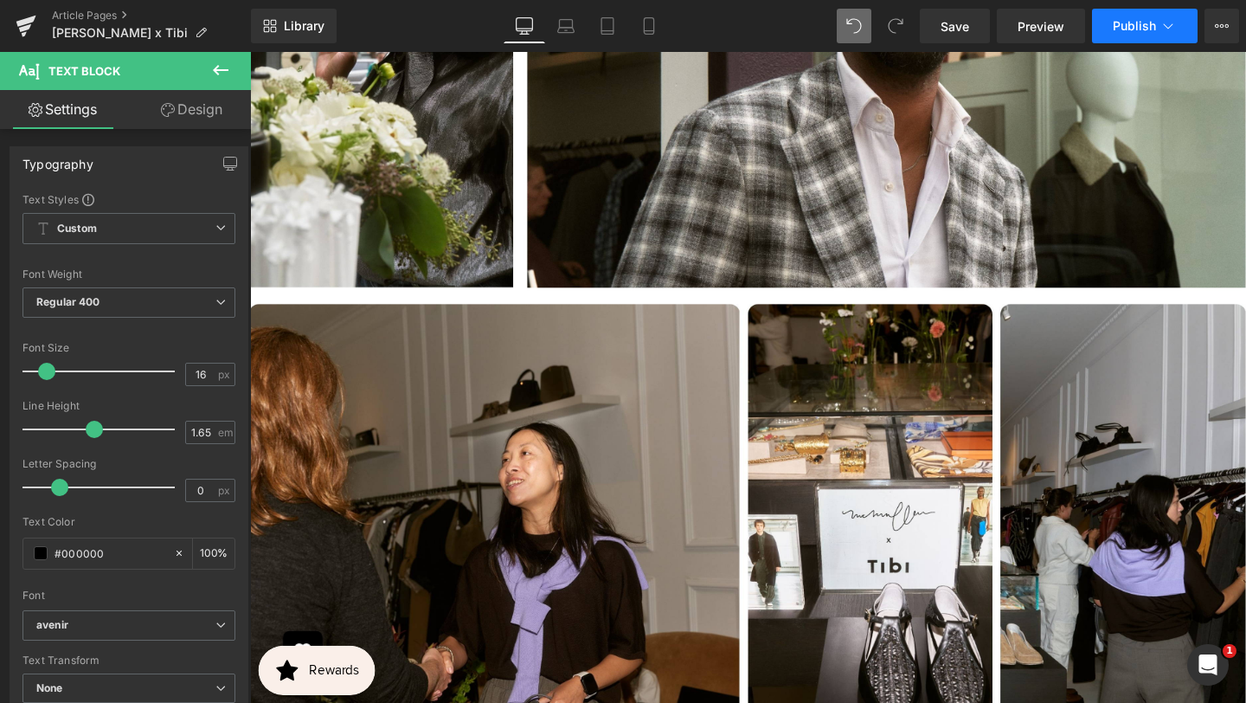
click at [1132, 35] on button "Publish" at bounding box center [1145, 26] width 106 height 35
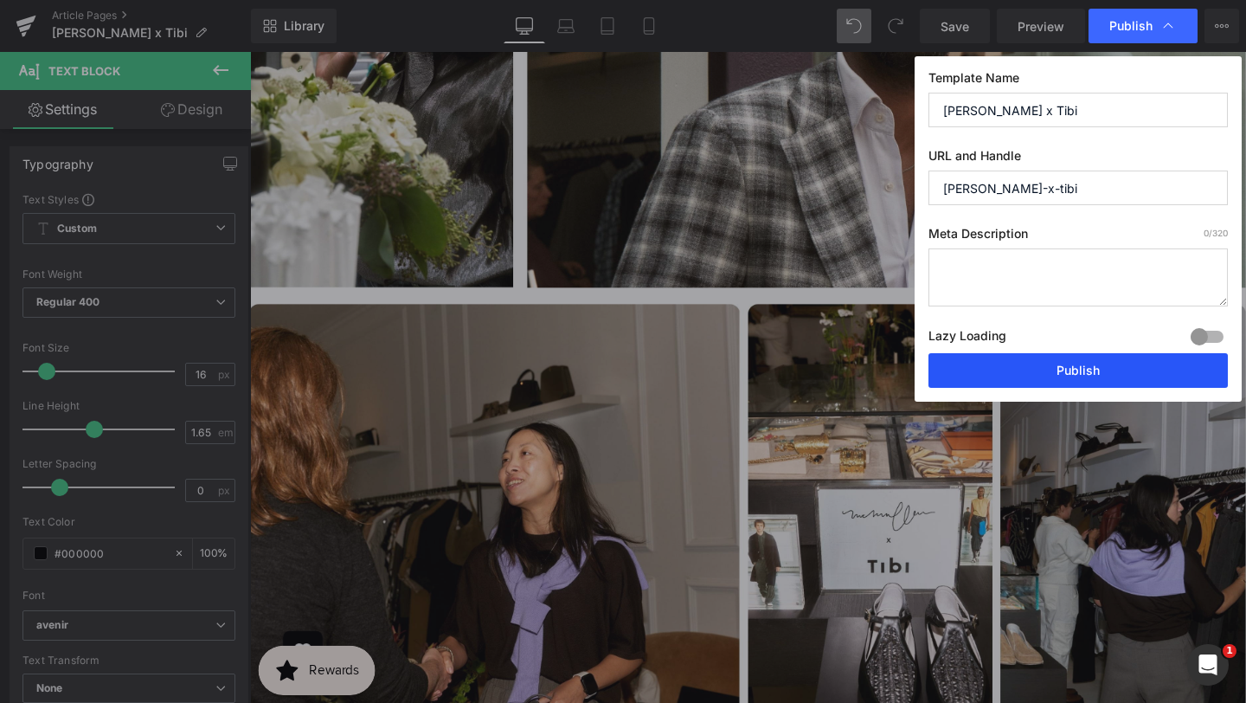
click at [1024, 371] on button "Publish" at bounding box center [1078, 370] width 299 height 35
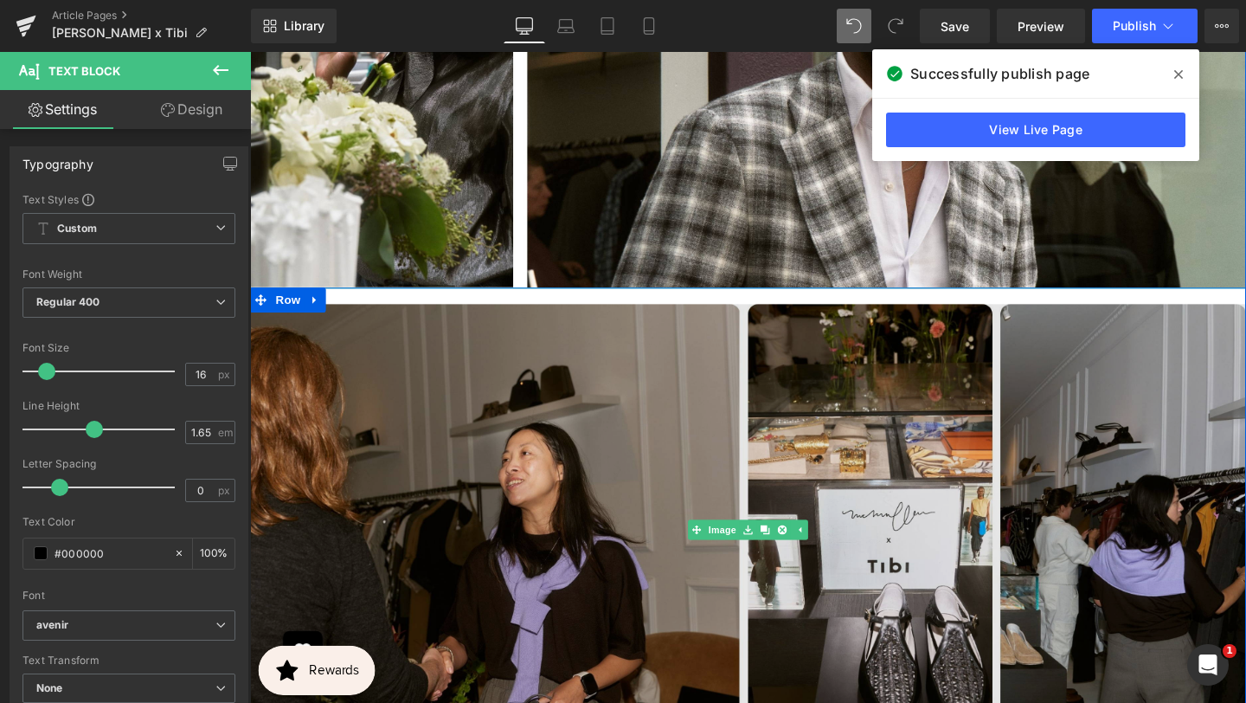
scroll to position [3092, 0]
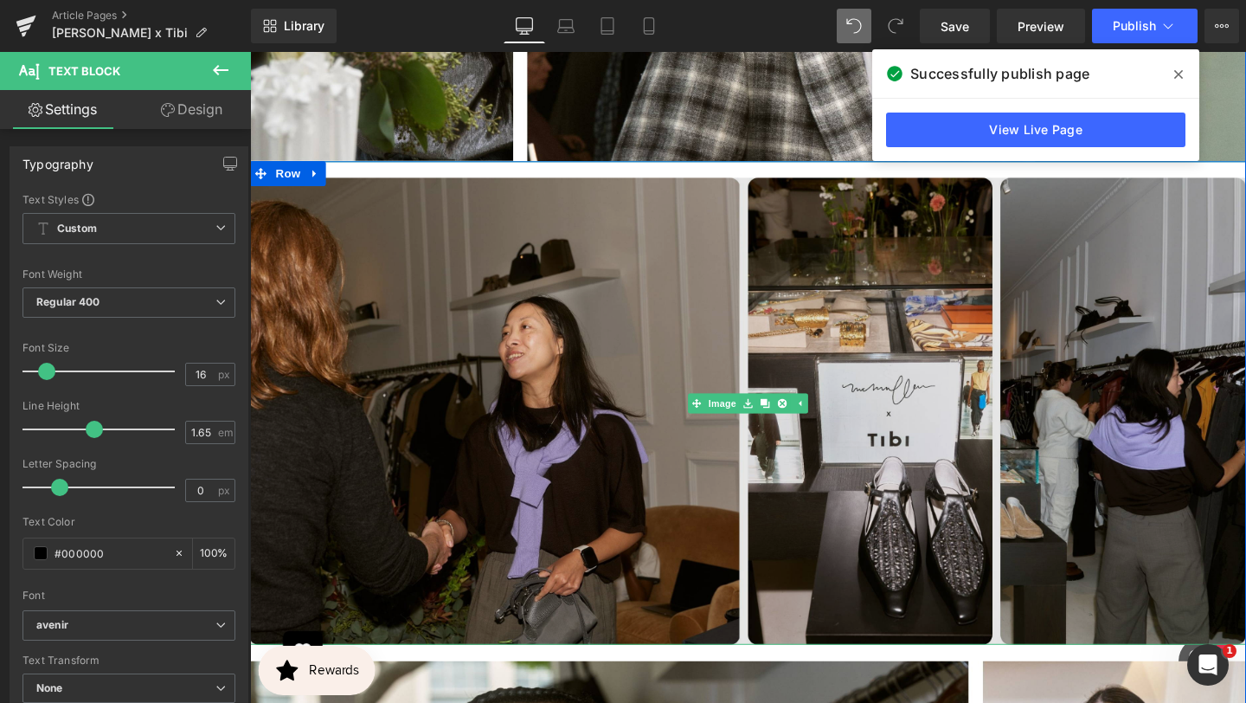
click at [706, 454] on img at bounding box center [773, 421] width 1047 height 508
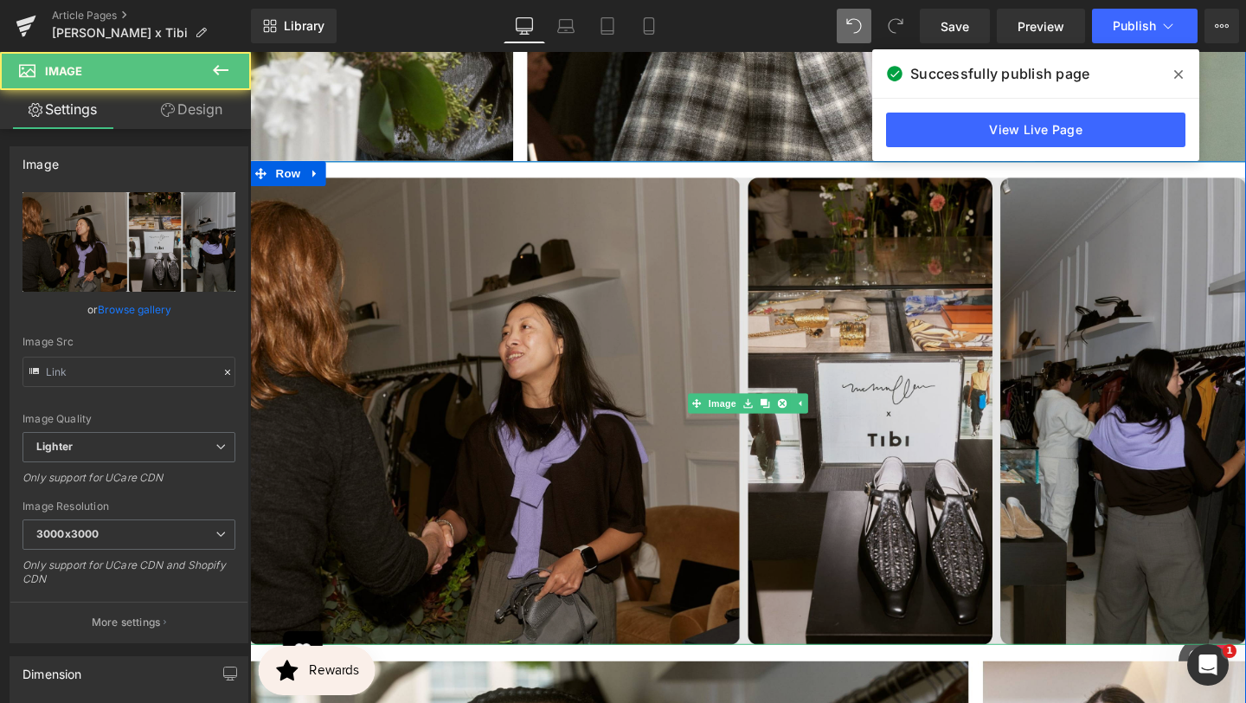
type input "[URL][DOMAIN_NAME]"
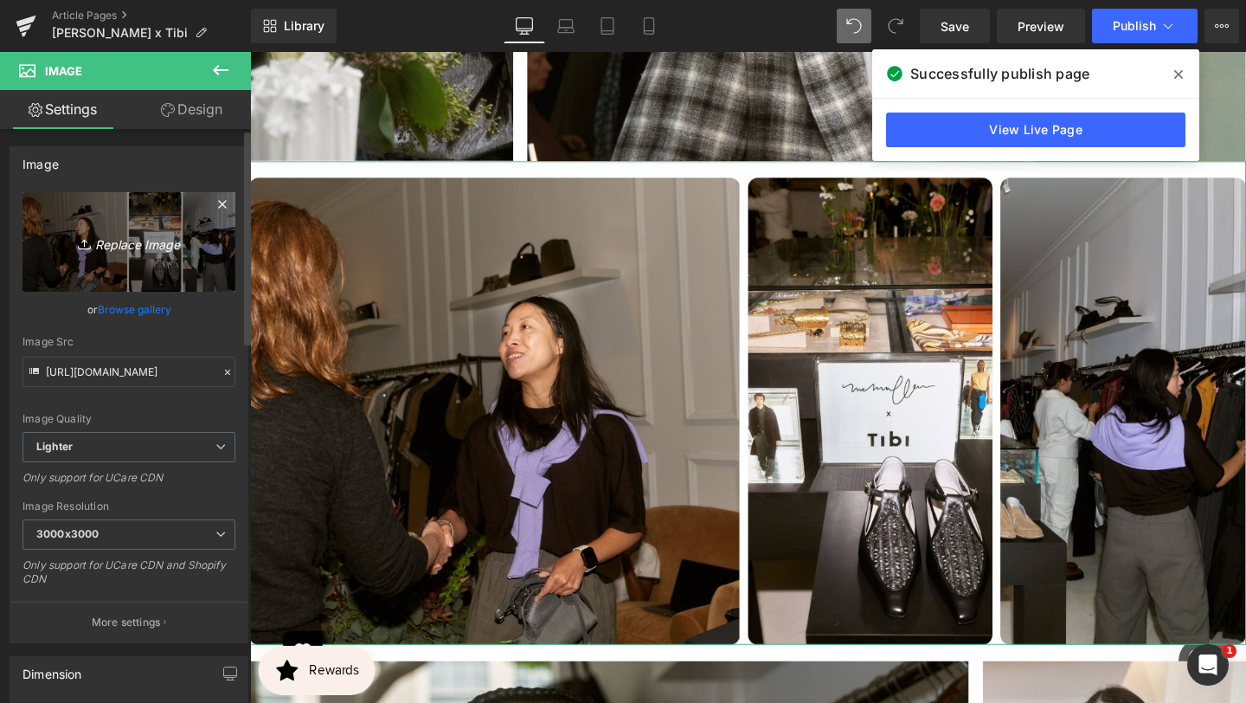
click at [134, 245] on icon "Replace Image" at bounding box center [129, 242] width 138 height 22
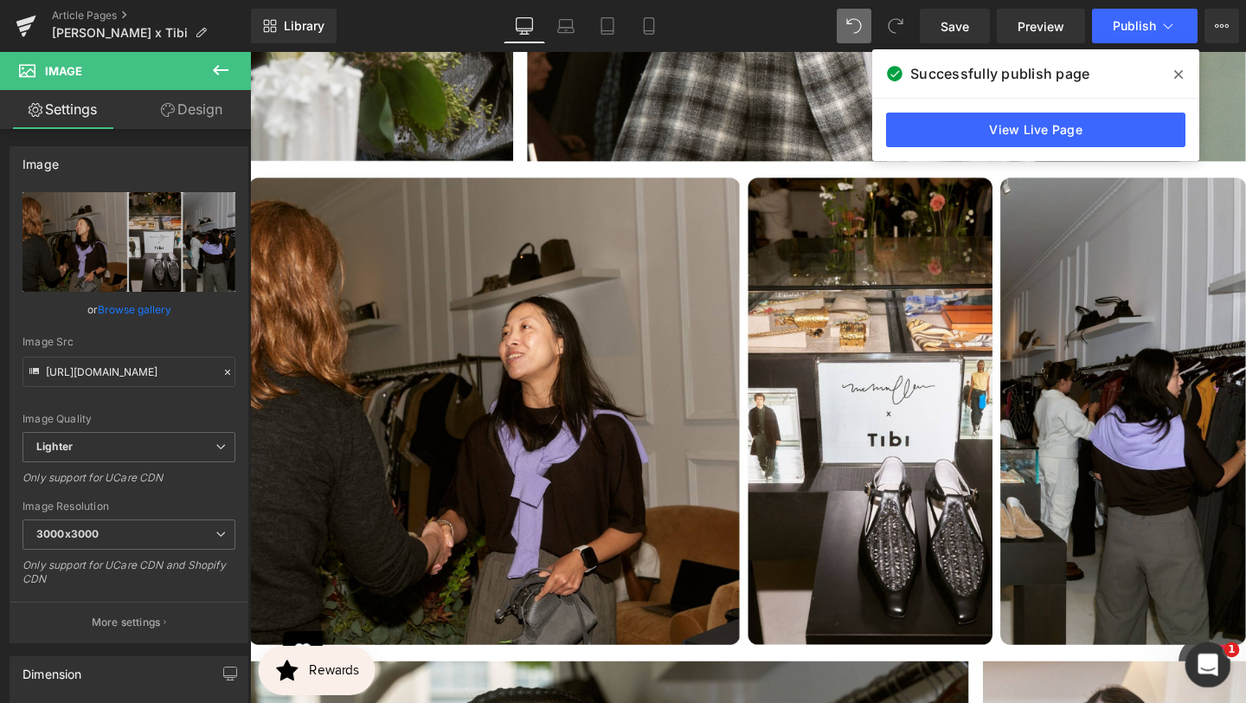
type input "C:\fakepath\BANNER REAL SIZE SITE (24).jpg"
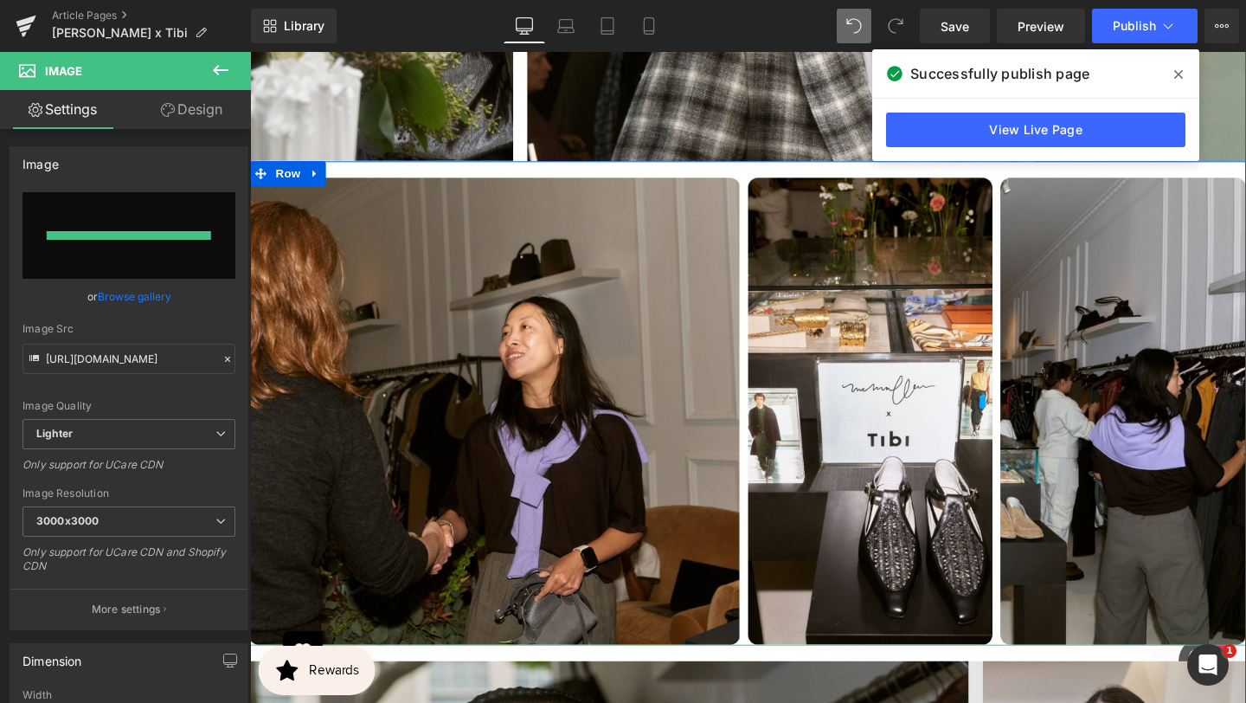
type input "[URL][DOMAIN_NAME]"
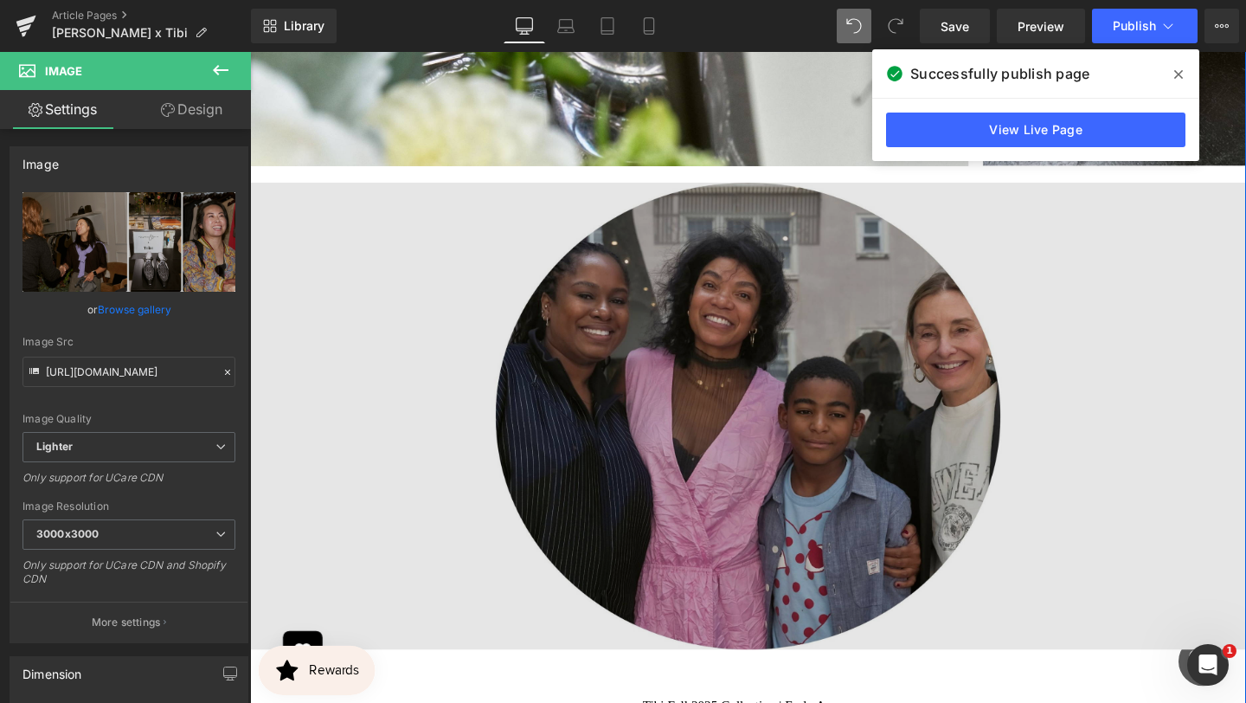
scroll to position [6041, 0]
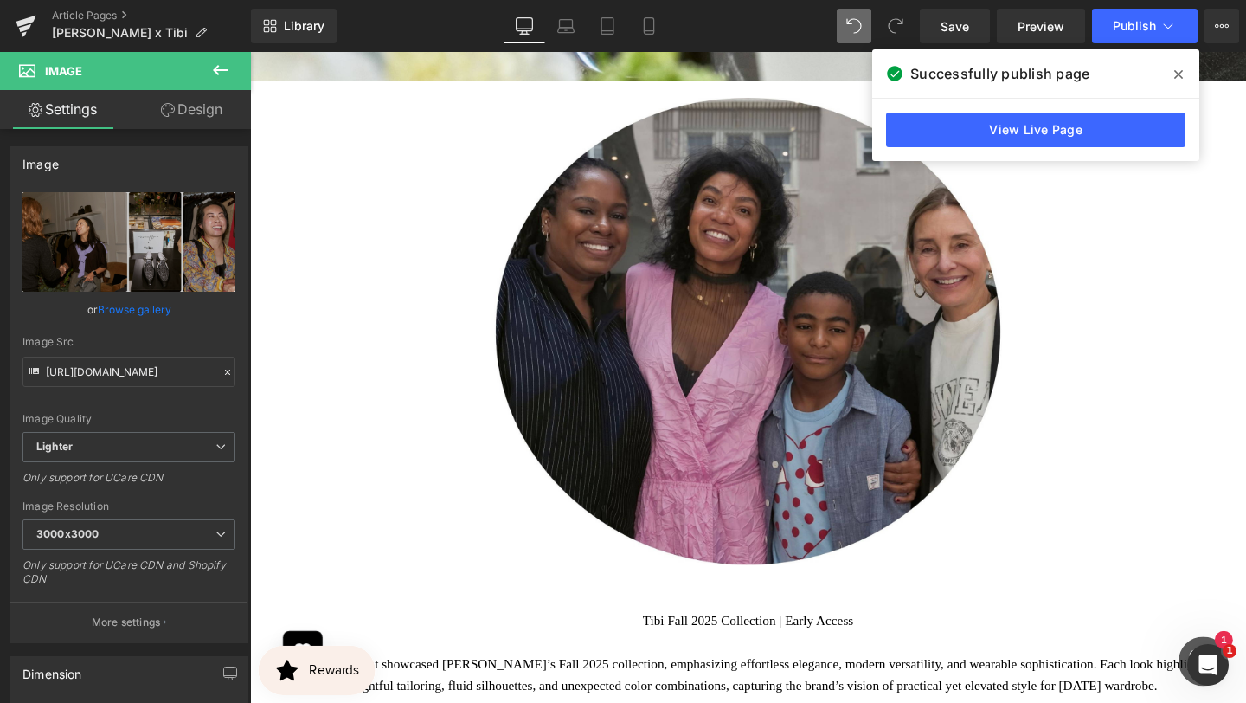
click at [1181, 71] on icon at bounding box center [1179, 74] width 9 height 9
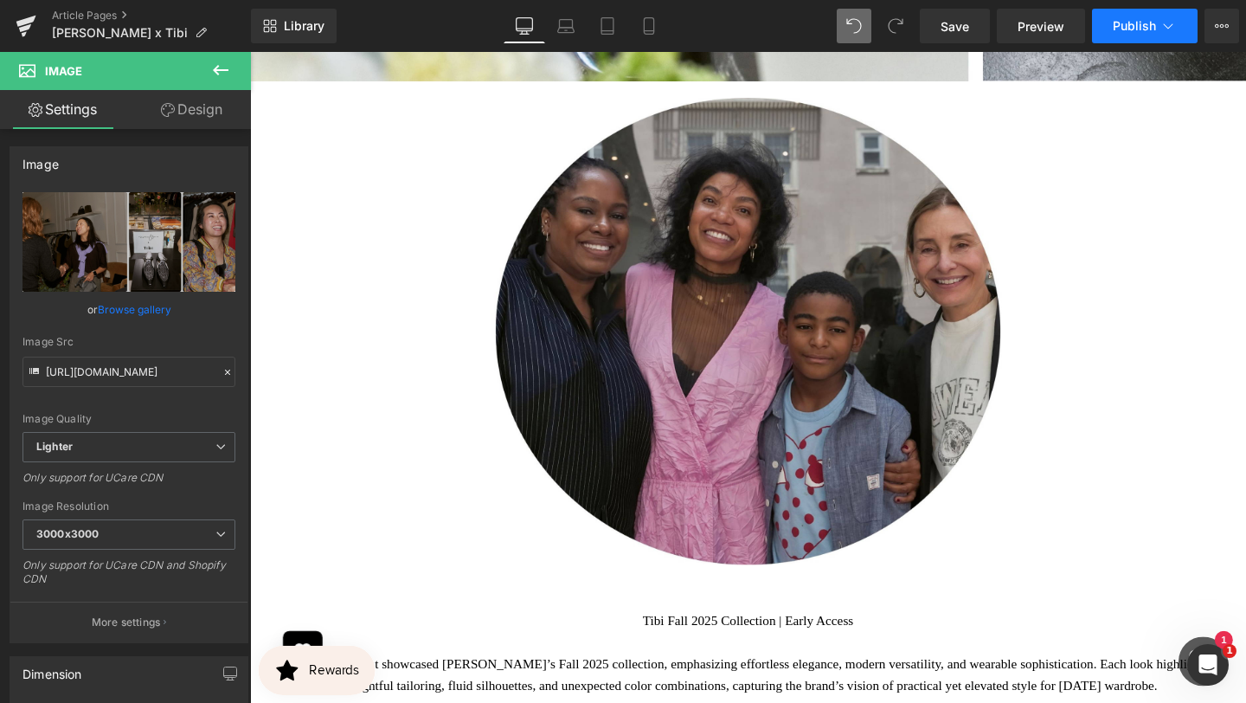
click at [1175, 26] on icon at bounding box center [1168, 25] width 17 height 17
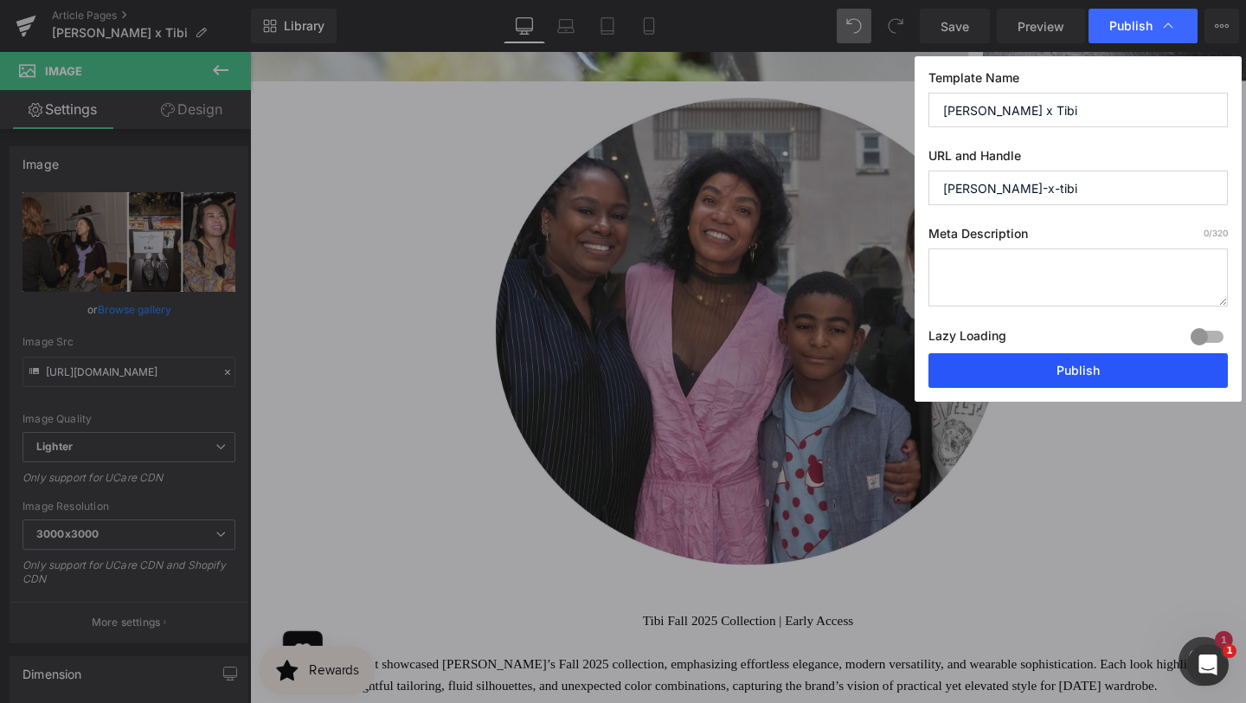
click at [1021, 374] on button "Publish" at bounding box center [1078, 370] width 299 height 35
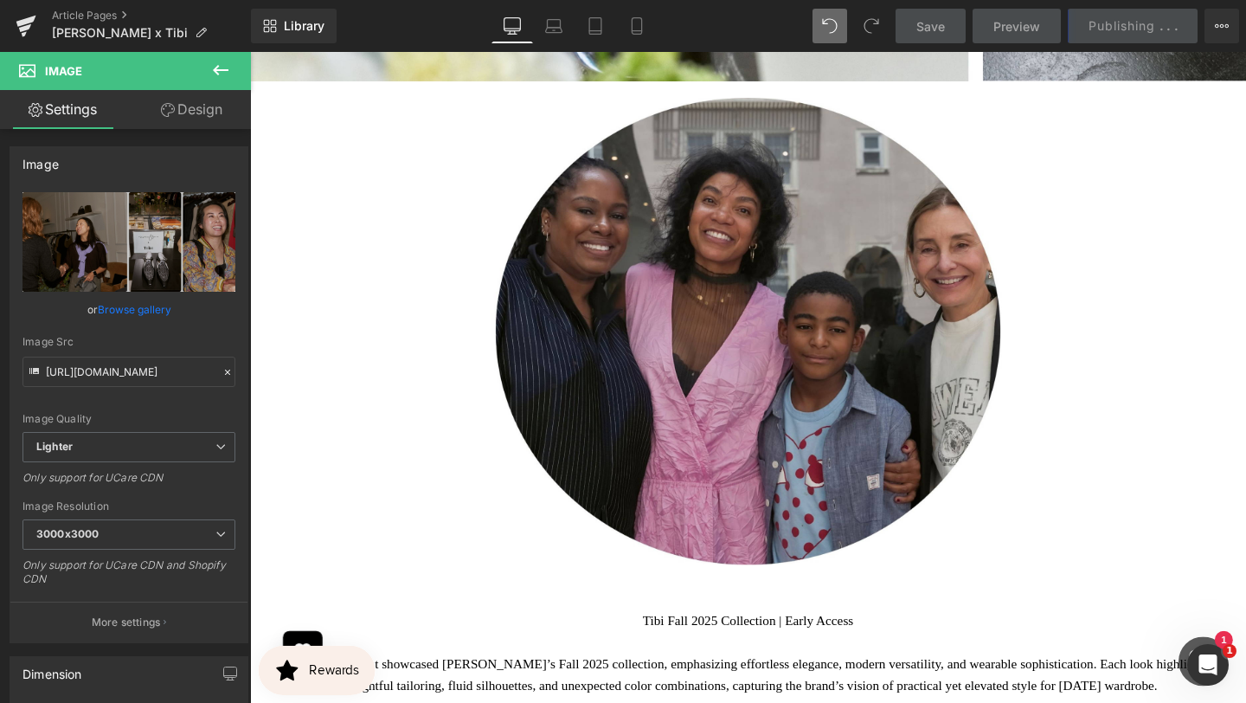
click at [232, 66] on button at bounding box center [220, 71] width 61 height 38
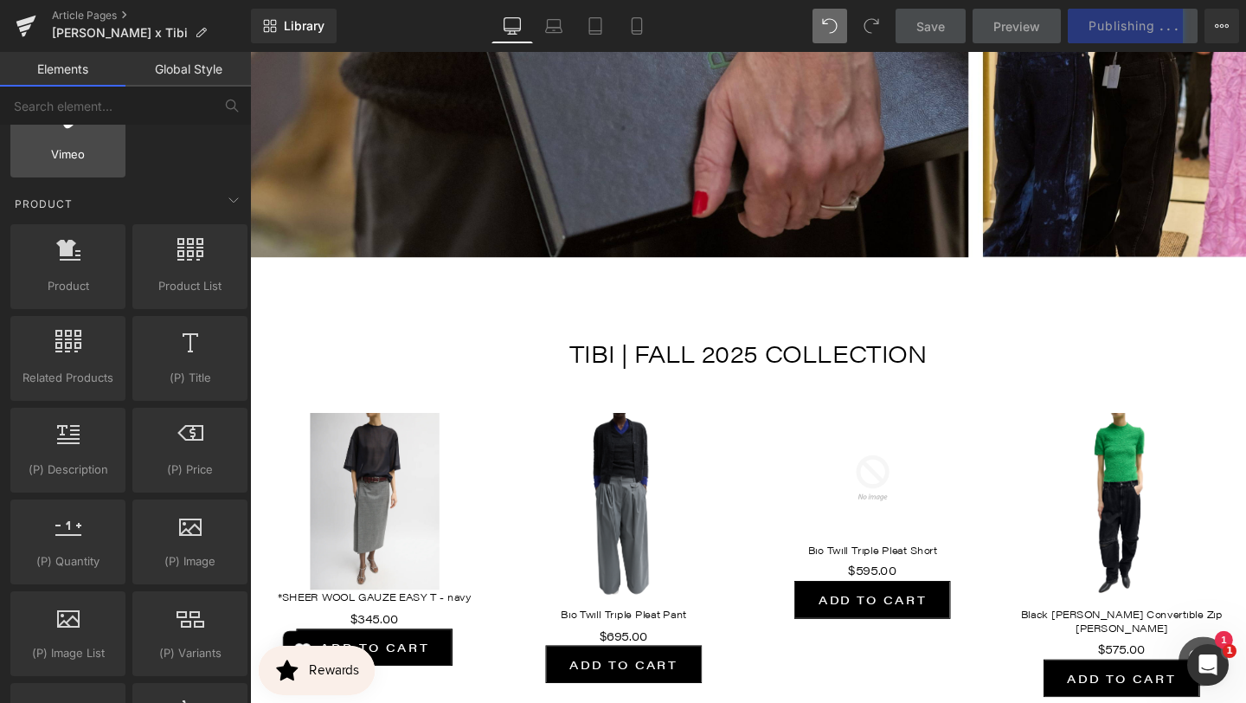
scroll to position [1328, 0]
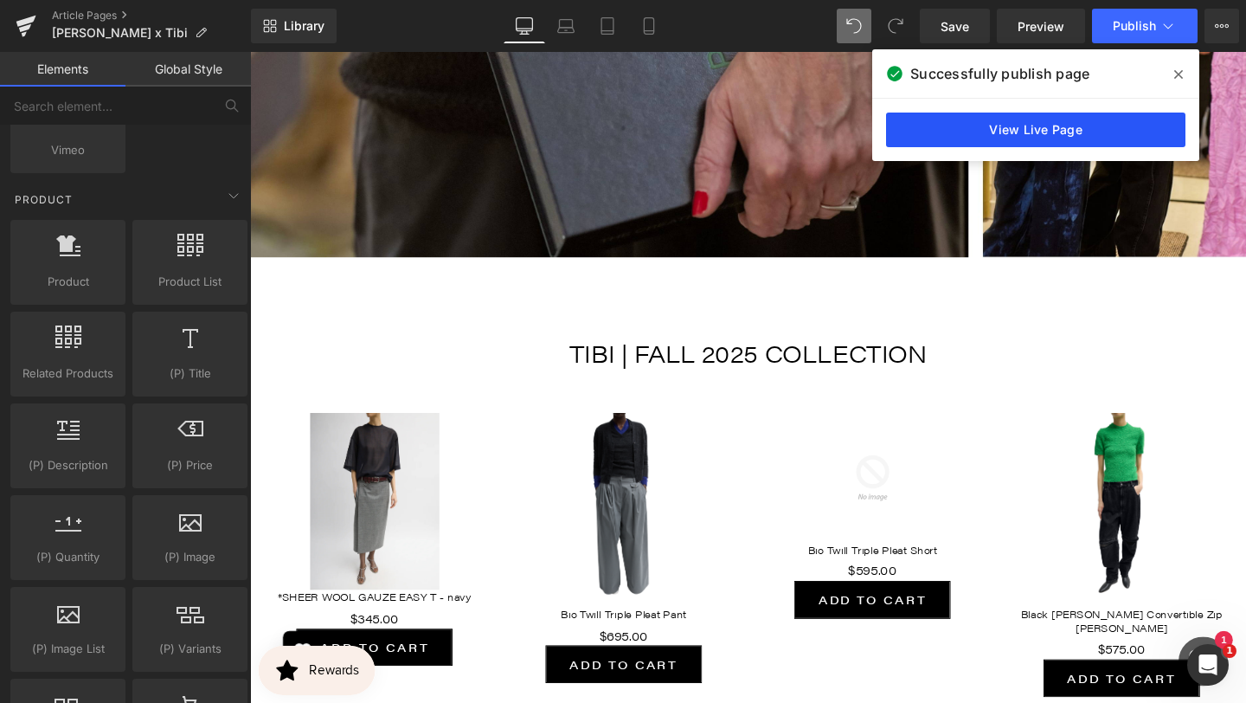
click at [1075, 126] on link "View Live Page" at bounding box center [1035, 130] width 299 height 35
